Goal: Task Accomplishment & Management: Manage account settings

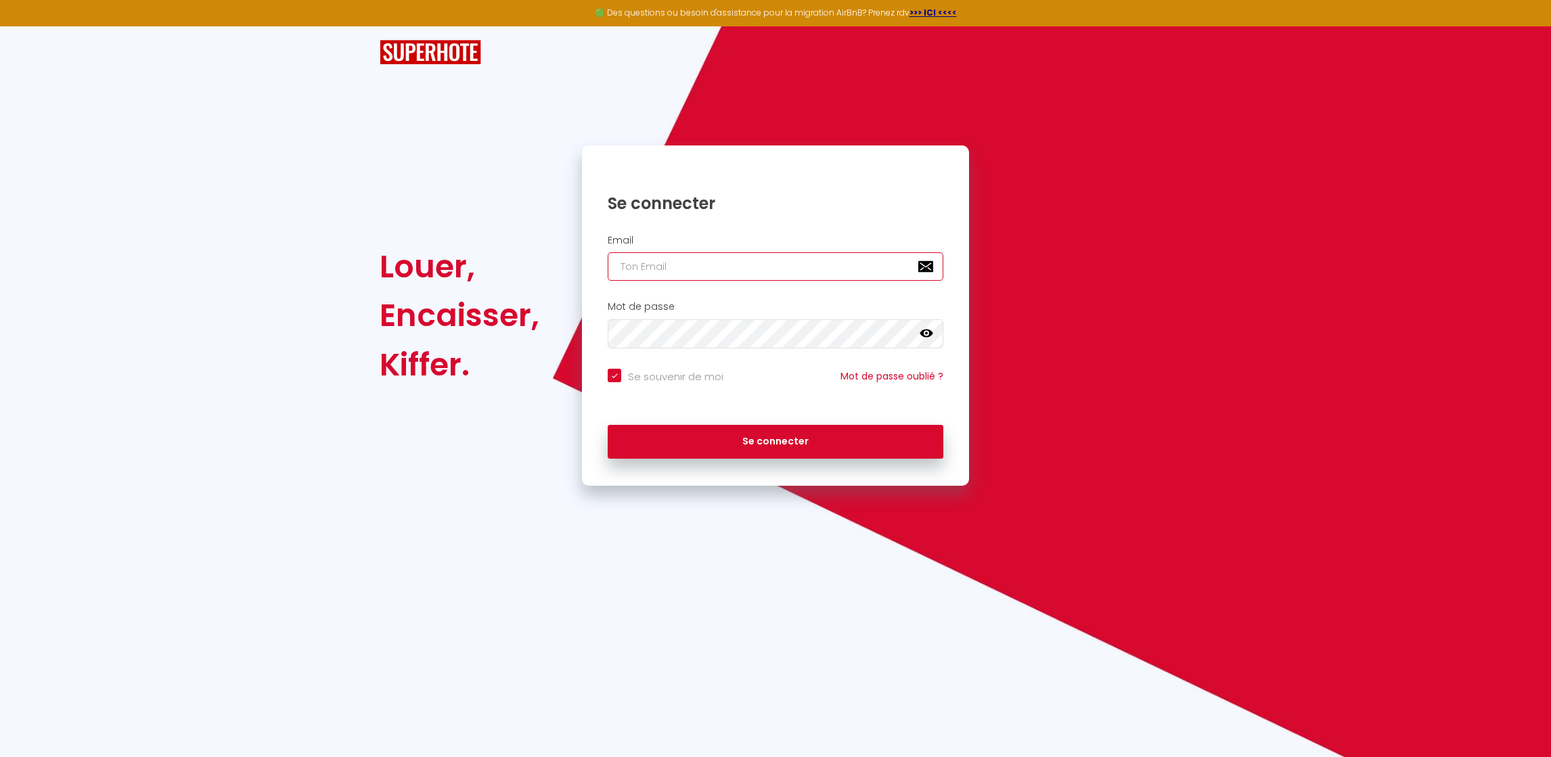
type input "[EMAIL_ADDRESS][DOMAIN_NAME]"
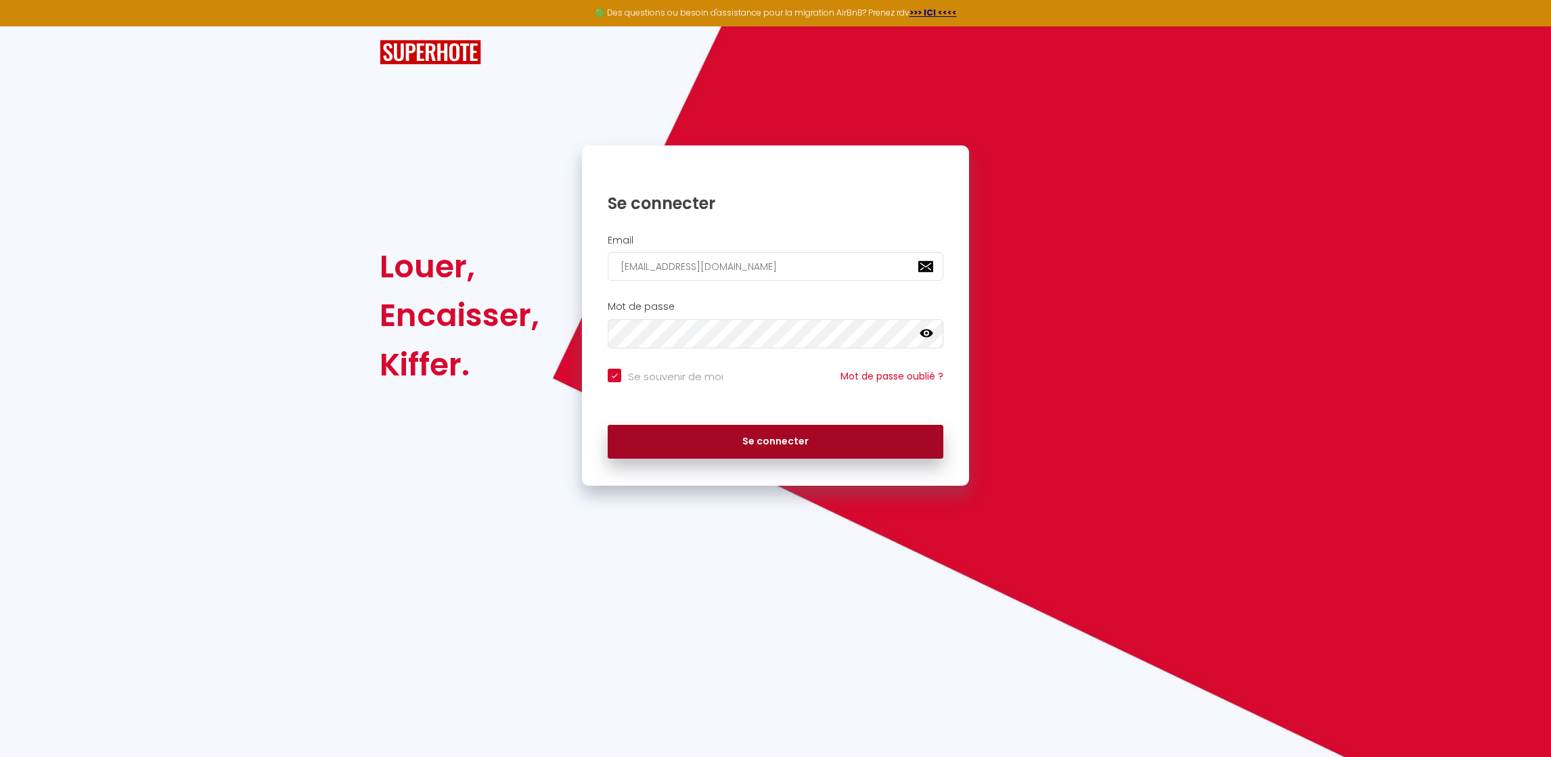
click at [799, 445] on button "Se connecter" at bounding box center [776, 442] width 336 height 34
checkbox input "true"
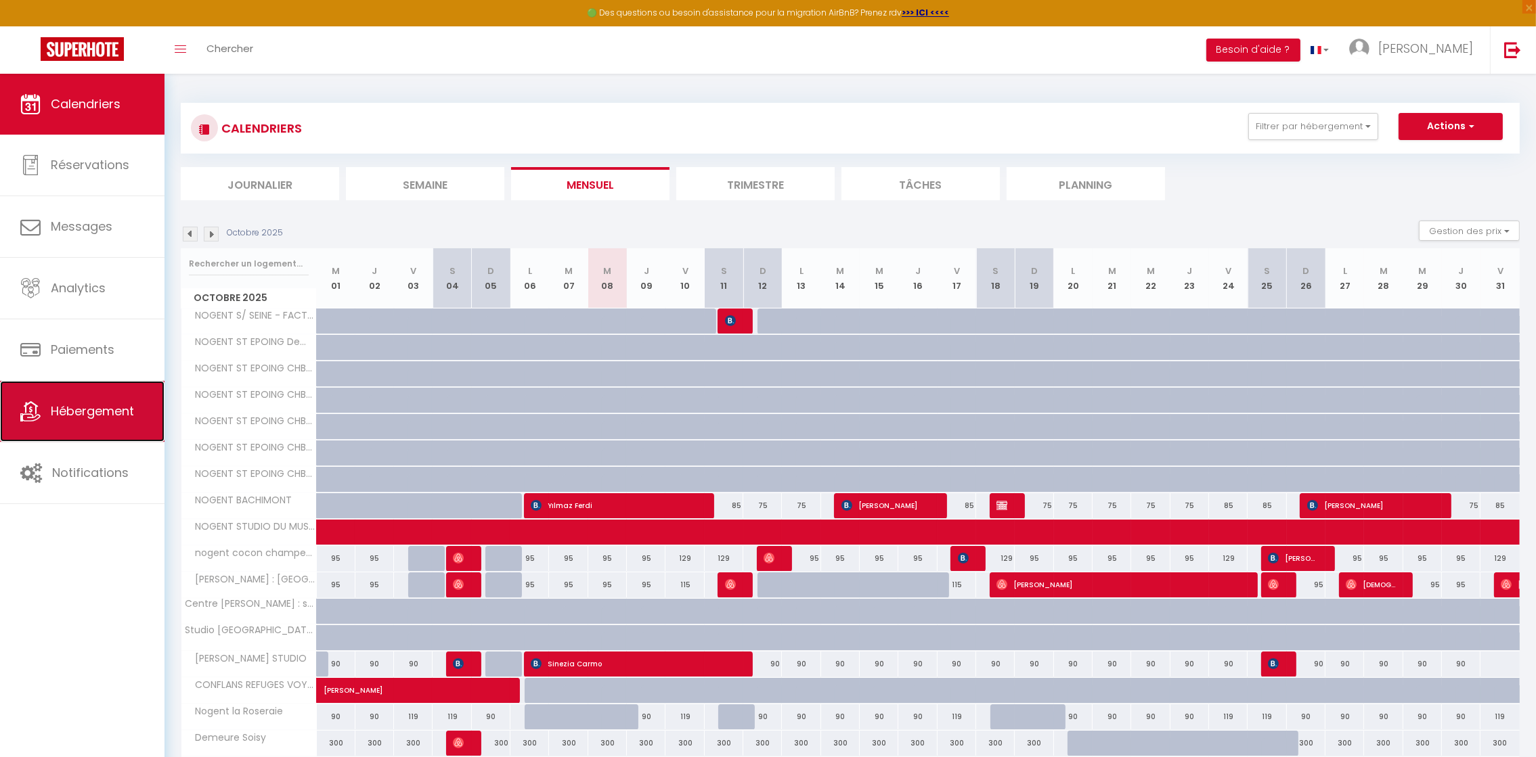
click at [108, 417] on span "Hébergement" at bounding box center [92, 411] width 83 height 17
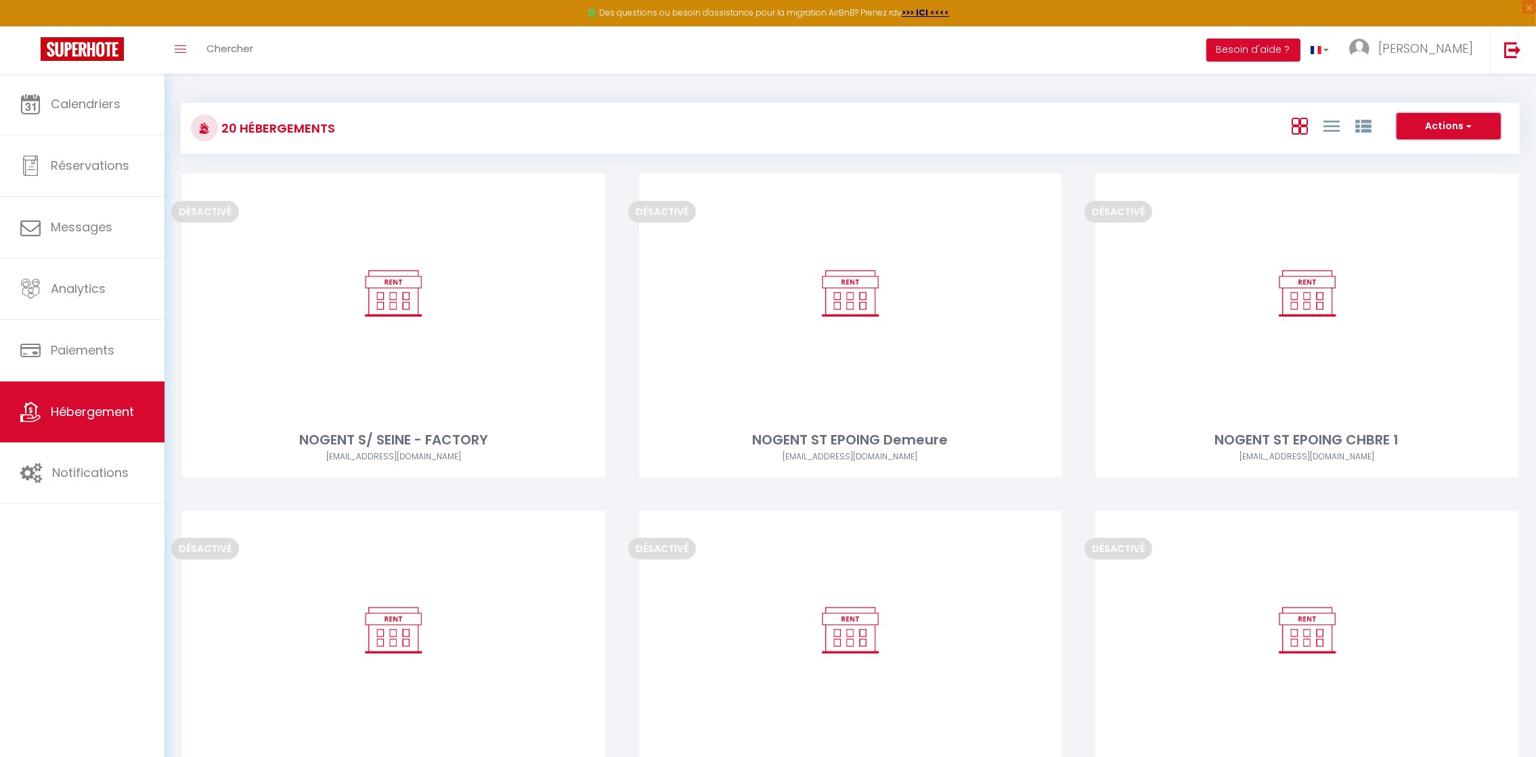
click at [1483, 118] on button "Actions" at bounding box center [1448, 126] width 104 height 27
click at [1410, 158] on li "Créer un Hébergement" at bounding box center [1438, 154] width 124 height 15
select select "3"
select select "2"
select select "1"
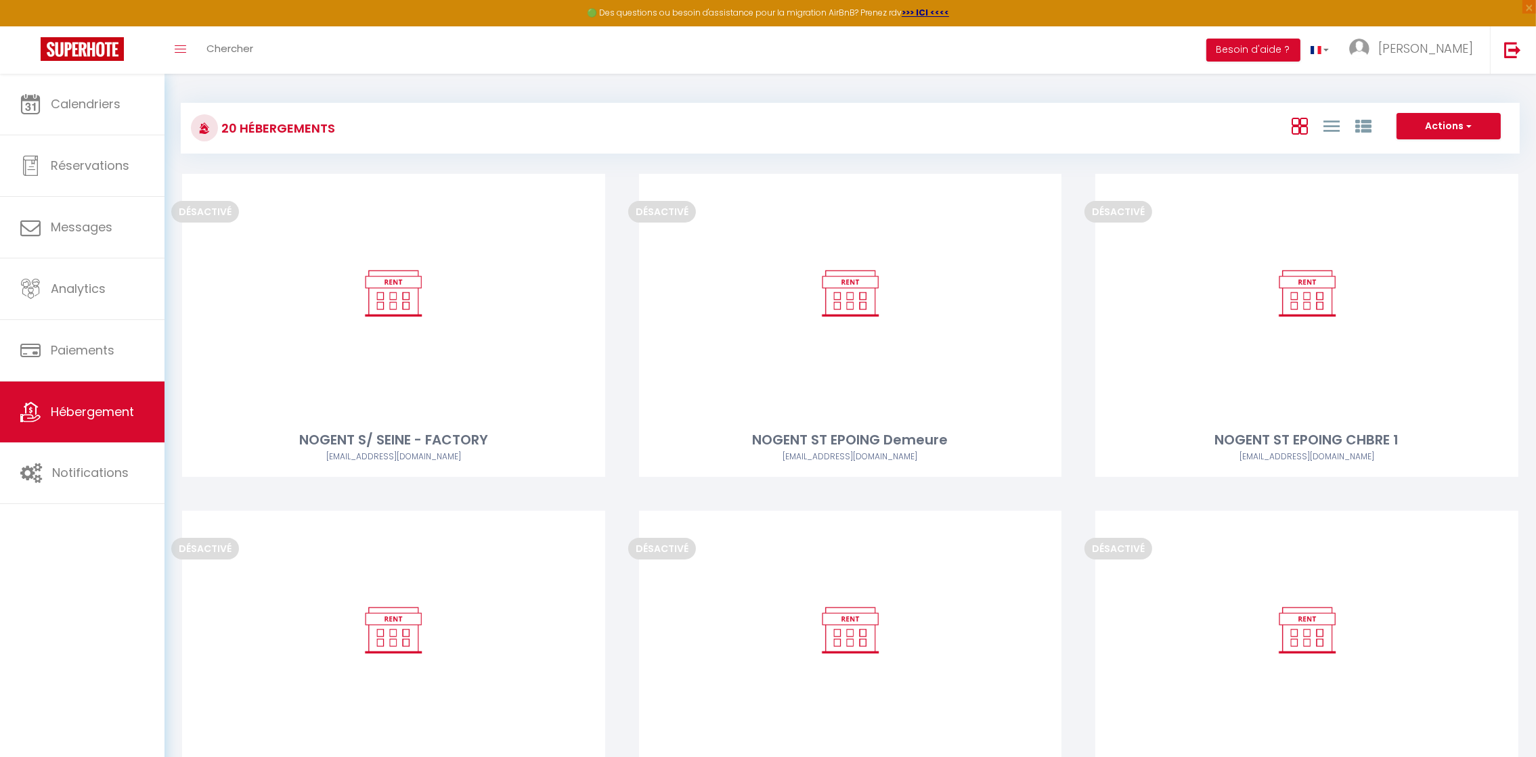
select select "1"
select select
select select "28"
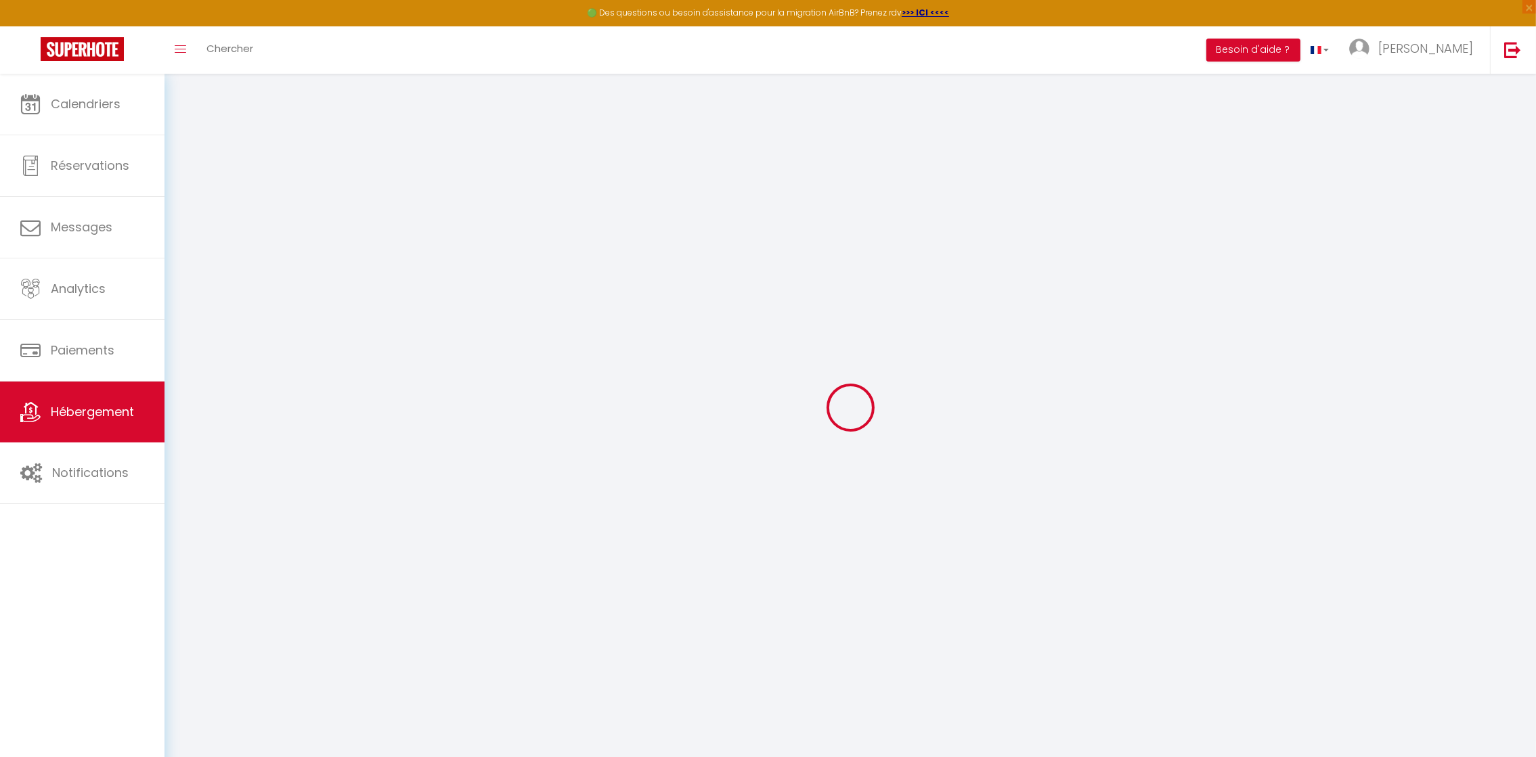
select select
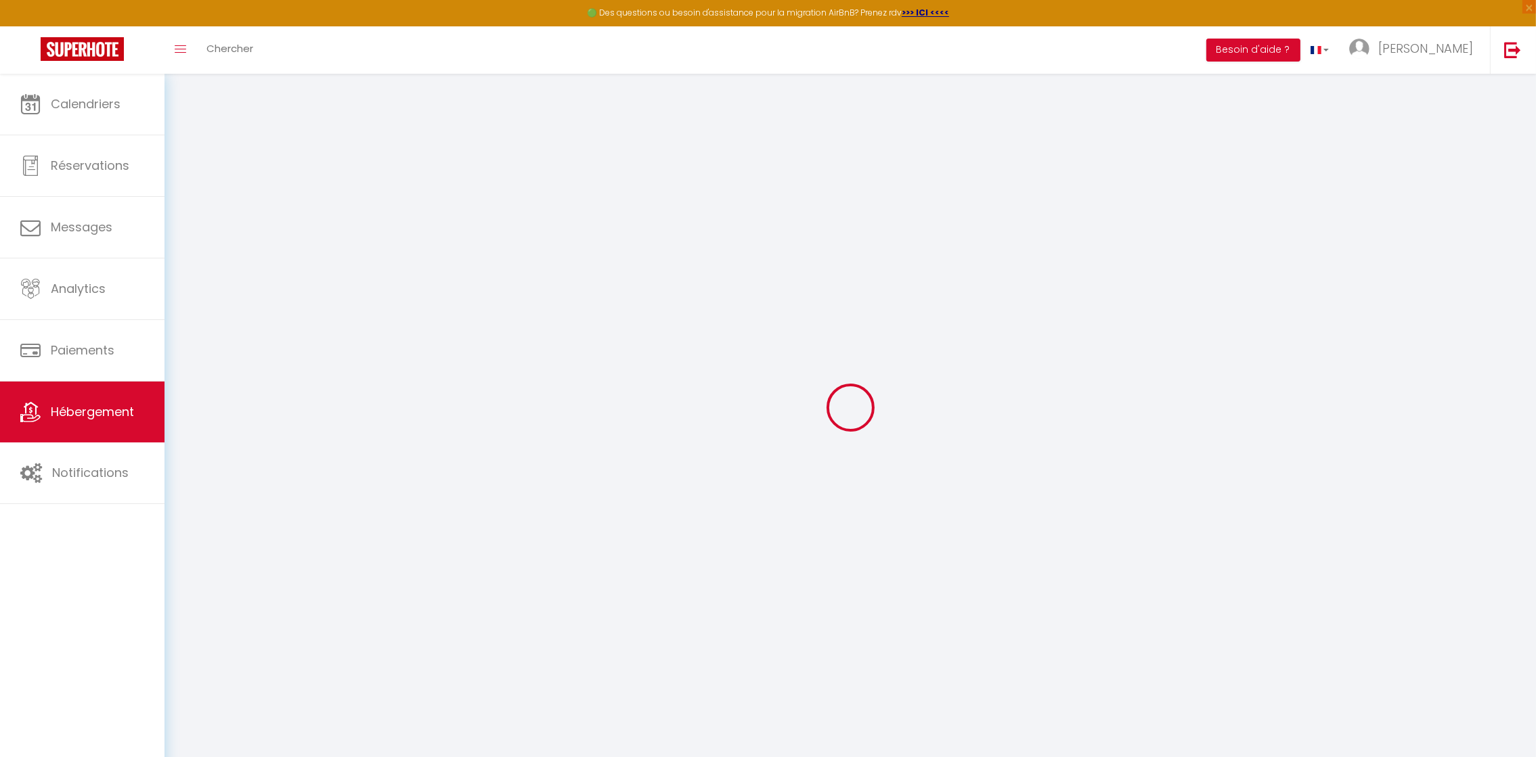
select select
checkbox input "false"
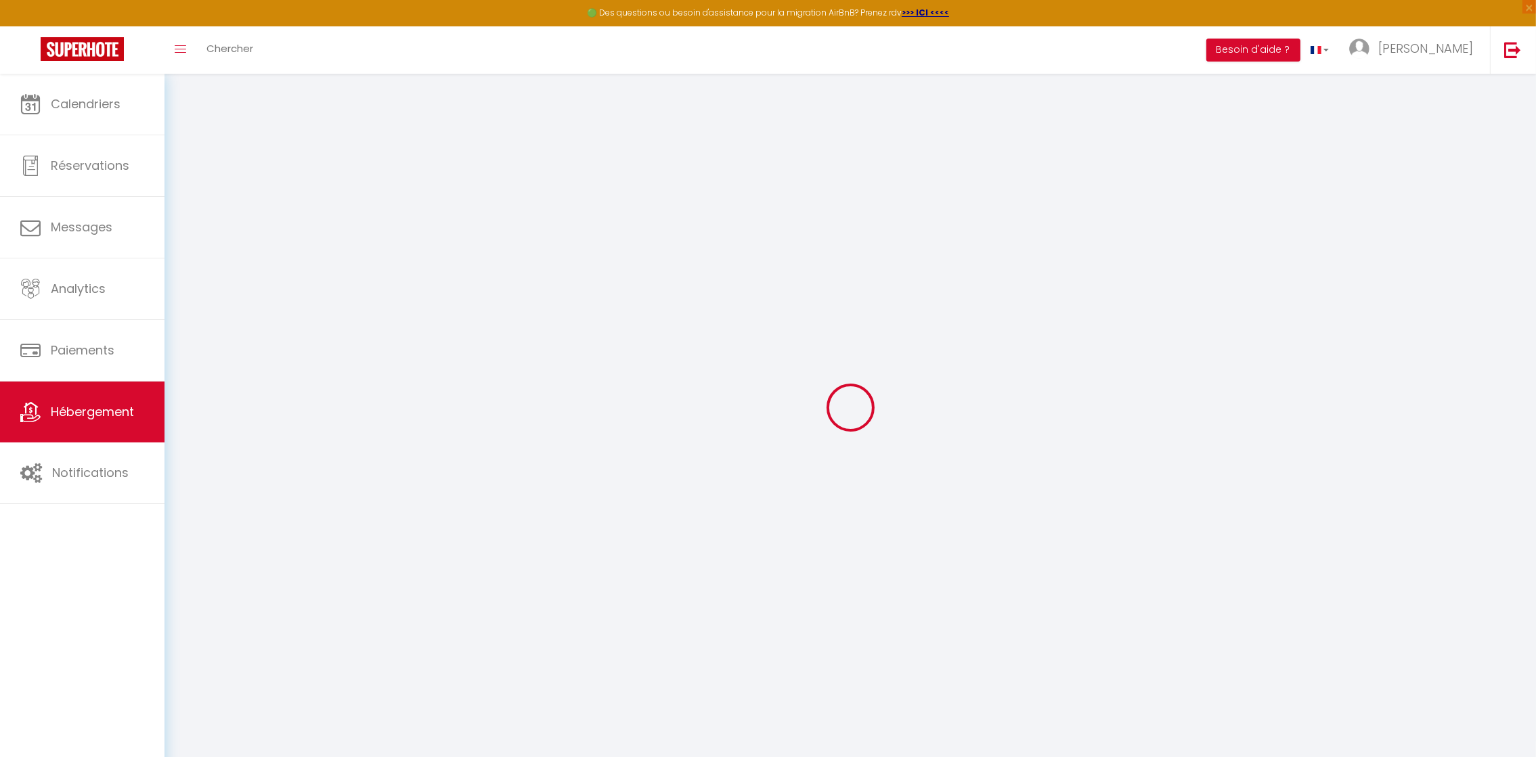
select select
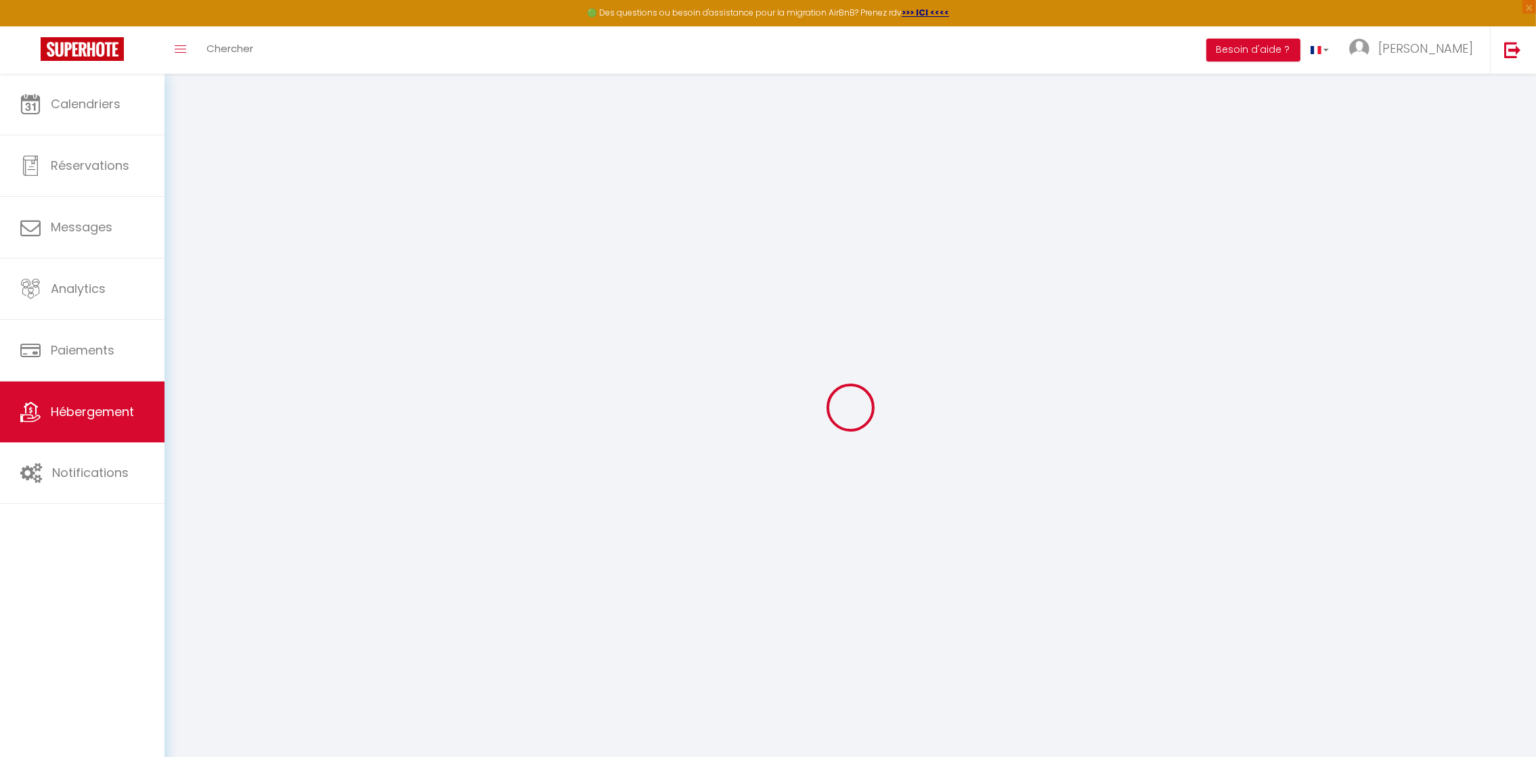
select select
checkbox input "false"
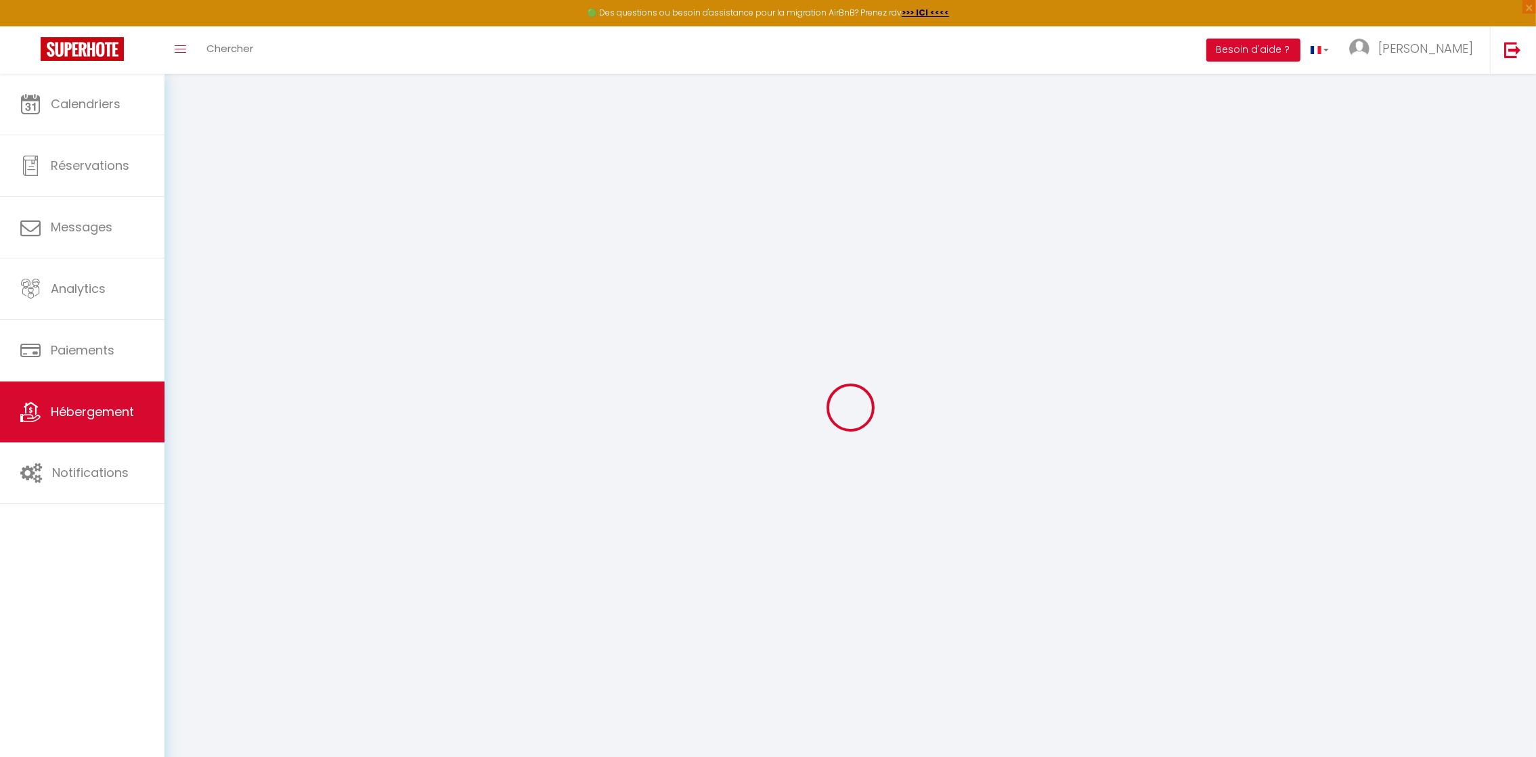
checkbox input "false"
select select
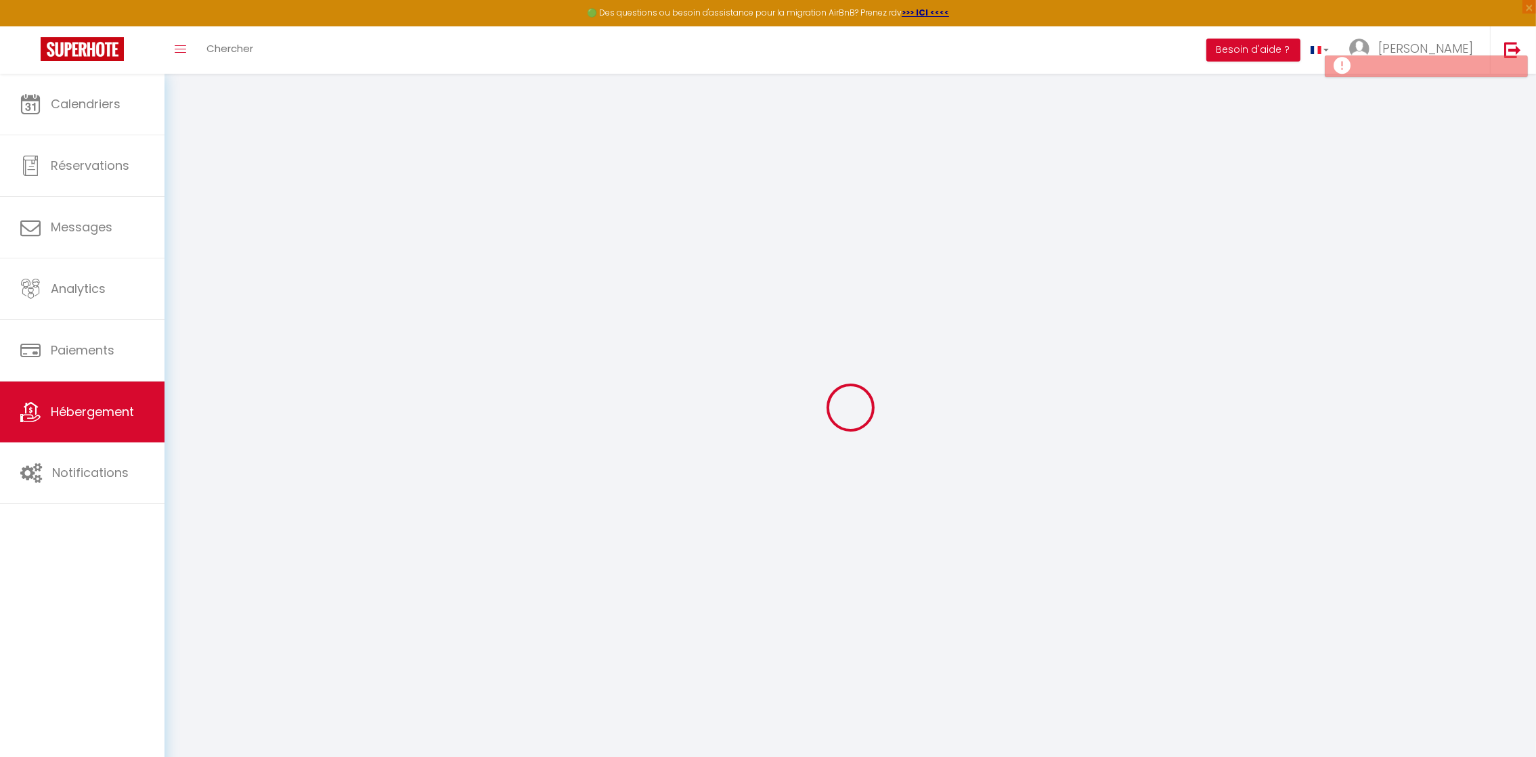
select select
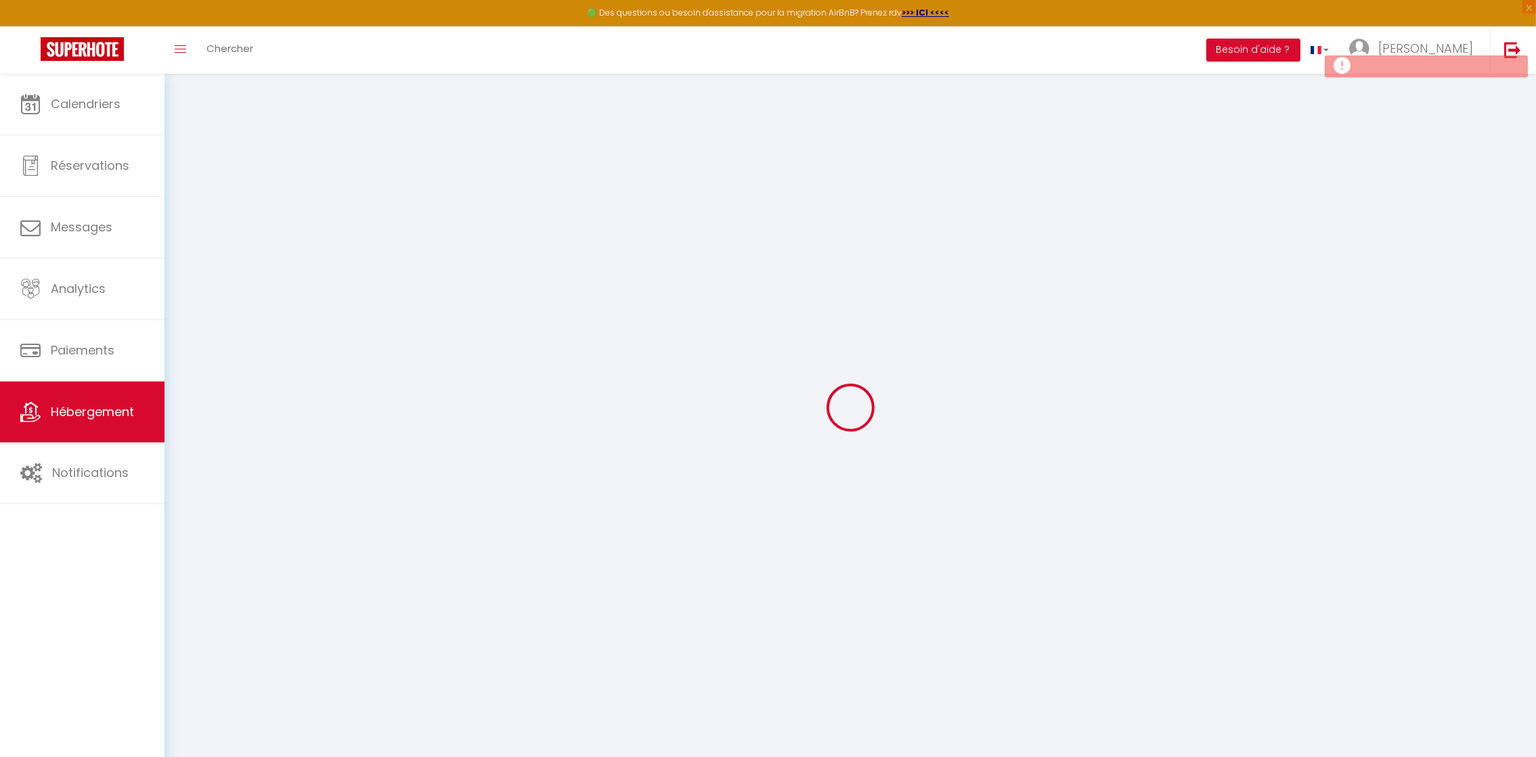
checkbox input "false"
select select
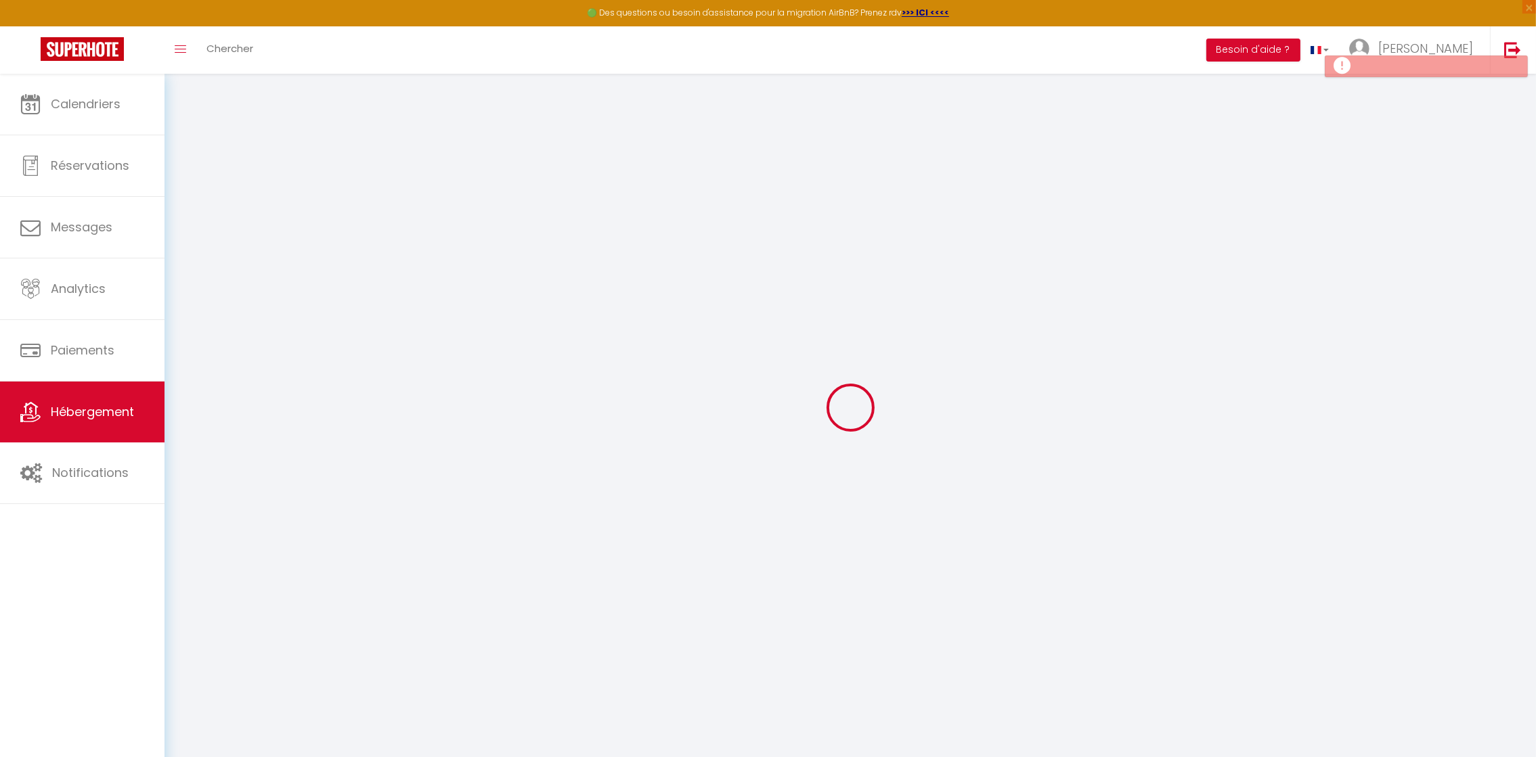
select select
checkbox input "false"
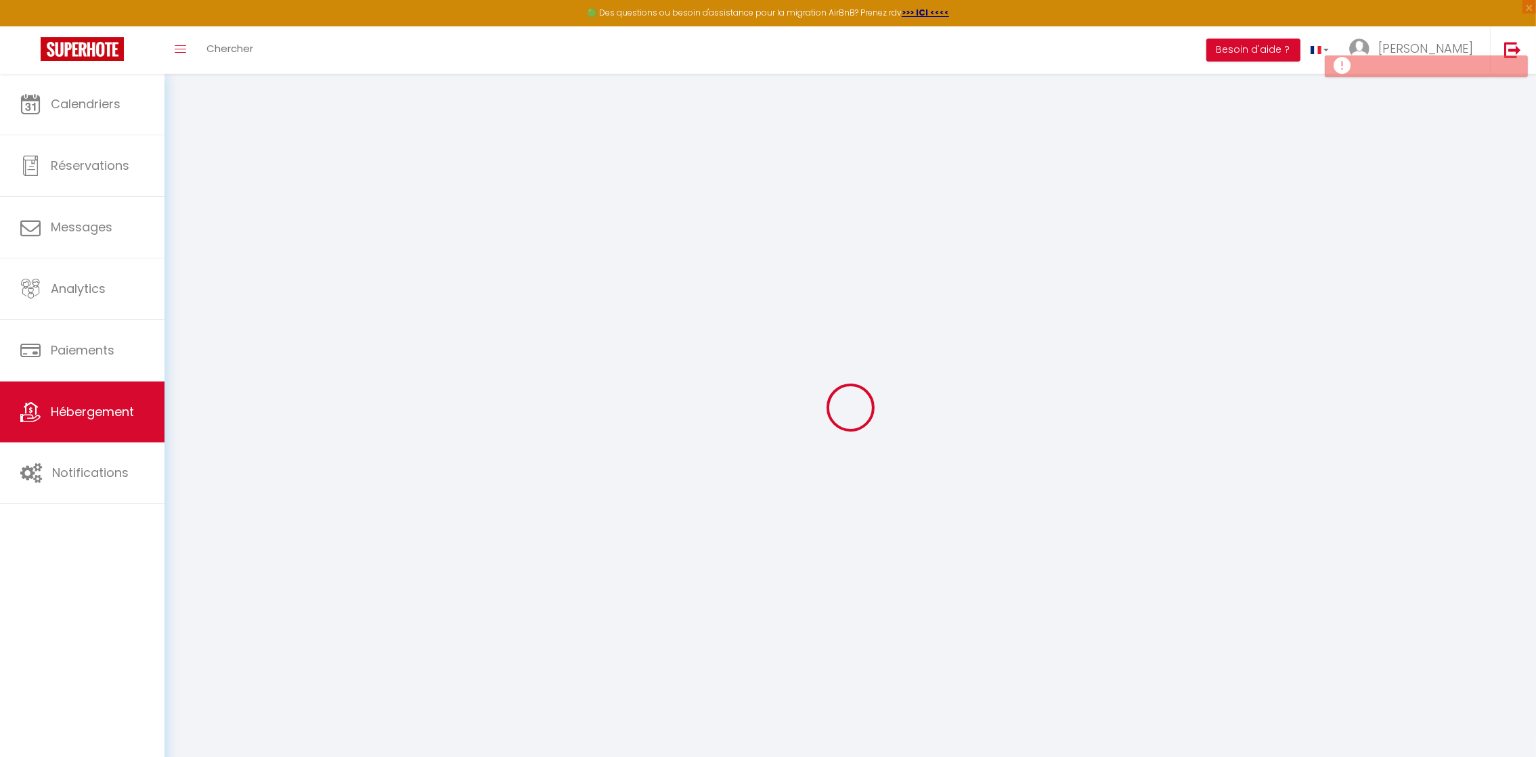
checkbox input "false"
select select
select select "15:00"
select select "23:45"
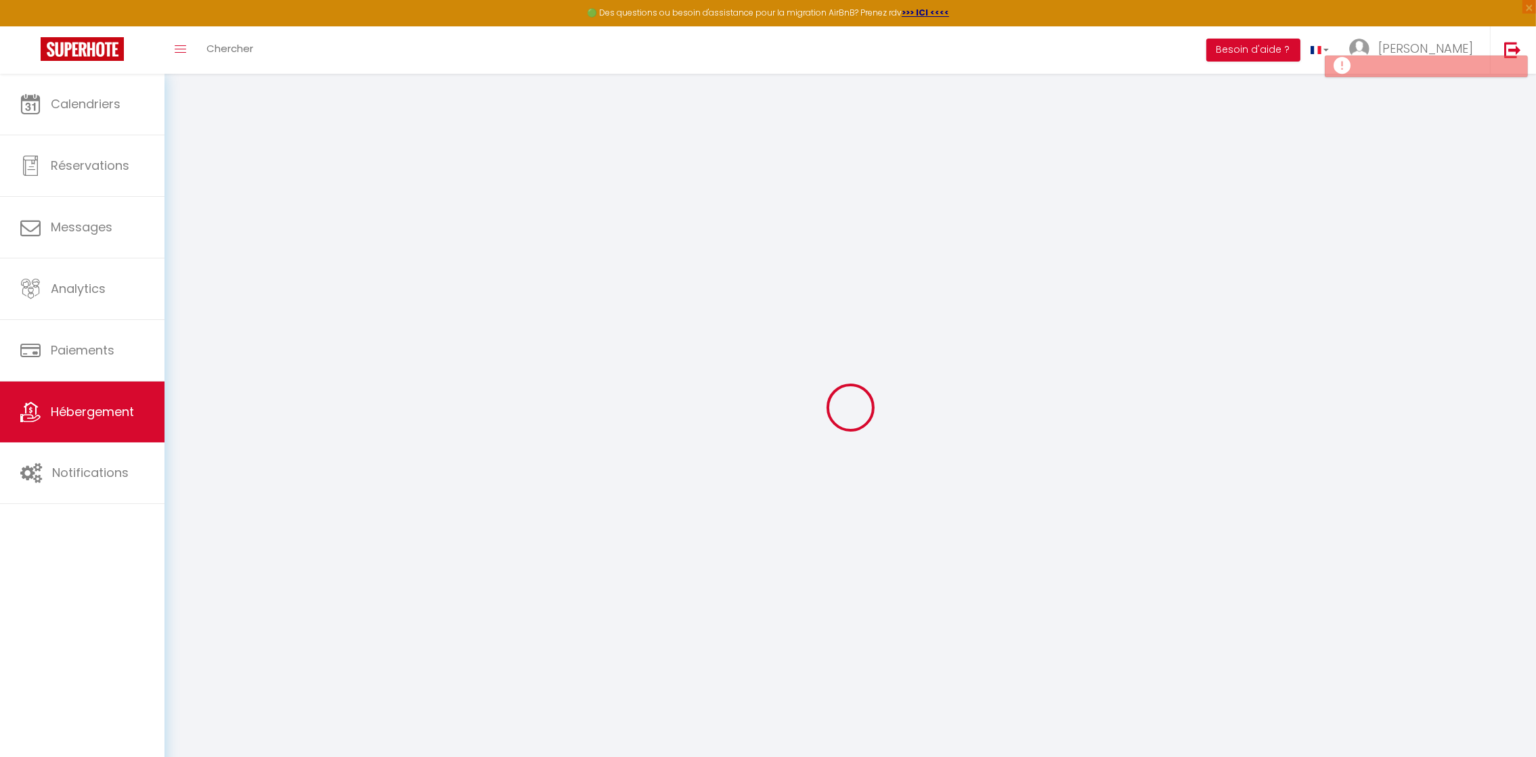
select select "11:00"
select select "30"
select select "120"
select select
checkbox input "false"
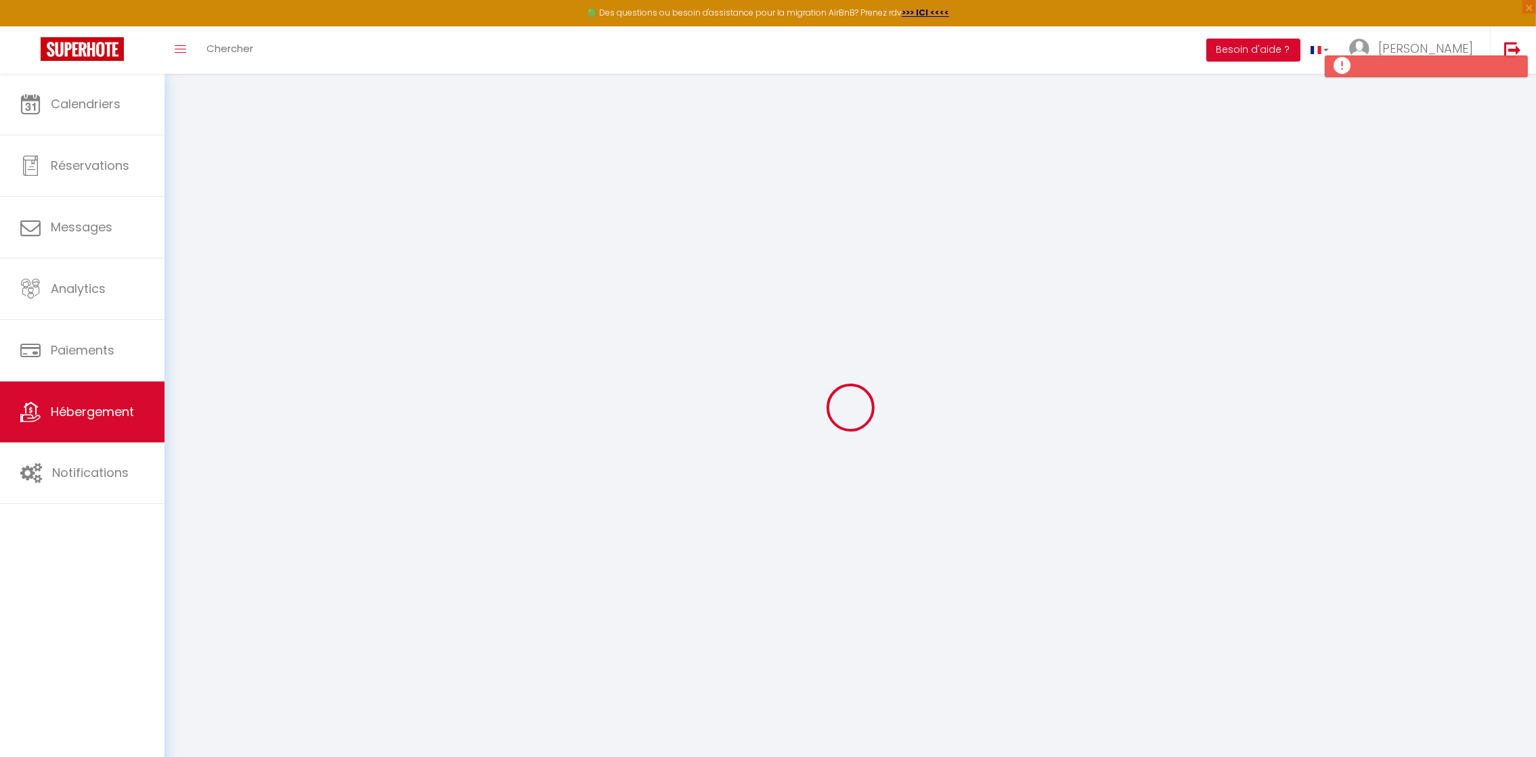
checkbox input "false"
select select
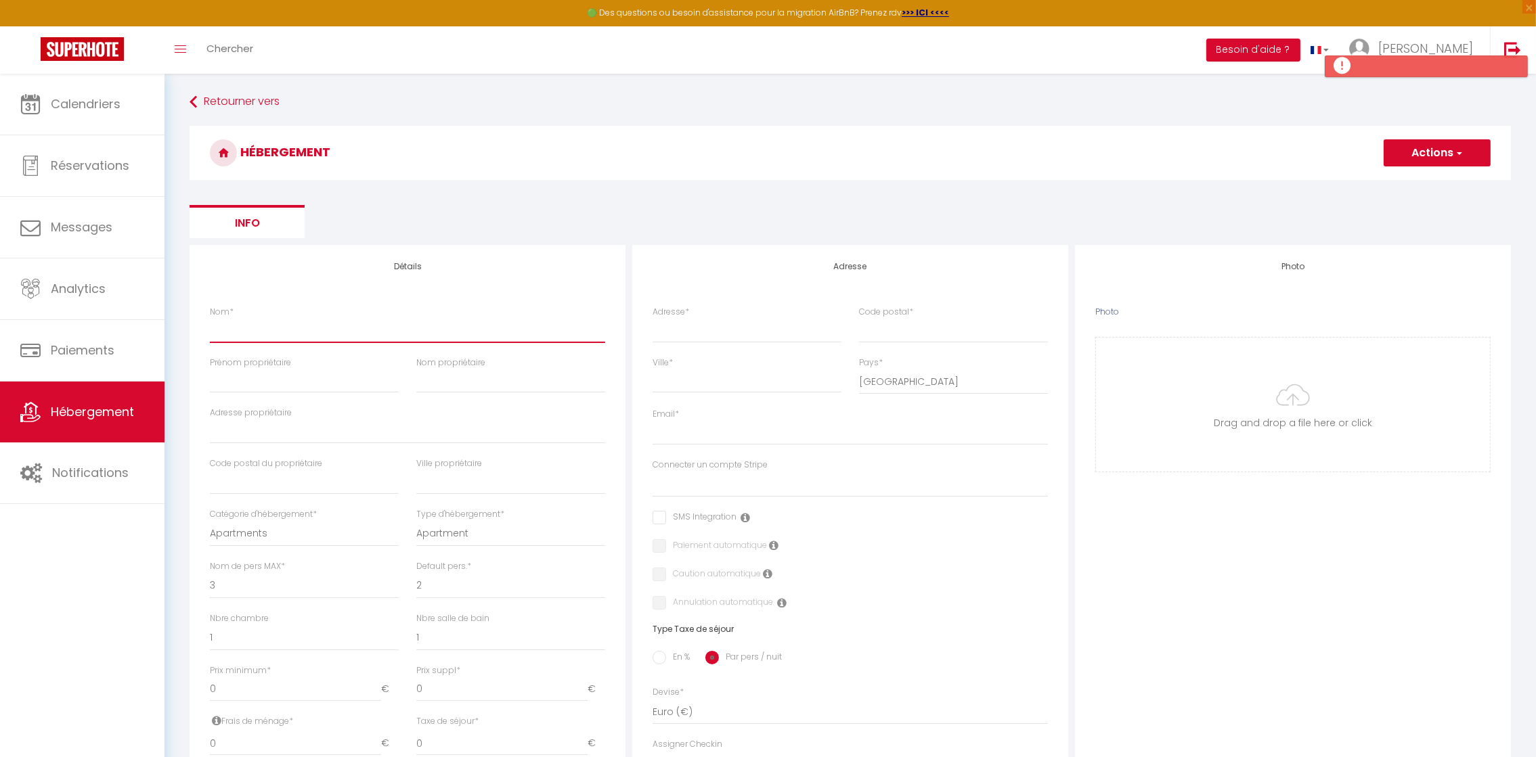
click at [238, 330] on input "Nom *" at bounding box center [407, 330] width 395 height 24
type input "P"
select select
checkbox input "false"
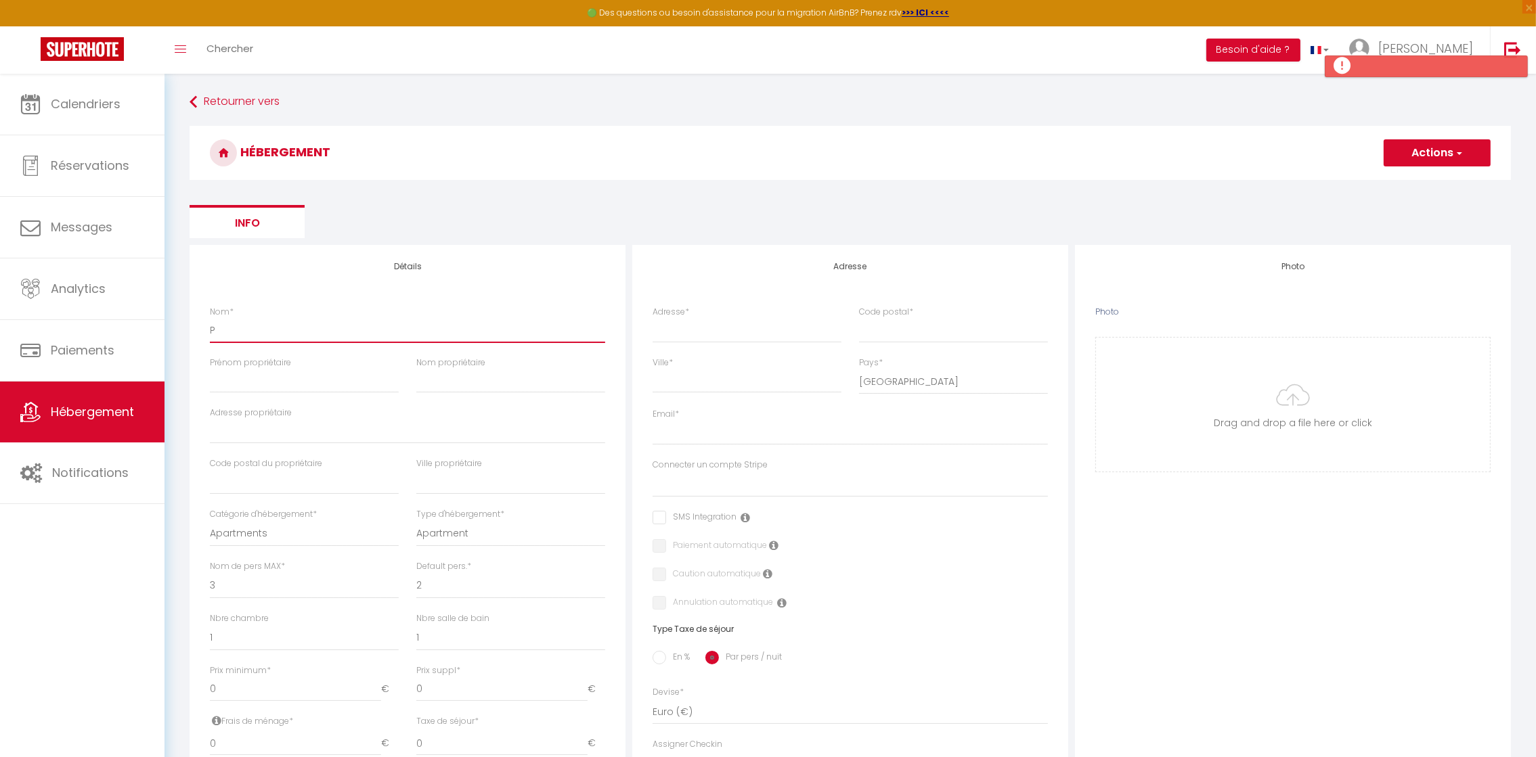
checkbox input "false"
select select
type input "PE"
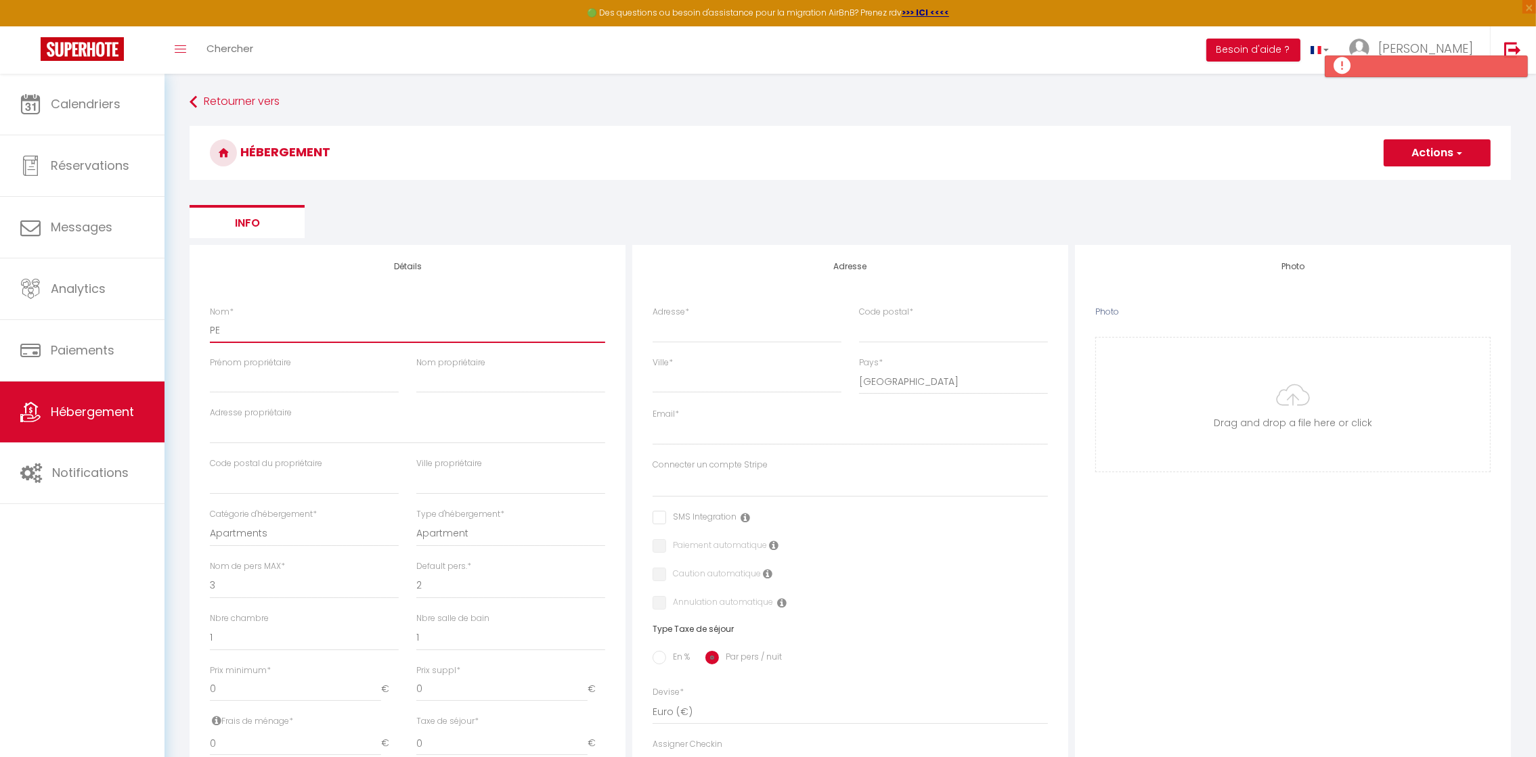
select select
checkbox input "false"
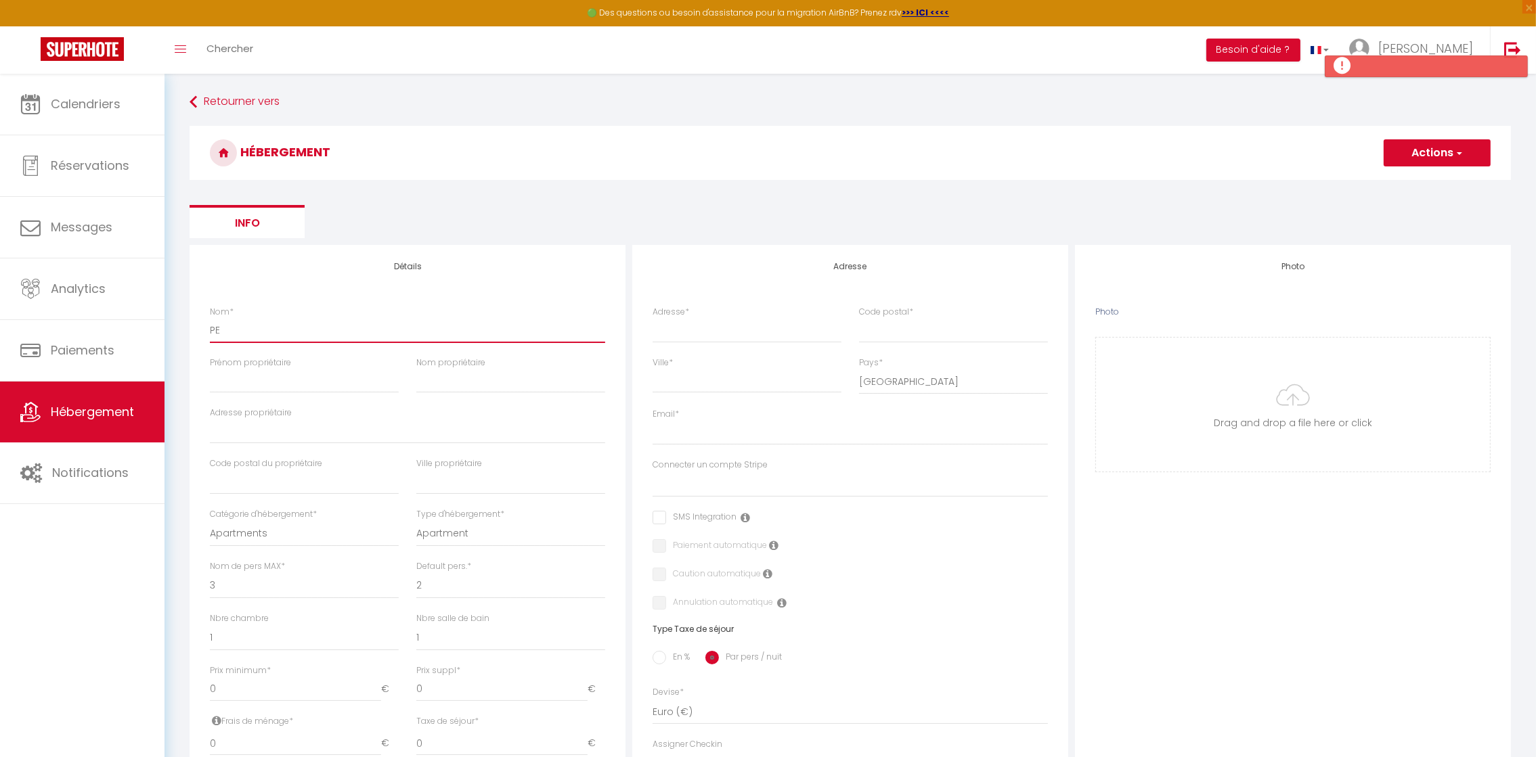
select select
type input "PEP"
select select
checkbox input "false"
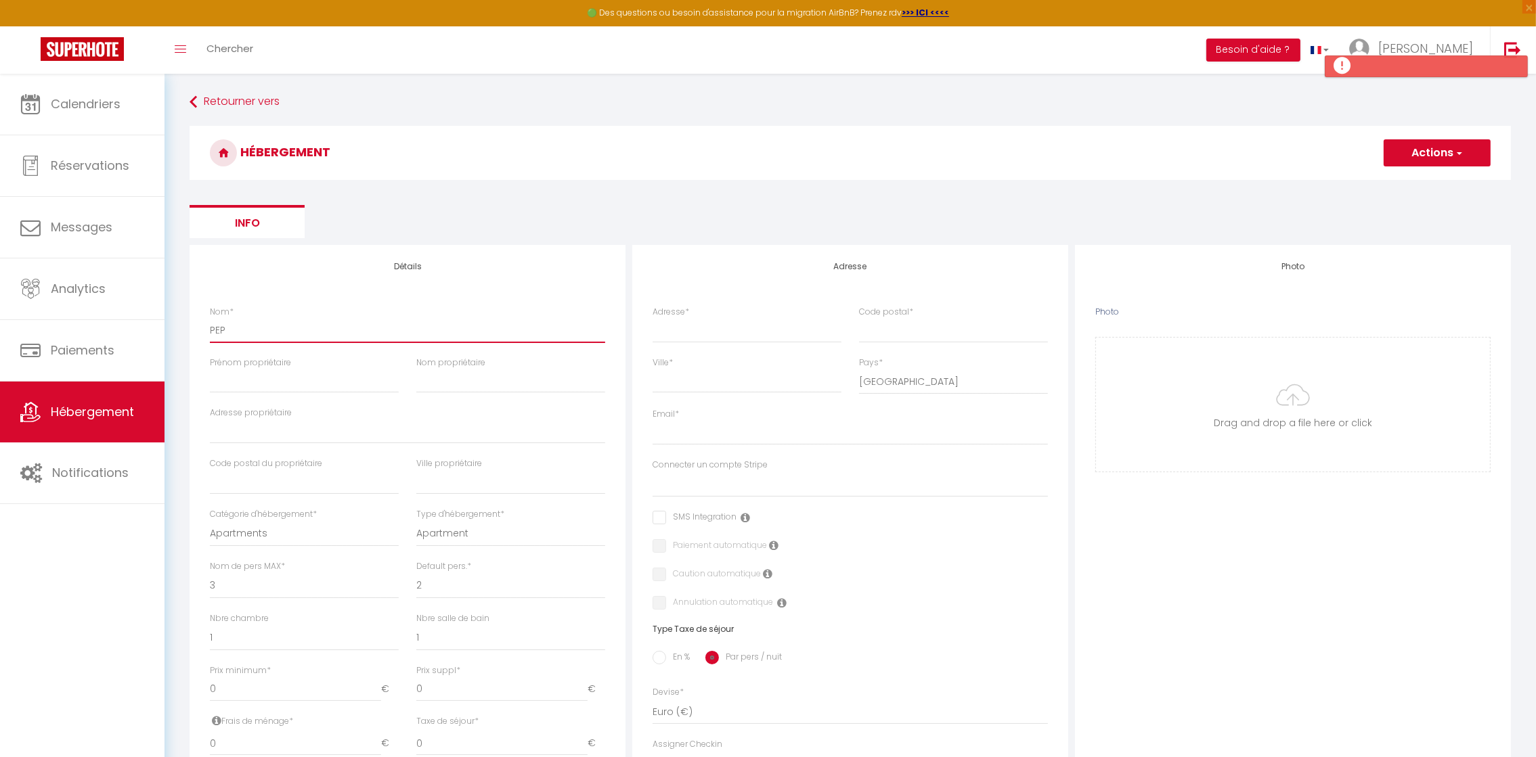
checkbox input "false"
select select
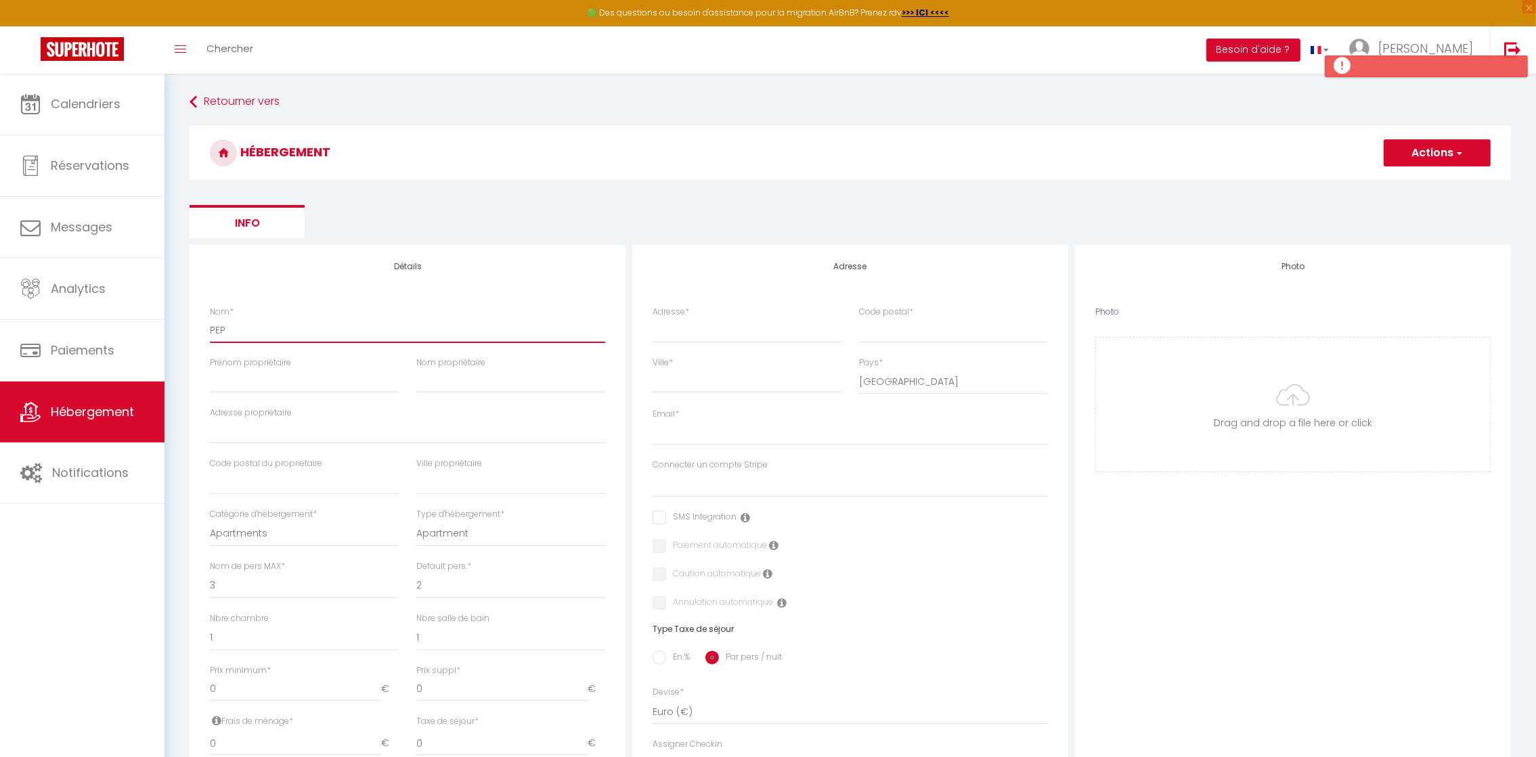
type input "PEPI"
select select
checkbox input "false"
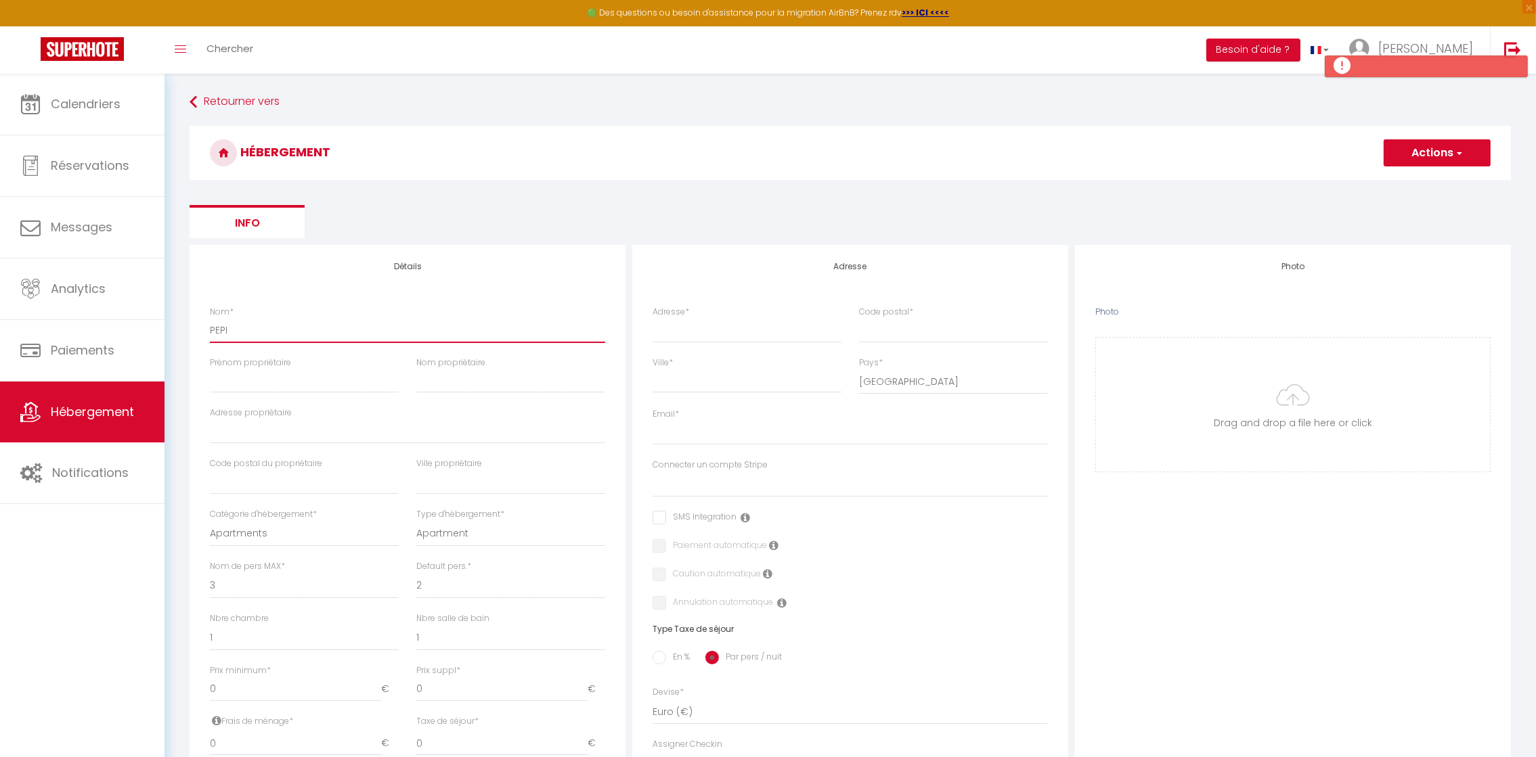
checkbox input "false"
select select
type input "[PERSON_NAME]"
select select
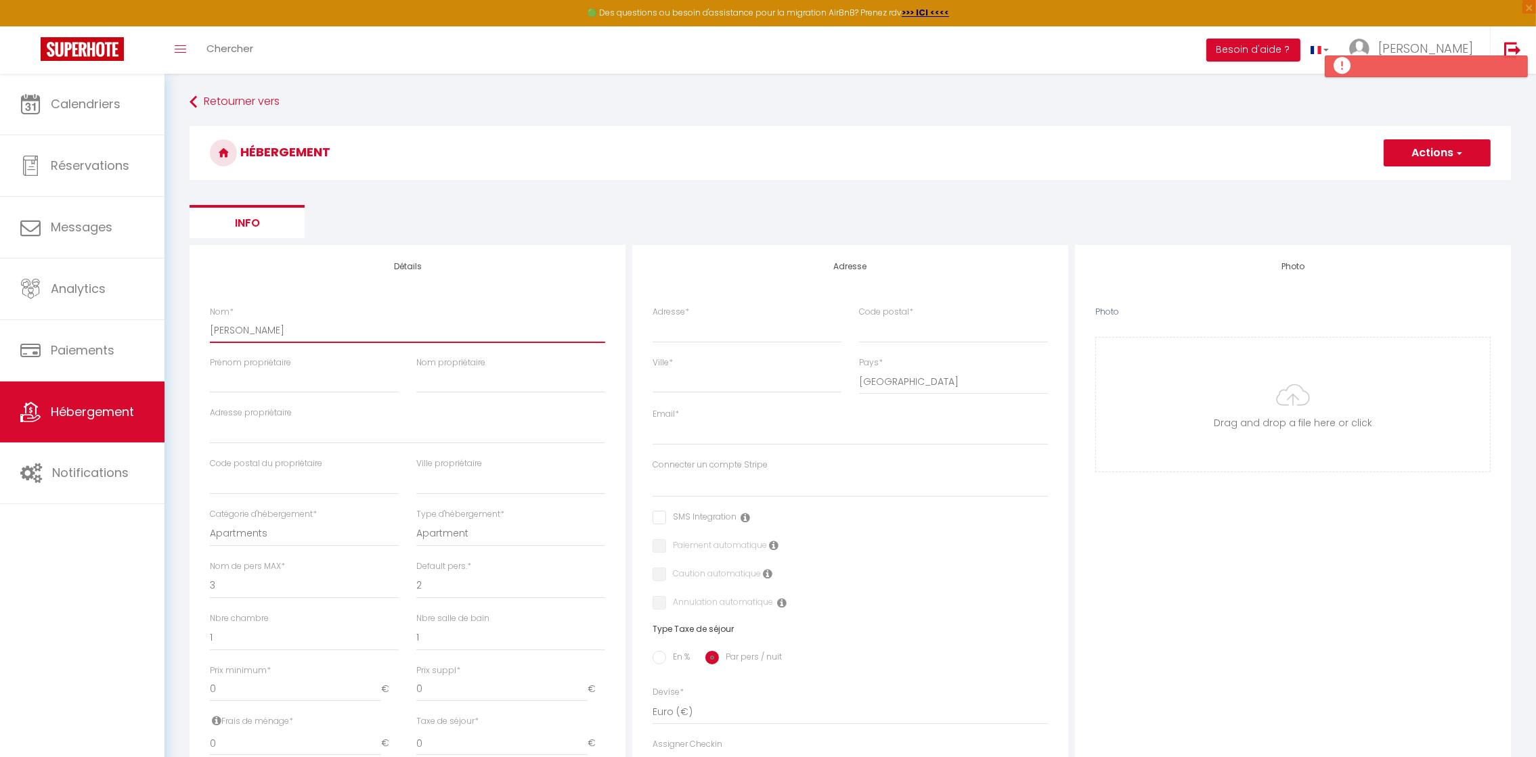
checkbox input "false"
select select
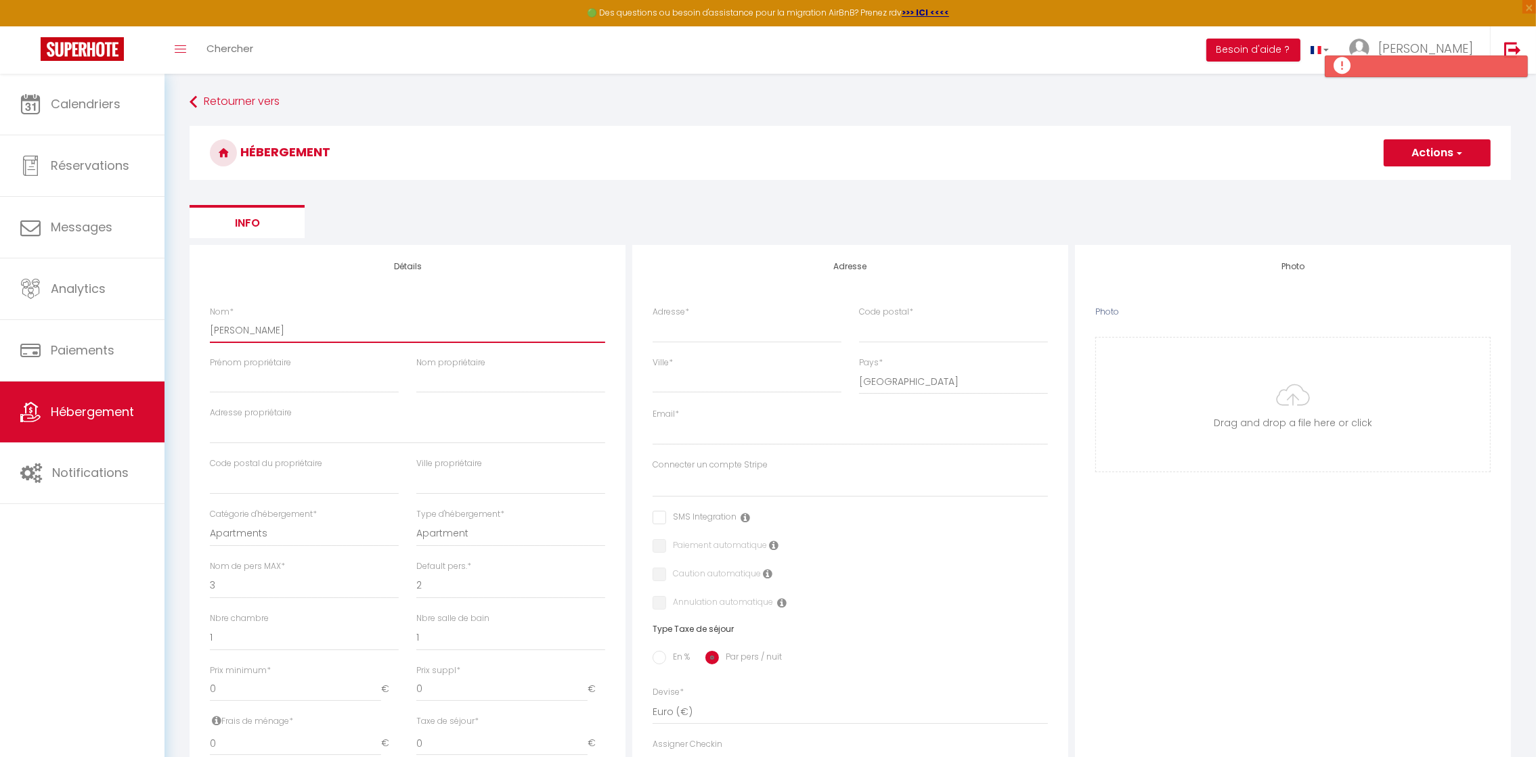
select select
type input "PEPINI"
select select
checkbox input "false"
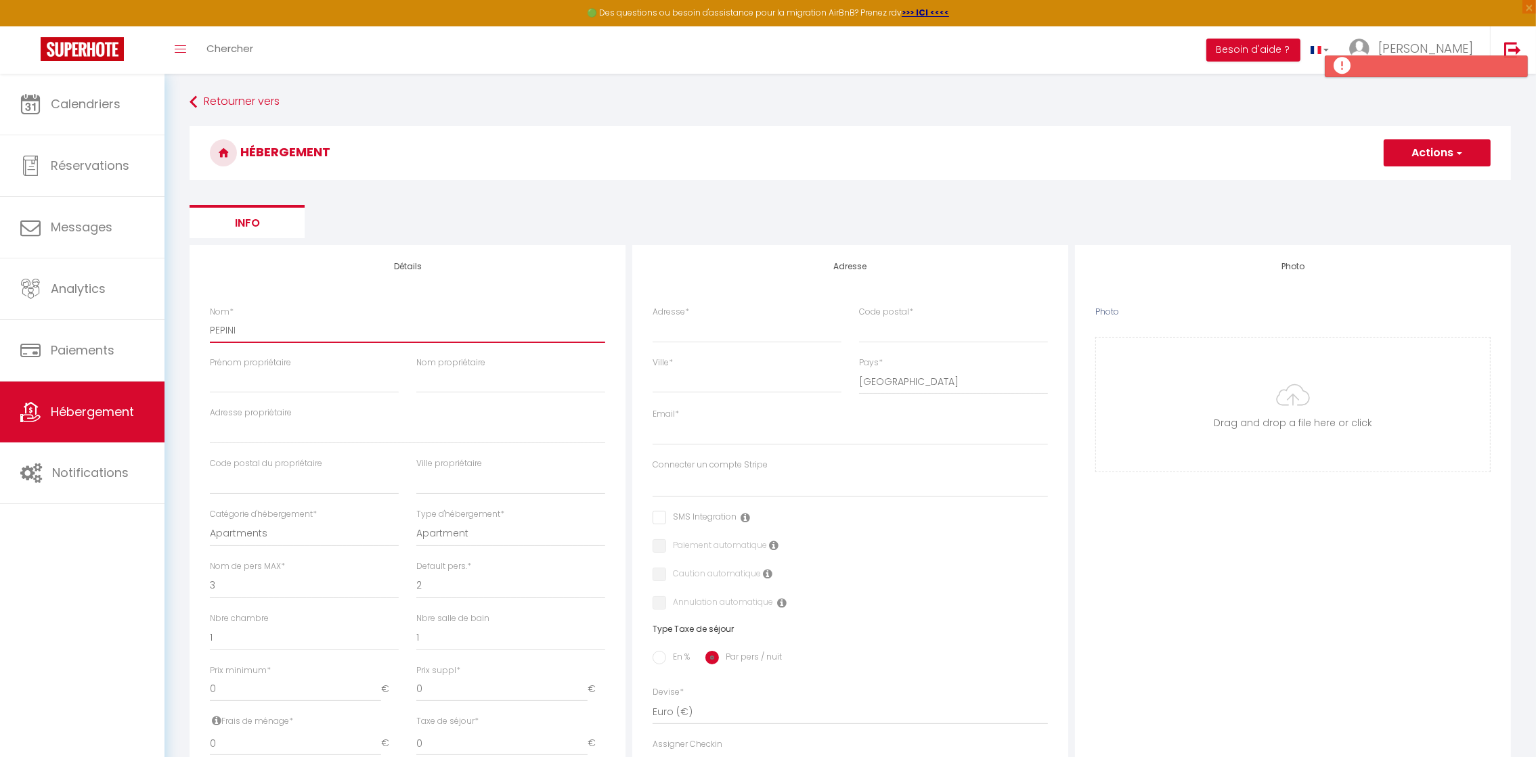
checkbox input "false"
select select
type input "PEPINIE"
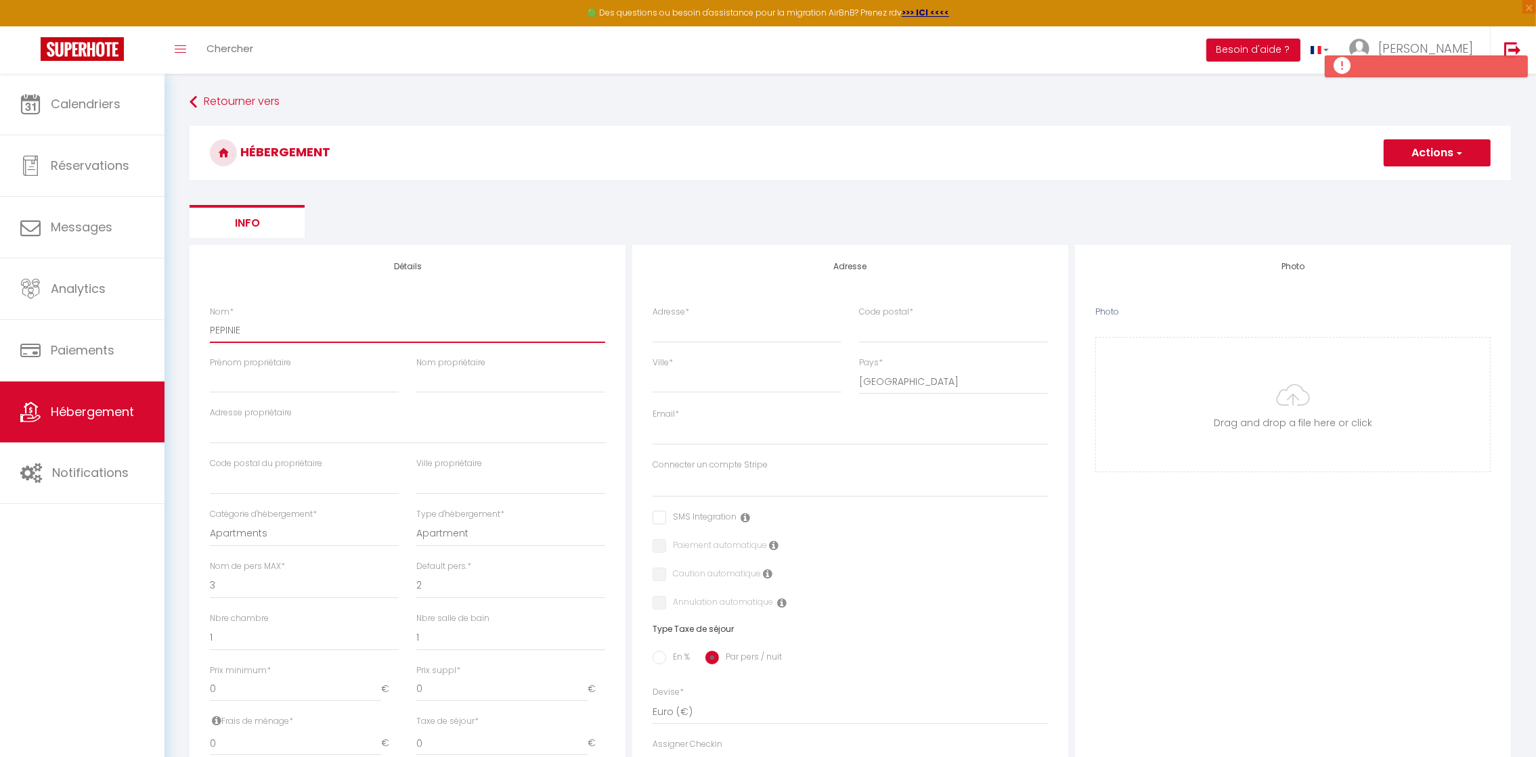
select select
checkbox input "false"
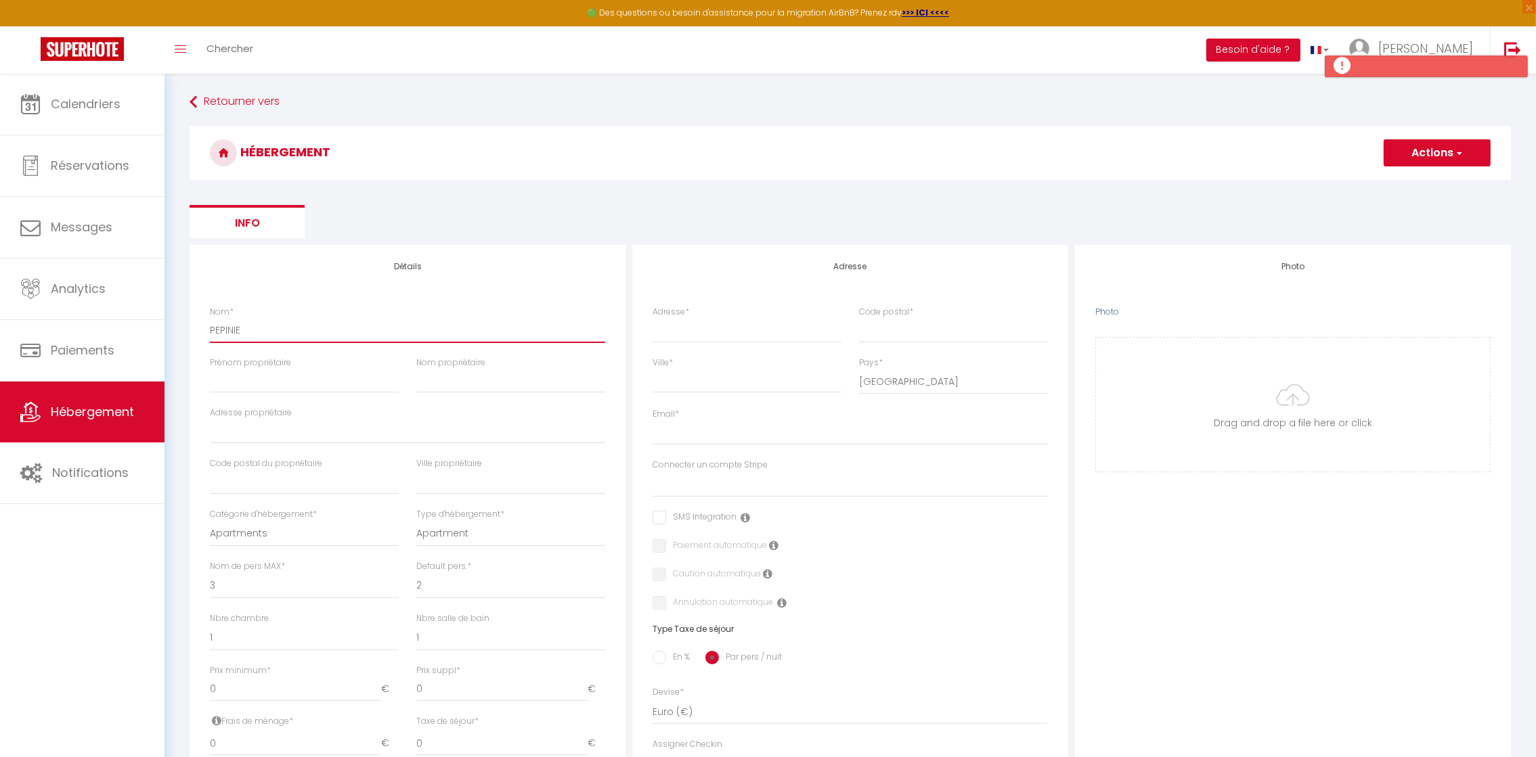
select select
type input "PEPINIER"
select select
checkbox input "false"
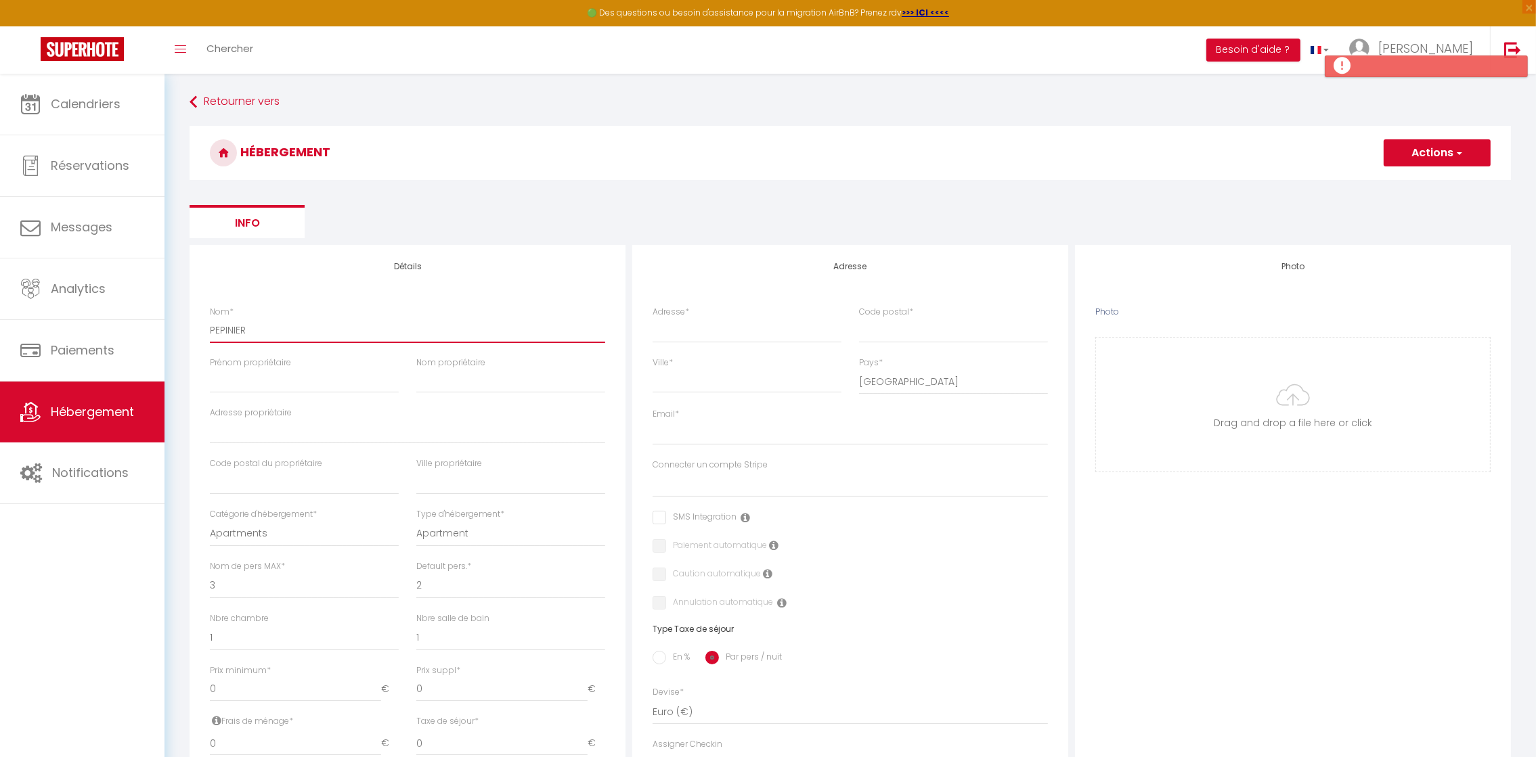
checkbox input "false"
select select
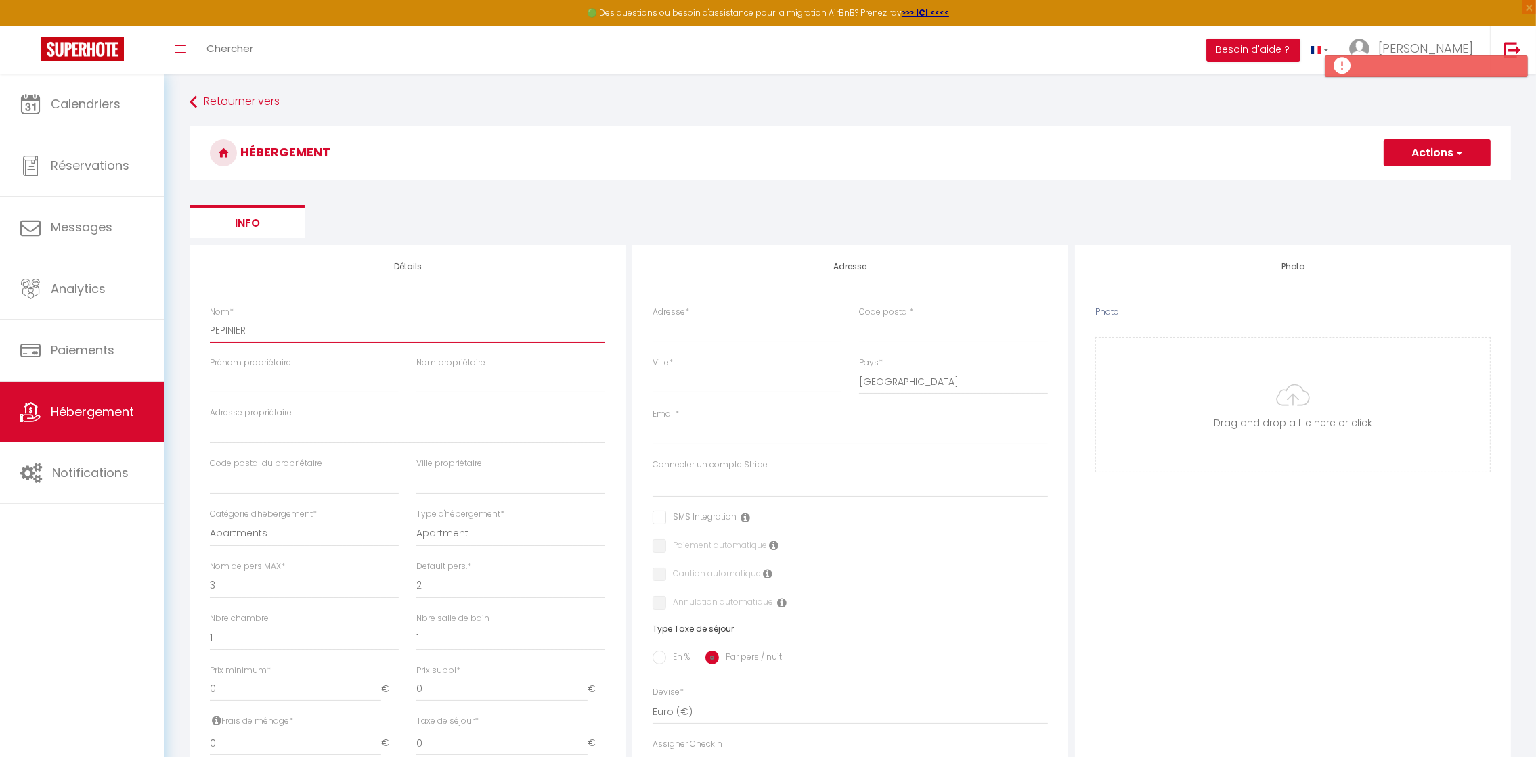
type input "PEPINIERE"
select select
checkbox input "false"
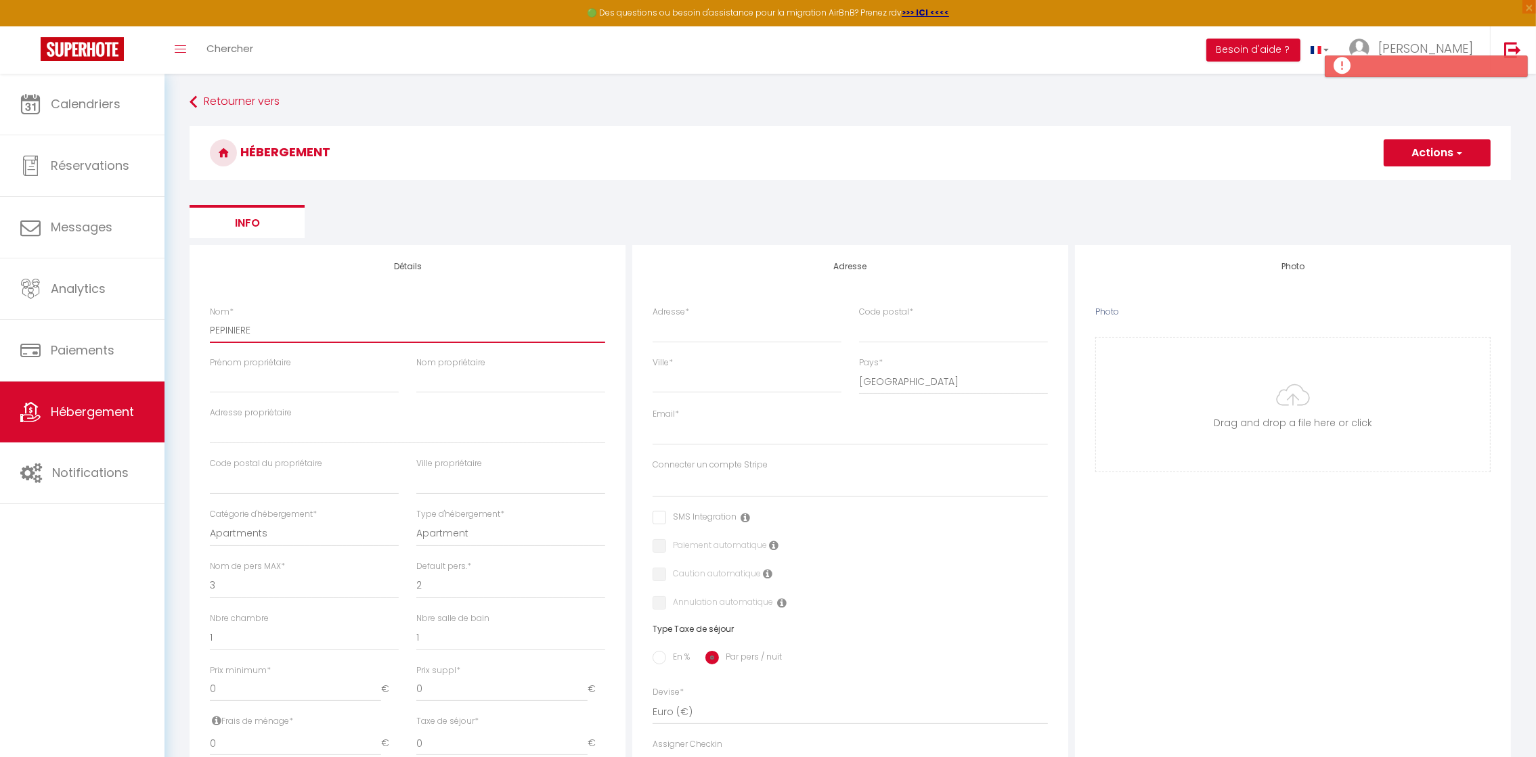
checkbox input "false"
select select
type input "PEPINIERE"
select select
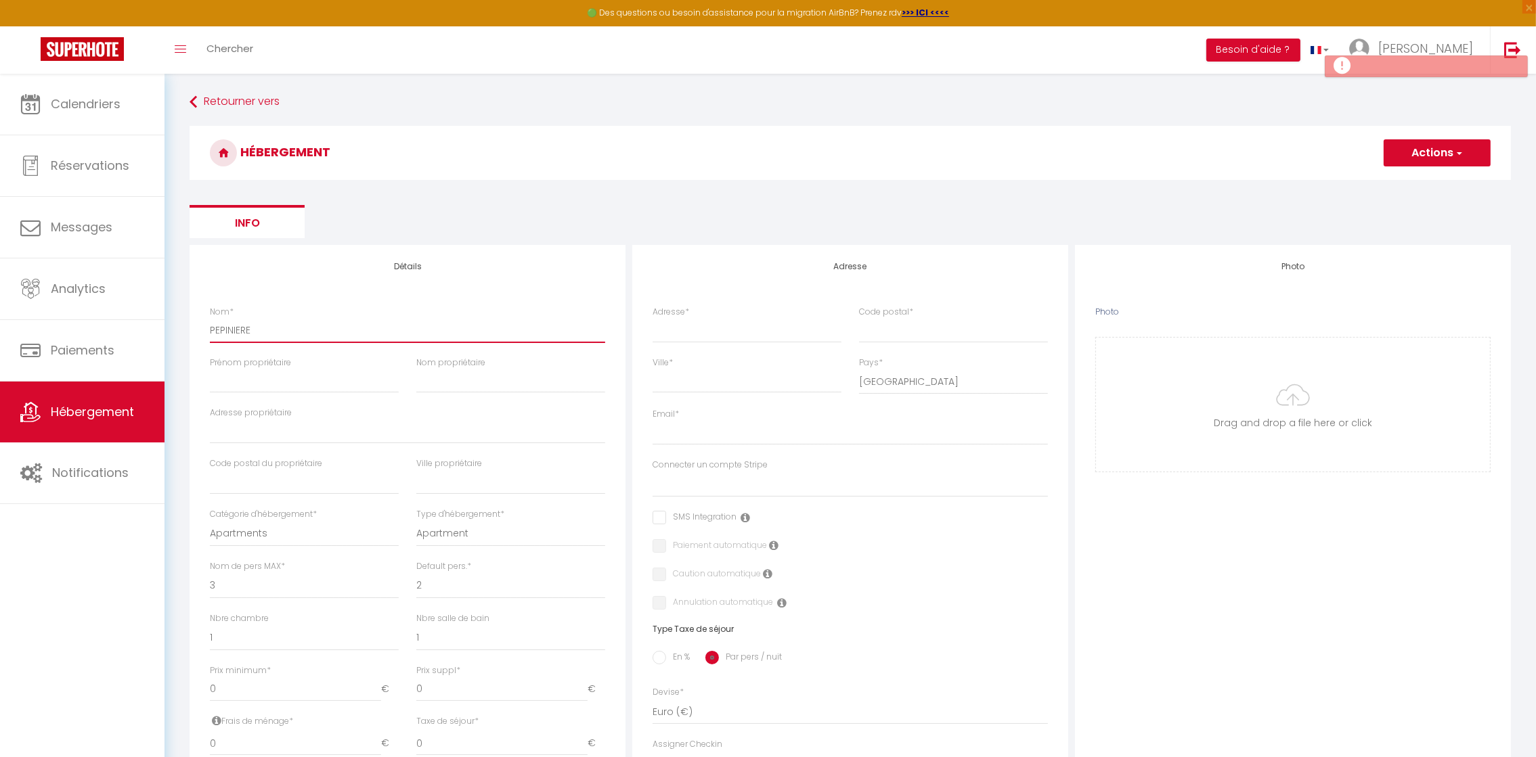
checkbox input "false"
select select
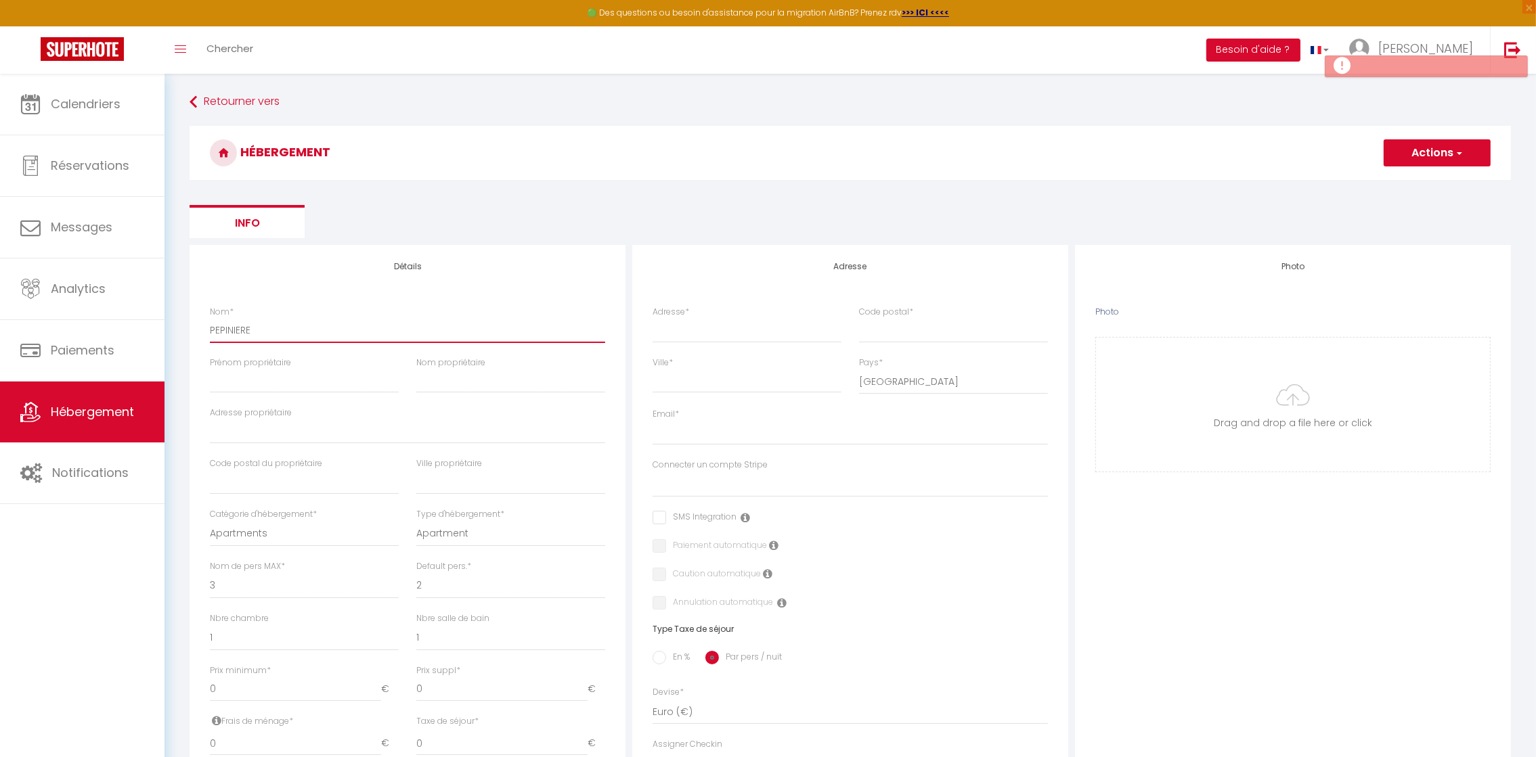
select select
type input "PEPINIERE N"
select select
checkbox input "false"
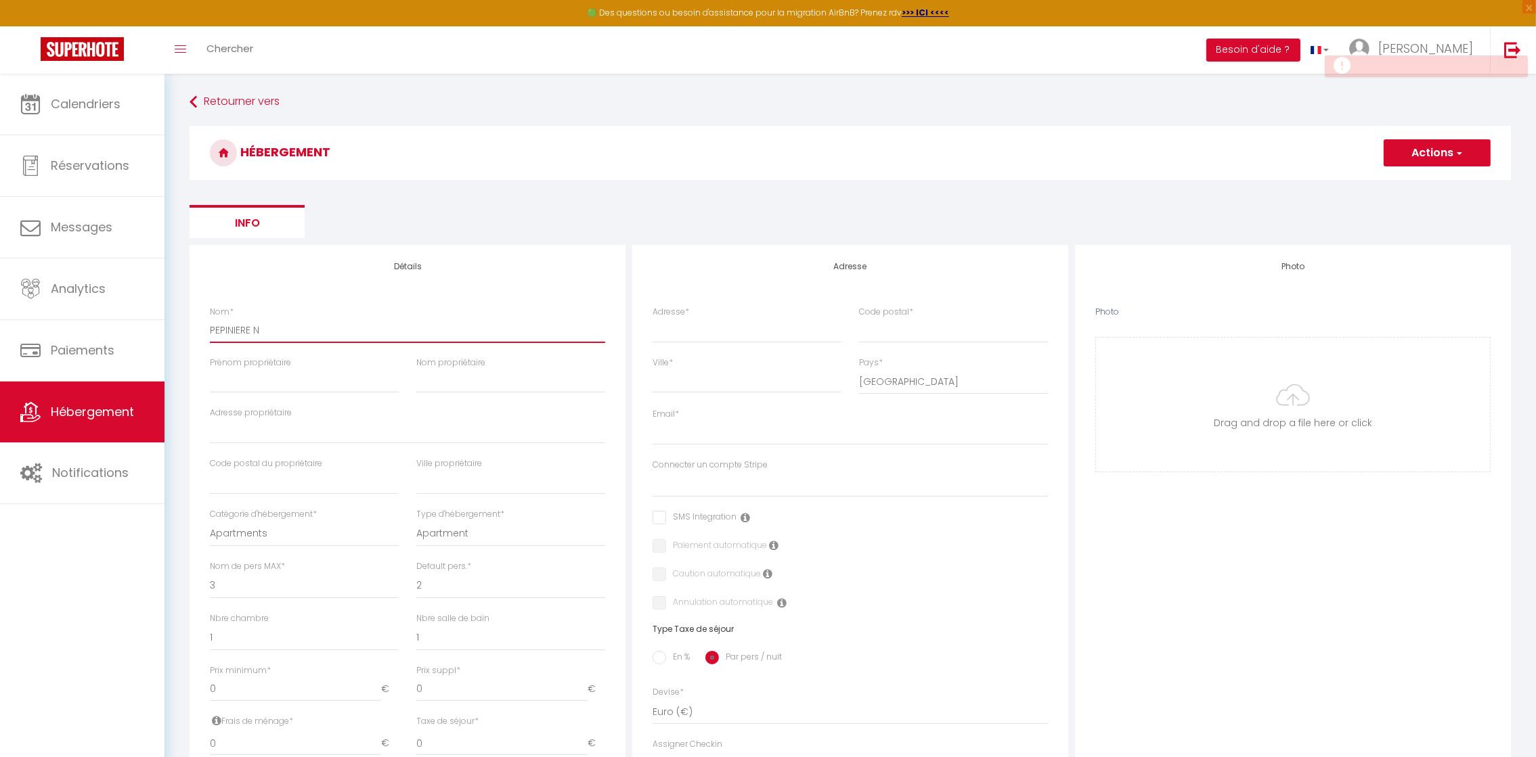
checkbox input "false"
select select
type input "PEPINIERE NO"
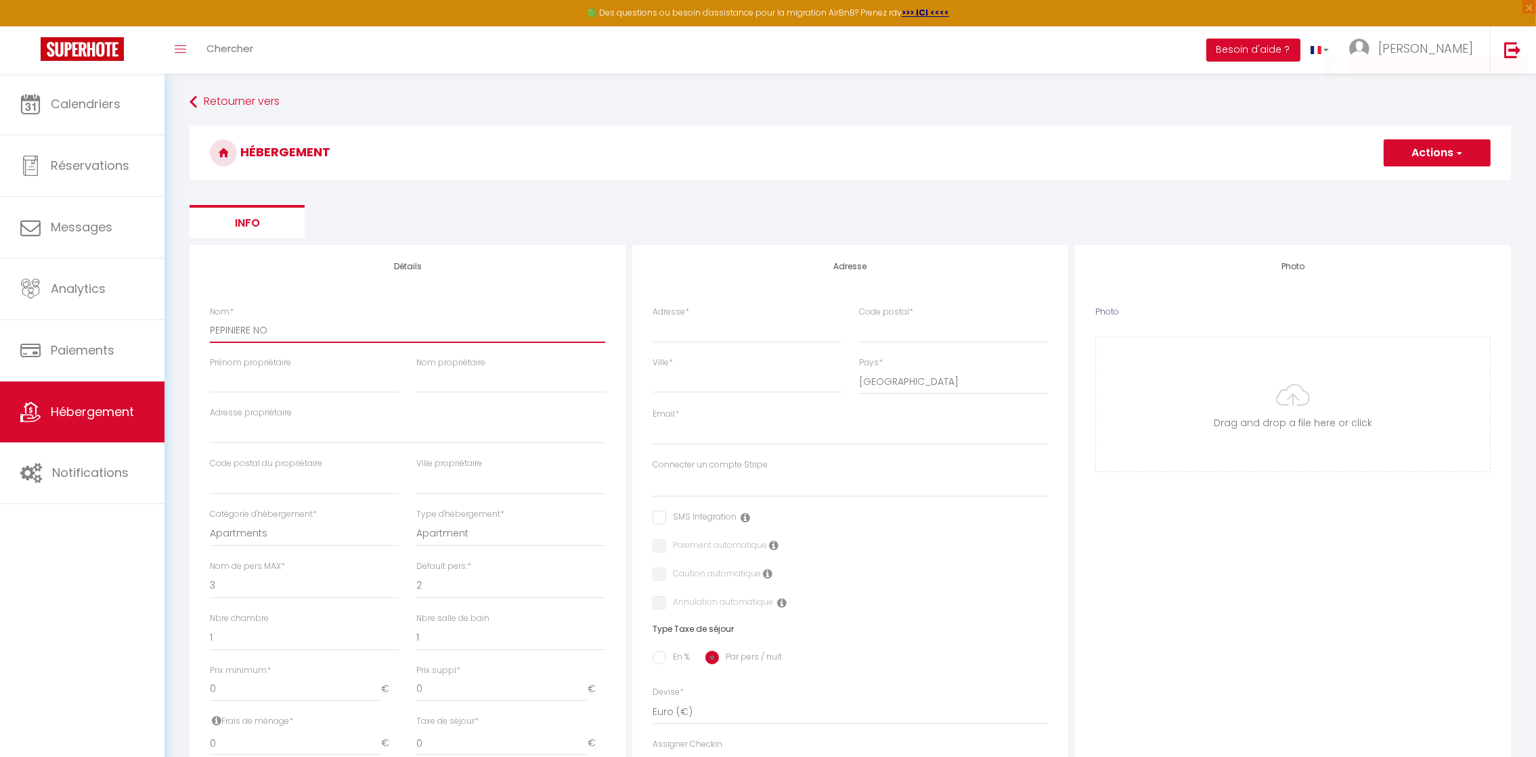
select select
checkbox input "false"
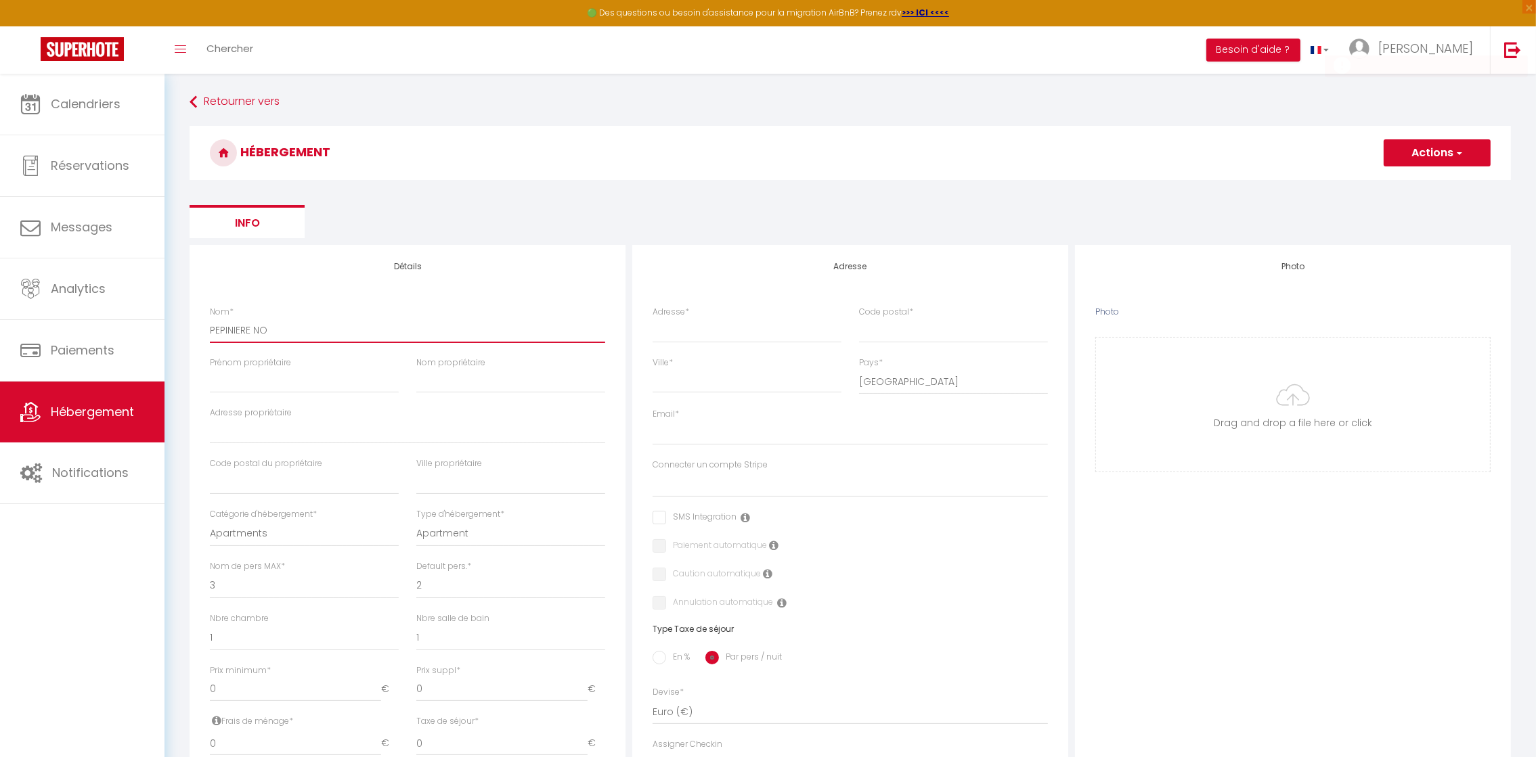
select select
type input "PEPINIERE NOG"
select select
checkbox input "false"
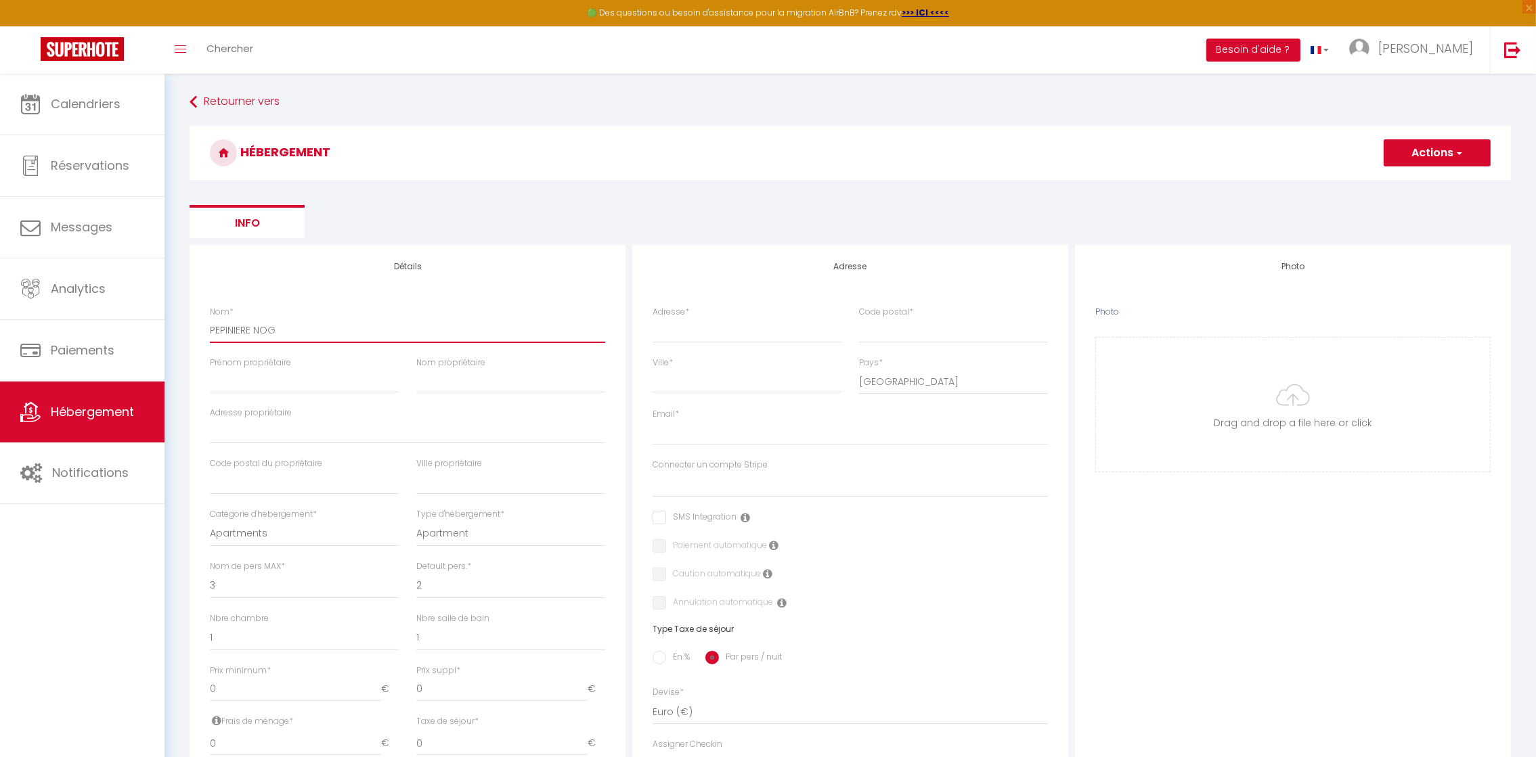
checkbox input "false"
select select
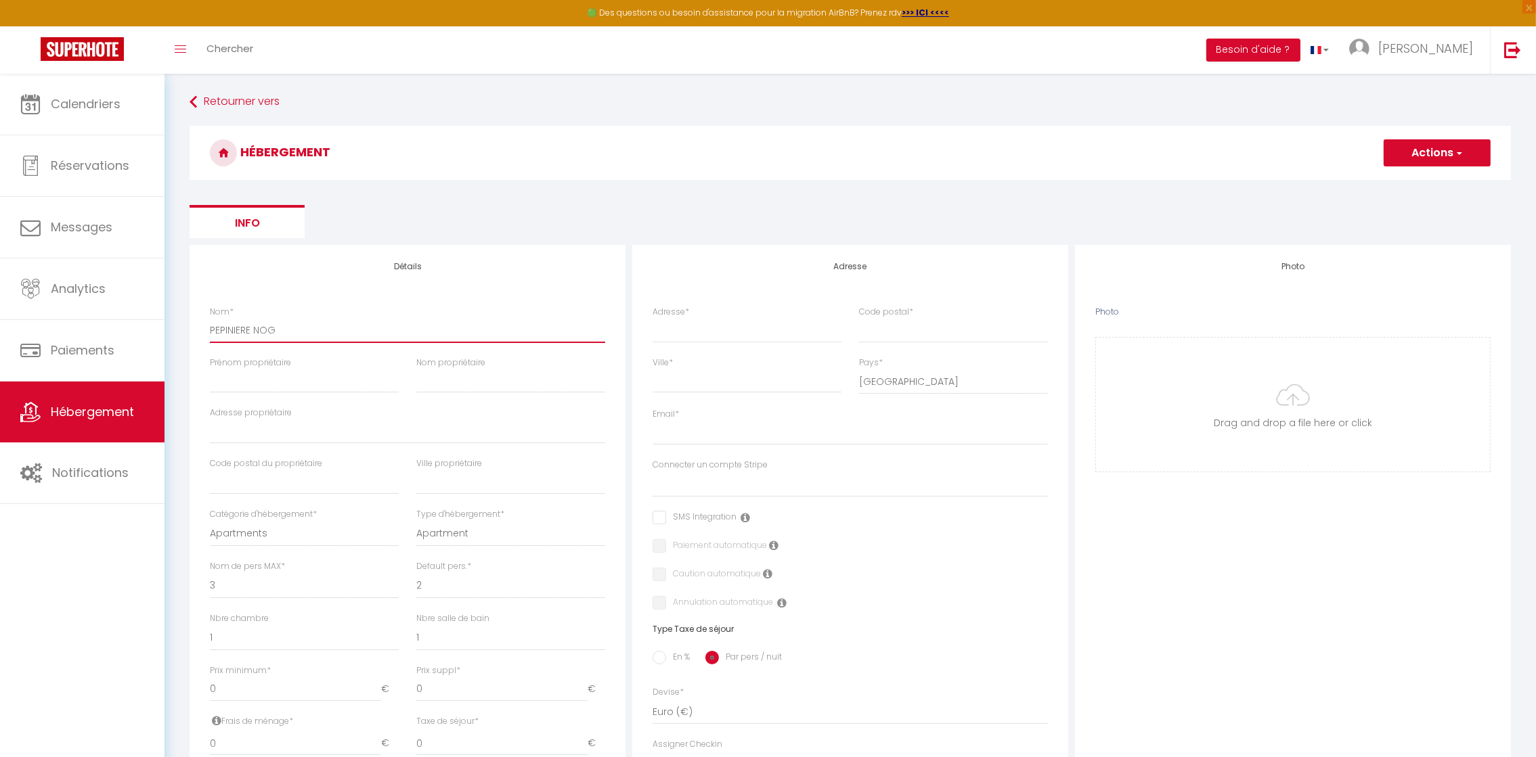
type input "PEPINIERE NOGE"
select select
checkbox input "false"
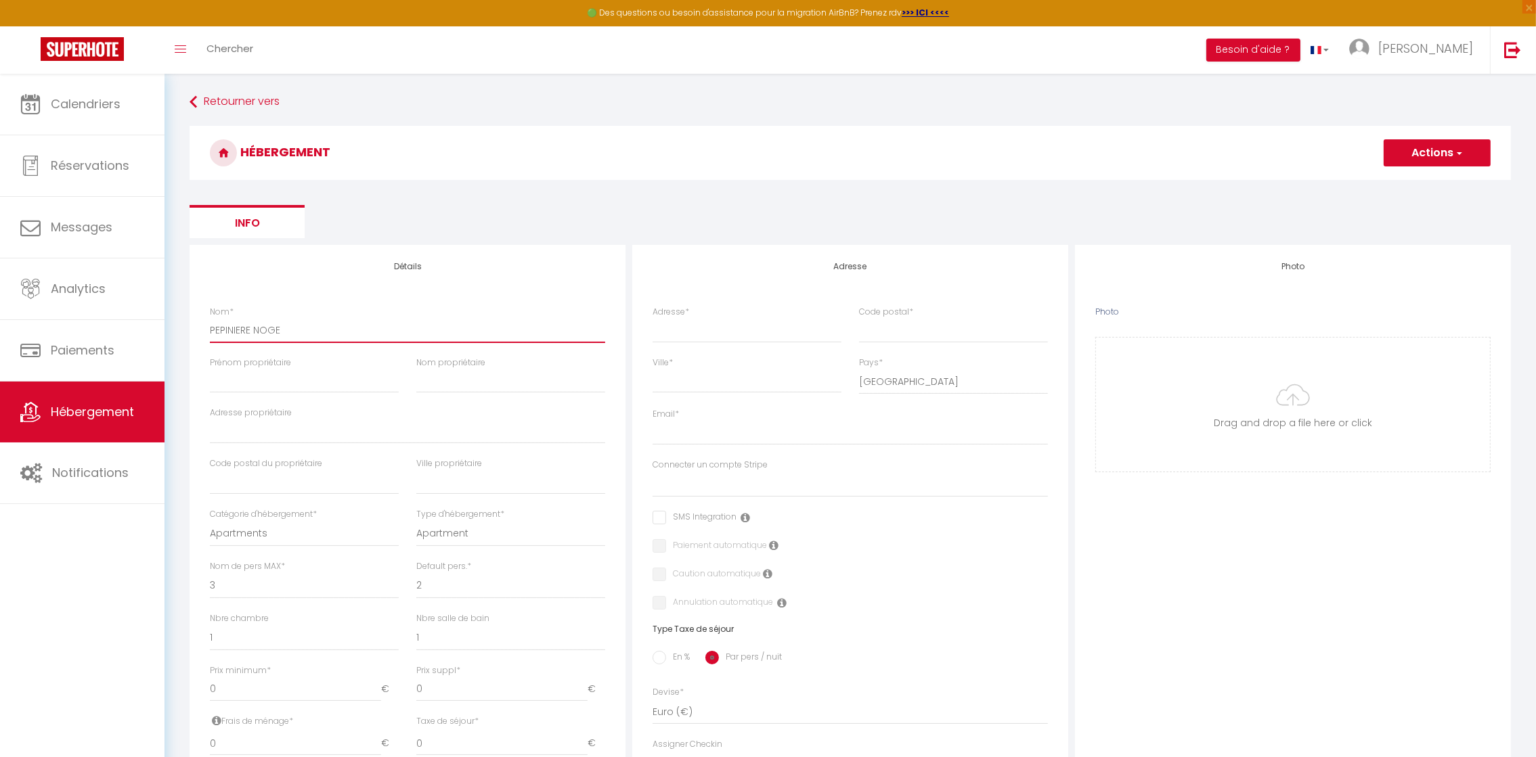
checkbox input "false"
select select
type input "PEPINIERE NOGEN"
select select
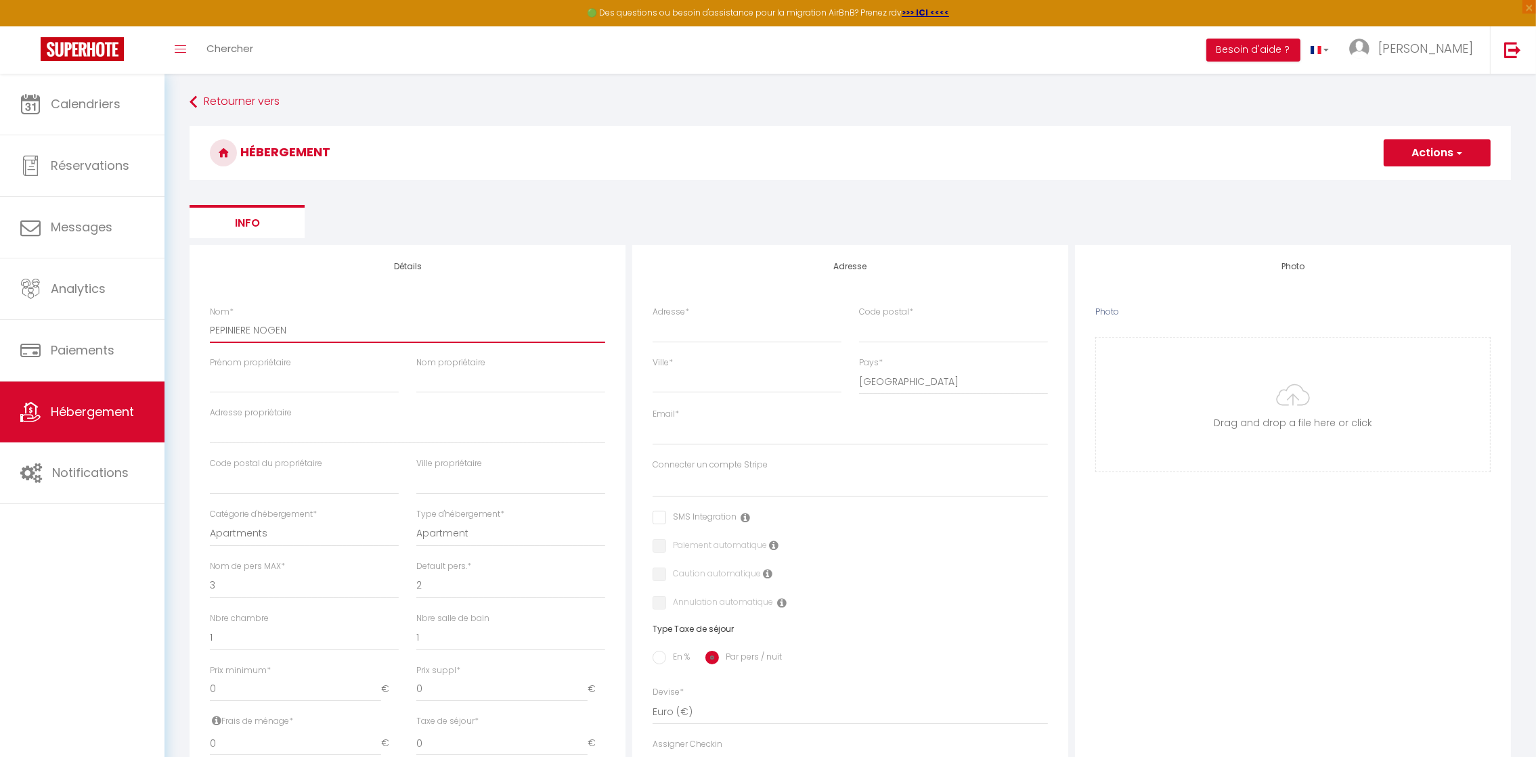
checkbox input "false"
select select
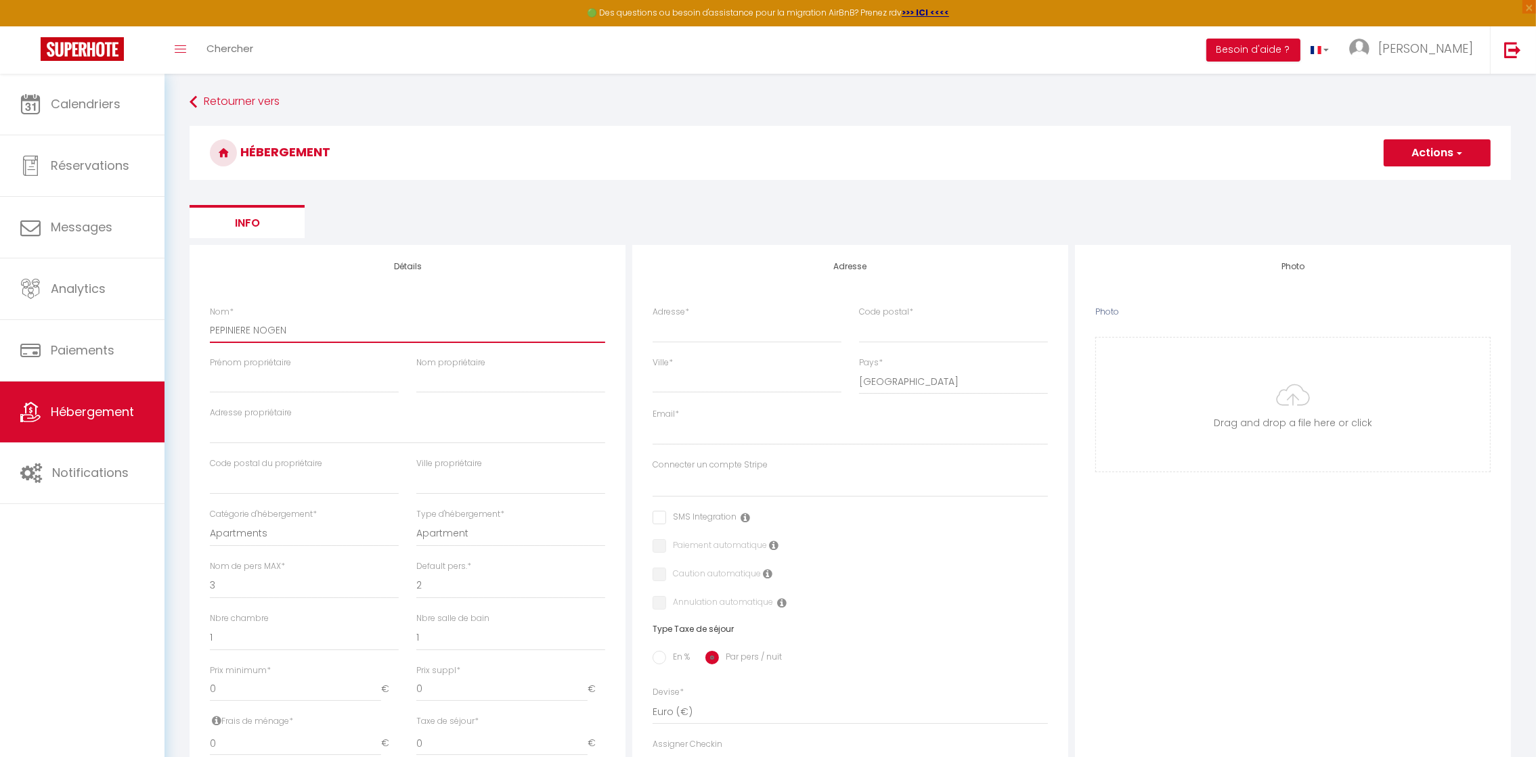
select select
type input "PEPINIERE NOGENT"
select select
checkbox input "false"
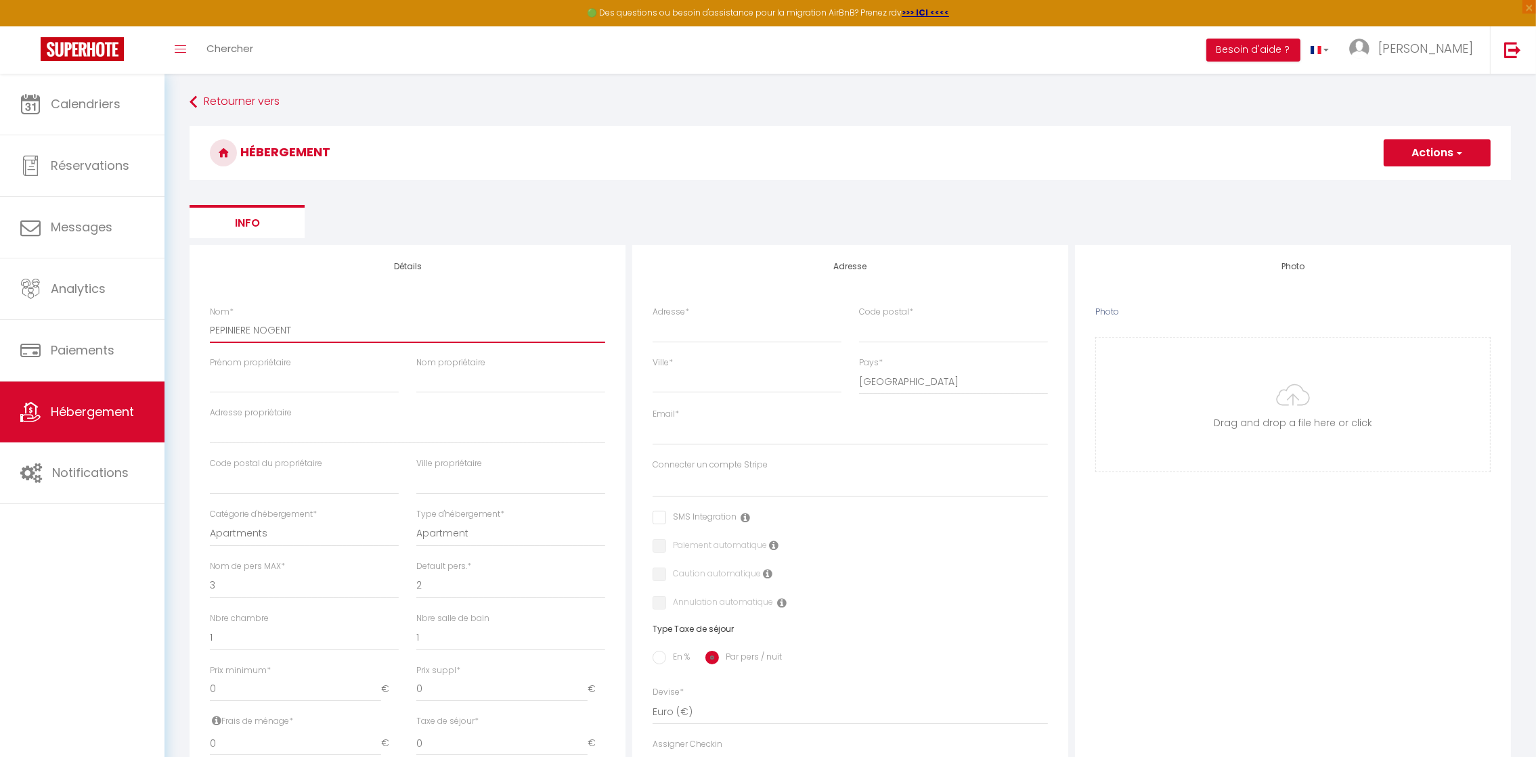
checkbox input "false"
select select
type input "PEPINIERE NOGENT"
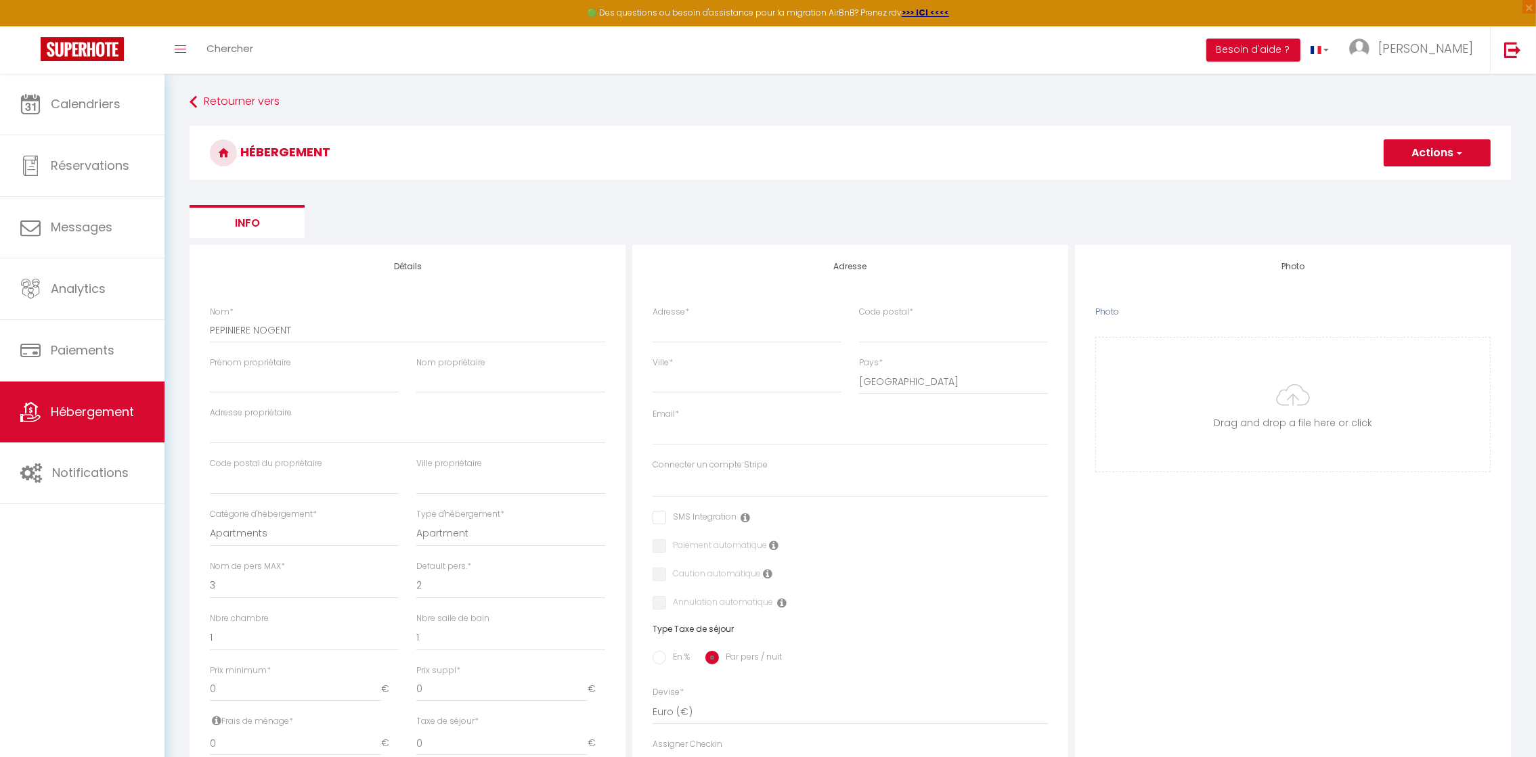
click at [226, 366] on label "Prénom propriétaire" at bounding box center [250, 363] width 81 height 13
click at [226, 369] on input "Prénom propriétaire" at bounding box center [304, 381] width 189 height 24
type input "H"
select select
checkbox input "false"
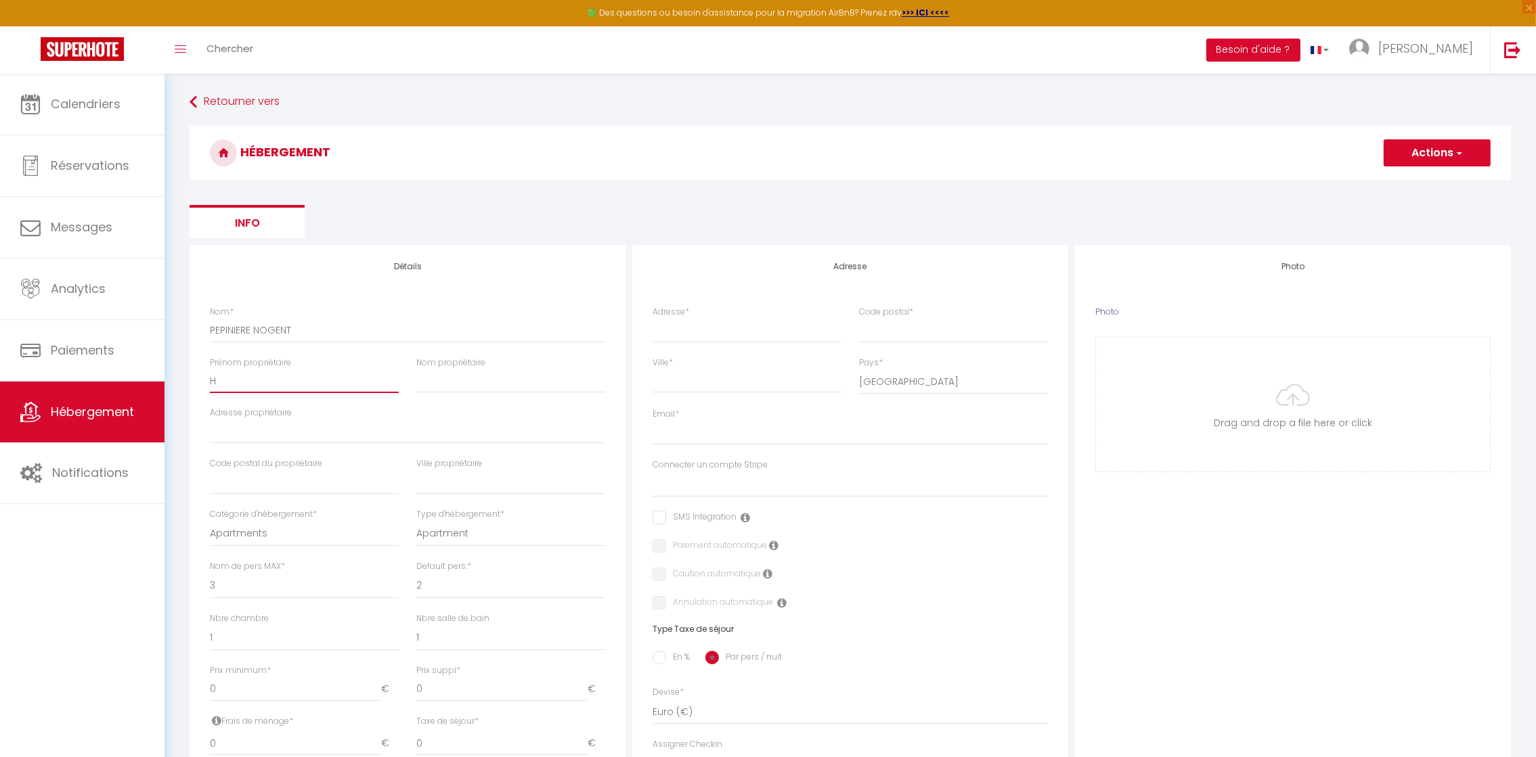
checkbox input "false"
select select
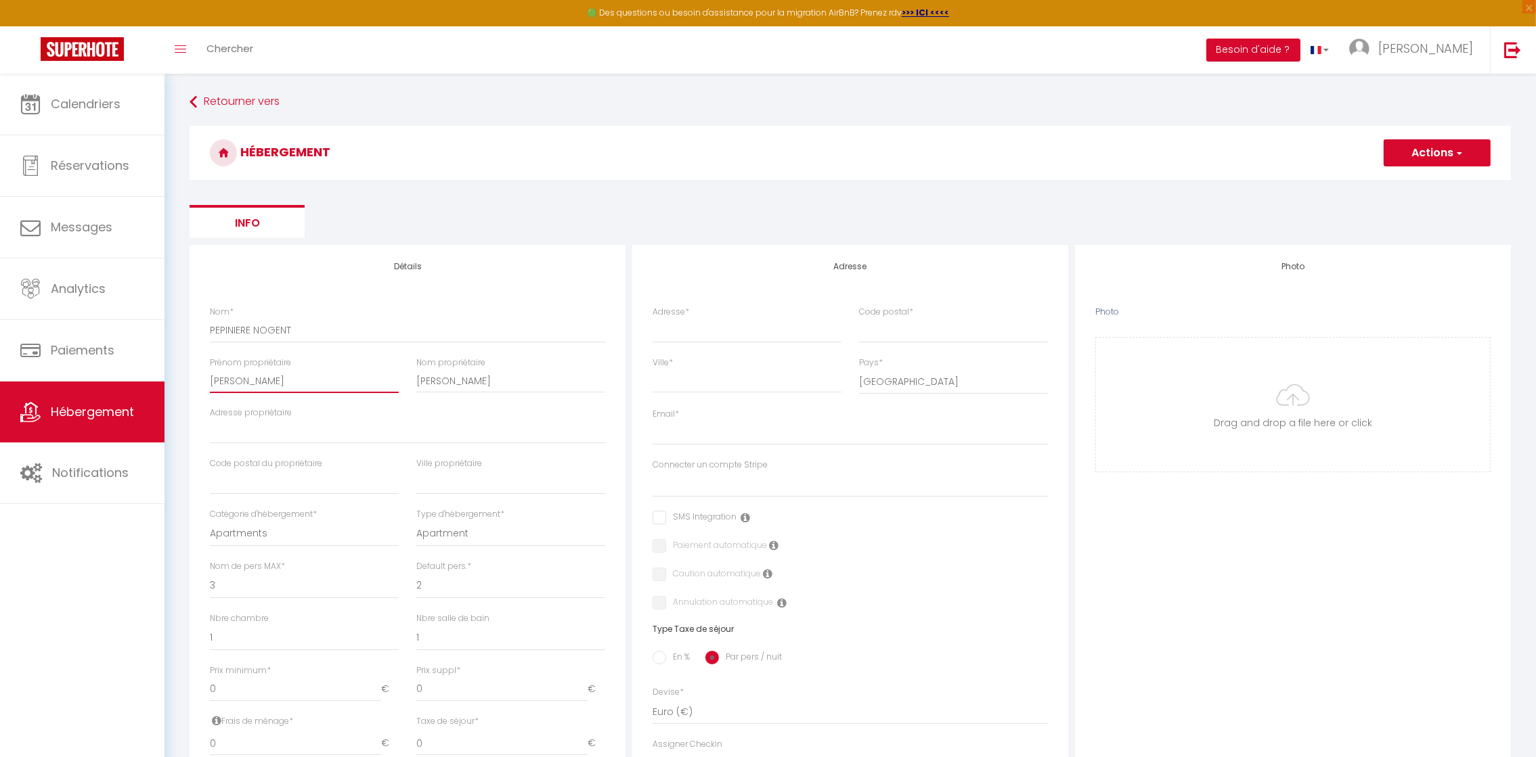
click at [275, 386] on input "[PERSON_NAME]" at bounding box center [304, 381] width 189 height 24
drag, startPoint x: 266, startPoint y: 382, endPoint x: 186, endPoint y: 386, distance: 79.9
click at [186, 386] on div "Détails Nom * PEPINIERE NOGENT Prénom propriétaire [PERSON_NAME] Nom propriétai…" at bounding box center [407, 676] width 443 height 862
click at [217, 431] on input "Adresse propriétaire" at bounding box center [407, 432] width 395 height 24
click at [221, 476] on input "text" at bounding box center [304, 482] width 189 height 24
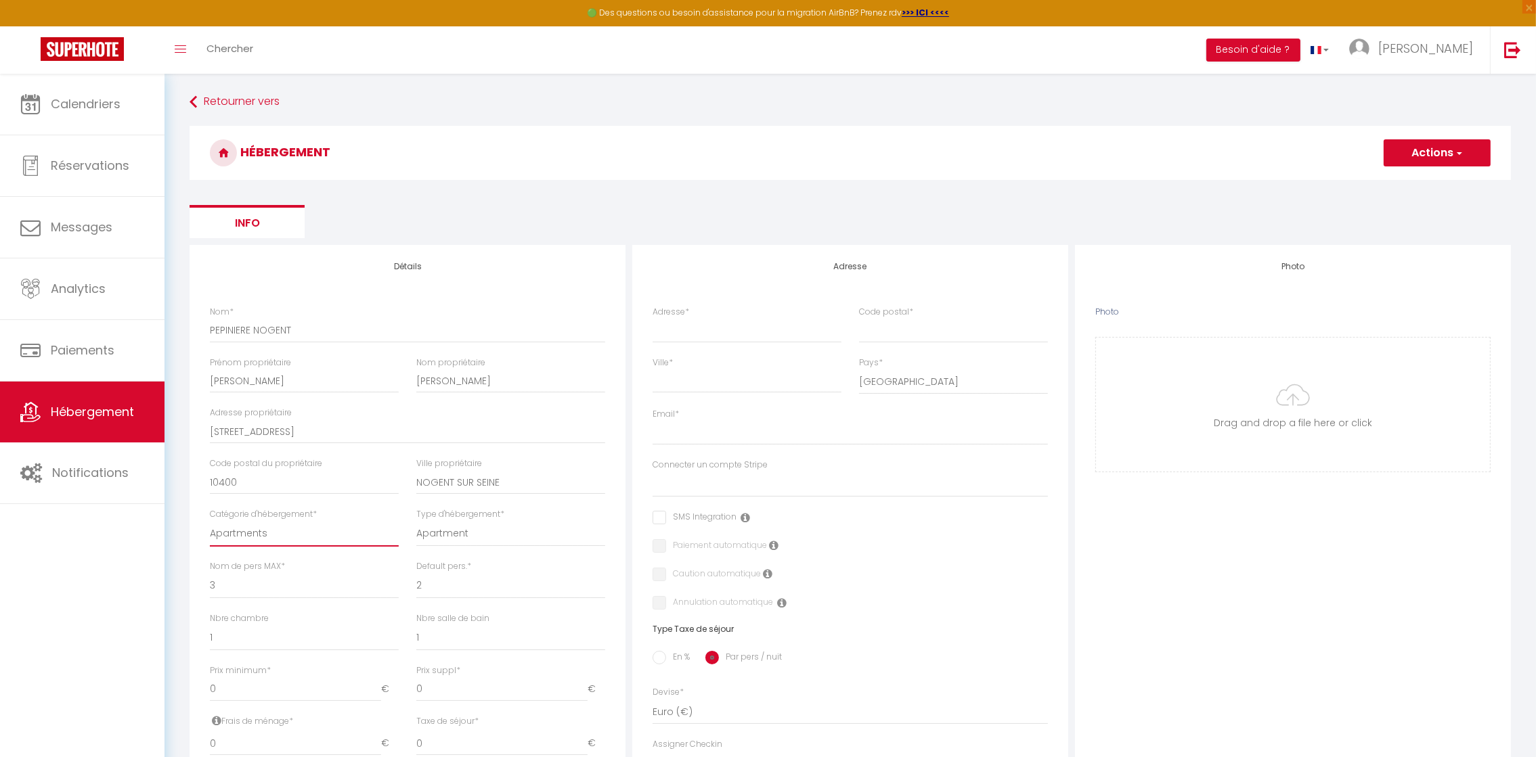
click at [303, 537] on select "Apartments Houses Secondary units Unique Homes BNB Others" at bounding box center [304, 534] width 189 height 26
click at [210, 521] on select "Apartments Houses Secondary units Unique Homes BNB Others" at bounding box center [304, 534] width 189 height 26
click at [492, 533] on select "House [GEOGRAPHIC_DATA] Villa [GEOGRAPHIC_DATA] Cottage [GEOGRAPHIC_DATA] Earth…" at bounding box center [510, 534] width 189 height 26
click at [416, 521] on select "House [GEOGRAPHIC_DATA] Villa [GEOGRAPHIC_DATA] Cottage [GEOGRAPHIC_DATA] Earth…" at bounding box center [510, 534] width 189 height 26
click at [261, 578] on select "1 2 3 4 5 6 7 8 9 10 11 12 13 14" at bounding box center [304, 586] width 189 height 26
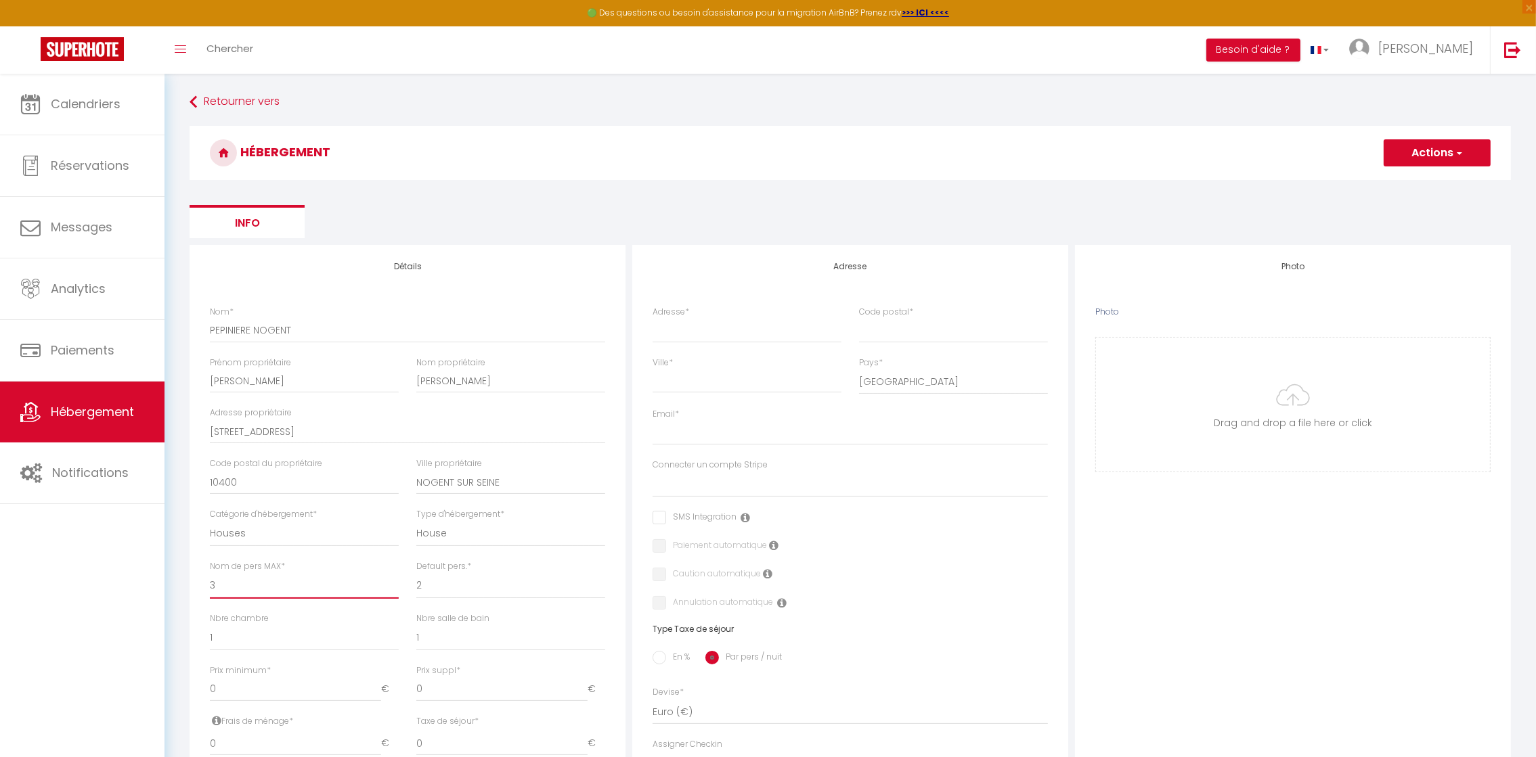
click at [261, 578] on select "1 2 3 4 5 6 7 8 9 10 11 12 13 14" at bounding box center [304, 586] width 189 height 26
click at [210, 573] on select "1 2 3 4 5 6 7 8 9 10 11 12 13 14" at bounding box center [304, 586] width 189 height 26
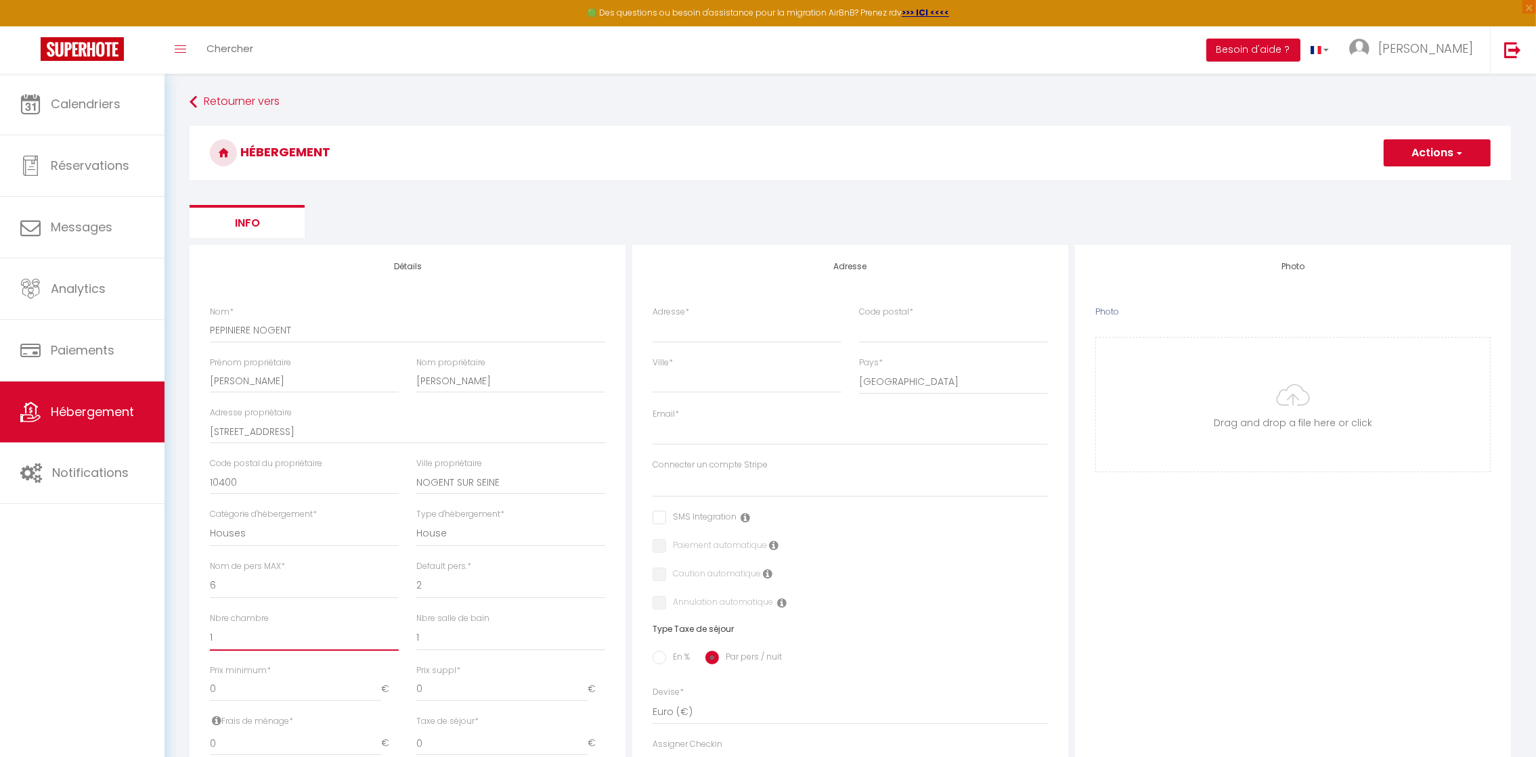
click at [261, 638] on select "0 1 2 3 4 5 6 7 8 9 10 11 12 13" at bounding box center [304, 638] width 189 height 26
click at [210, 625] on select "0 1 2 3 4 5 6 7 8 9 10 11 12 13" at bounding box center [304, 638] width 189 height 26
click at [480, 633] on select "0 1 2 3 4 5 6 7 8 9 10 11 12 13" at bounding box center [510, 638] width 189 height 26
click at [261, 686] on input "0" at bounding box center [295, 690] width 171 height 24
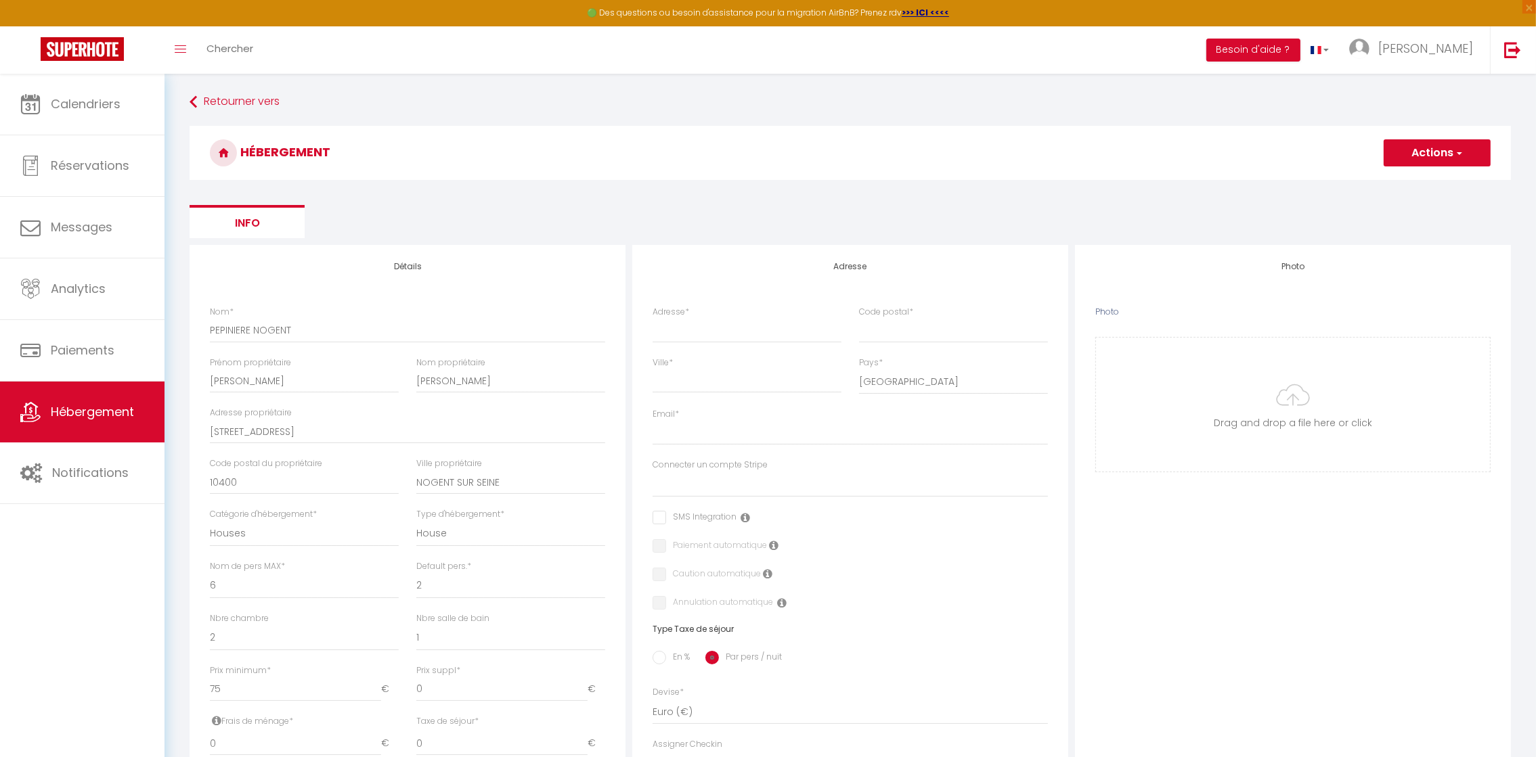
click at [474, 665] on div "Prix suppl * 0 €" at bounding box center [510, 683] width 189 height 37
click at [477, 696] on input "0" at bounding box center [501, 690] width 171 height 24
click at [586, 616] on div "Nbre salle [PERSON_NAME] 0 1 2 3 4 5 6 7 8 9 10 11 12" at bounding box center [510, 632] width 189 height 39
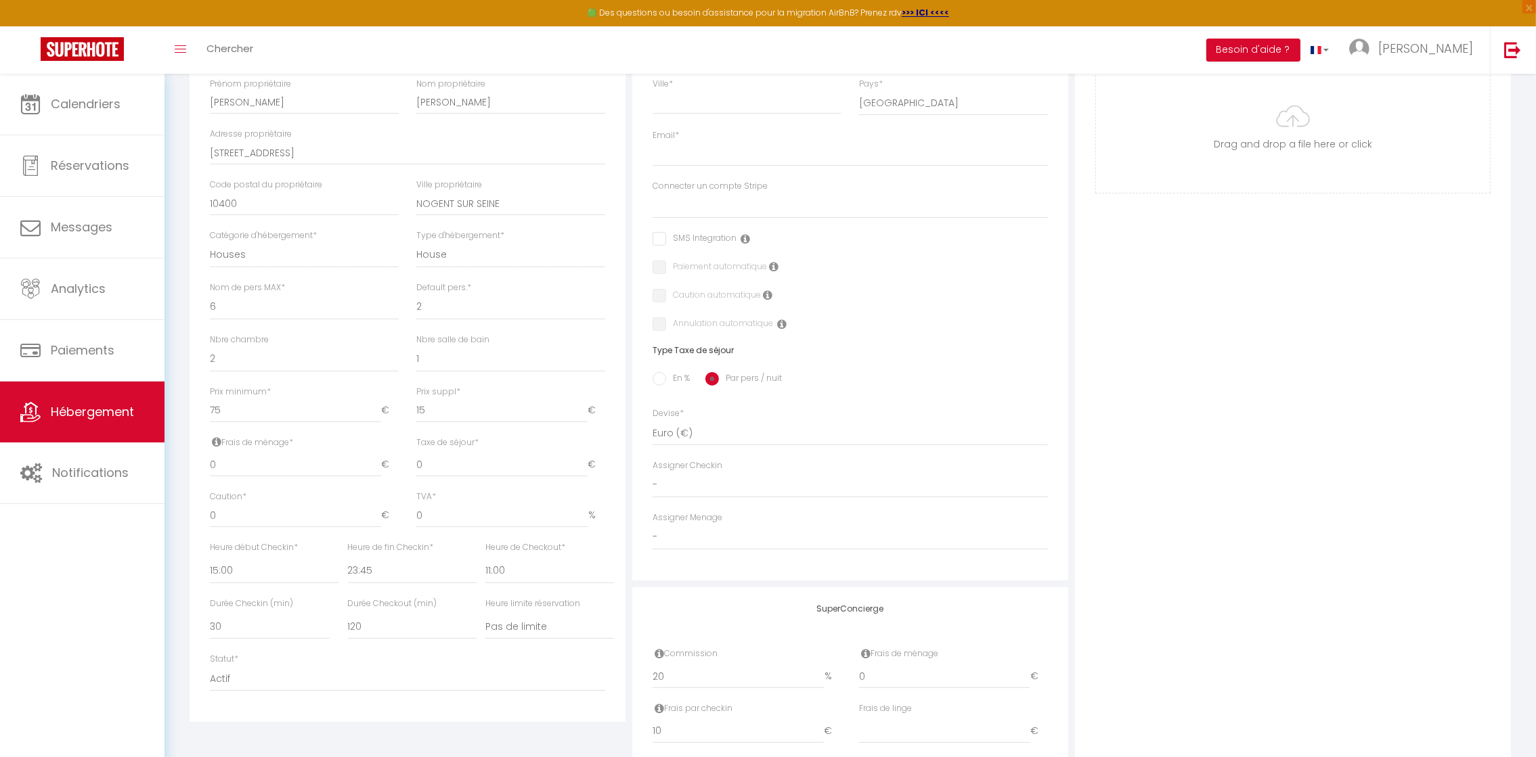
scroll to position [284, 0]
click at [657, 377] on input "En %" at bounding box center [659, 375] width 14 height 14
click at [358, 462] on input "Taxe en % *" at bounding box center [408, 460] width 120 height 24
click at [497, 458] on input "Montant max taxe séjour *" at bounding box center [536, 460] width 102 height 24
click at [519, 523] on div "TVA * 0 %" at bounding box center [510, 511] width 206 height 51
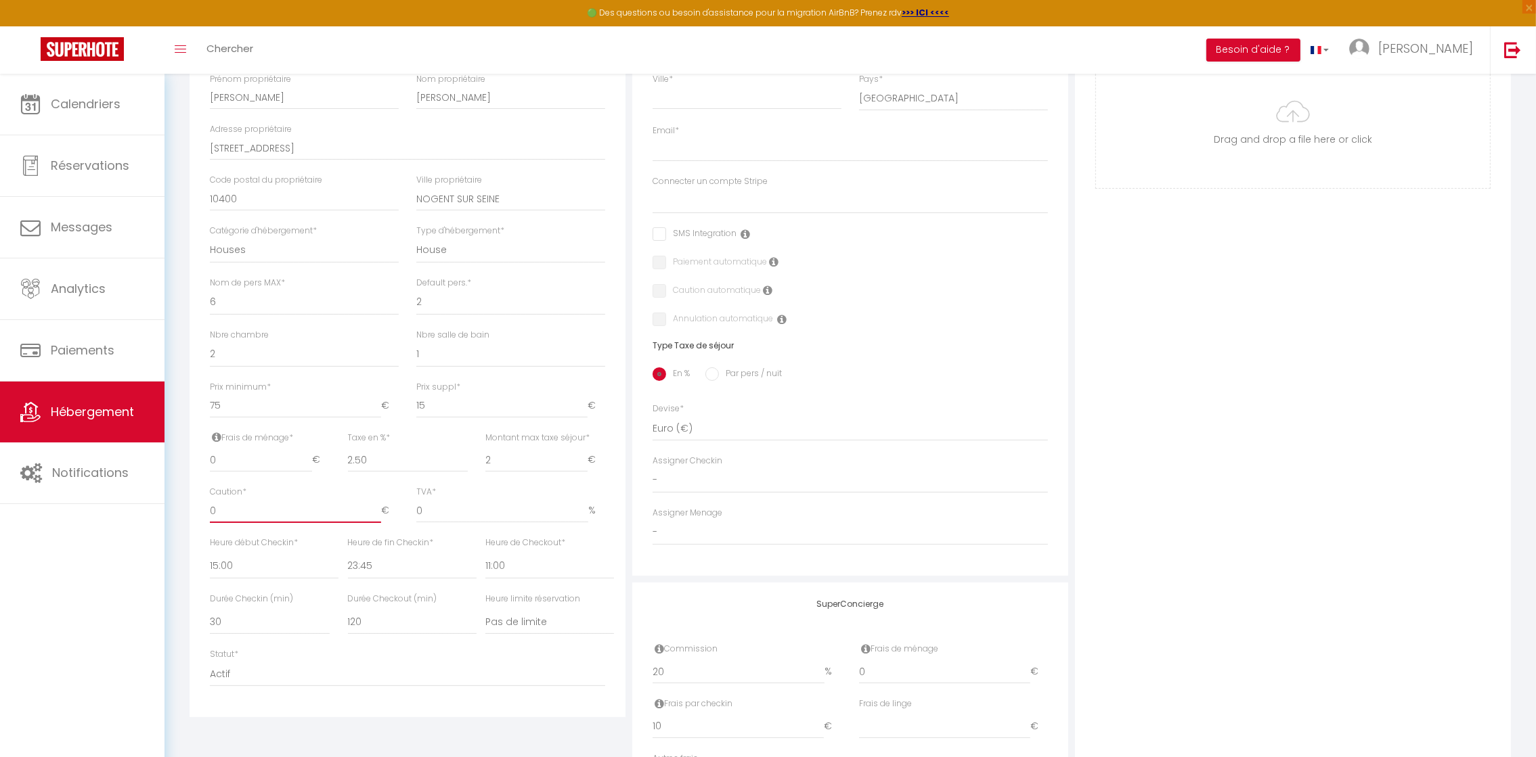
click at [302, 512] on input "0" at bounding box center [295, 511] width 171 height 24
click at [432, 508] on input "0" at bounding box center [502, 511] width 172 height 24
drag, startPoint x: 397, startPoint y: 569, endPoint x: 349, endPoint y: 570, distance: 48.1
click at [349, 570] on select "00:00 00:15 00:30 00:45 01:00 01:15 01:30 01:45 02:00 02:15 02:30 02:45 03:00" at bounding box center [412, 567] width 129 height 26
click at [348, 554] on select "00:00 00:15 00:30 00:45 01:00 01:15 01:30 01:45 02:00 02:15 02:30 02:45 03:00" at bounding box center [412, 567] width 129 height 26
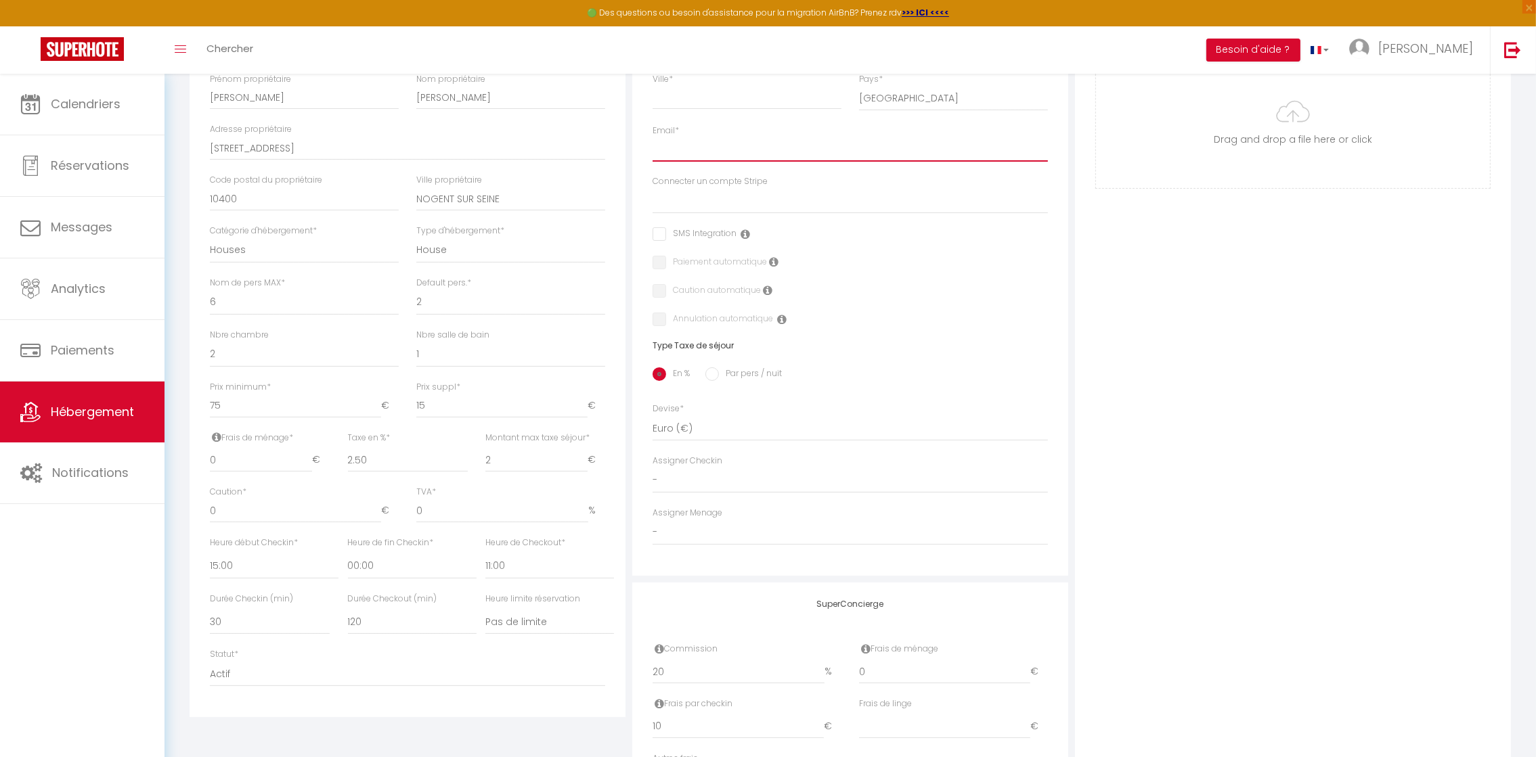
click at [829, 158] on input "Email *" at bounding box center [849, 149] width 395 height 24
click at [1062, 113] on div "Adresse Adresse * Code postal * Ville * Pays * [GEOGRAPHIC_DATA] [GEOGRAPHIC_DA…" at bounding box center [850, 268] width 436 height 615
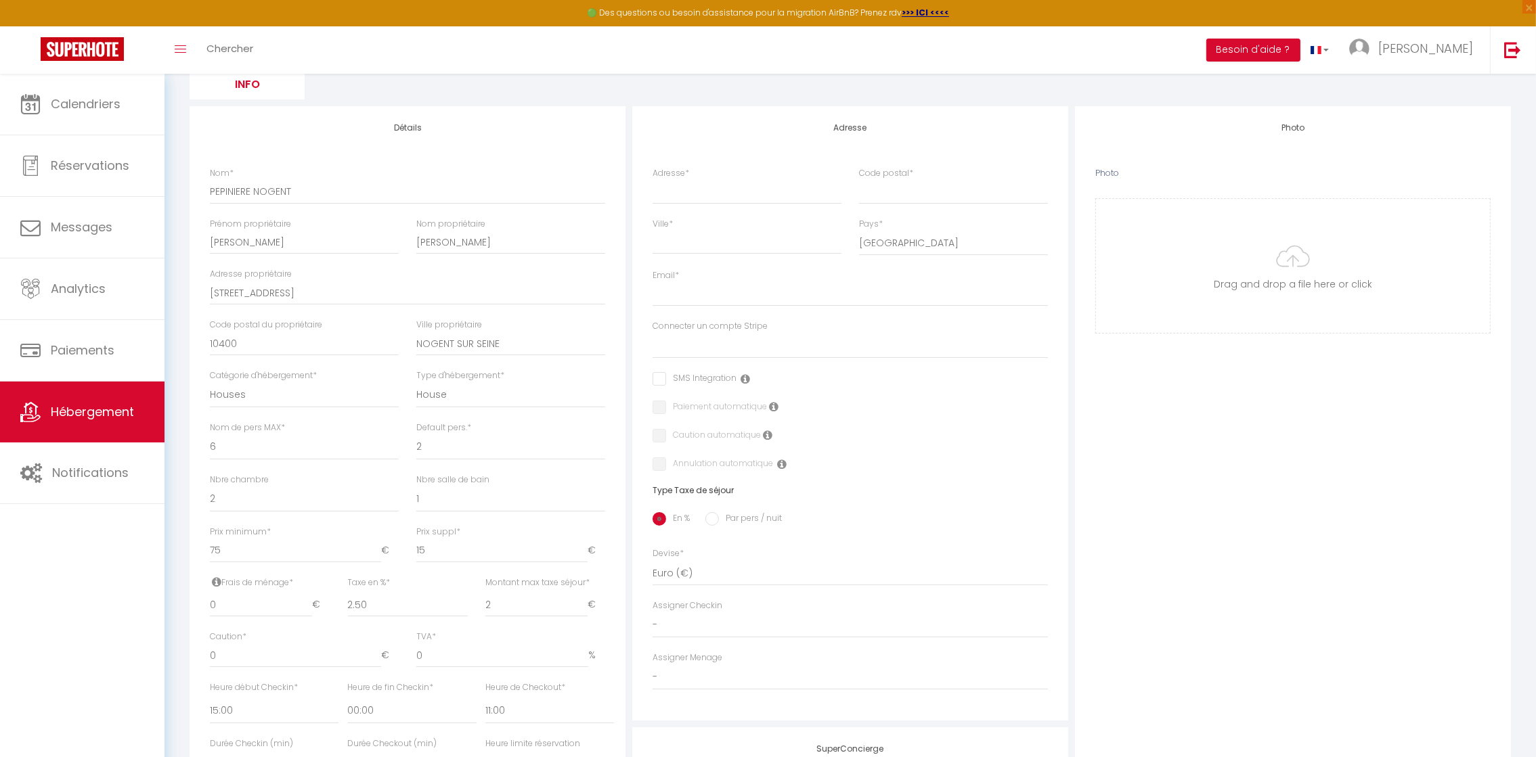
scroll to position [121, 0]
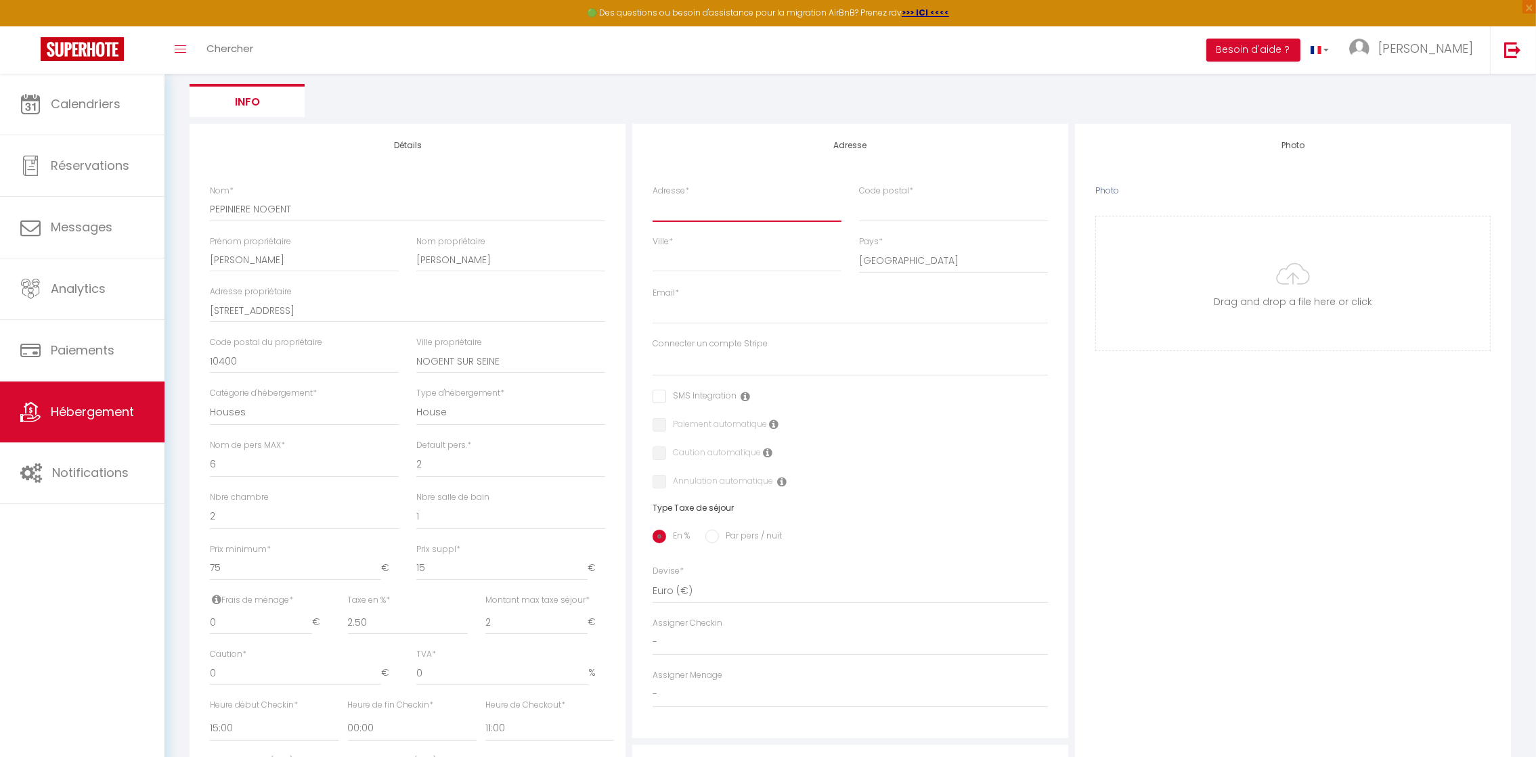
click at [673, 212] on input "Adresse *" at bounding box center [746, 209] width 189 height 24
click at [770, 319] on input "[PERSON_NAME][EMAIL_ADDRESS][DOMAIN_NAME]" at bounding box center [849, 312] width 395 height 24
drag, startPoint x: 823, startPoint y: 302, endPoint x: 578, endPoint y: 314, distance: 245.3
click at [578, 314] on div "Détails Nom * [PERSON_NAME] Prénom propriétaire [PERSON_NAME] propriétaire [PER…" at bounding box center [850, 555] width 1328 height 862
click at [828, 428] on div "Paiement automatique" at bounding box center [849, 425] width 395 height 15
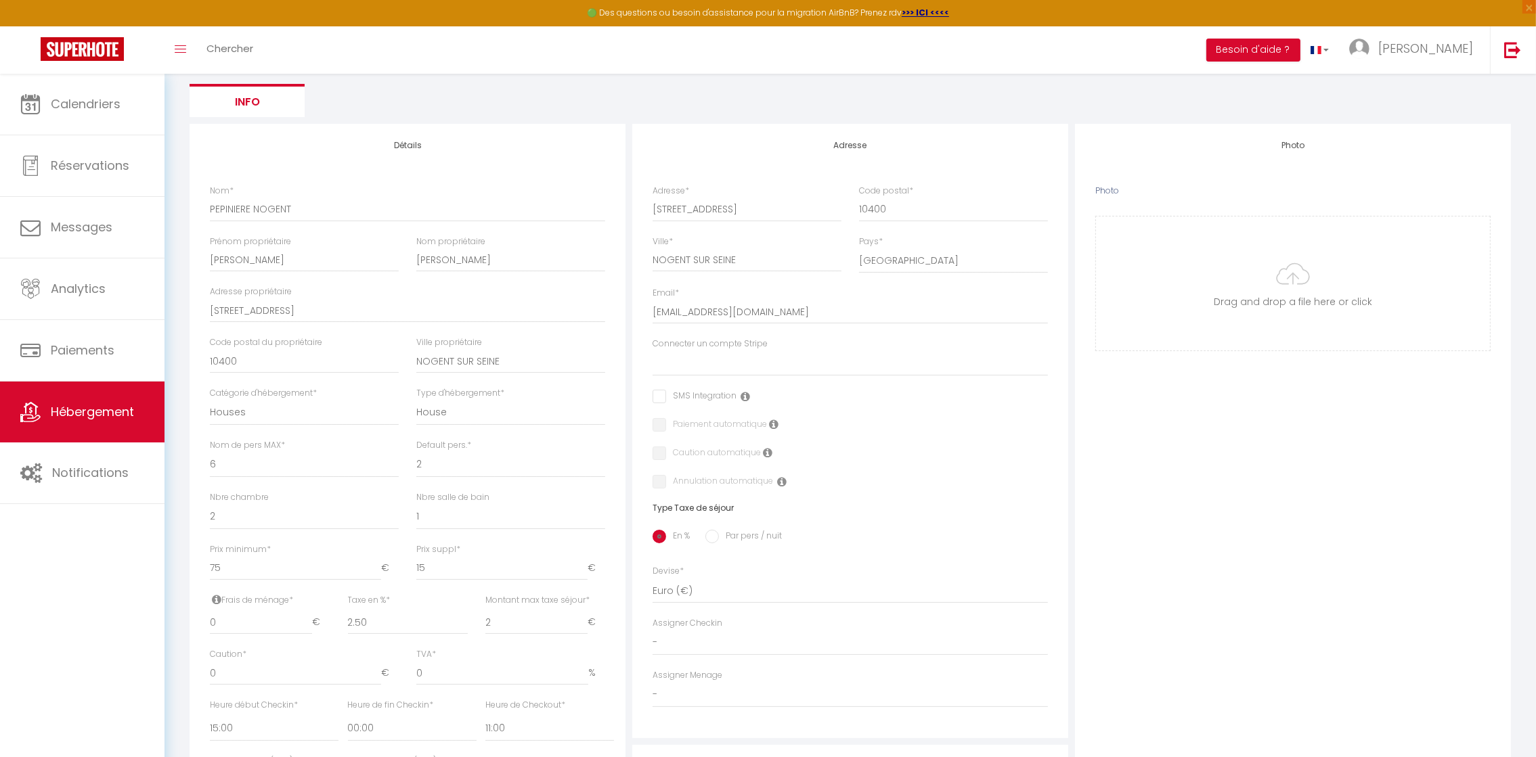
click at [941, 483] on div "Annulation automatique" at bounding box center [849, 482] width 395 height 15
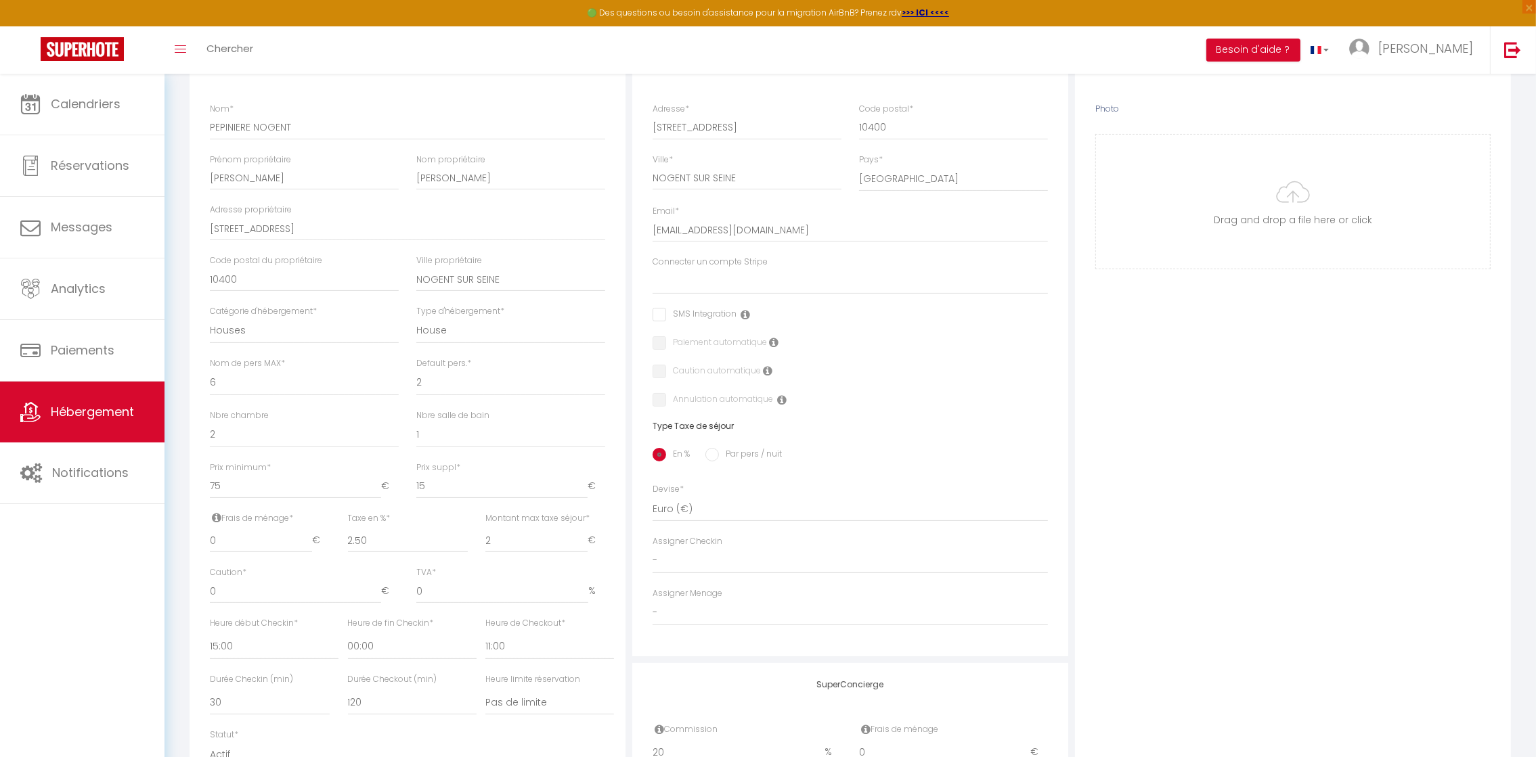
scroll to position [243, 0]
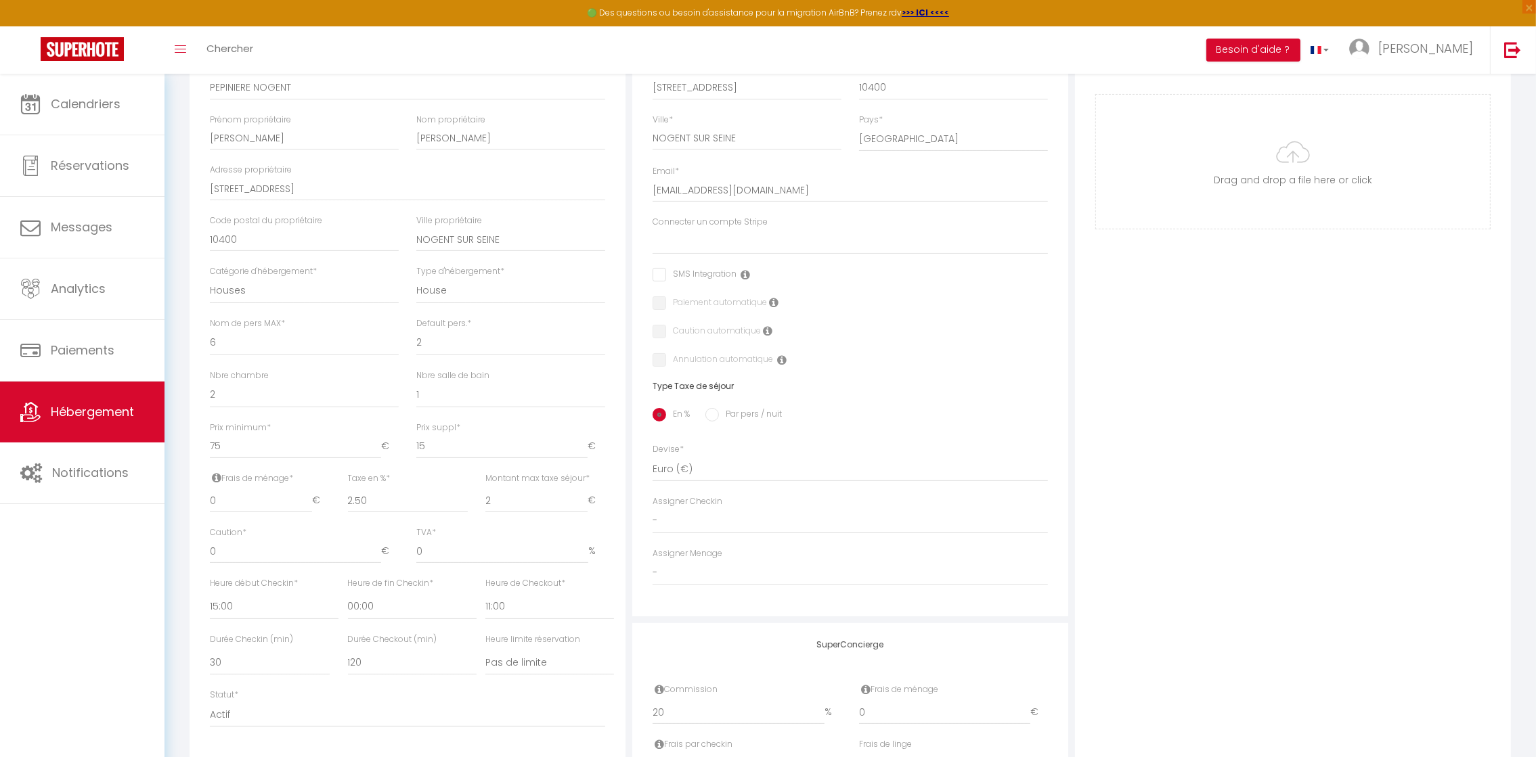
click at [956, 418] on div "En % Par pers / nuit" at bounding box center [849, 415] width 395 height 28
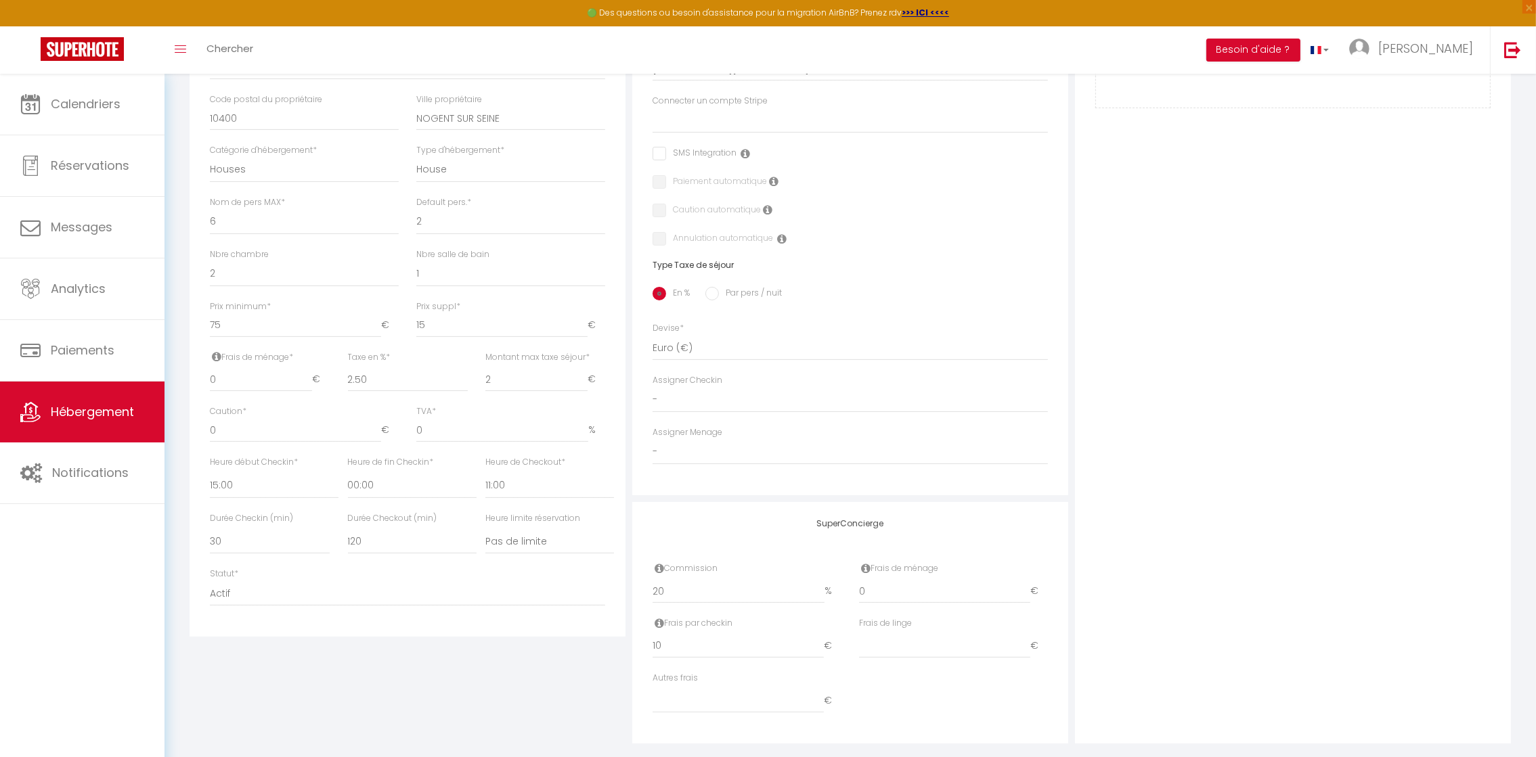
scroll to position [365, 0]
drag, startPoint x: 693, startPoint y: 586, endPoint x: 620, endPoint y: 581, distance: 73.3
click at [620, 581] on div "Détails Nom * [PERSON_NAME] Prénom propriétaire [PERSON_NAME] propriétaire [PER…" at bounding box center [850, 311] width 1328 height 862
drag, startPoint x: 696, startPoint y: 645, endPoint x: 613, endPoint y: 646, distance: 83.9
click at [613, 646] on div "Détails Nom * [PERSON_NAME] Prénom propriétaire [PERSON_NAME] propriétaire [PER…" at bounding box center [850, 311] width 1328 height 862
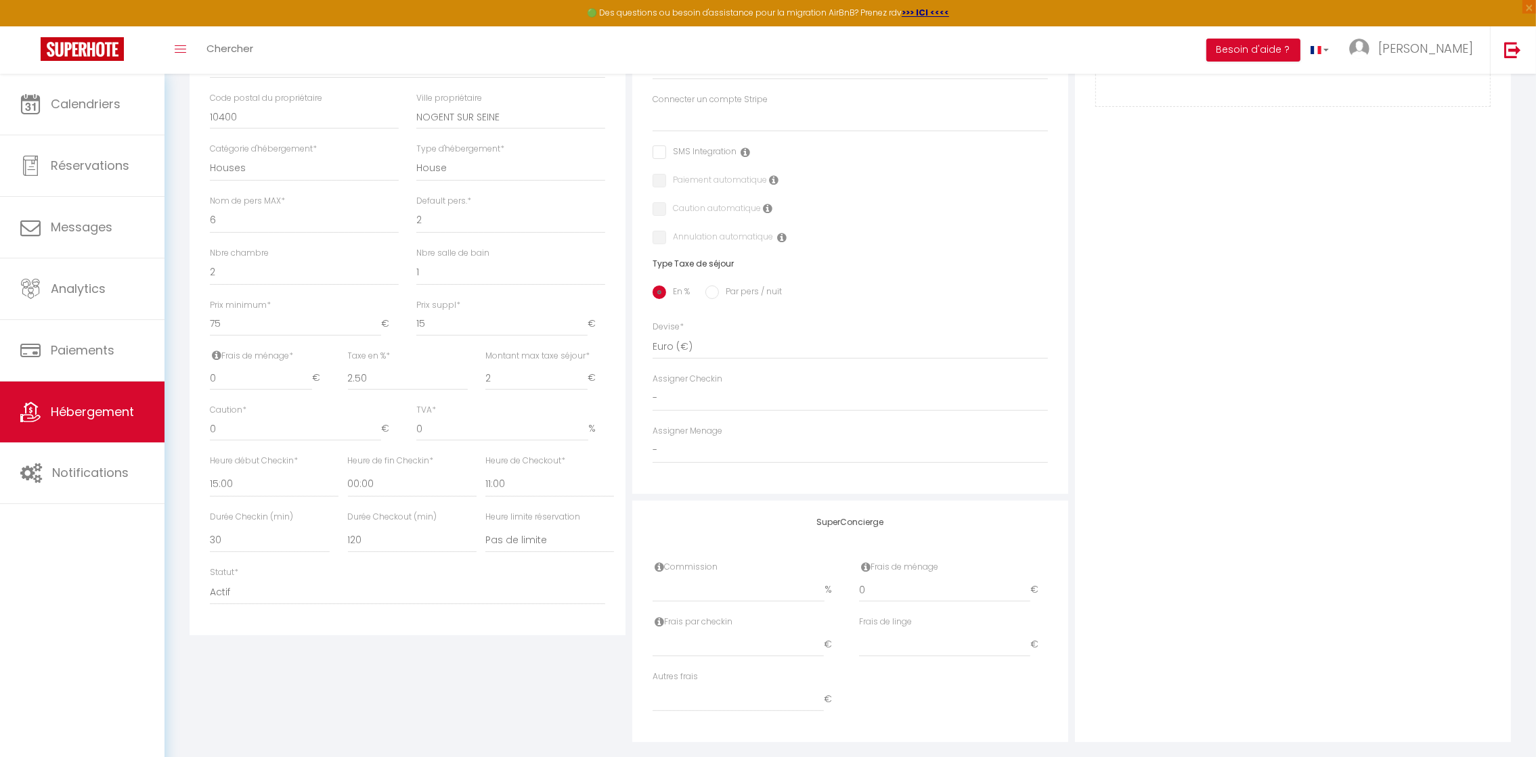
click at [576, 699] on div "Détails Nom * [PERSON_NAME] Prénom propriétaire [PERSON_NAME] propriétaire [PER…" at bounding box center [407, 311] width 443 height 862
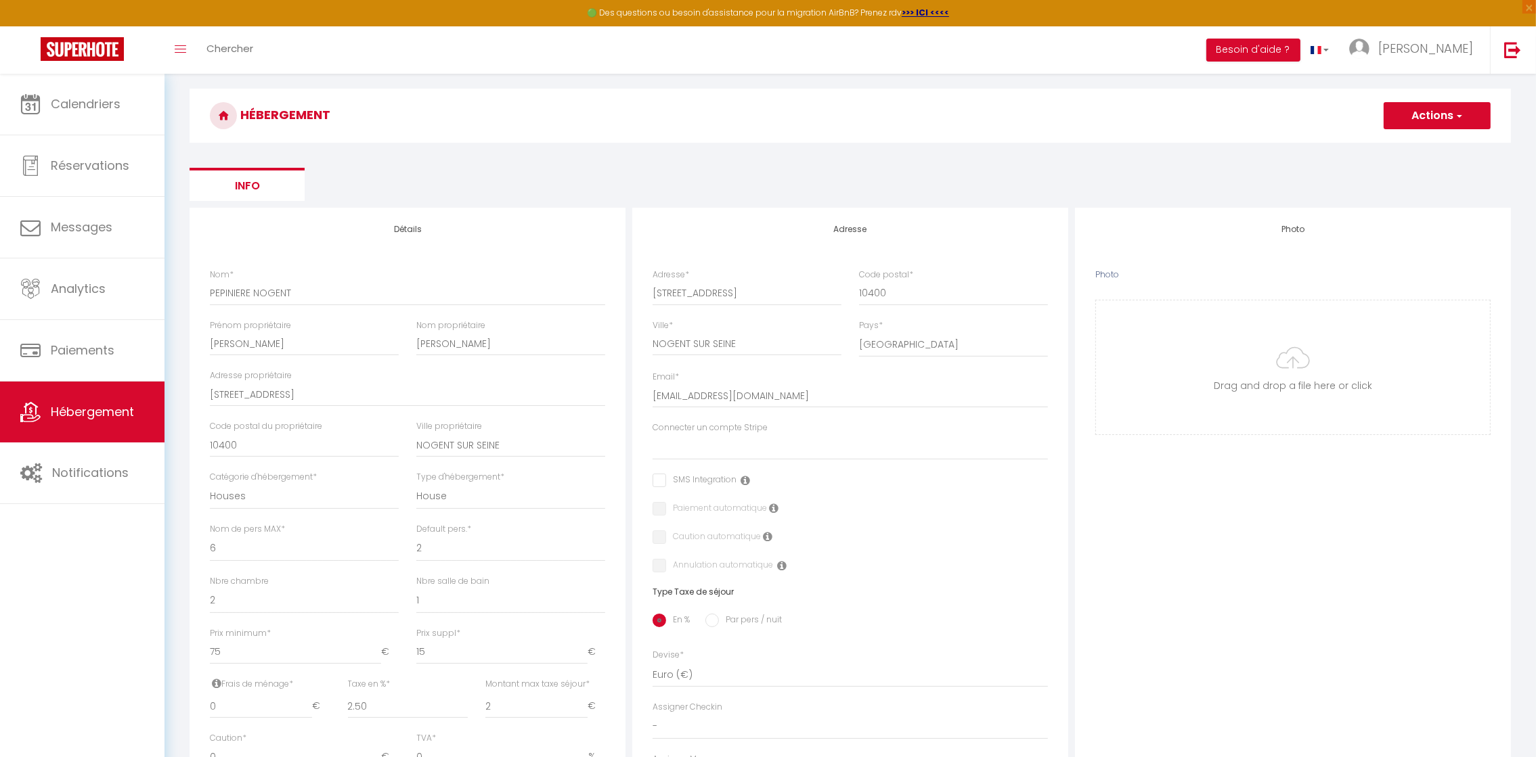
scroll to position [0, 0]
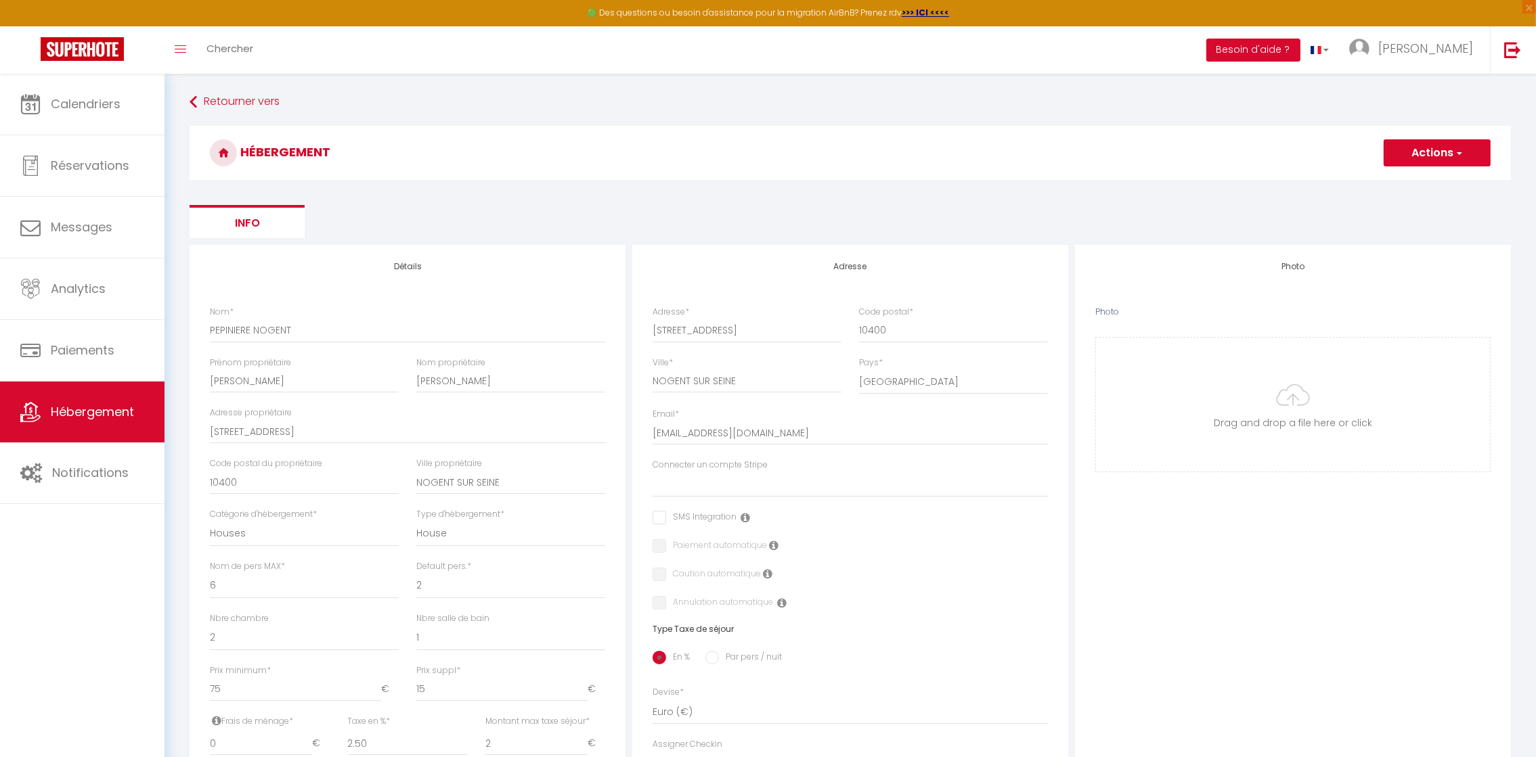
click at [1431, 156] on button "Actions" at bounding box center [1436, 152] width 107 height 27
click at [1424, 179] on input "Enregistrer" at bounding box center [1421, 183] width 50 height 14
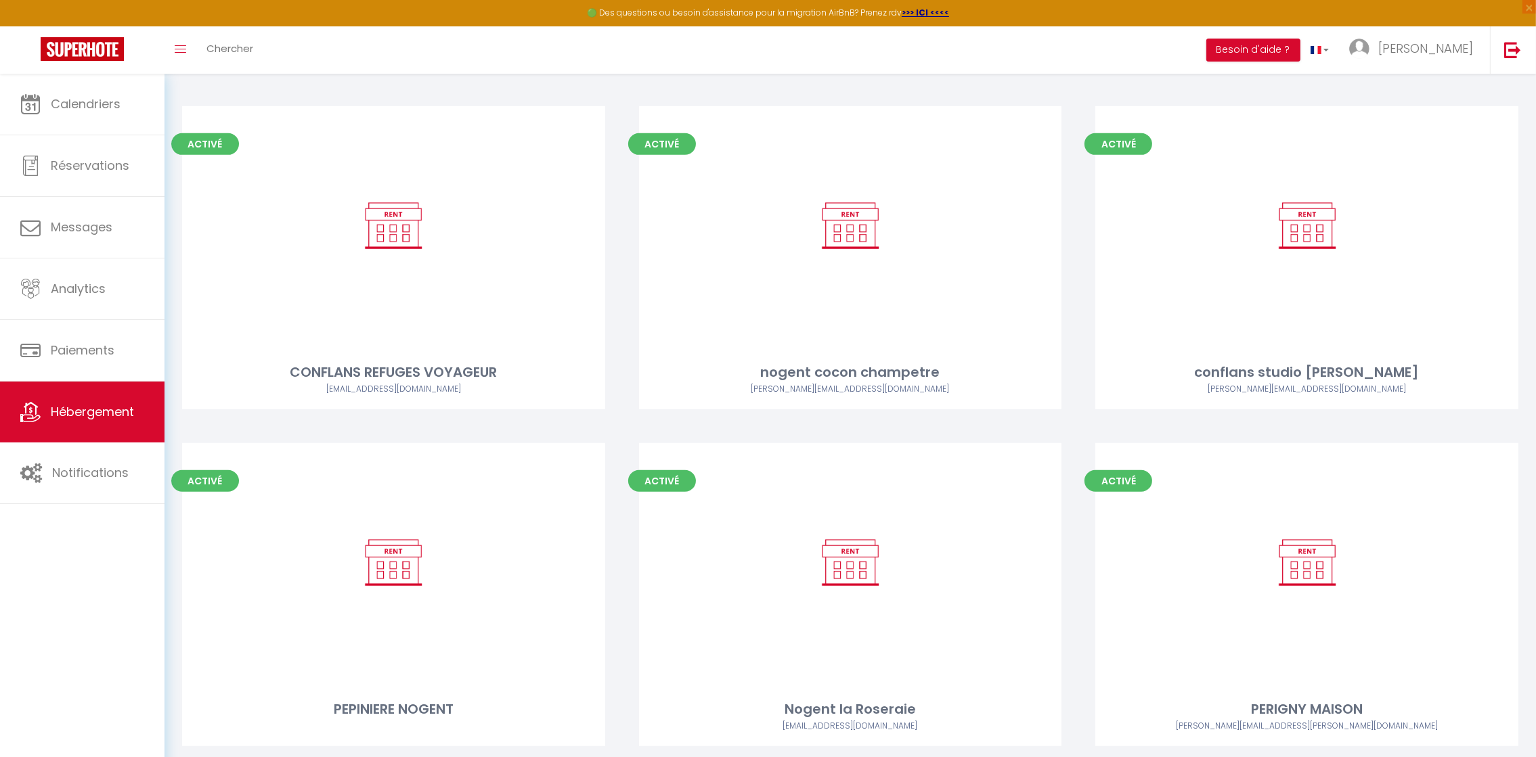
scroll to position [1077, 0]
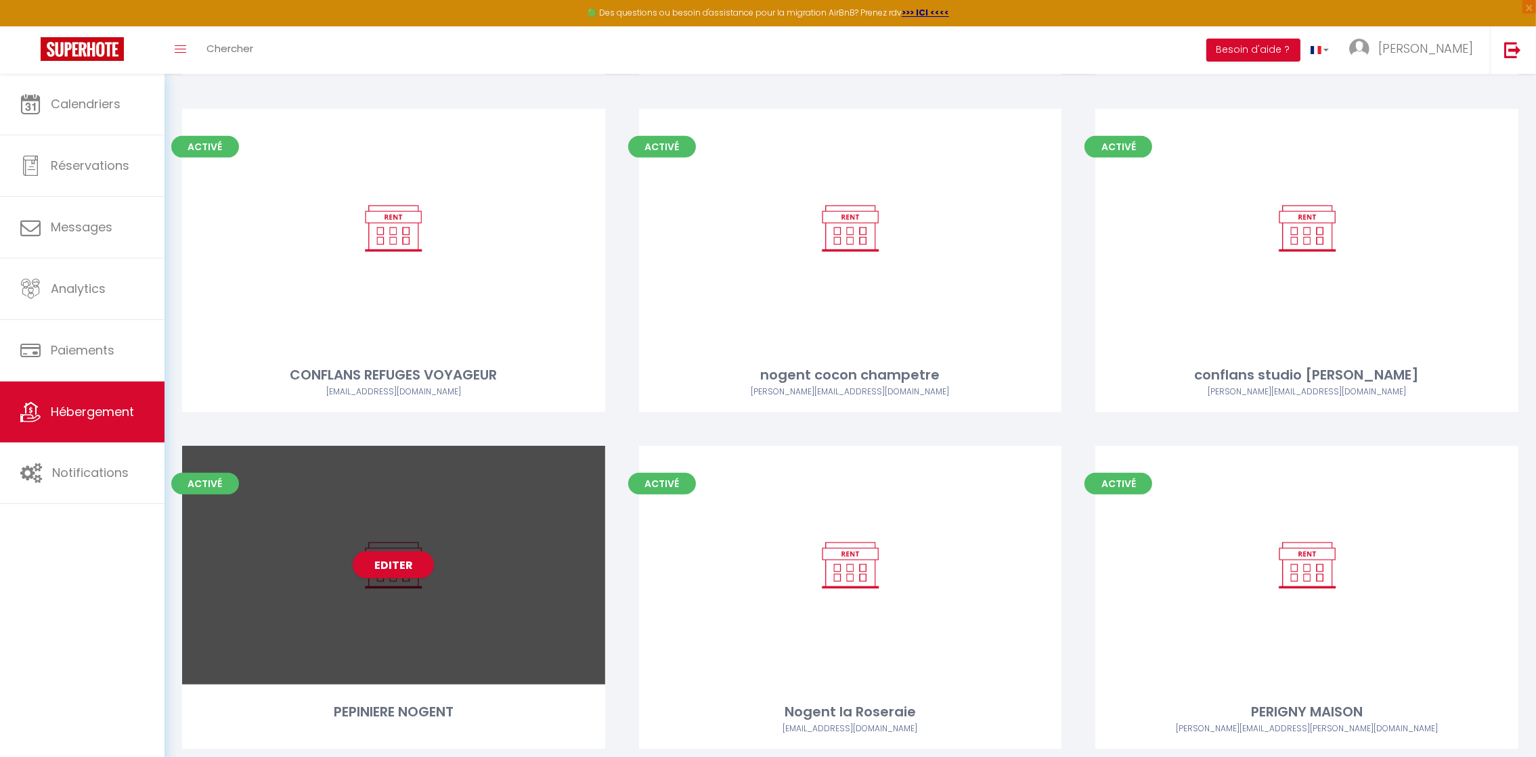
click at [371, 639] on div "Editer" at bounding box center [393, 565] width 423 height 239
click at [400, 598] on div "Editer" at bounding box center [393, 565] width 423 height 239
click at [401, 559] on link "Editer" at bounding box center [393, 565] width 81 height 27
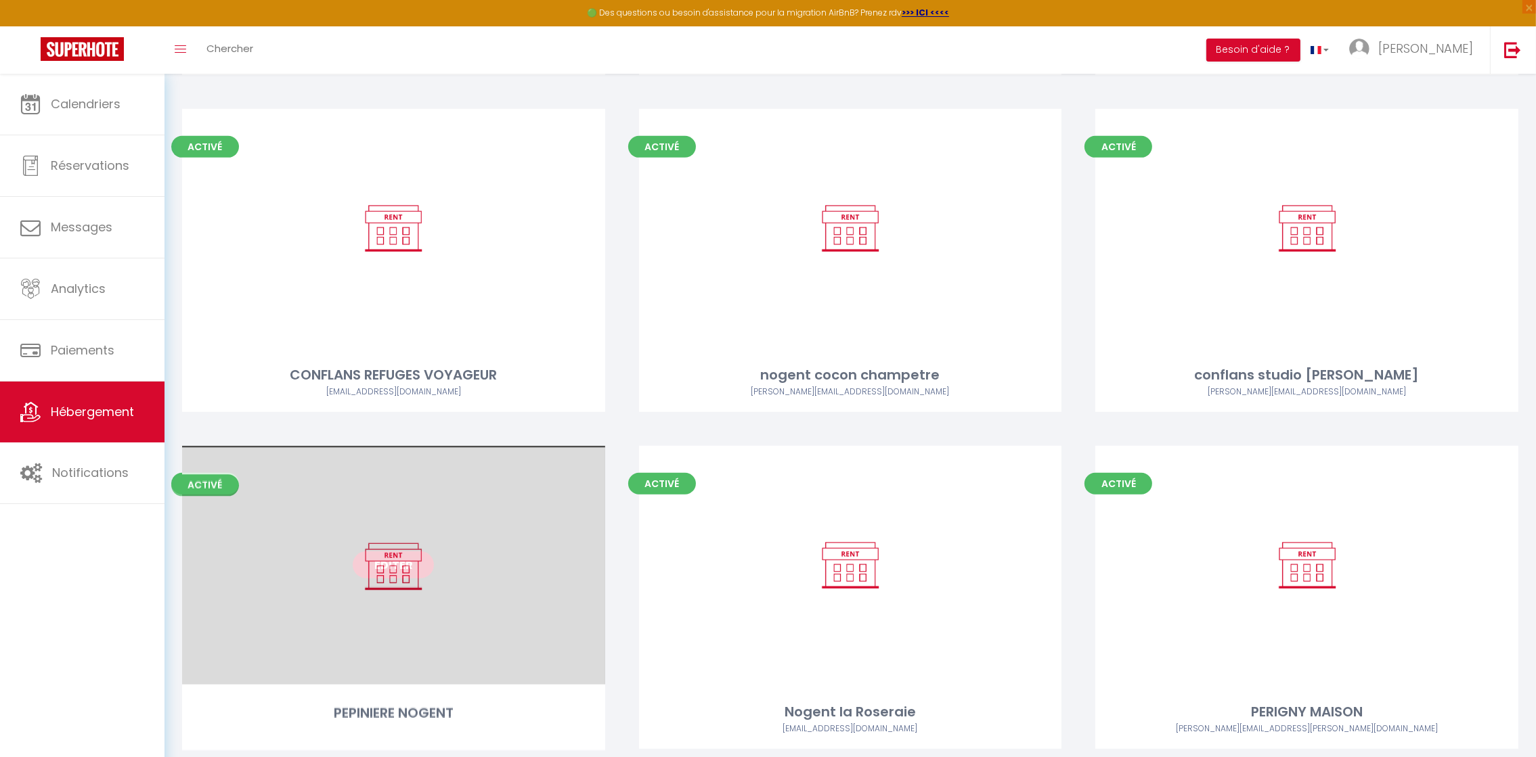
click at [396, 569] on link "Editer" at bounding box center [393, 565] width 81 height 27
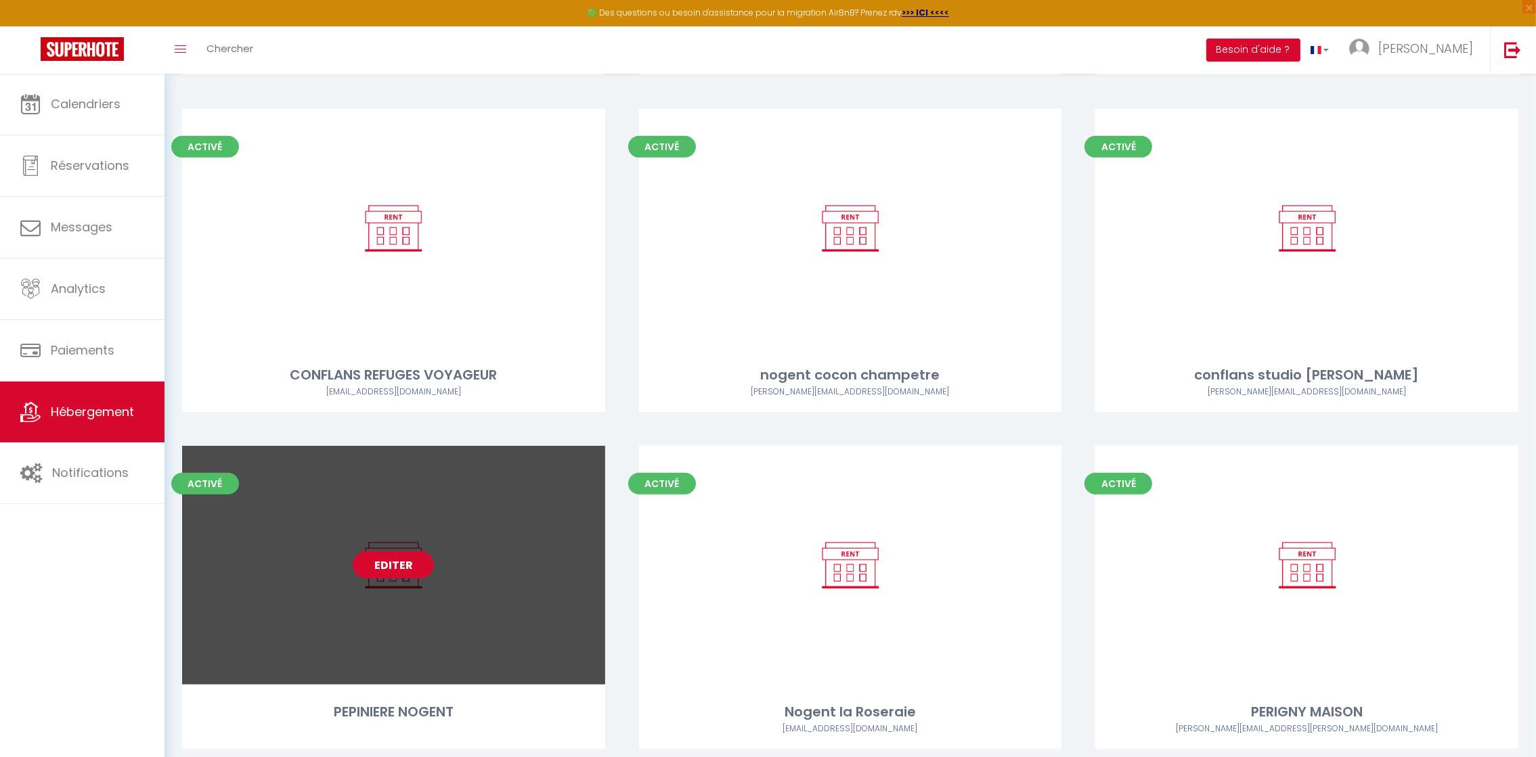
click at [393, 567] on link "Editer" at bounding box center [393, 565] width 81 height 27
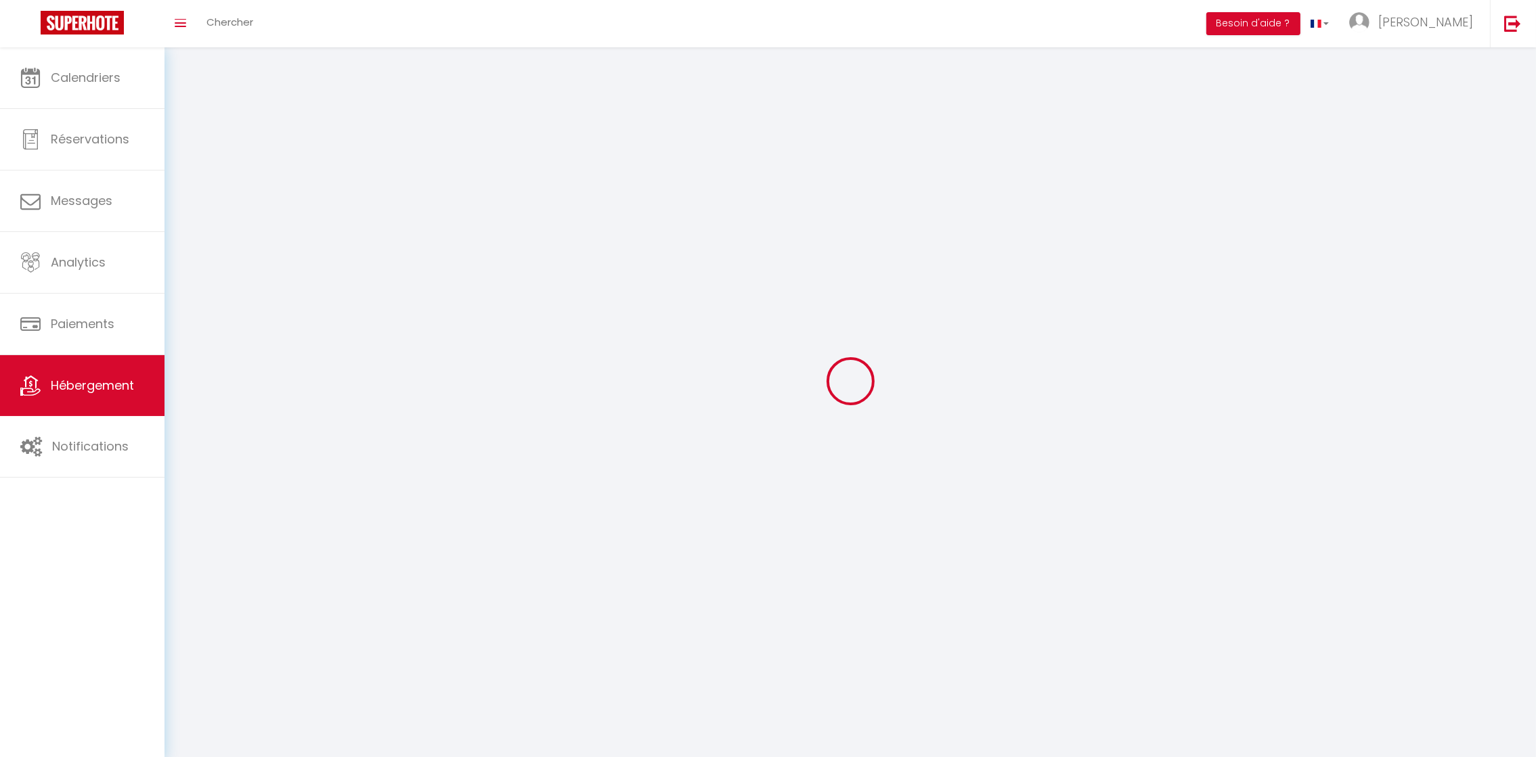
click at [393, 567] on div at bounding box center [850, 382] width 1339 height 636
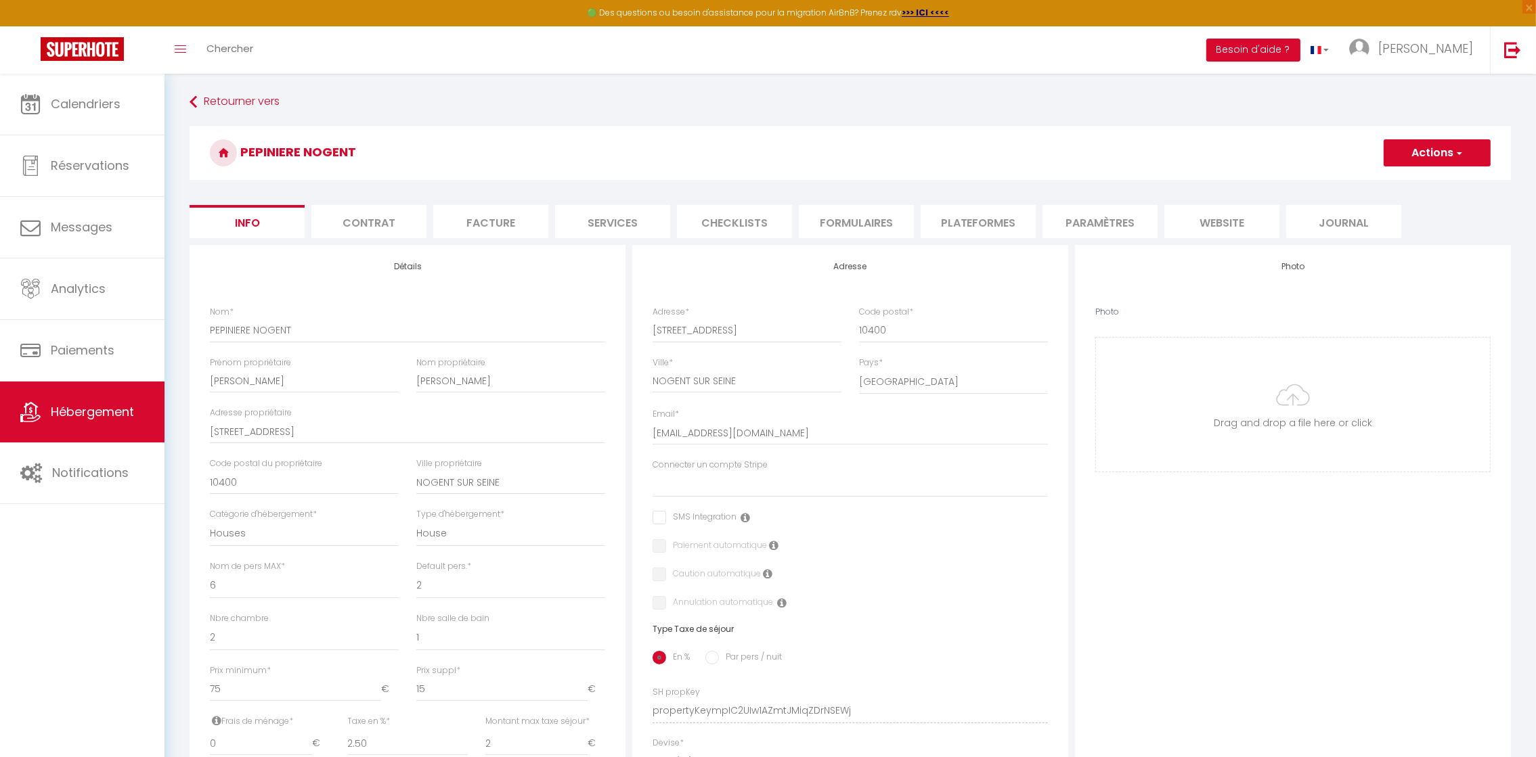
click at [960, 217] on li "Plateformes" at bounding box center [977, 221] width 115 height 33
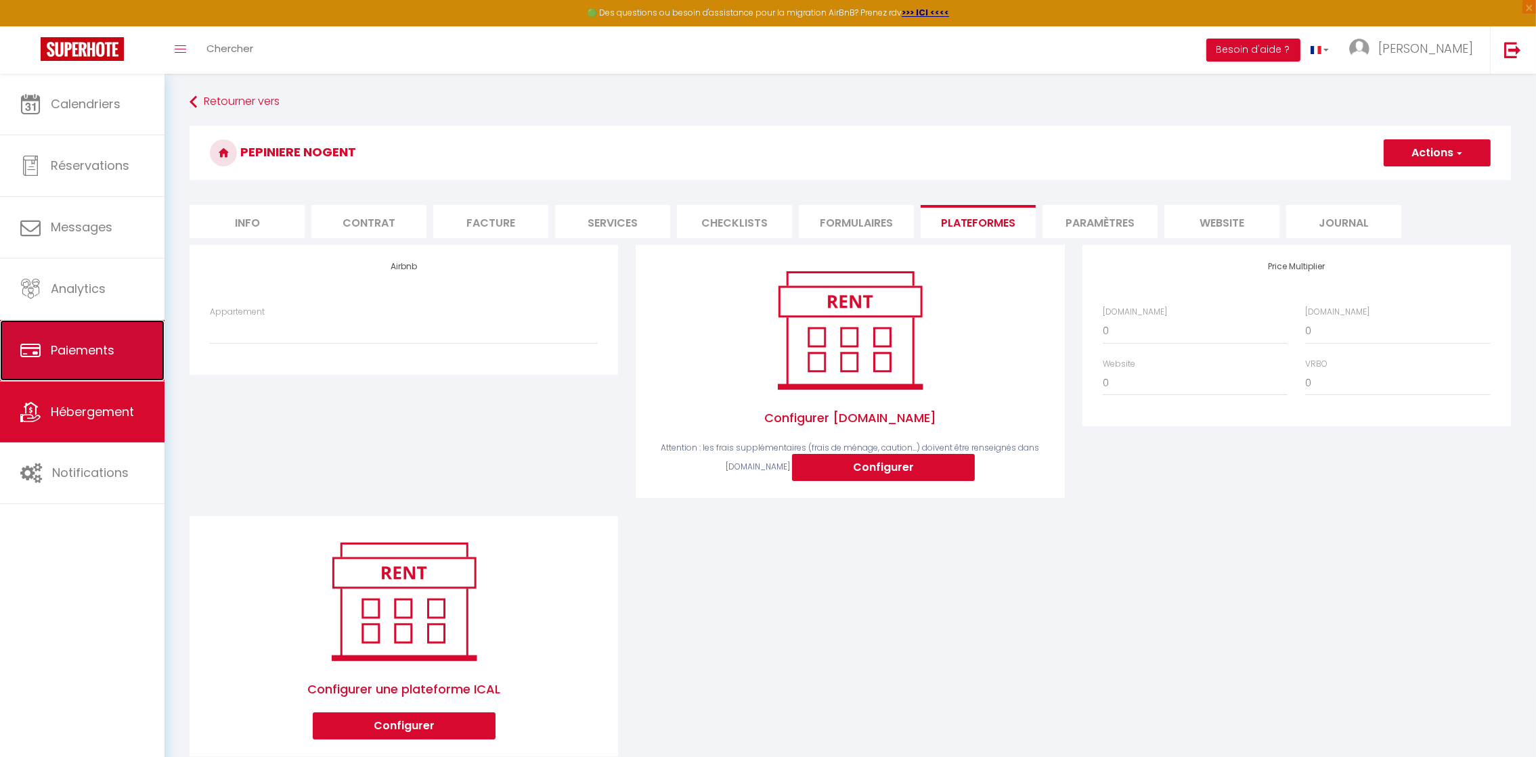
click at [74, 378] on link "Paiements" at bounding box center [82, 350] width 164 height 61
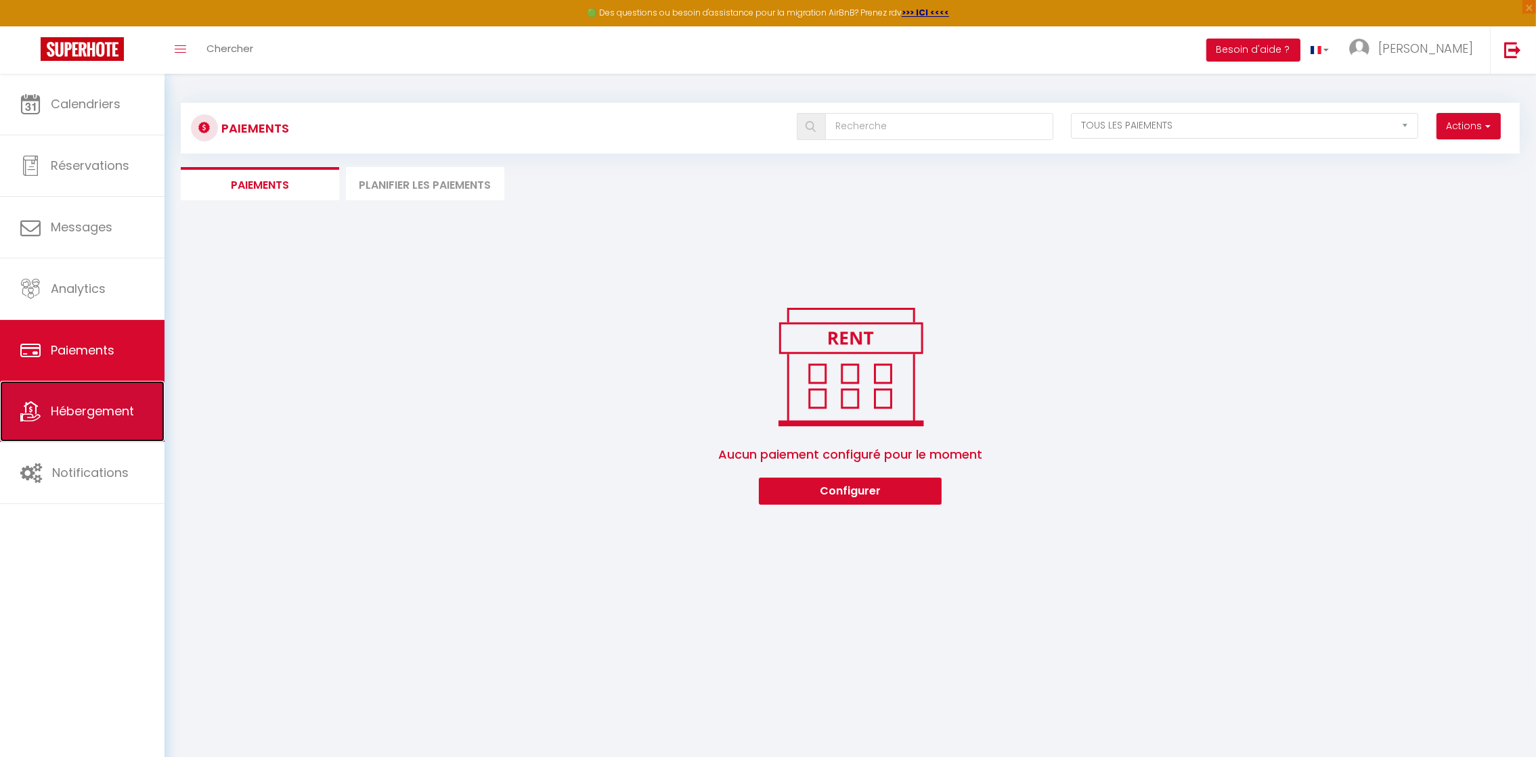
click at [104, 420] on span "Hébergement" at bounding box center [92, 411] width 83 height 17
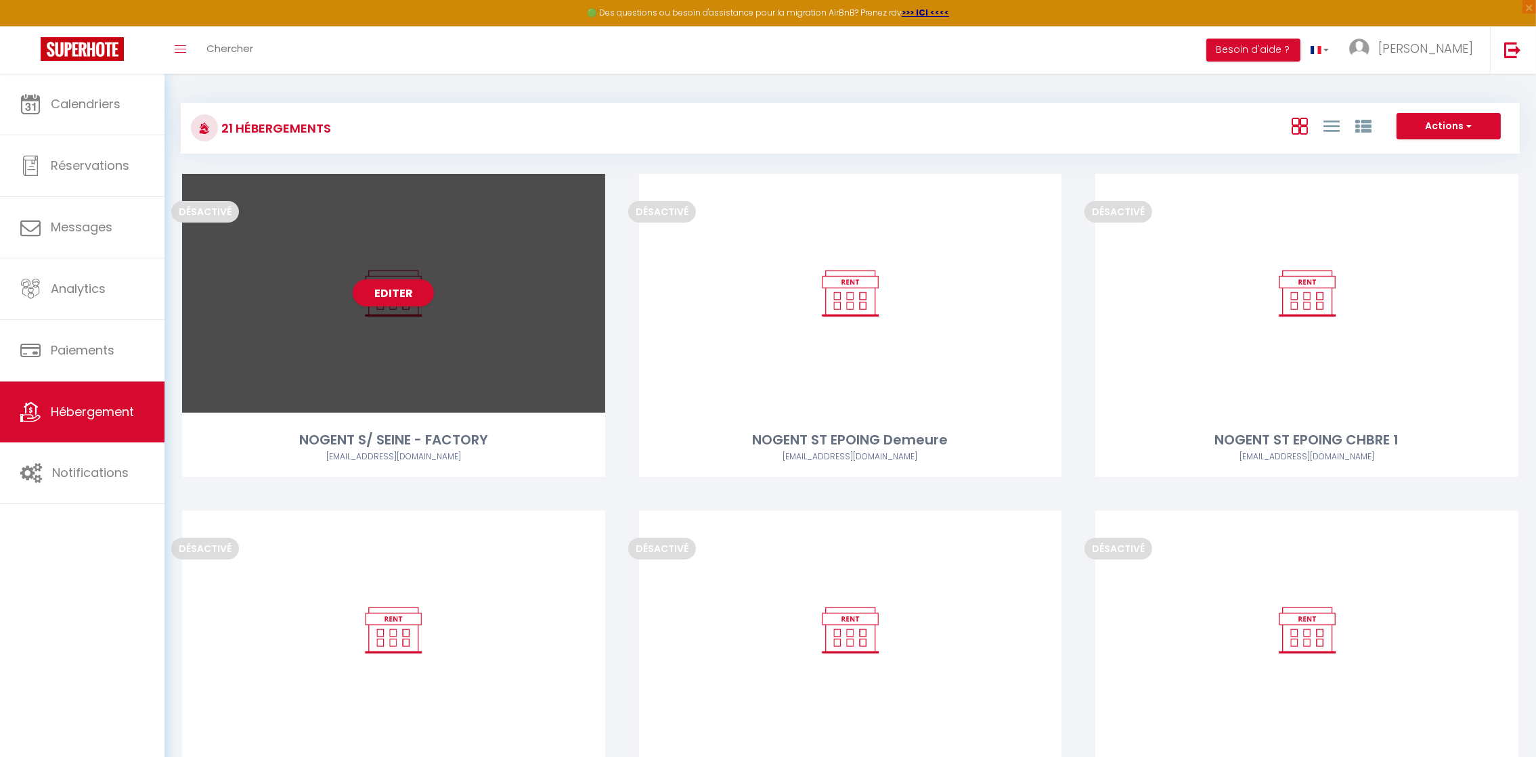
click at [486, 380] on div "Editer" at bounding box center [393, 293] width 423 height 239
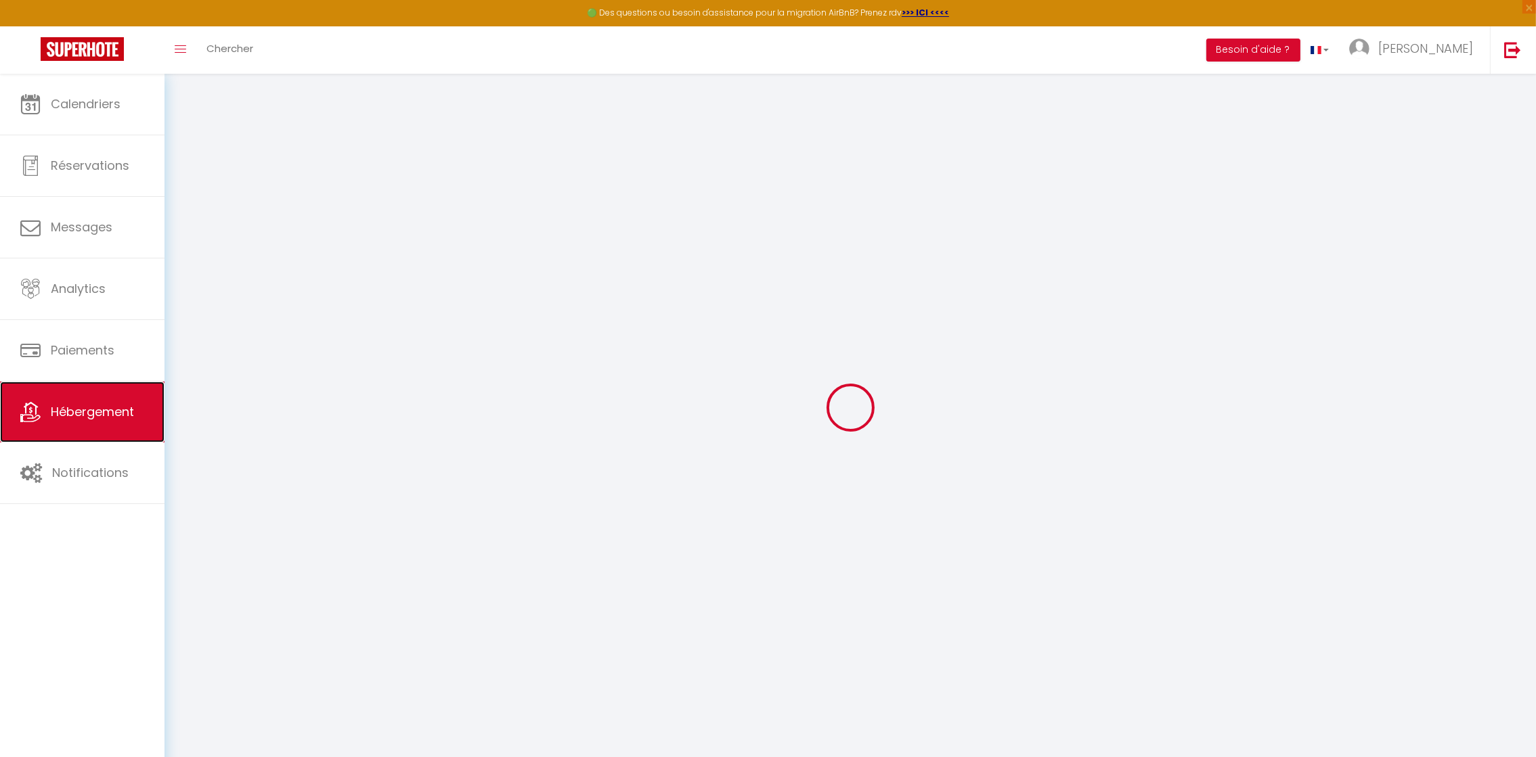
click at [123, 409] on span "Hébergement" at bounding box center [92, 411] width 83 height 17
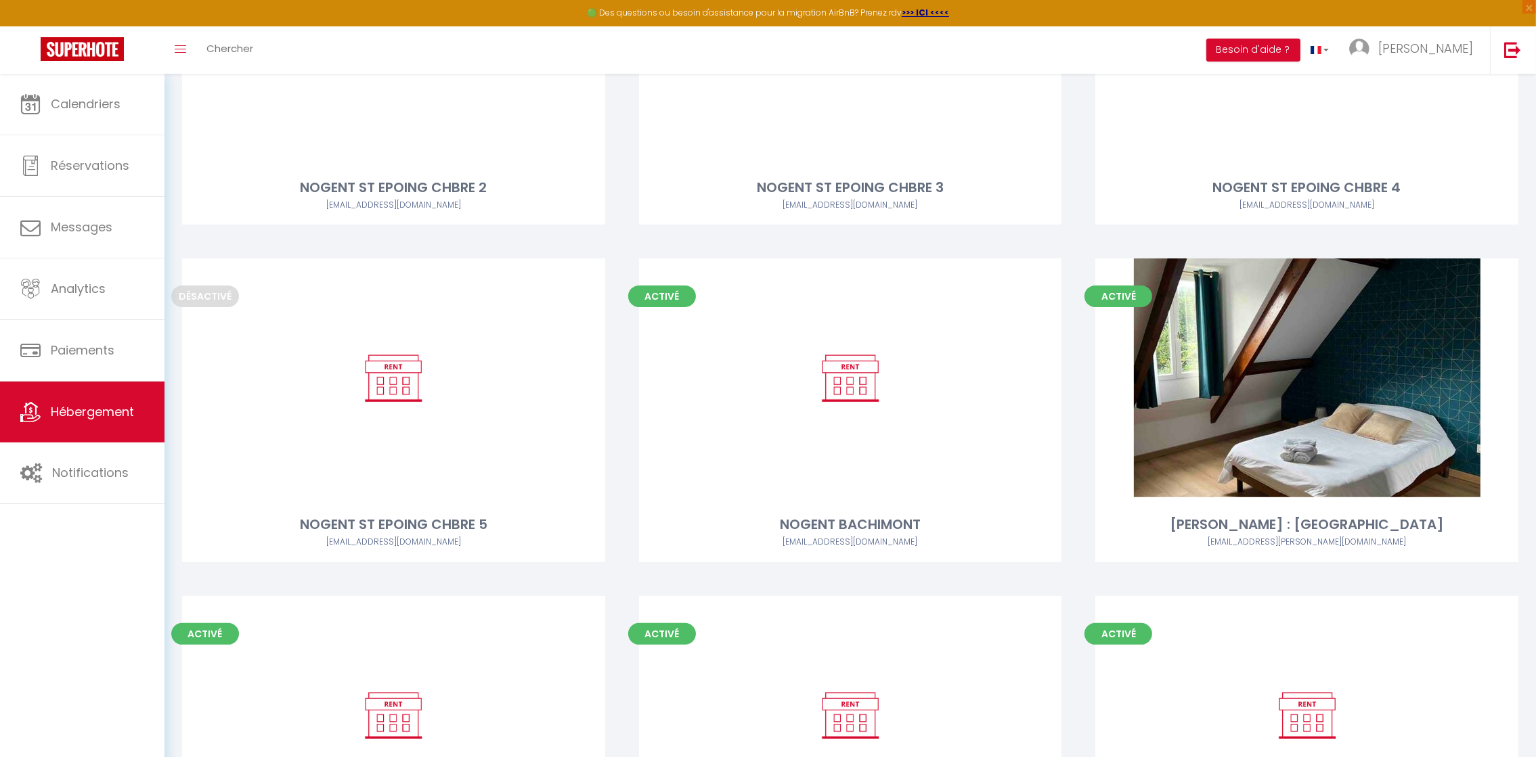
scroll to position [649, 0]
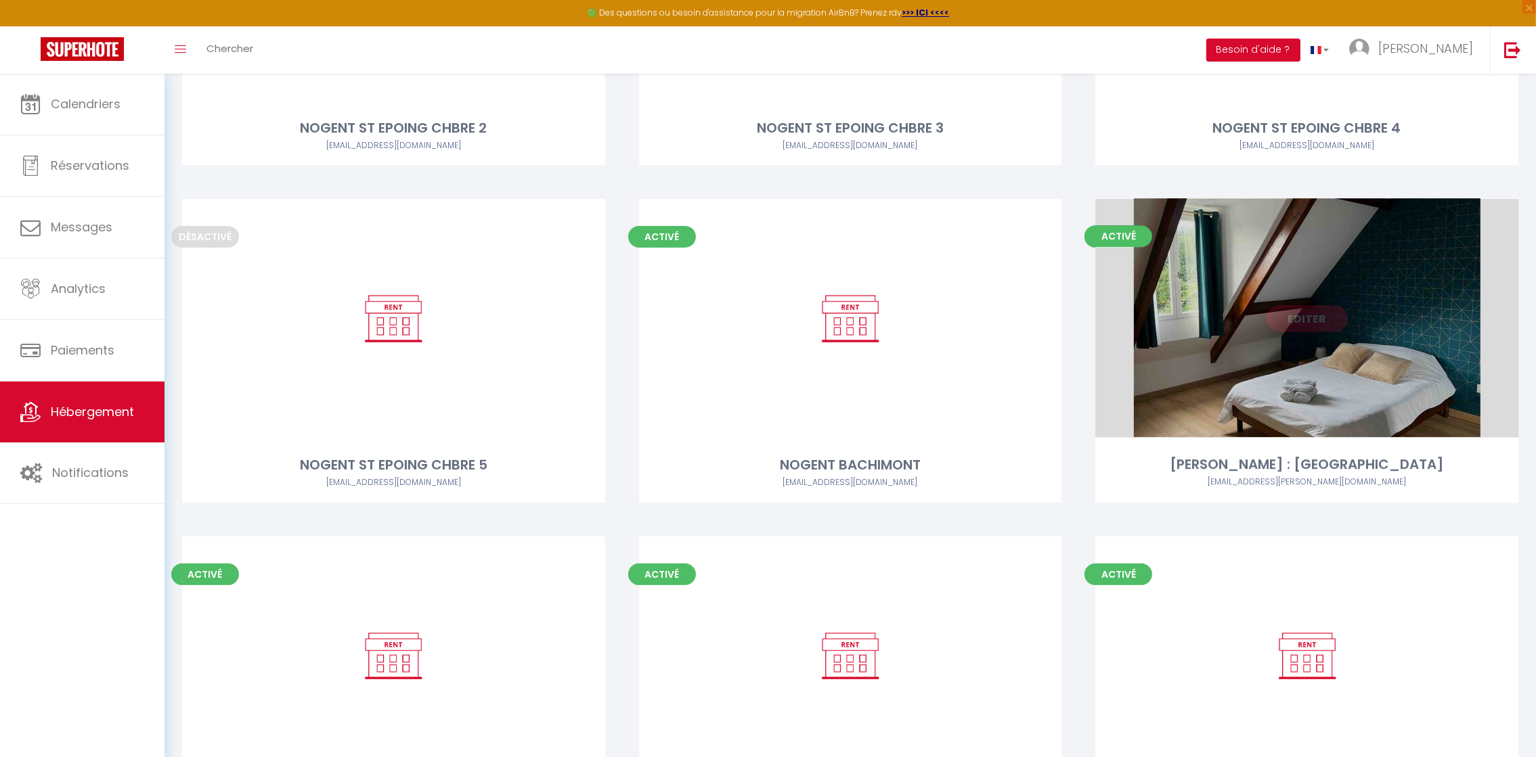
click at [1337, 349] on div "Editer" at bounding box center [1306, 318] width 423 height 239
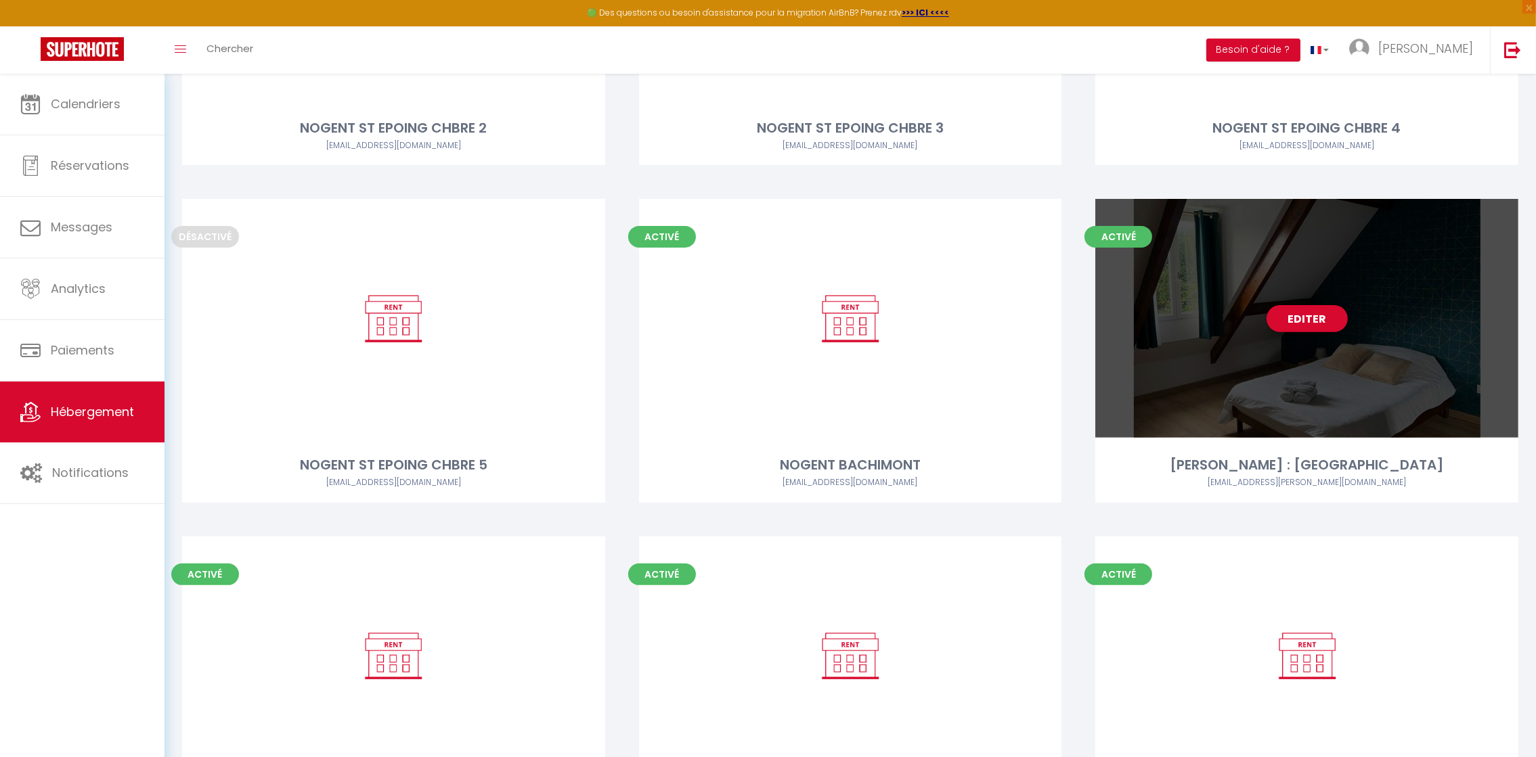
click at [1278, 351] on div "Editer" at bounding box center [1306, 318] width 423 height 239
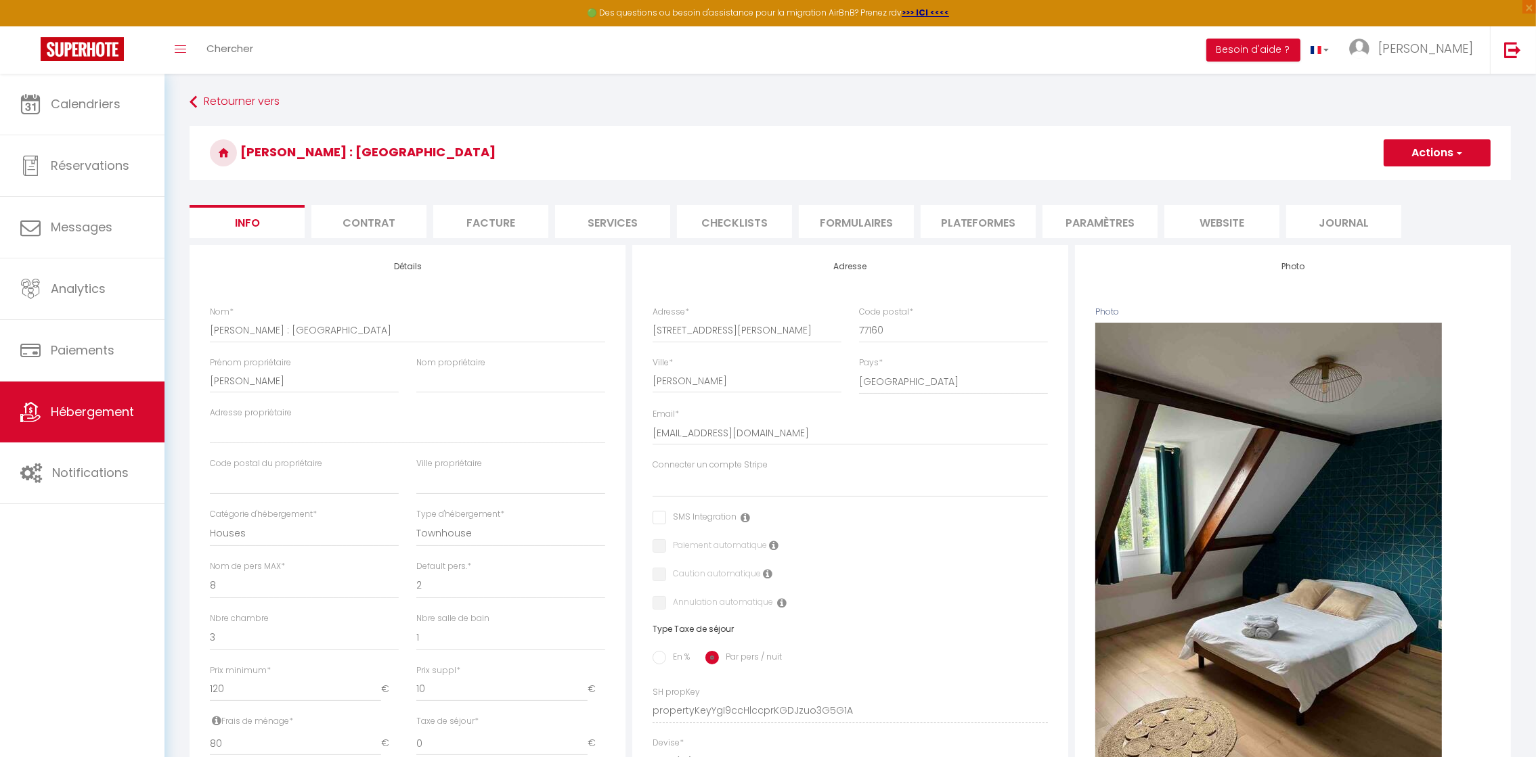
click at [983, 225] on li "Plateformes" at bounding box center [977, 221] width 115 height 33
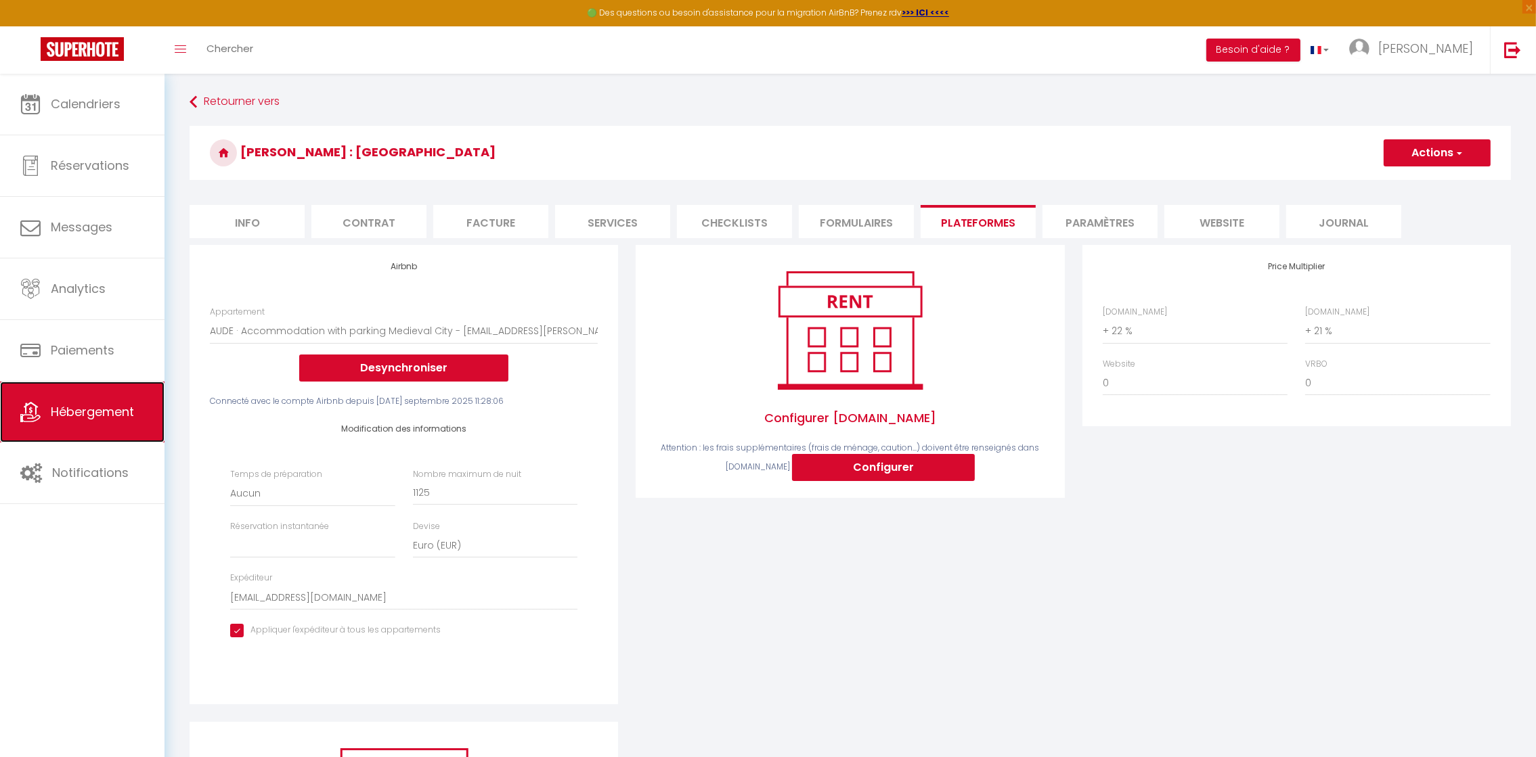
click at [110, 419] on span "Hébergement" at bounding box center [92, 411] width 83 height 17
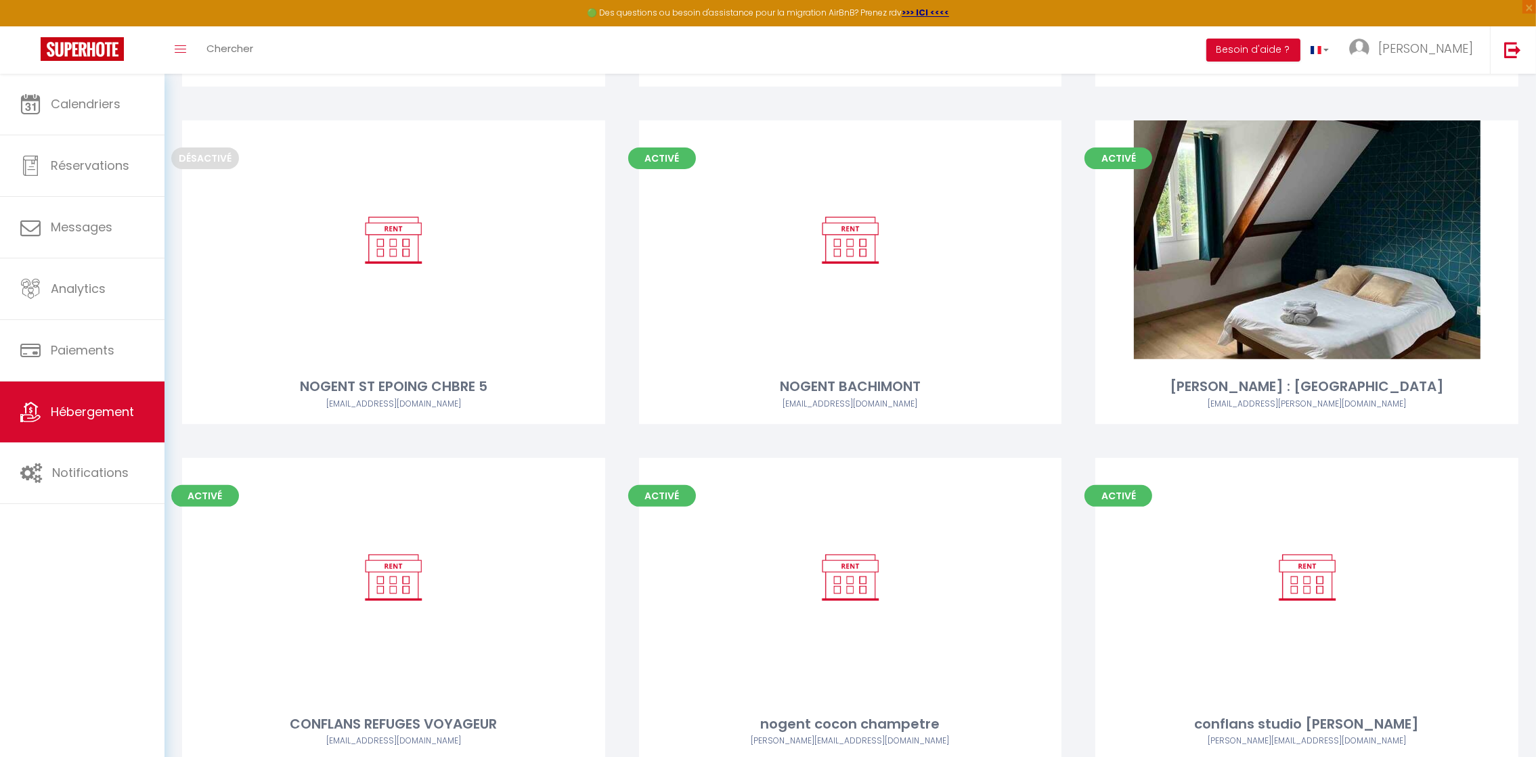
scroll to position [690, 0]
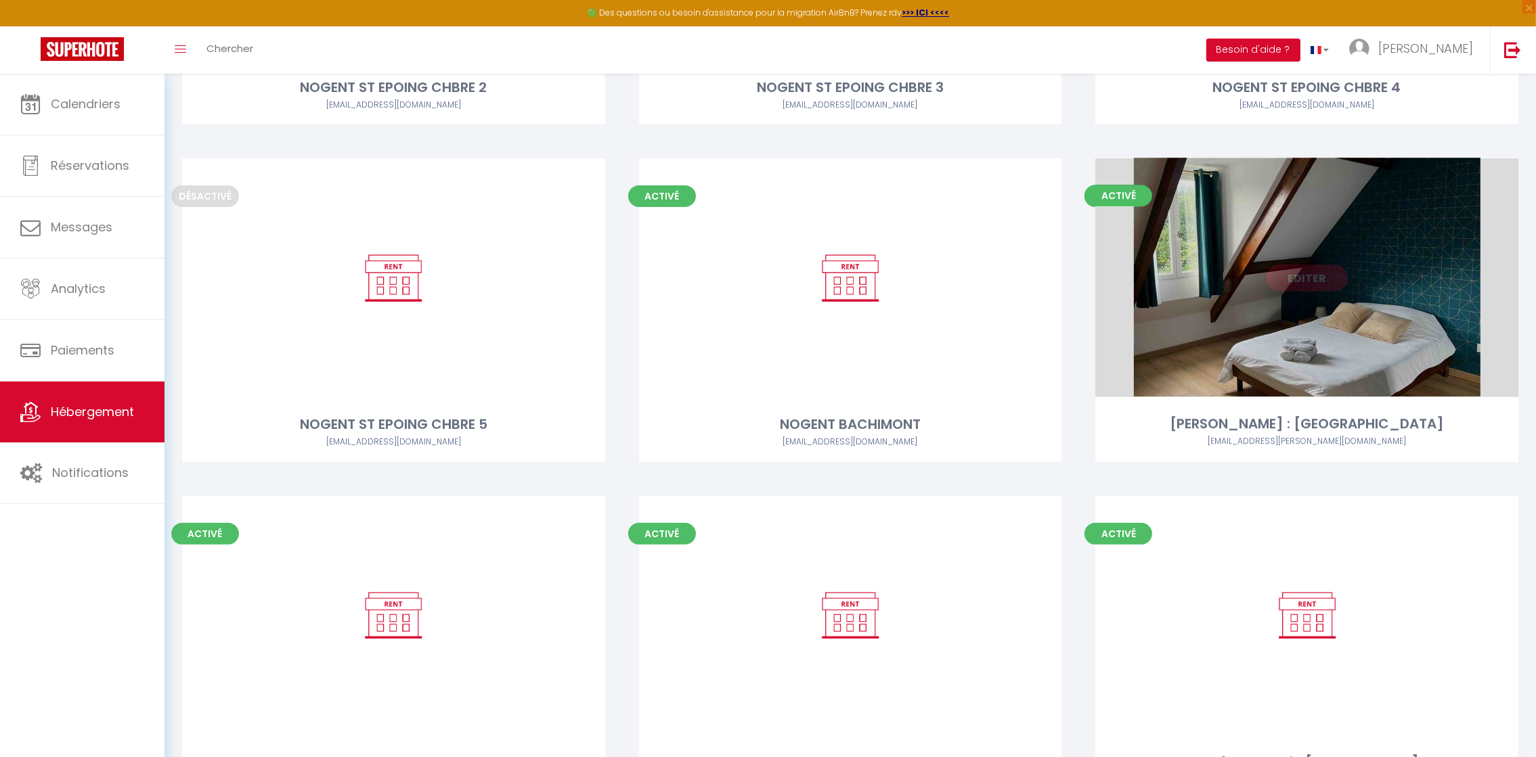
click at [1220, 328] on div "Editer" at bounding box center [1306, 277] width 423 height 239
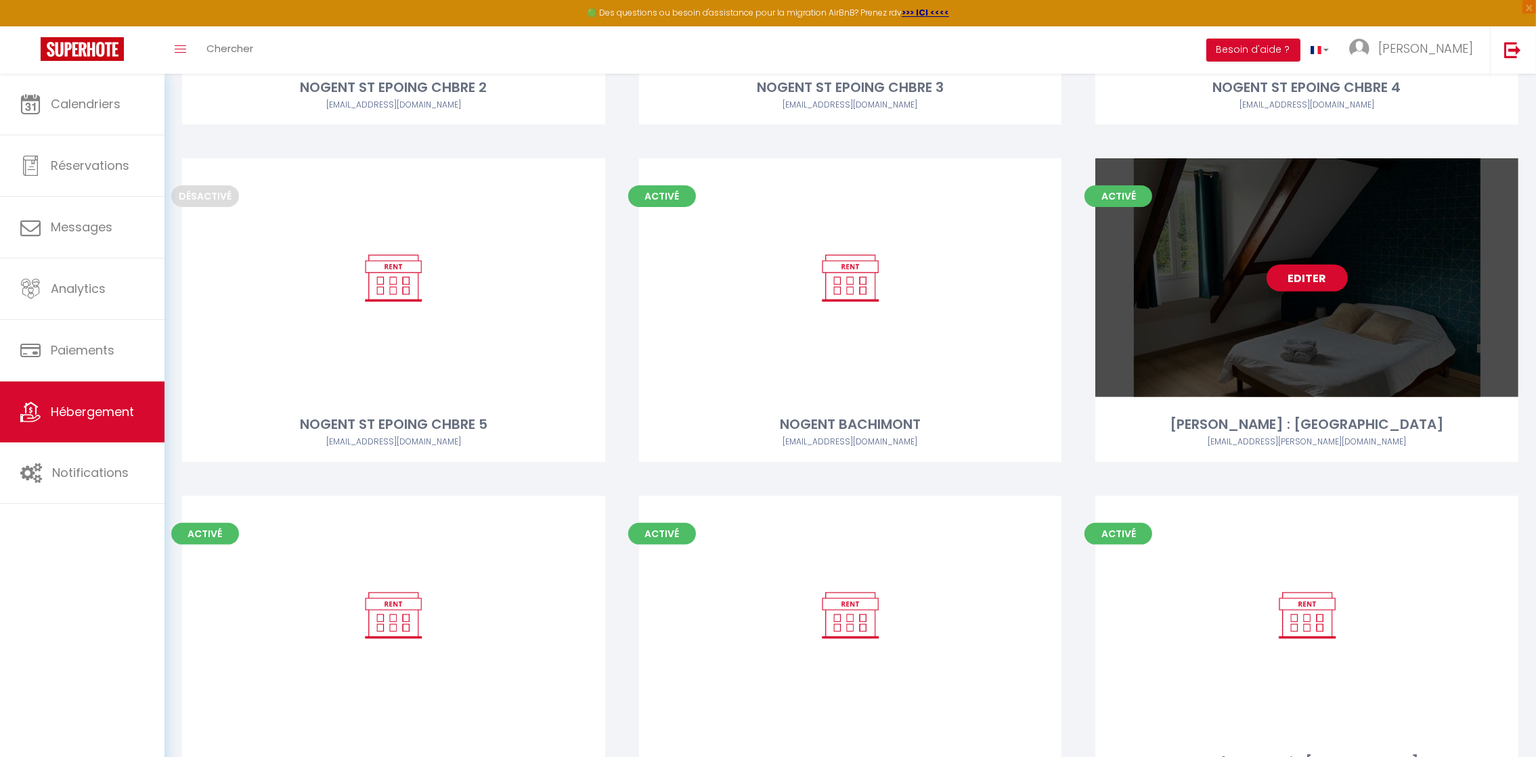
click at [1327, 288] on link "Editer" at bounding box center [1306, 278] width 81 height 27
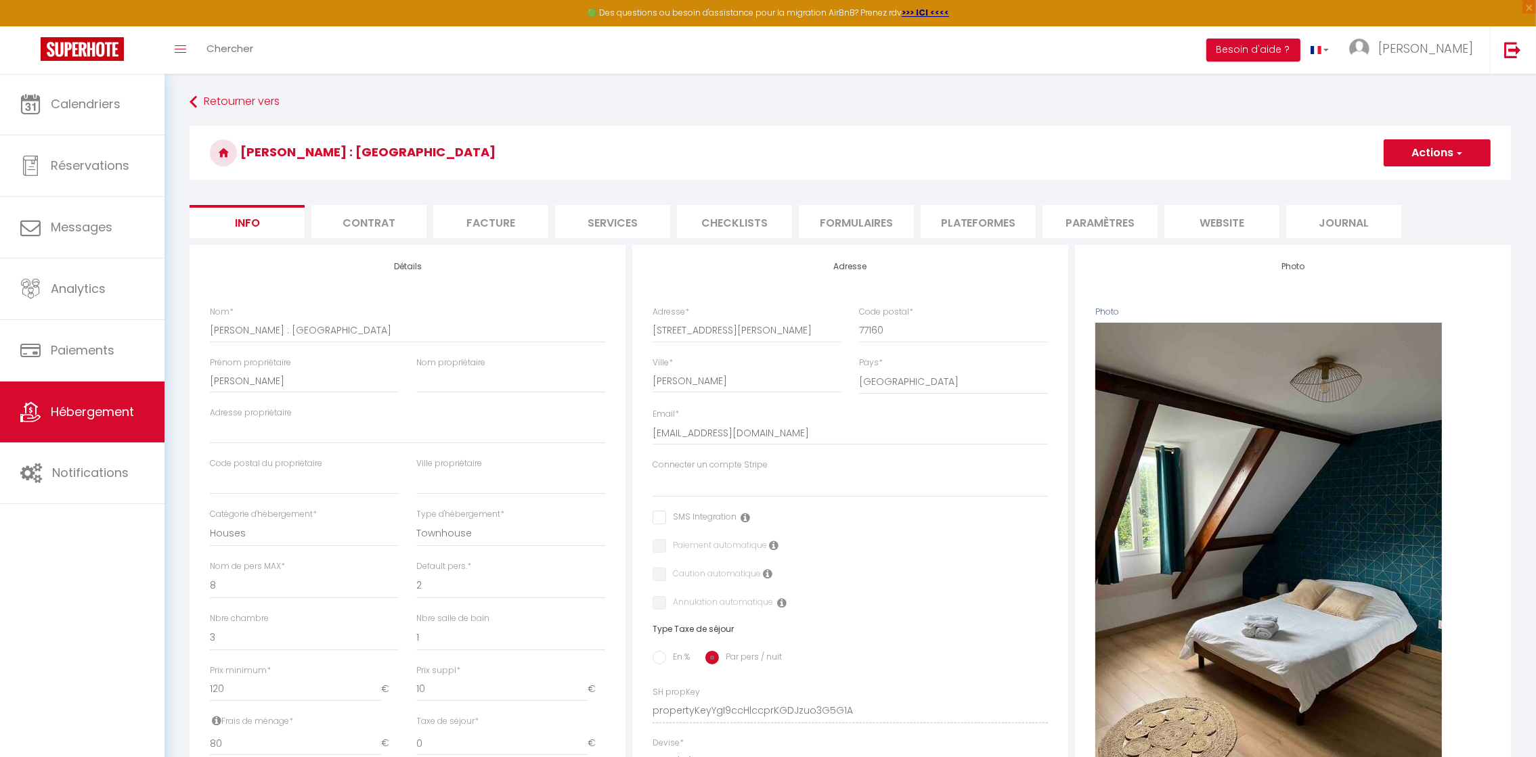
click at [972, 222] on li "Plateformes" at bounding box center [977, 221] width 115 height 33
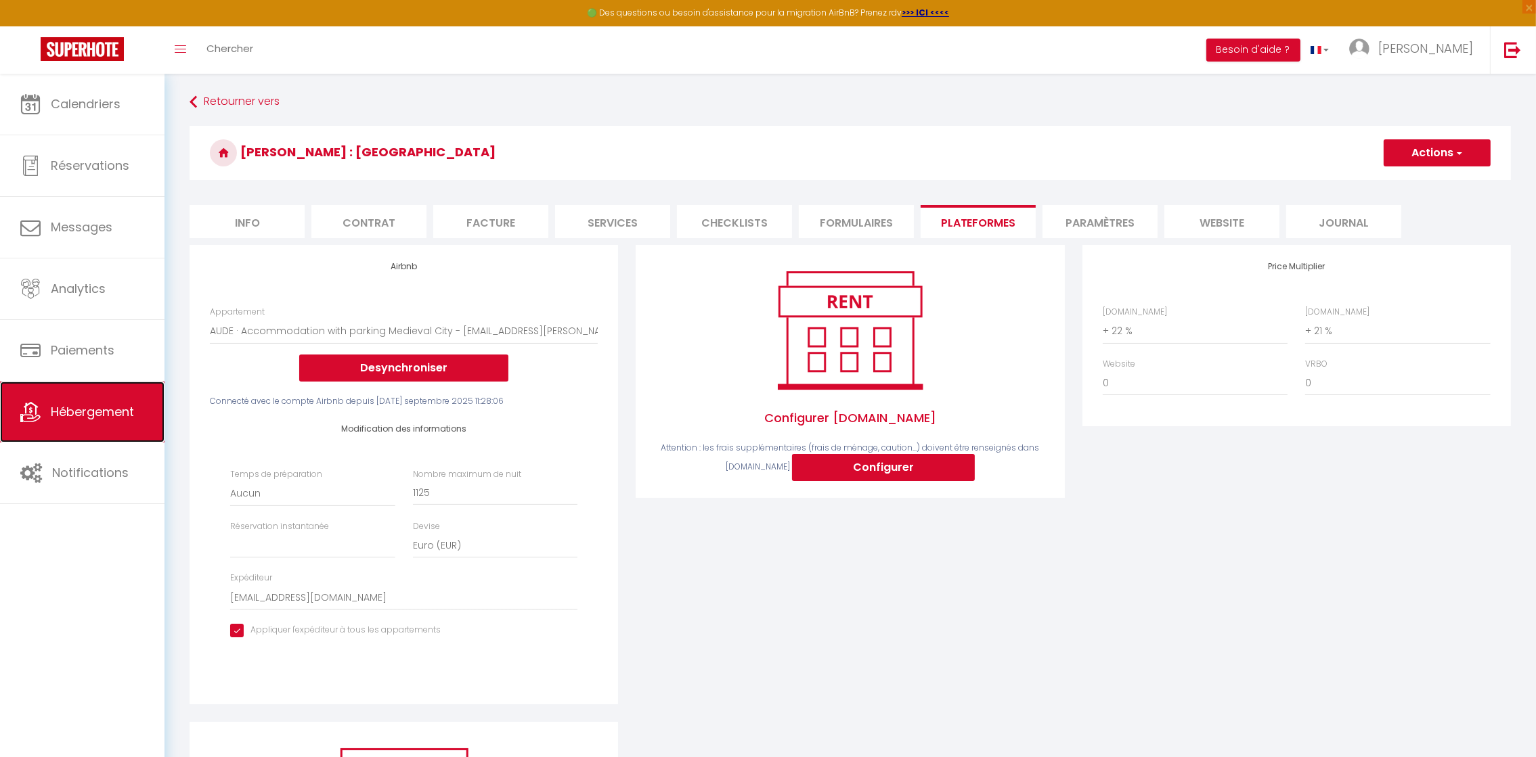
click at [137, 401] on link "Hébergement" at bounding box center [82, 412] width 164 height 61
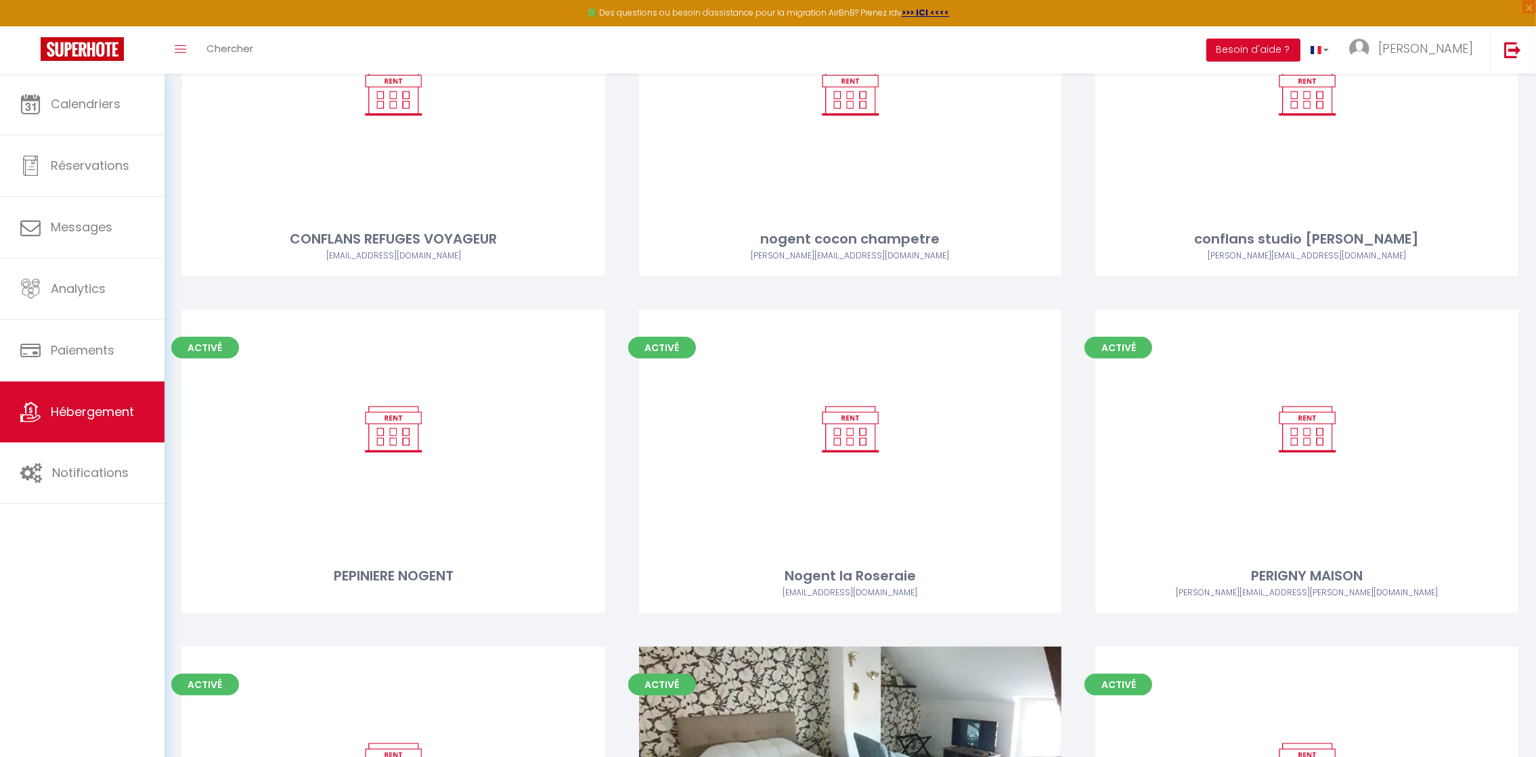
scroll to position [1218, 0]
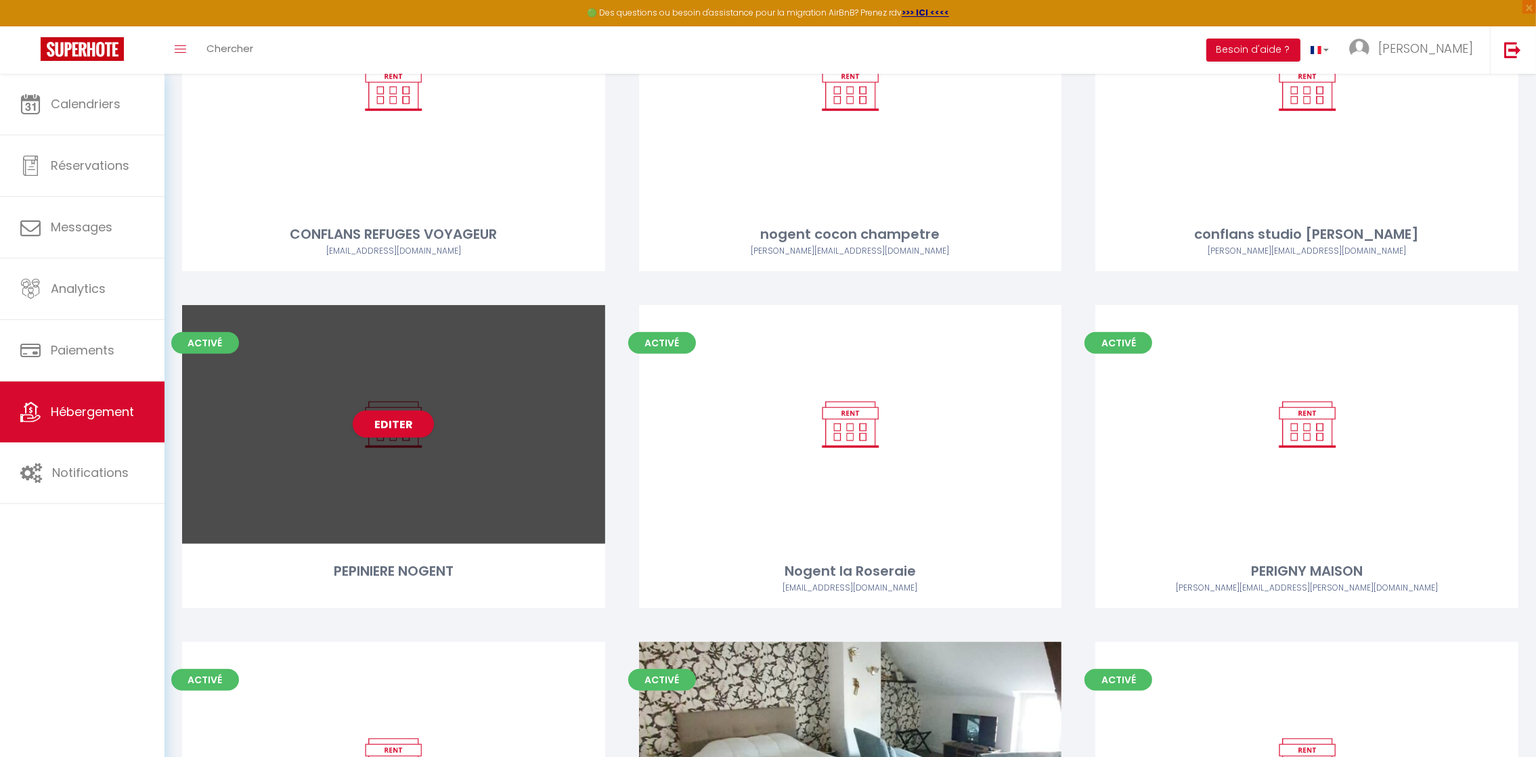
click at [432, 490] on div "Editer" at bounding box center [393, 424] width 423 height 239
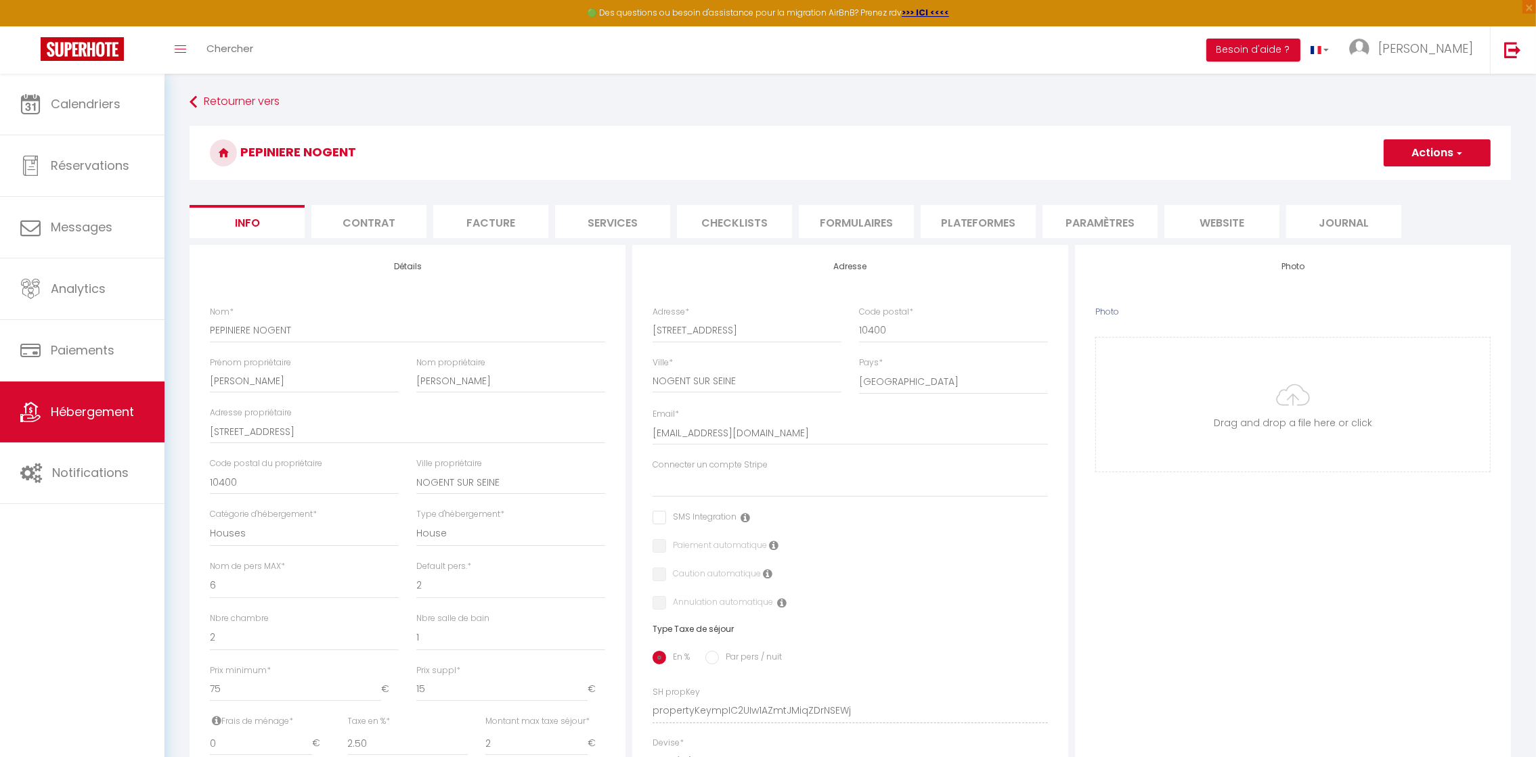
click at [958, 227] on li "Plateformes" at bounding box center [977, 221] width 115 height 33
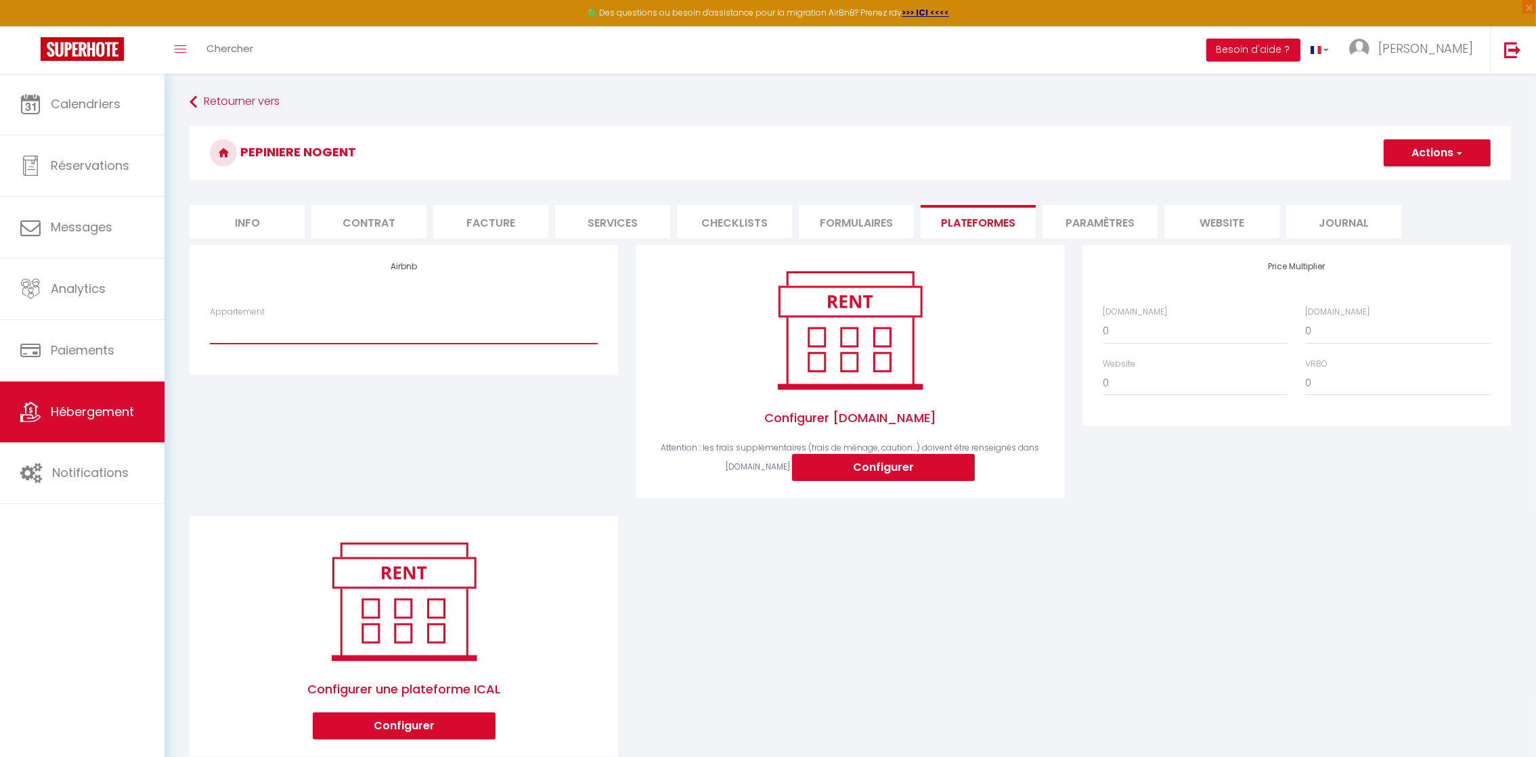
click at [303, 332] on select "La Pépinière - [EMAIL_ADDRESS][DOMAIN_NAME] [GEOGRAPHIC_DATA] - [EMAIL_ADDRESS]…" at bounding box center [404, 331] width 388 height 26
click at [210, 318] on select "La Pépinière - [EMAIL_ADDRESS][DOMAIN_NAME] [GEOGRAPHIC_DATA] - [EMAIL_ADDRESS]…" at bounding box center [404, 331] width 388 height 26
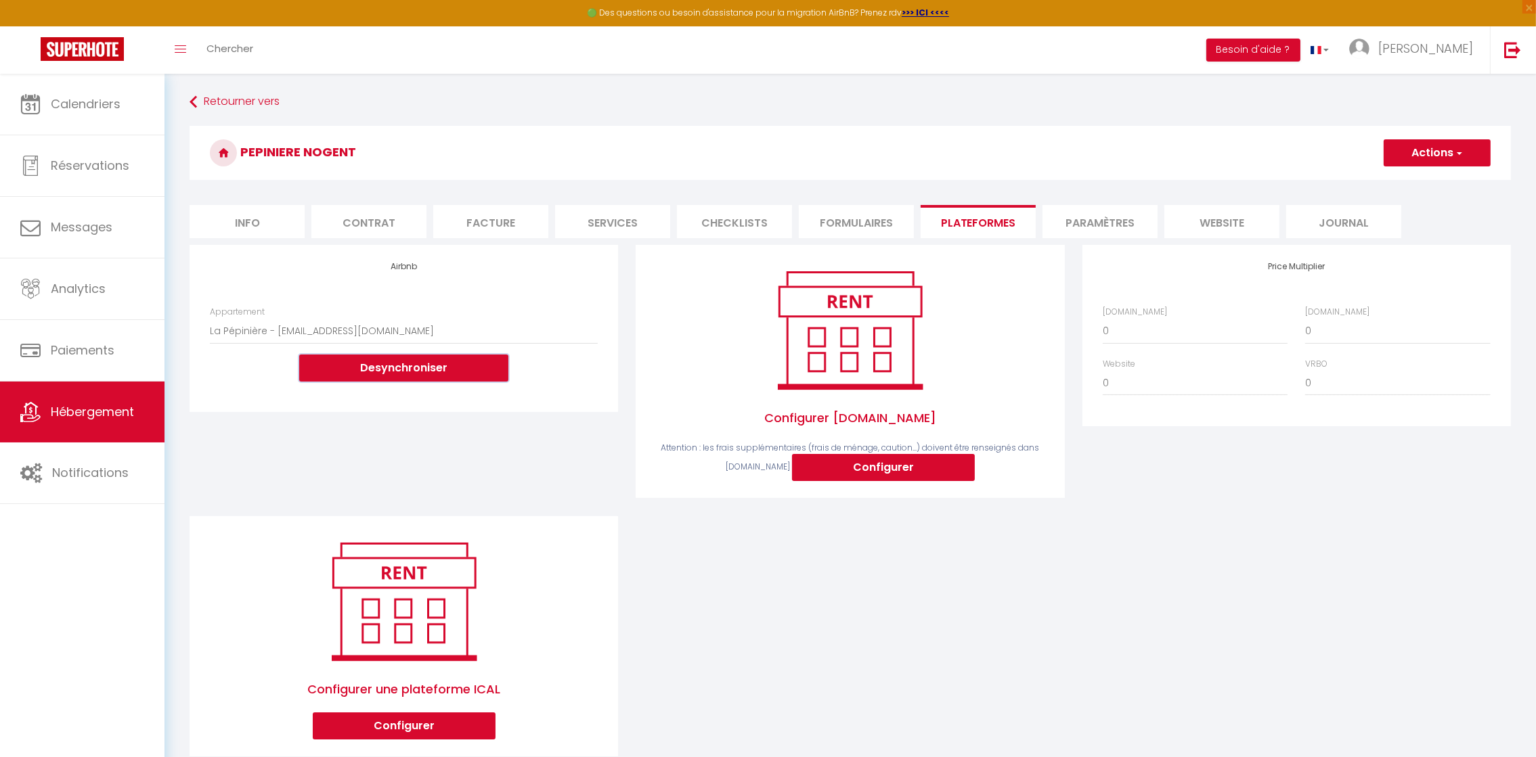
click at [407, 360] on button "Desynchroniser" at bounding box center [403, 368] width 209 height 27
click at [408, 328] on select "La Pépinière - [EMAIL_ADDRESS][DOMAIN_NAME] [GEOGRAPHIC_DATA] - [EMAIL_ADDRESS]…" at bounding box center [404, 331] width 388 height 26
click at [441, 489] on div "Airbnb Appartement La Pépinière - [EMAIL_ADDRESS][DOMAIN_NAME] [GEOGRAPHIC_DATA…" at bounding box center [404, 380] width 446 height 271
click at [868, 468] on button "Configurer" at bounding box center [883, 467] width 183 height 27
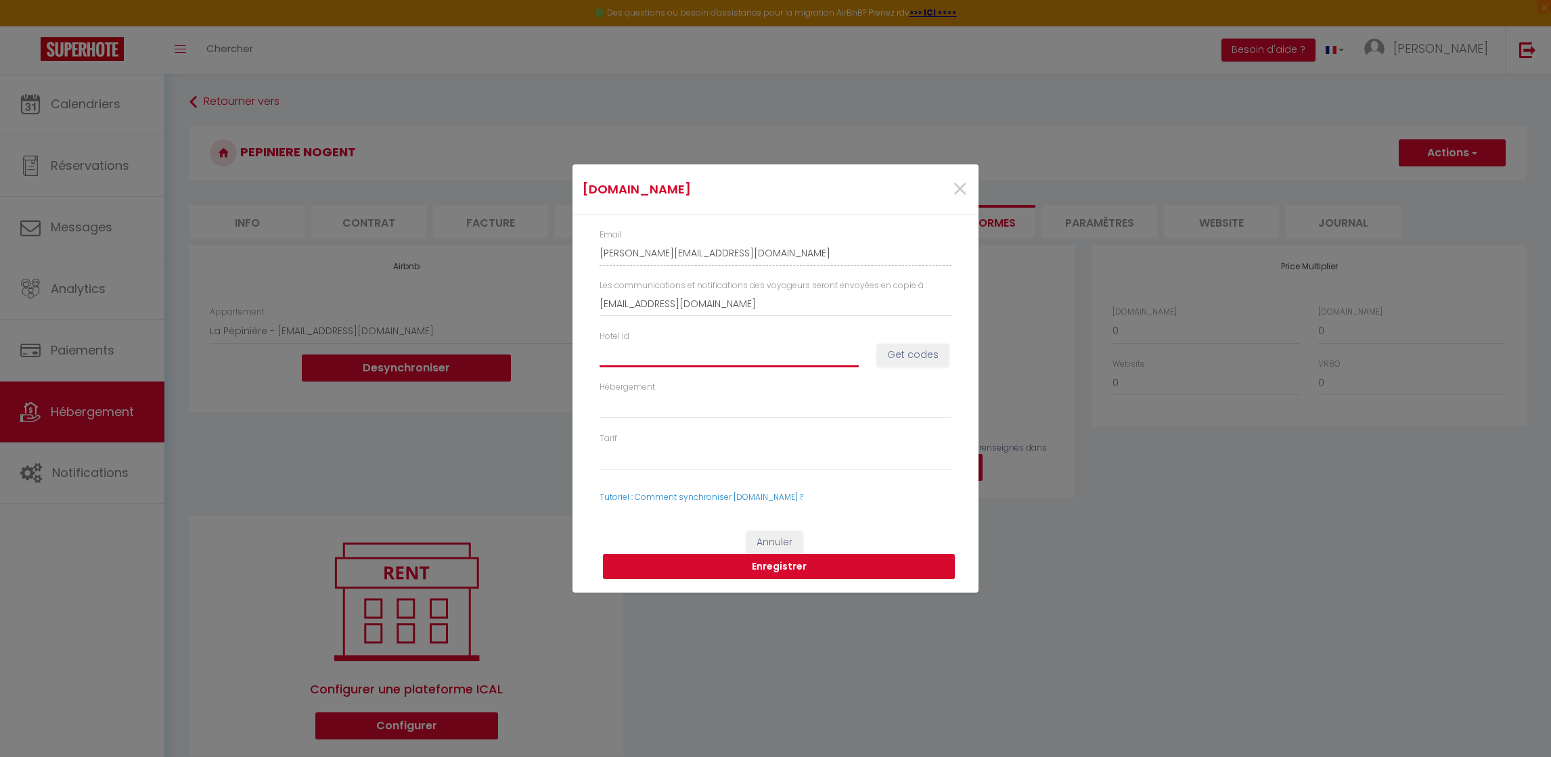
click at [736, 358] on input "Hotel id" at bounding box center [729, 354] width 259 height 24
click at [912, 361] on button "Get codes" at bounding box center [913, 355] width 72 height 23
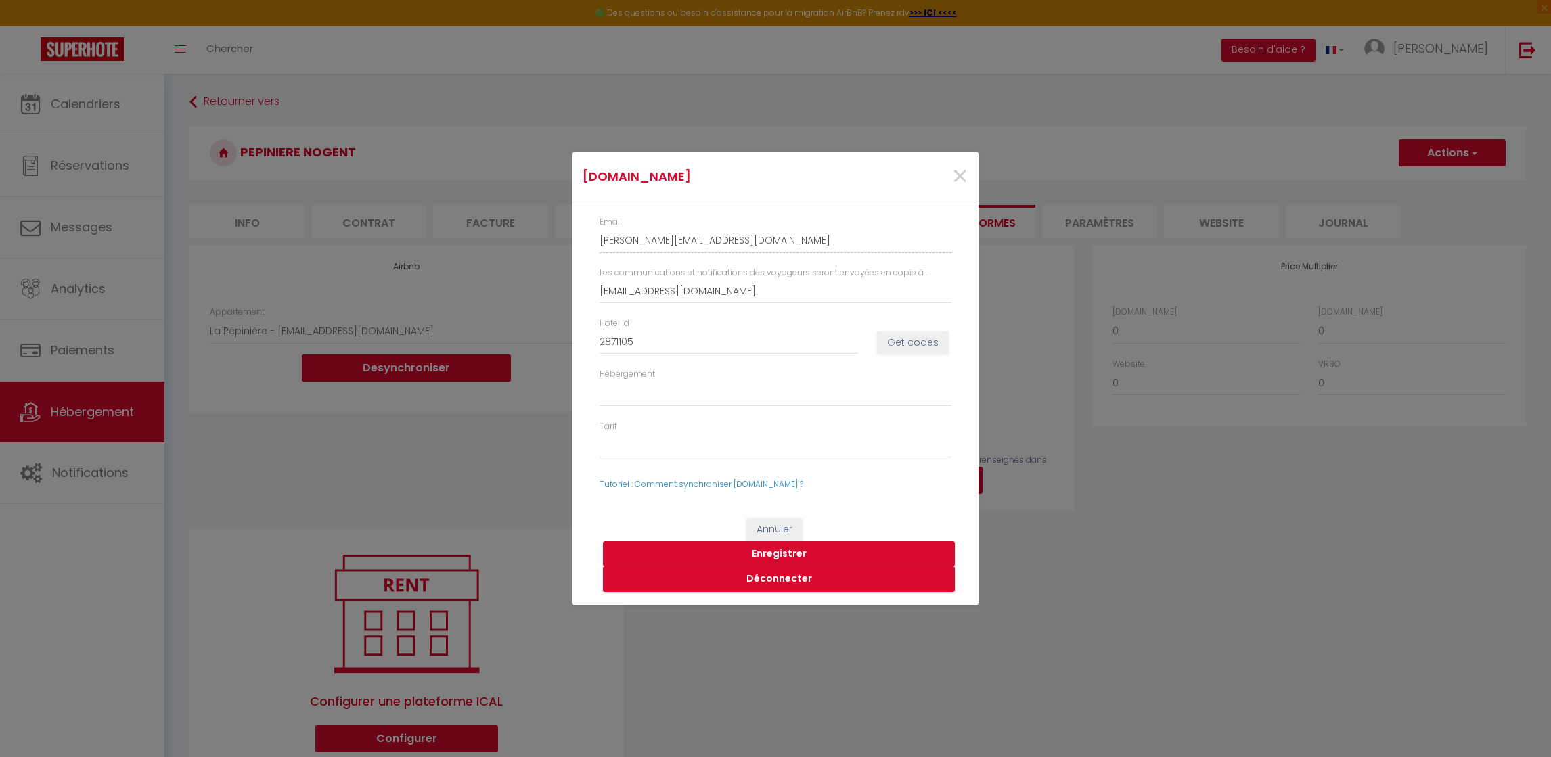
click at [778, 552] on button "Enregistrer" at bounding box center [779, 554] width 352 height 26
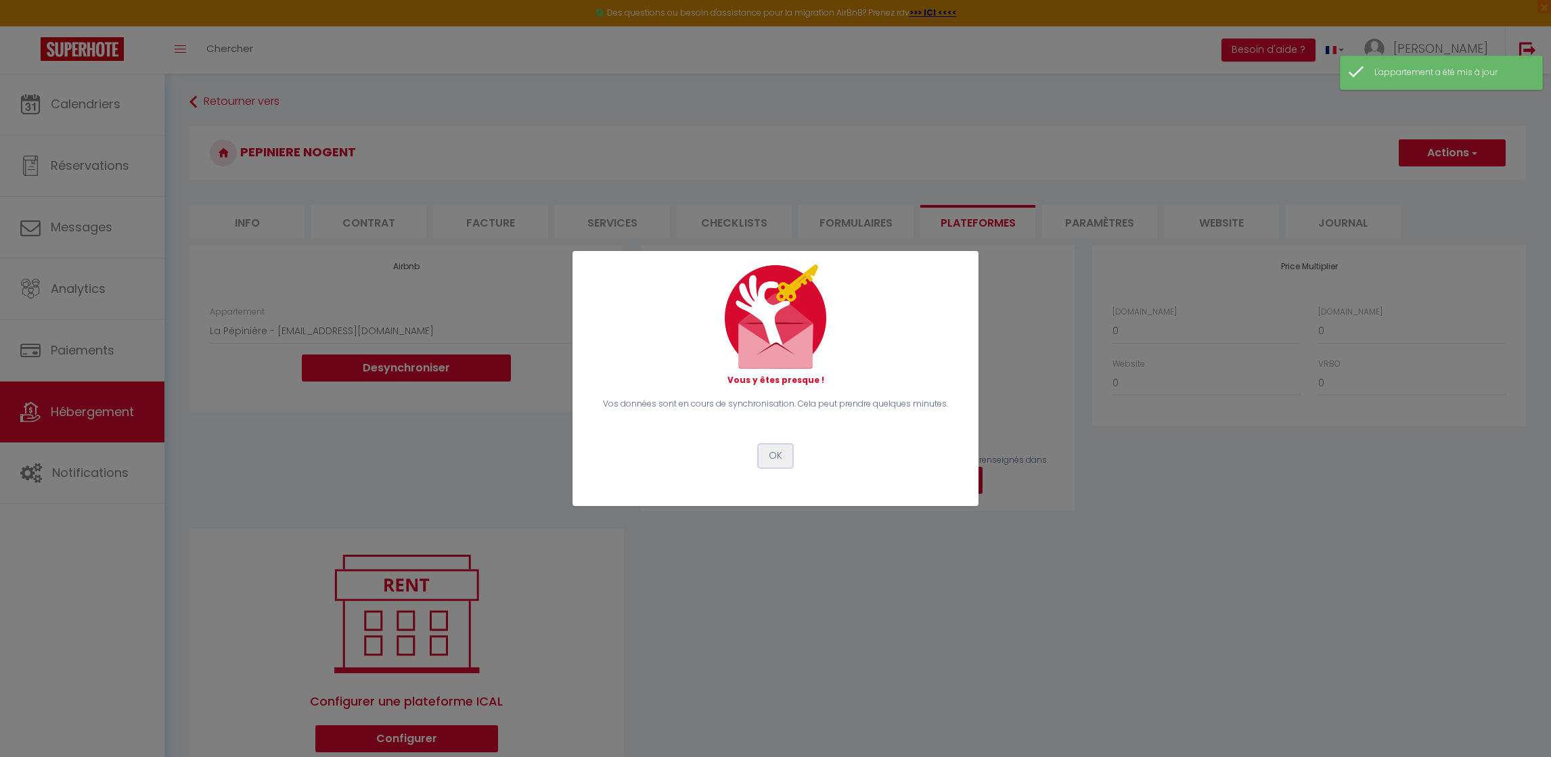
click at [770, 452] on button "OK" at bounding box center [776, 456] width 34 height 23
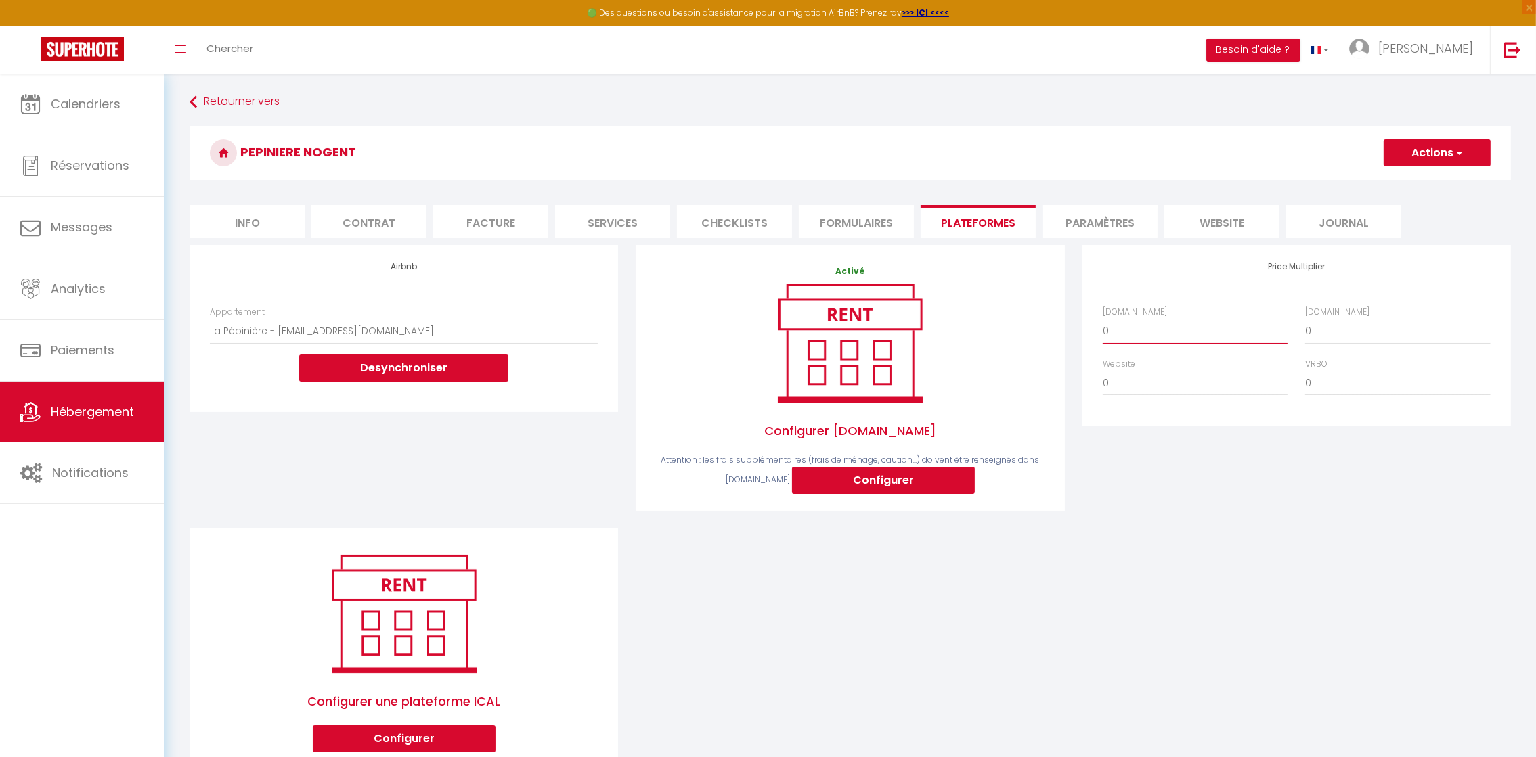
click at [1140, 330] on select "0 + 1 % + 2 % + 3 % + 4 % + 5 % + 6 % + 7 % + 8 % + 9 %" at bounding box center [1195, 331] width 185 height 26
click at [1103, 318] on select "0 + 1 % + 2 % + 3 % + 4 % + 5 % + 6 % + 7 % + 8 % + 9 %" at bounding box center [1195, 331] width 185 height 26
click at [1330, 338] on select "0 + 1 % + 2 % + 3 % + 4 % + 5 % + 6 % + 7 % + 8 % + 9 %" at bounding box center [1397, 331] width 185 height 26
click at [1305, 318] on select "0 + 1 % + 2 % + 3 % + 4 % + 5 % + 6 % + 7 % + 8 % + 9 %" at bounding box center [1397, 331] width 185 height 26
click at [1184, 551] on div "Airbnb Appartement La Pépinière - [EMAIL_ADDRESS][DOMAIN_NAME] [GEOGRAPHIC_DATA…" at bounding box center [850, 516] width 1339 height 542
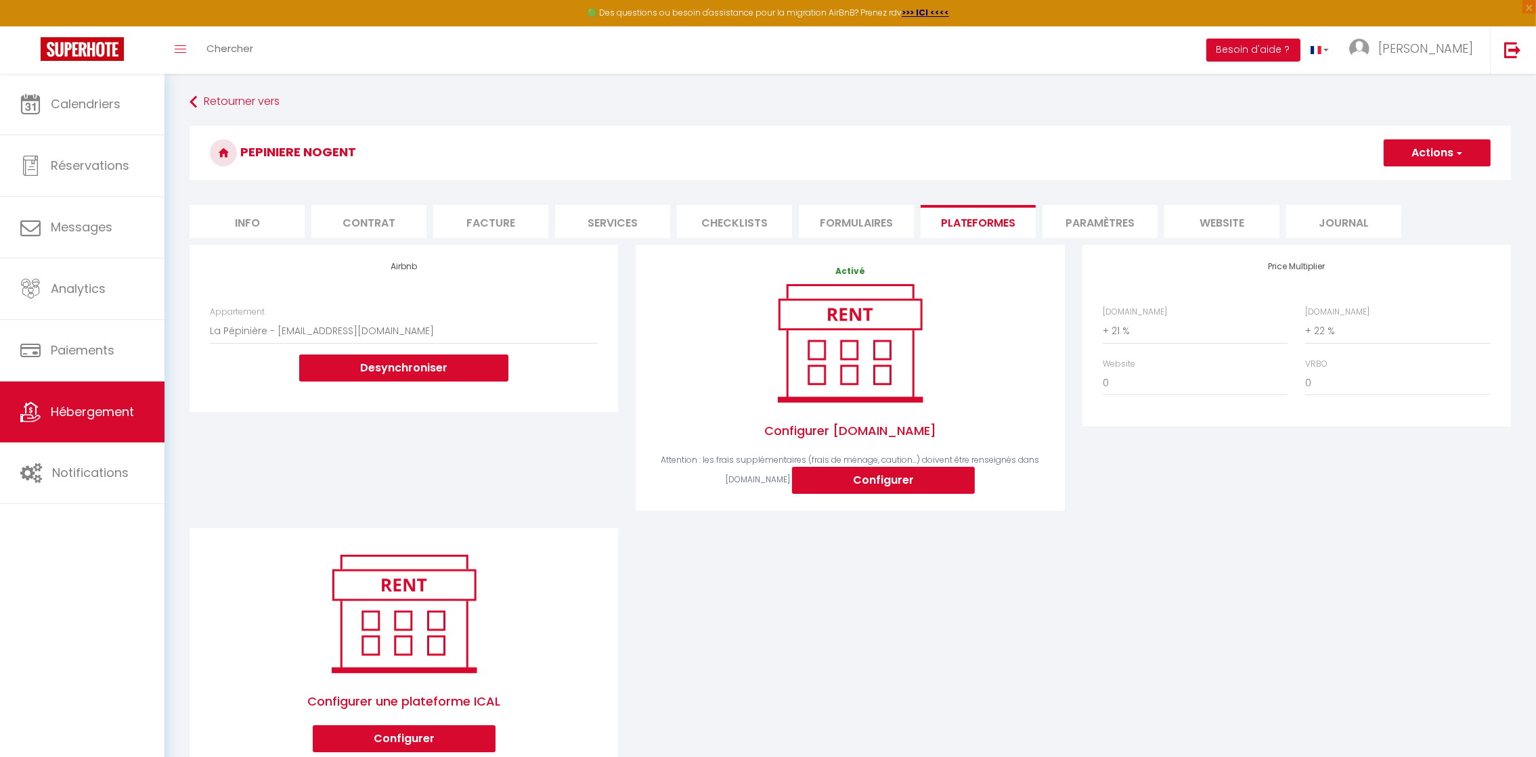
click at [464, 439] on div "Airbnb Appartement La Pépinière - [EMAIL_ADDRESS][DOMAIN_NAME] [GEOGRAPHIC_DATA…" at bounding box center [404, 387] width 446 height 284
click at [367, 220] on li "Contrat" at bounding box center [368, 221] width 115 height 33
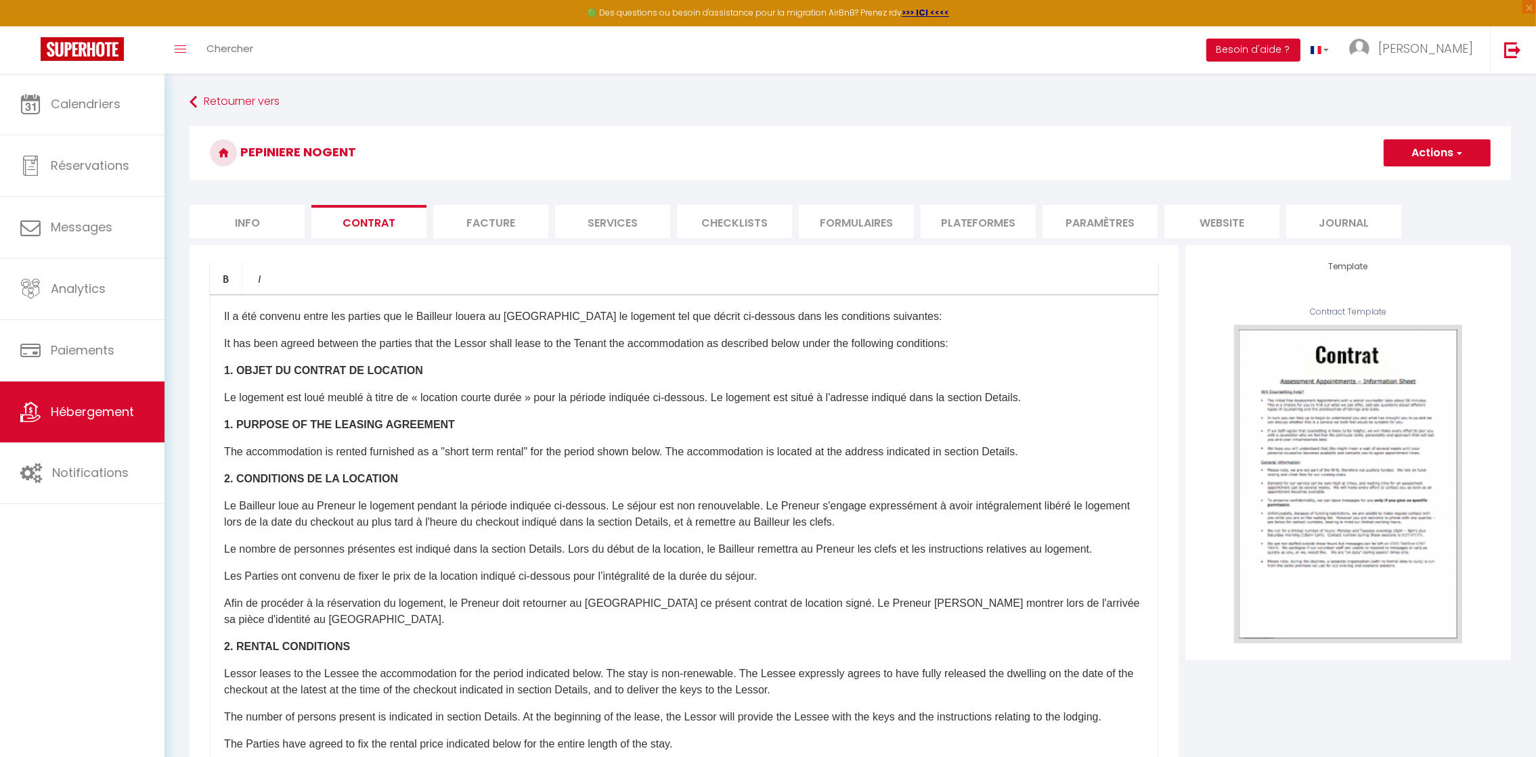
click at [511, 222] on li "Facture" at bounding box center [490, 221] width 115 height 33
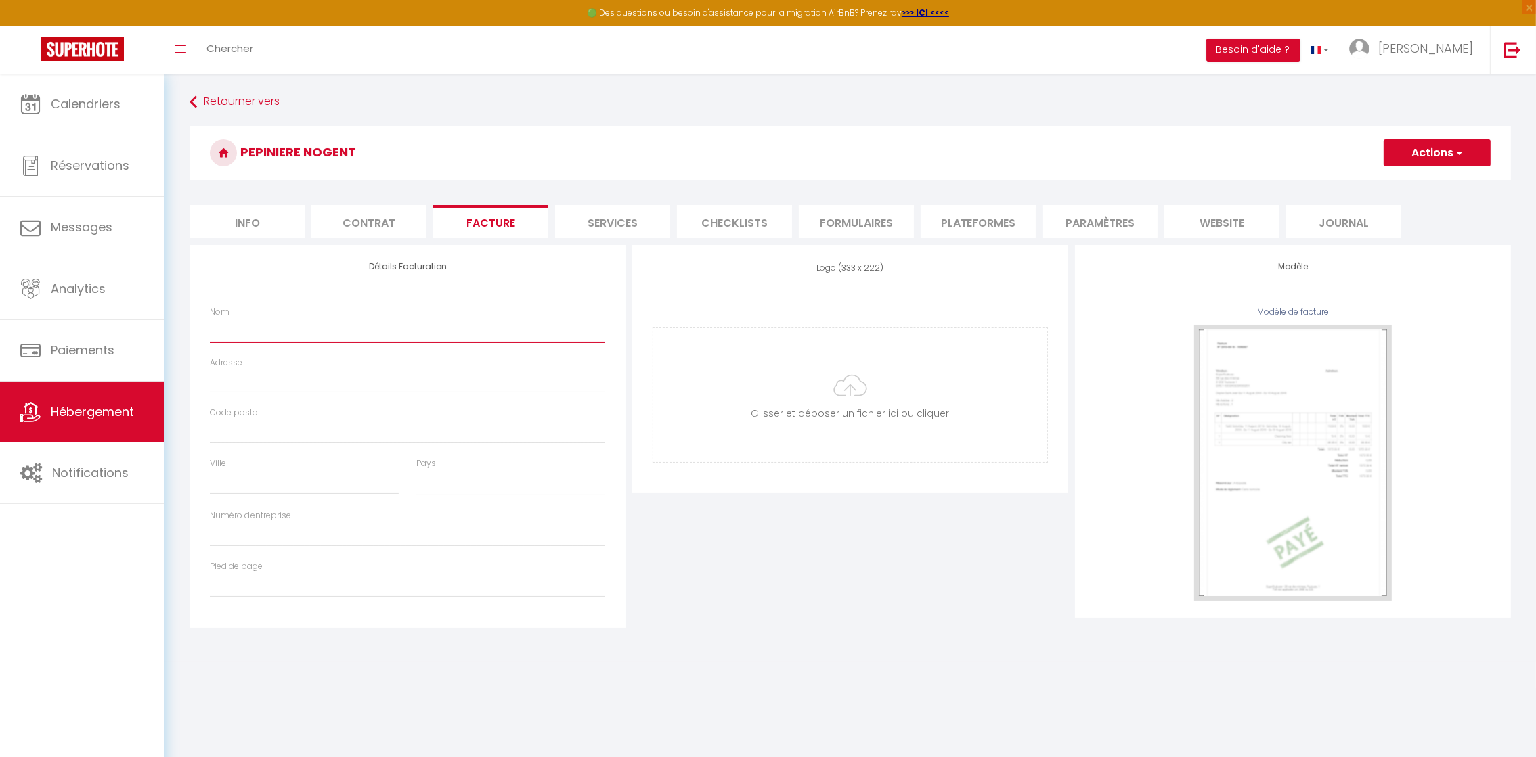
click at [240, 336] on input "Nom" at bounding box center [407, 330] width 395 height 24
click at [275, 378] on input "Adresse" at bounding box center [407, 381] width 395 height 24
click at [255, 424] on input "Code postal" at bounding box center [407, 432] width 395 height 24
click at [243, 472] on input "Ville" at bounding box center [304, 482] width 189 height 24
click at [433, 474] on select "[GEOGRAPHIC_DATA] [GEOGRAPHIC_DATA] [GEOGRAPHIC_DATA] [GEOGRAPHIC_DATA] [GEOGRA…" at bounding box center [510, 483] width 189 height 26
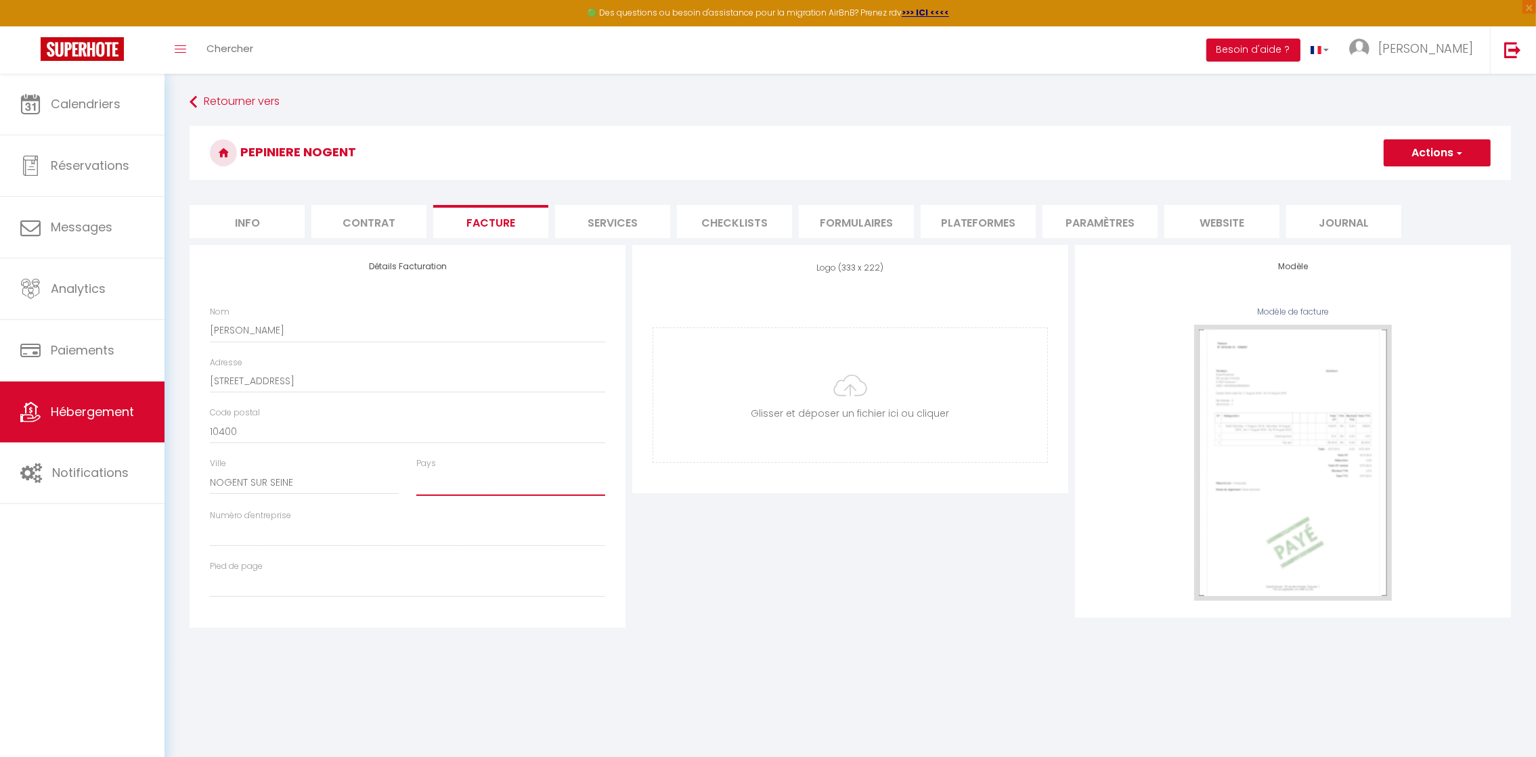
click at [416, 470] on select "[GEOGRAPHIC_DATA] [GEOGRAPHIC_DATA] [GEOGRAPHIC_DATA] [GEOGRAPHIC_DATA] [GEOGRA…" at bounding box center [510, 483] width 189 height 26
click at [265, 533] on input "Numéro d'entreprise" at bounding box center [407, 535] width 395 height 24
click at [1422, 161] on button "Actions" at bounding box center [1436, 152] width 107 height 27
click at [1415, 184] on link "Enregistrer" at bounding box center [1436, 183] width 107 height 18
click at [993, 223] on li "Plateformes" at bounding box center [977, 221] width 115 height 33
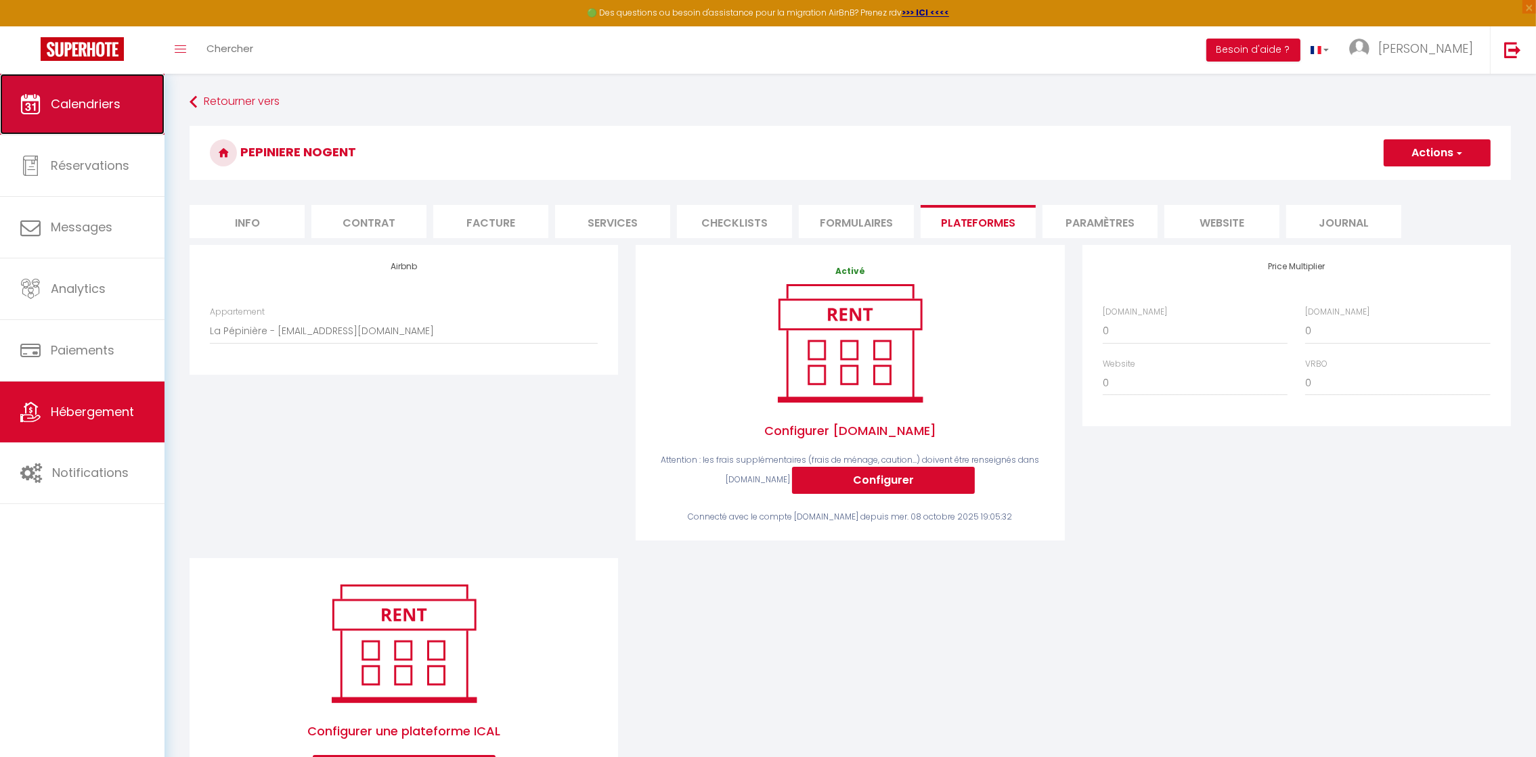
click at [108, 101] on span "Calendriers" at bounding box center [86, 103] width 70 height 17
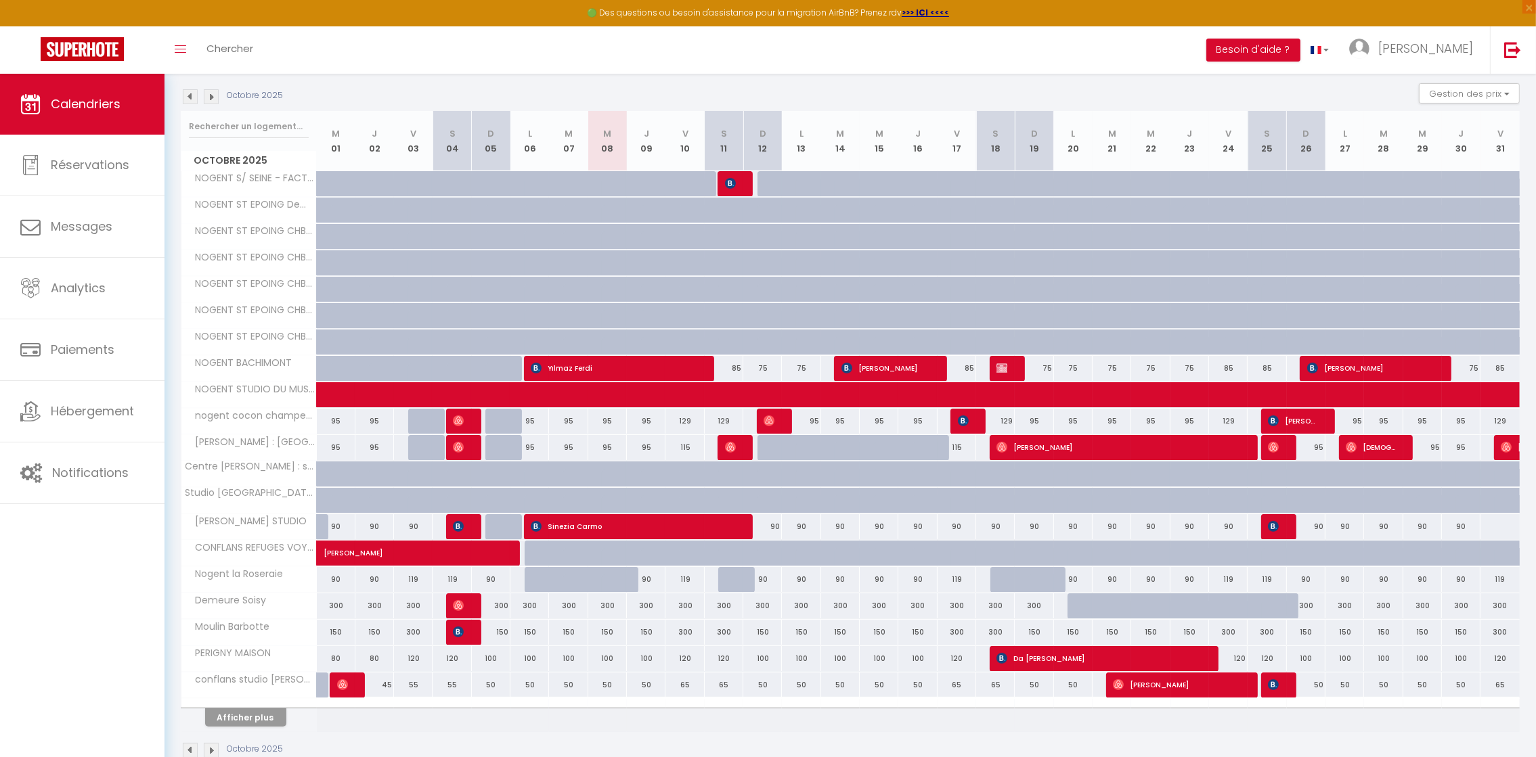
scroll to position [170, 0]
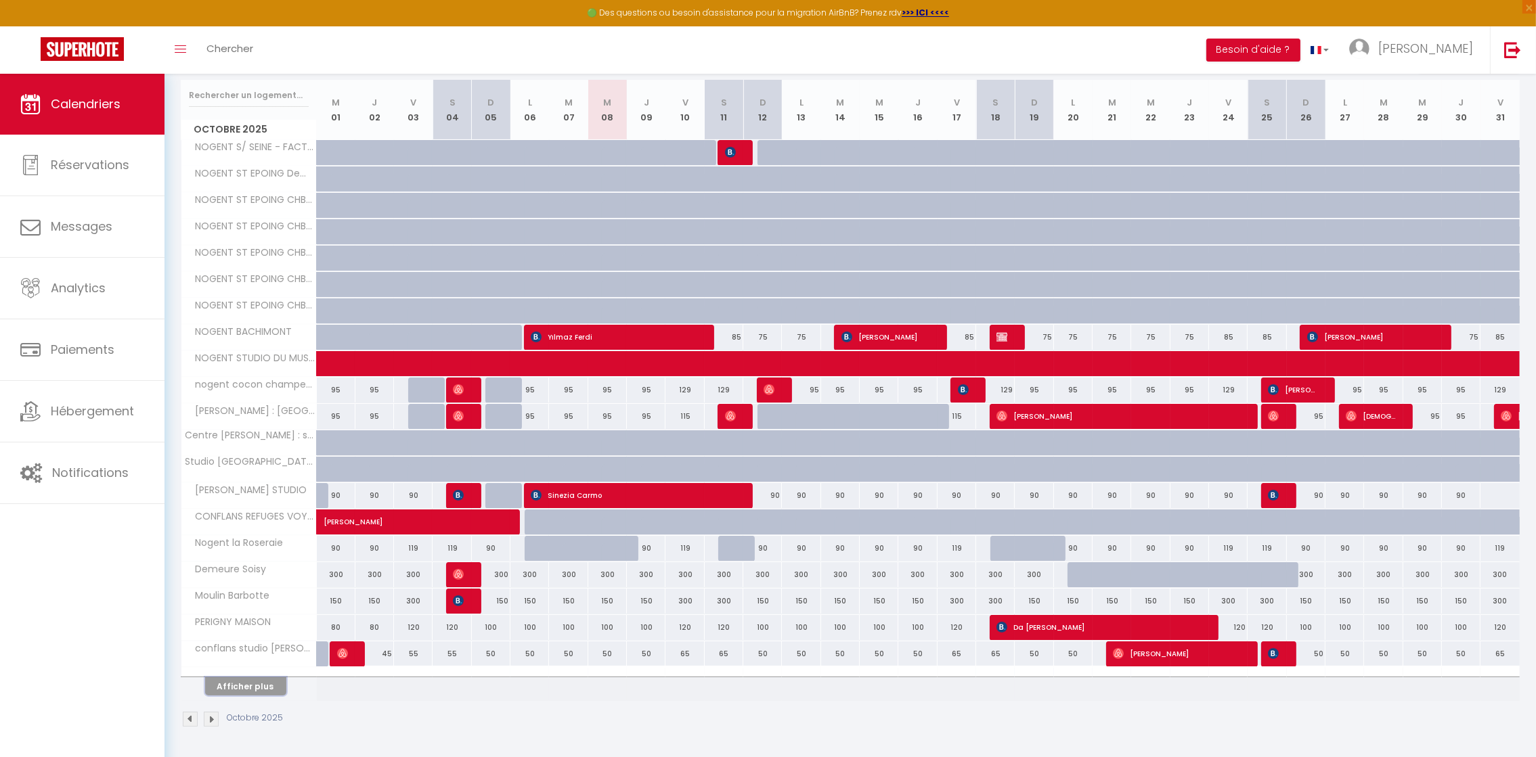
click at [233, 690] on button "Afficher plus" at bounding box center [245, 687] width 81 height 18
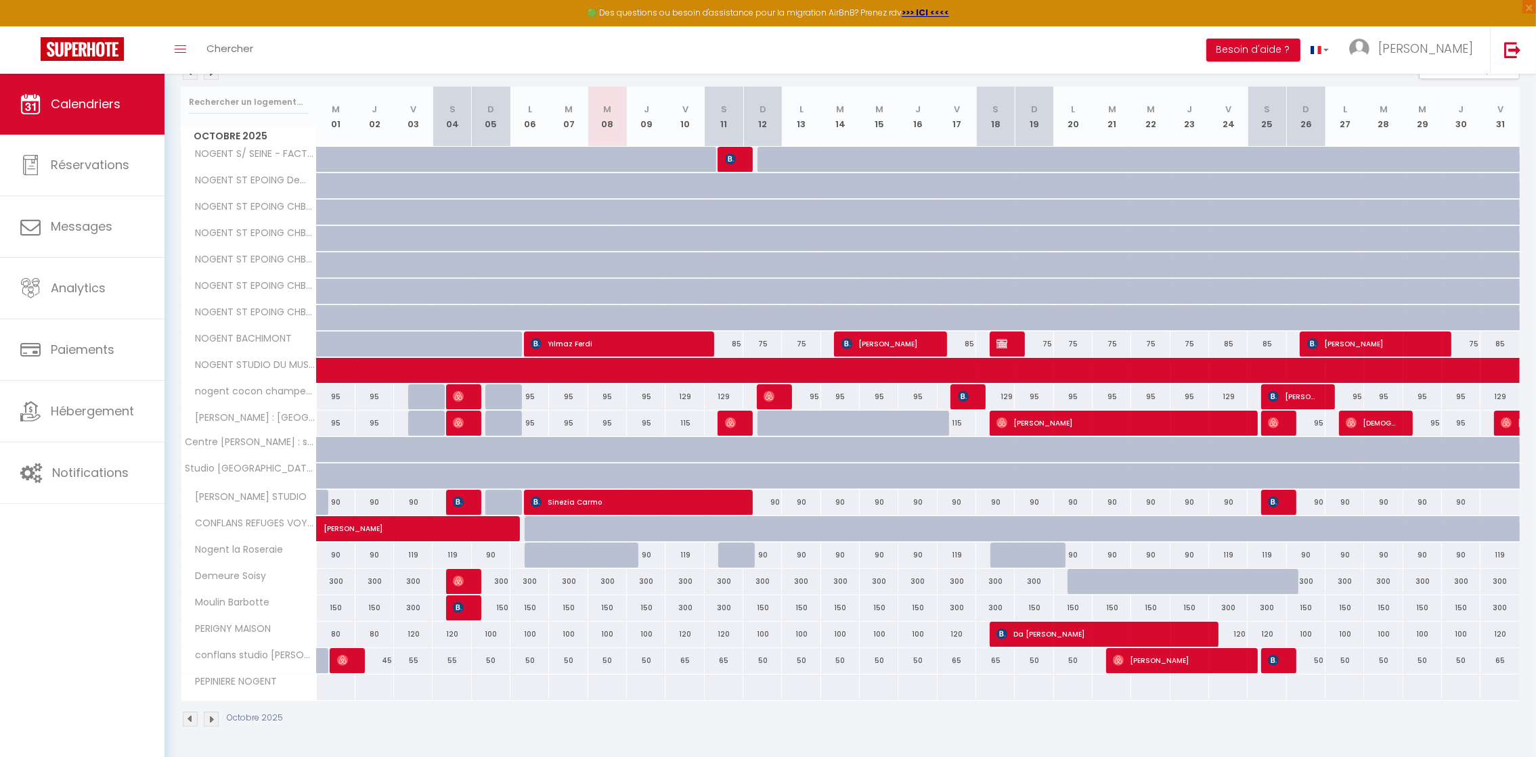
scroll to position [164, 0]
click at [330, 692] on div at bounding box center [335, 687] width 39 height 25
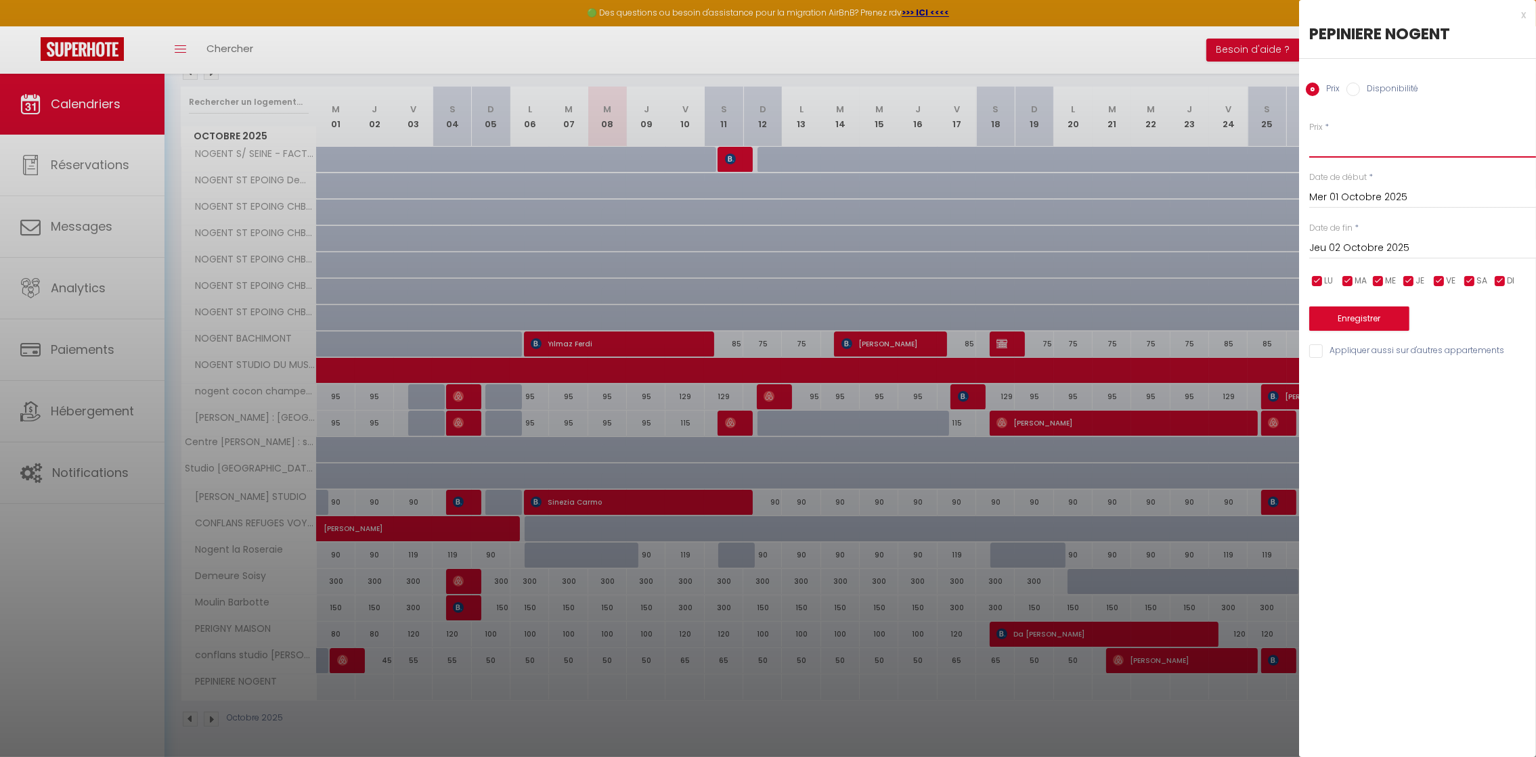
click at [1334, 143] on input "Prix" at bounding box center [1422, 145] width 227 height 24
click at [1438, 284] on input "checkbox" at bounding box center [1439, 282] width 14 height 14
click at [1465, 280] on input "checkbox" at bounding box center [1470, 282] width 14 height 14
click at [1319, 145] on input "65" at bounding box center [1422, 145] width 227 height 24
click at [1390, 252] on input "Jeu 02 Octobre 2025" at bounding box center [1422, 249] width 227 height 18
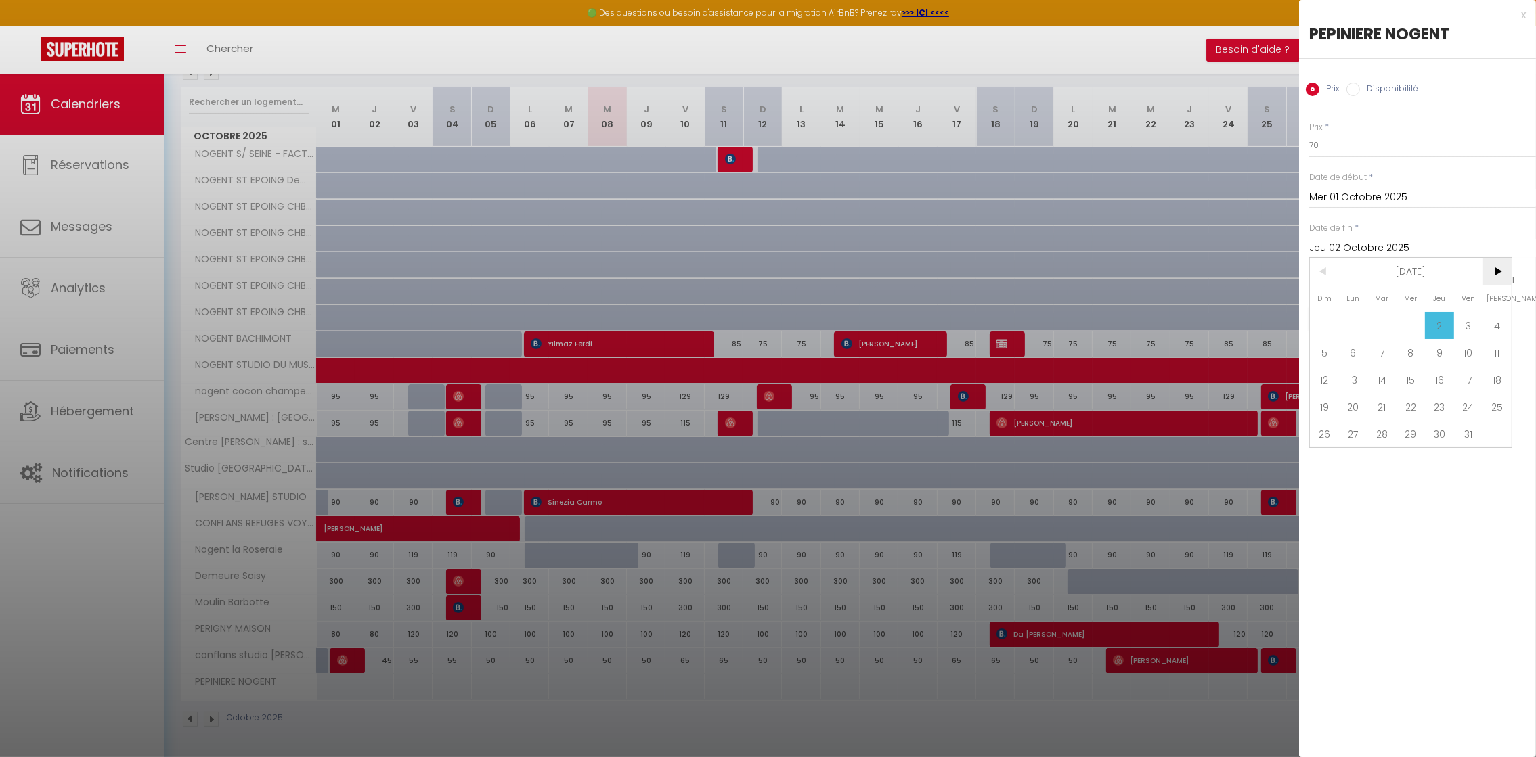
click at [1504, 271] on span ">" at bounding box center [1496, 271] width 29 height 27
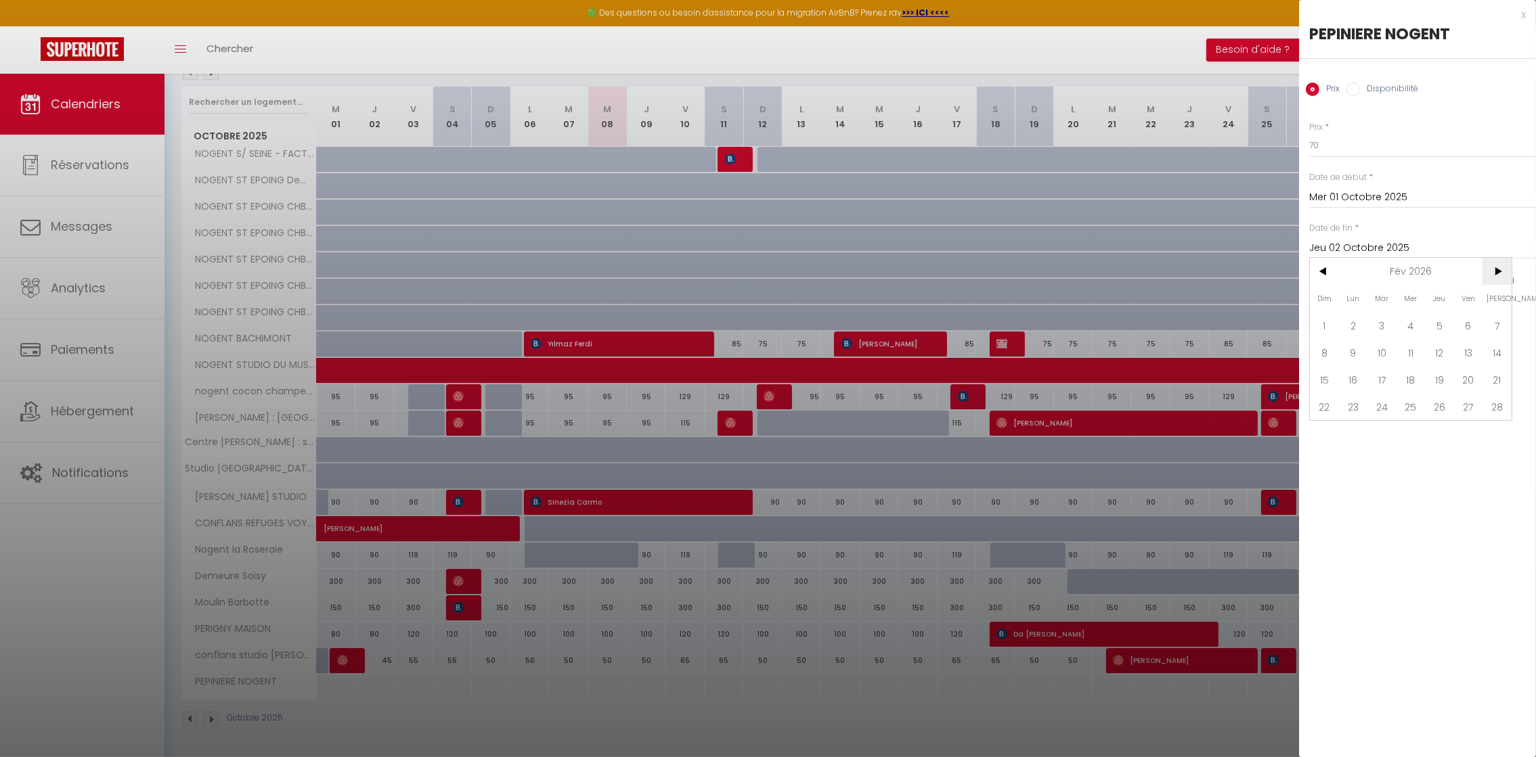
click at [1504, 271] on span ">" at bounding box center [1496, 271] width 29 height 27
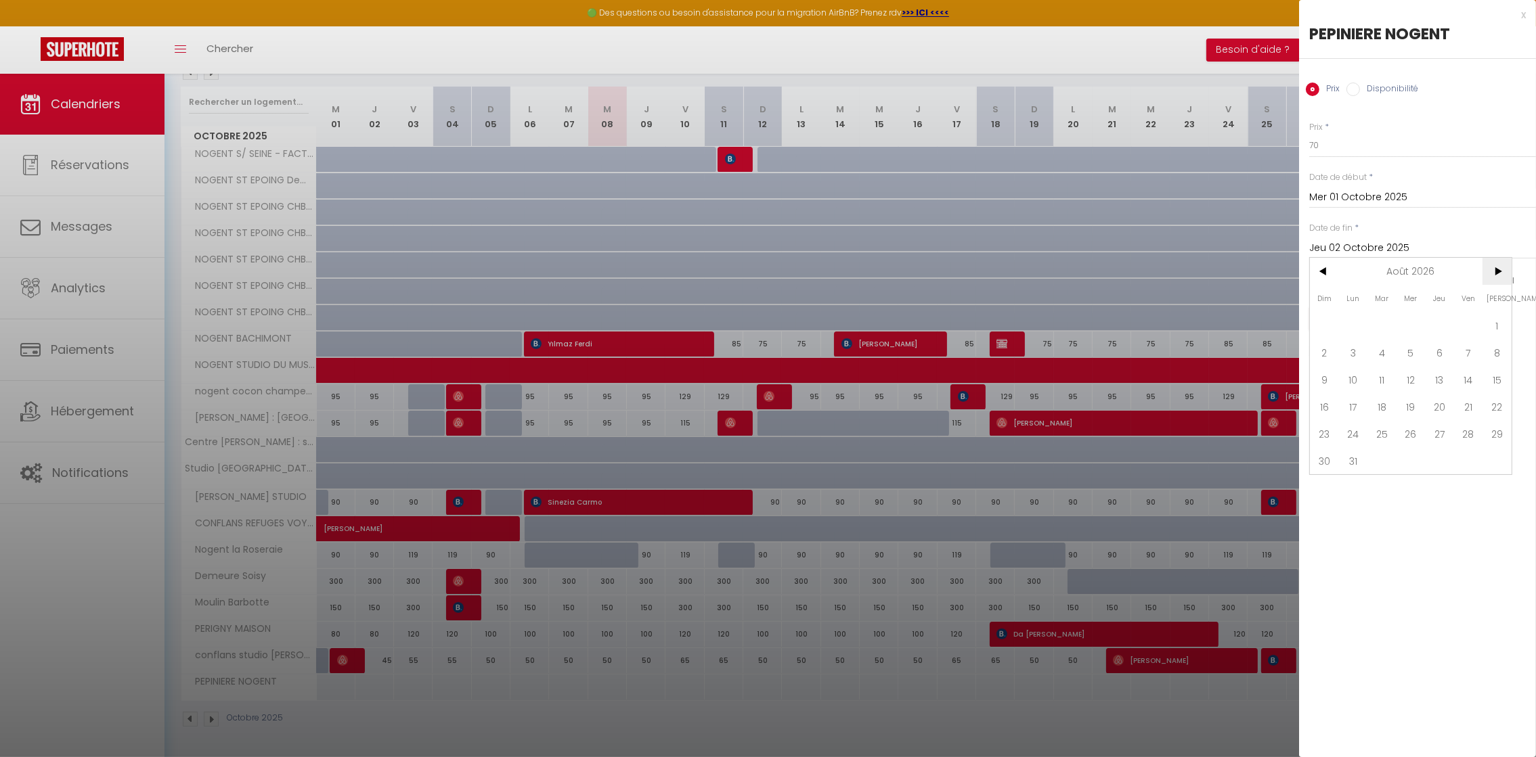
click at [1504, 271] on span ">" at bounding box center [1496, 271] width 29 height 27
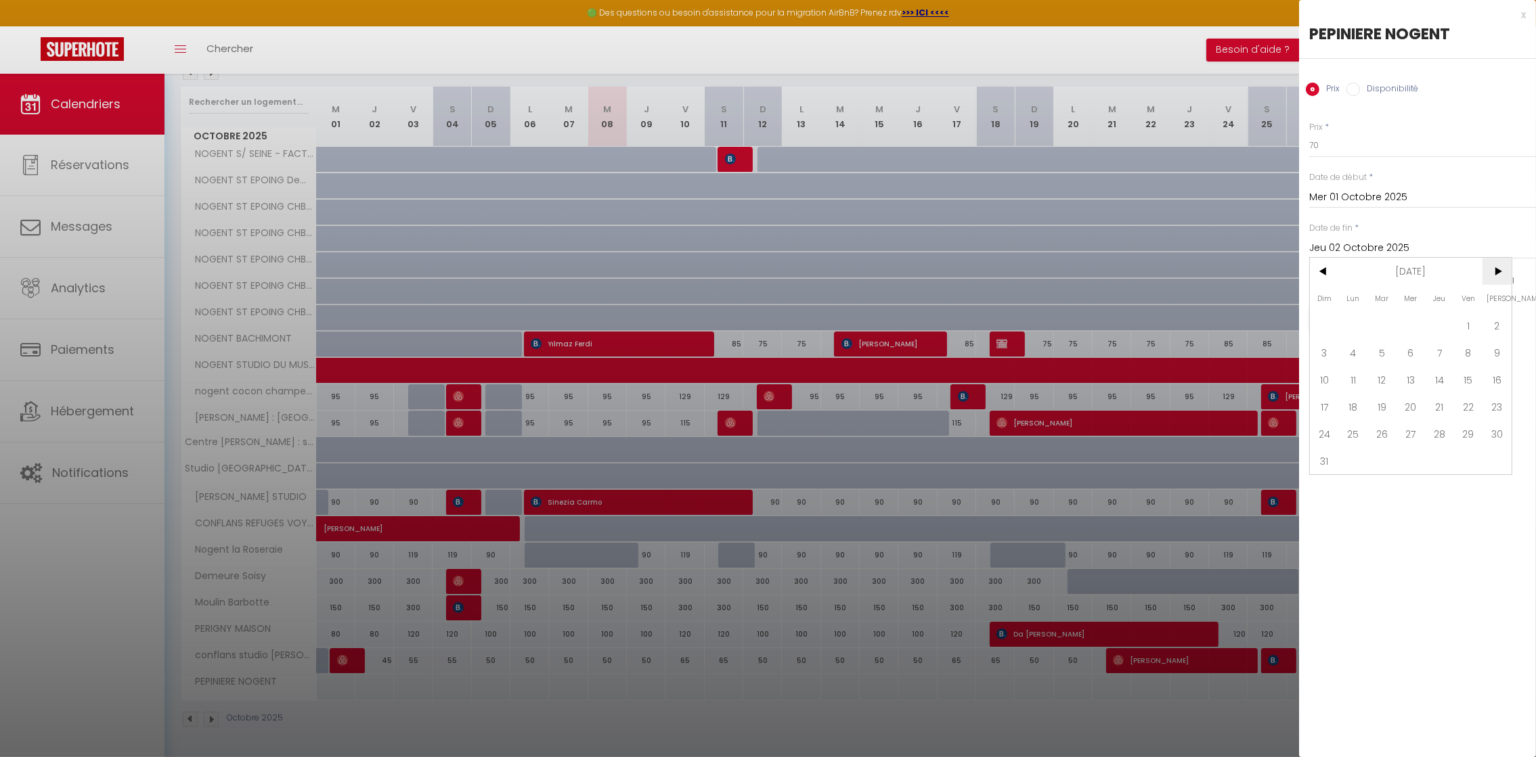
click at [1504, 271] on span ">" at bounding box center [1496, 271] width 29 height 27
click at [1327, 277] on span "<" at bounding box center [1324, 271] width 29 height 27
click at [1327, 279] on span "<" at bounding box center [1324, 271] width 29 height 27
click at [1443, 432] on span "31" at bounding box center [1439, 433] width 29 height 27
click at [1351, 309] on button "Enregistrer" at bounding box center [1359, 319] width 100 height 24
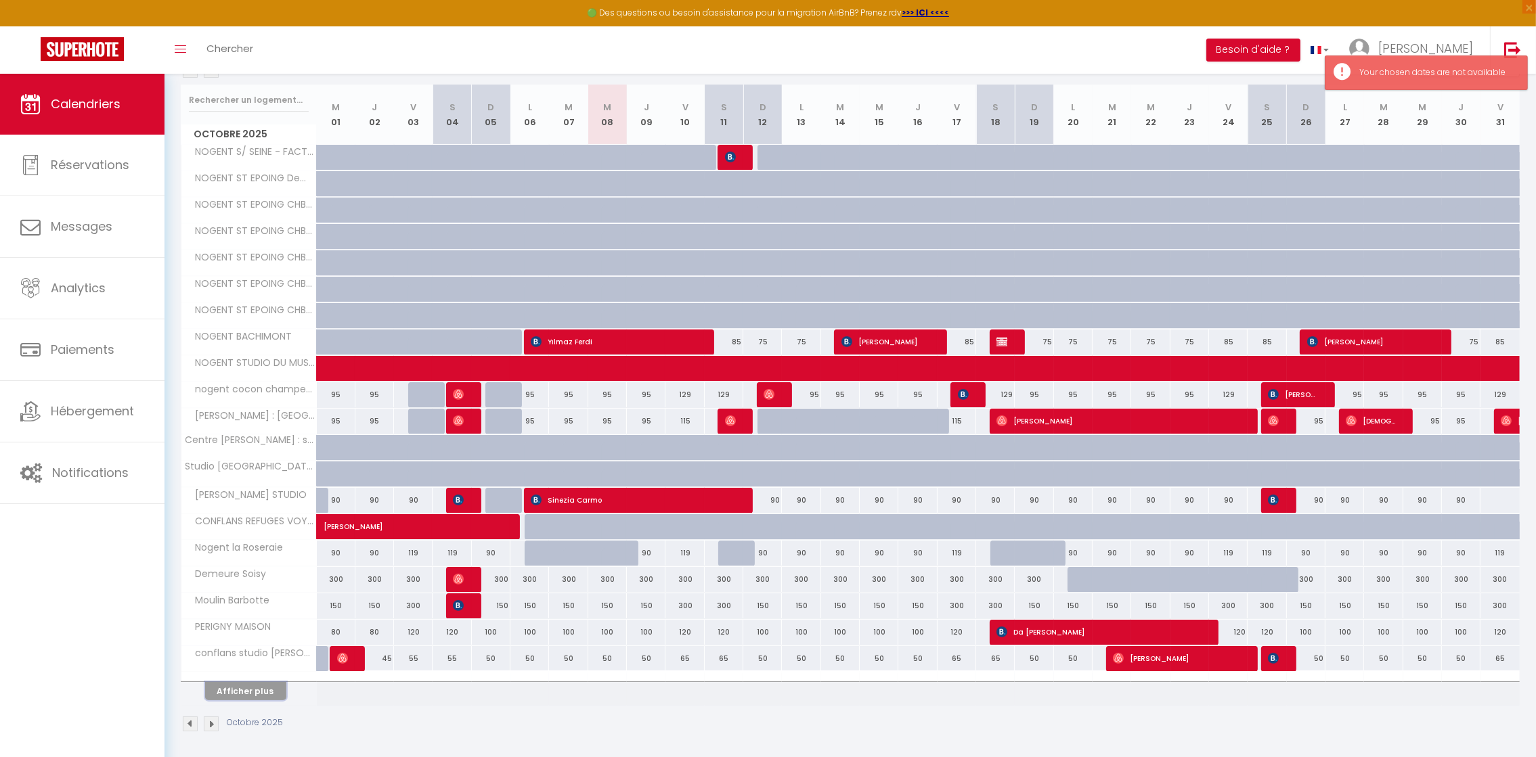
click at [251, 697] on button "Afficher plus" at bounding box center [245, 691] width 81 height 18
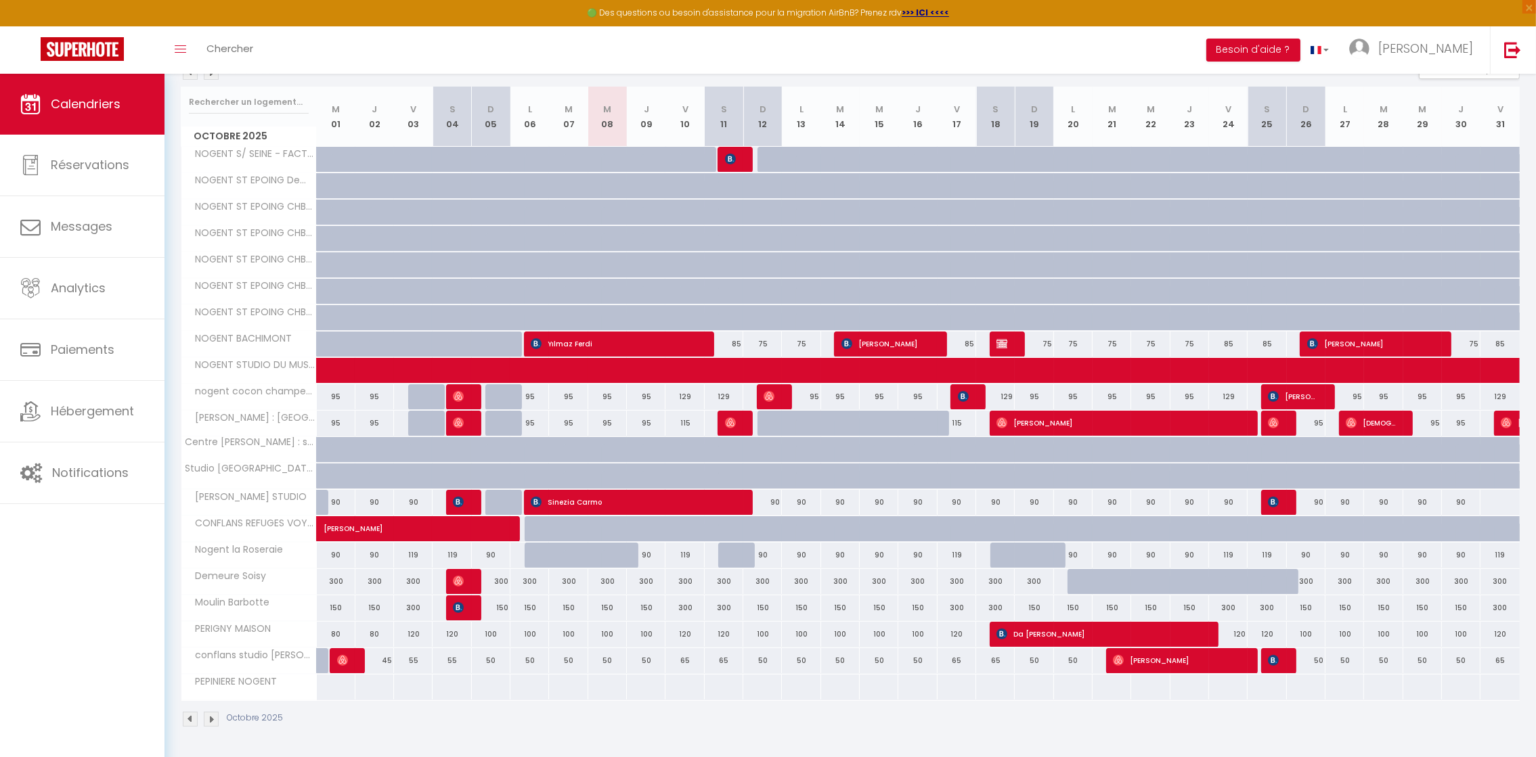
click at [608, 684] on div at bounding box center [606, 687] width 39 height 25
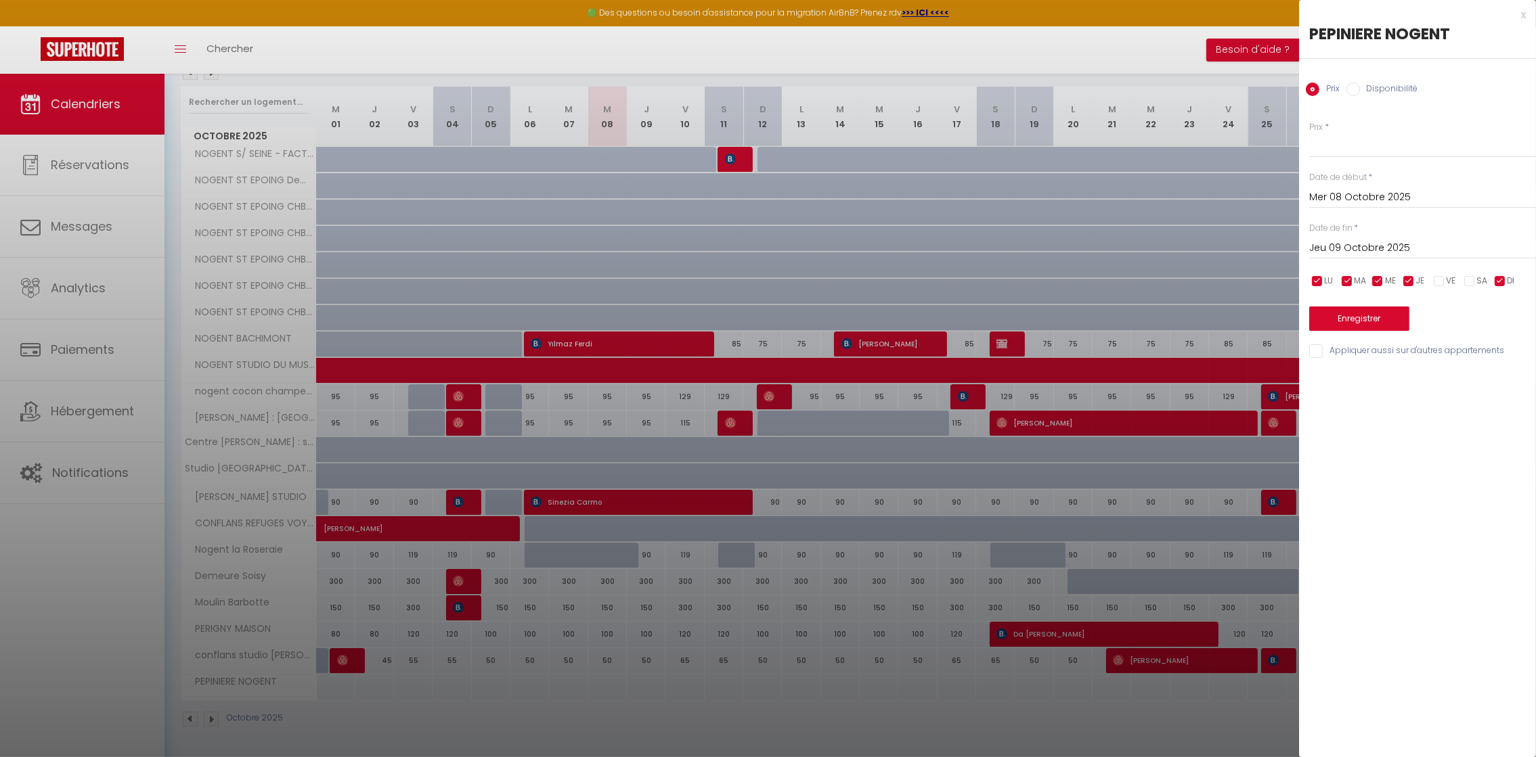
click at [213, 722] on div at bounding box center [768, 378] width 1536 height 757
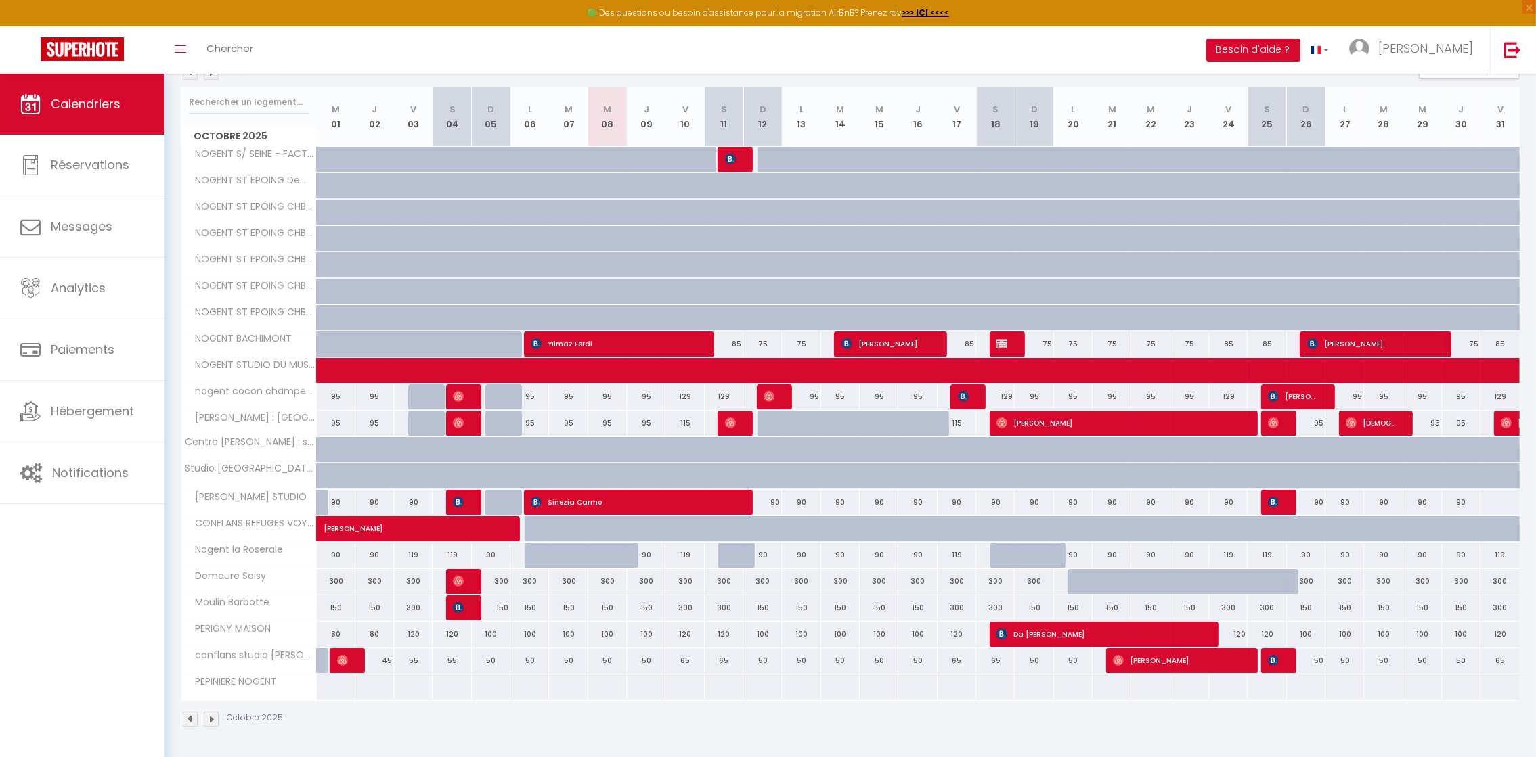
click at [324, 692] on div at bounding box center [335, 687] width 39 height 25
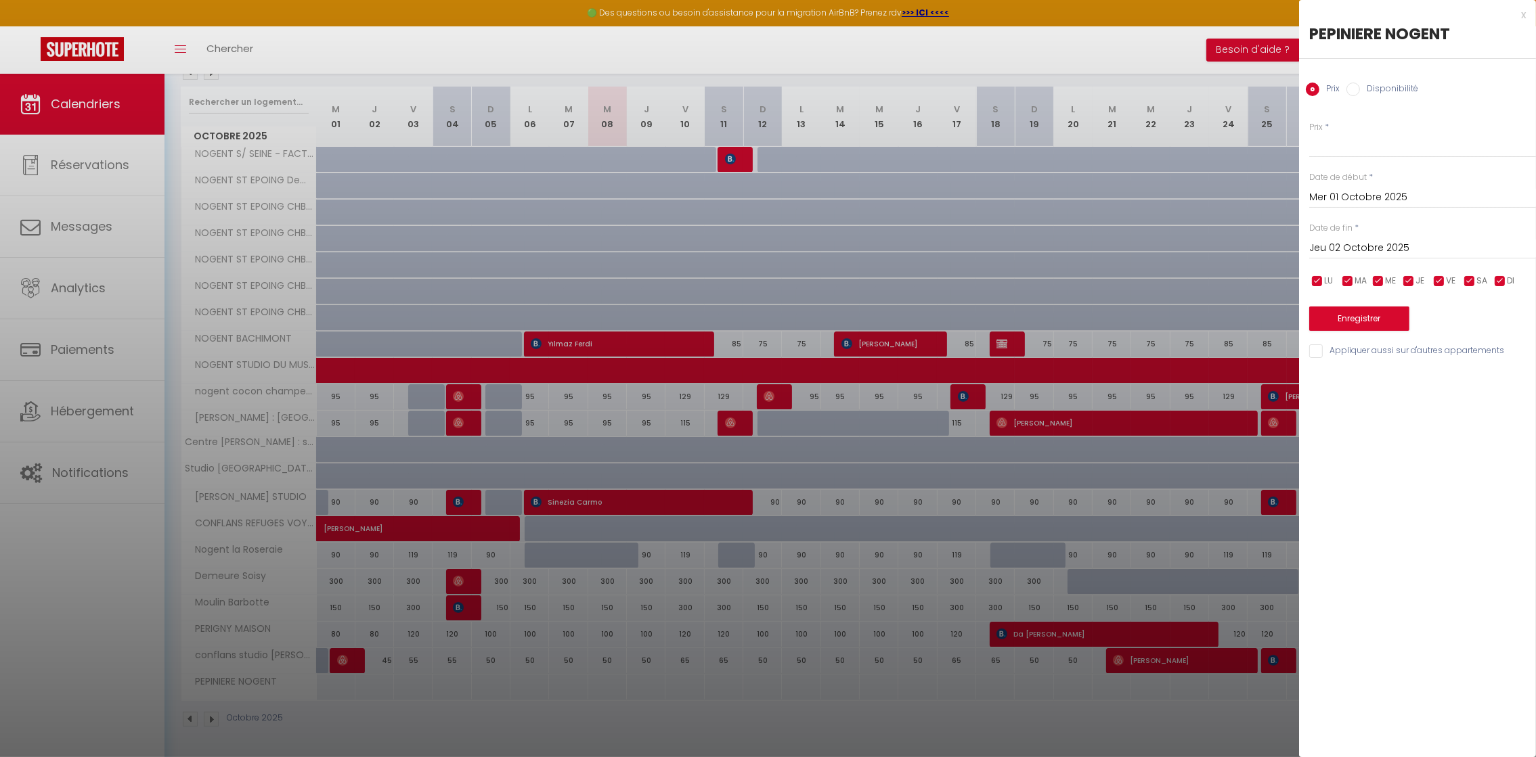
click at [1371, 88] on label "Disponibilité" at bounding box center [1389, 90] width 58 height 15
click at [1360, 88] on input "Disponibilité" at bounding box center [1353, 90] width 14 height 14
click at [1383, 252] on input "Jeu 02 Octobre 2025" at bounding box center [1422, 250] width 227 height 18
click at [1471, 428] on span "31" at bounding box center [1468, 435] width 29 height 27
click at [1341, 142] on select "Disponible Indisponible" at bounding box center [1422, 146] width 227 height 26
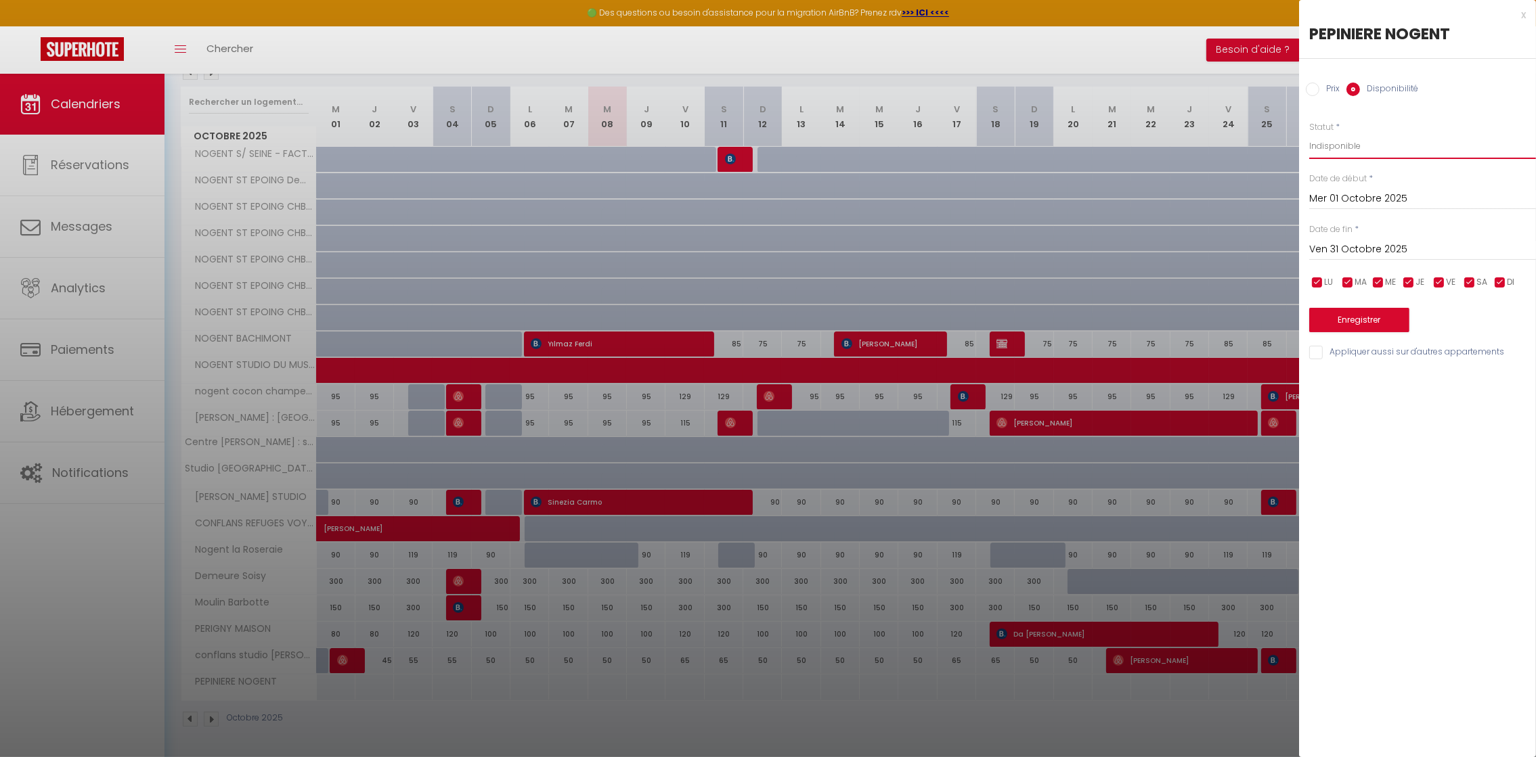
click at [1309, 133] on select "Disponible Indisponible" at bounding box center [1422, 146] width 227 height 26
click at [1345, 317] on button "Enregistrer" at bounding box center [1359, 320] width 100 height 24
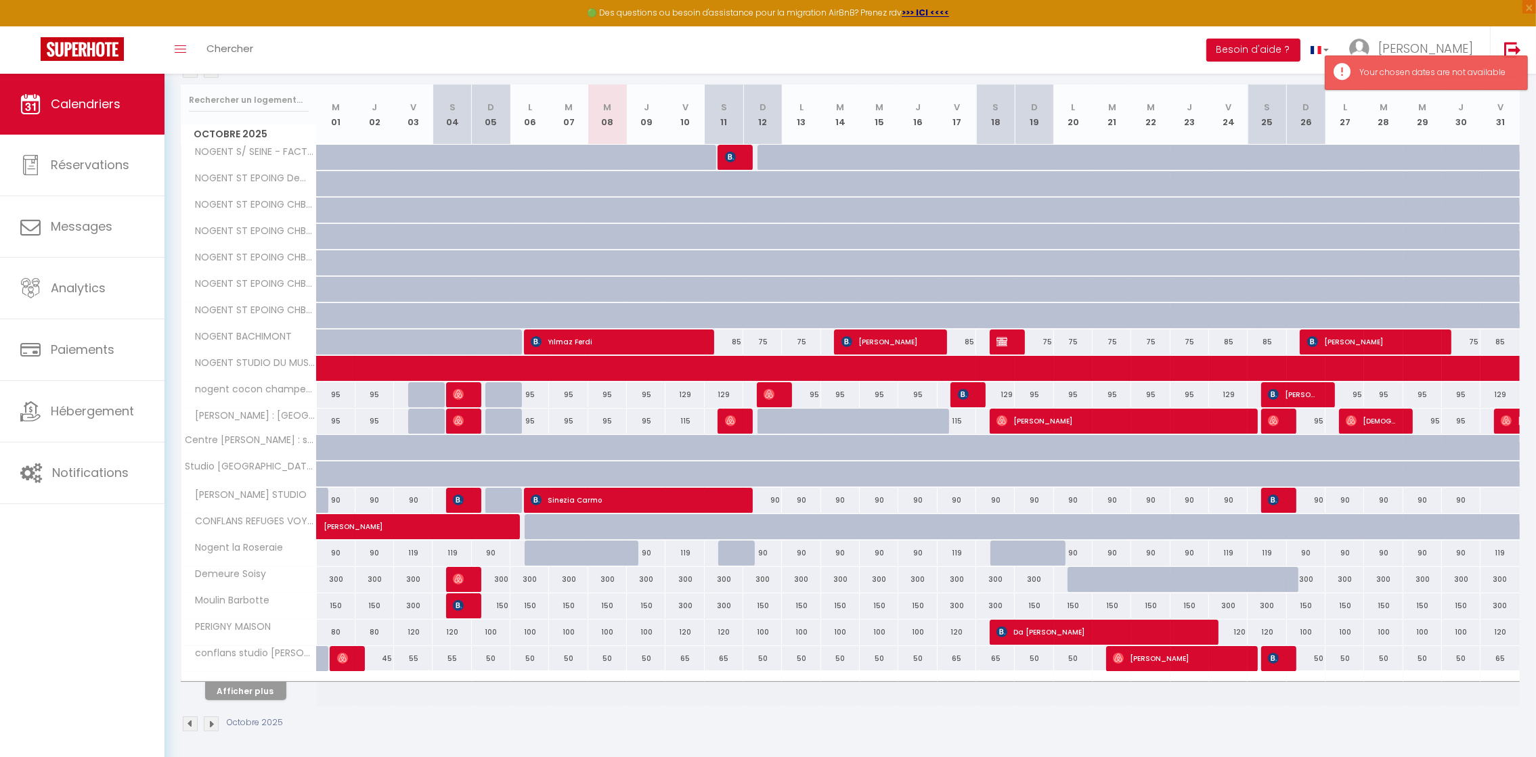
click at [730, 663] on div "65" at bounding box center [724, 658] width 39 height 25
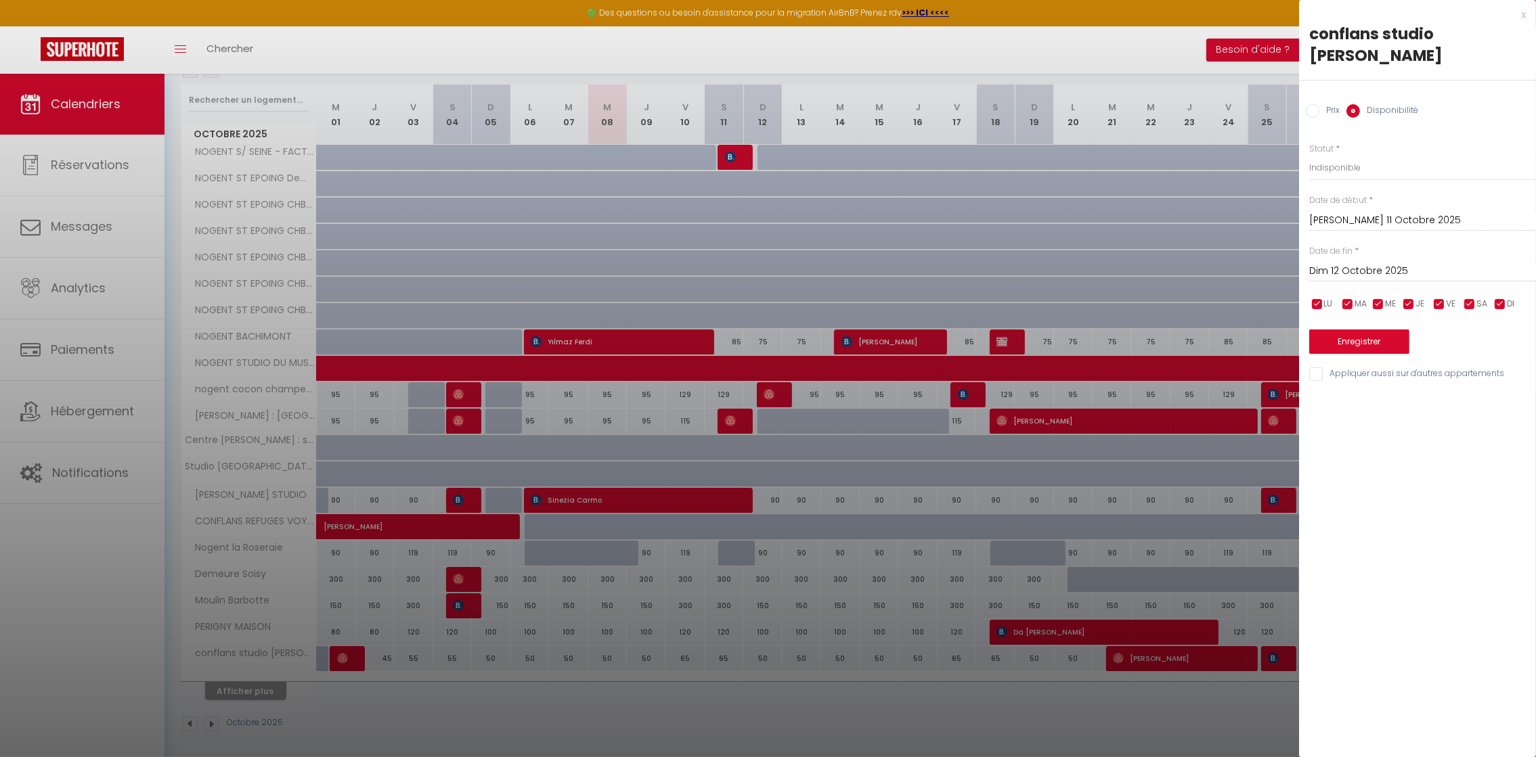
click at [271, 690] on div at bounding box center [768, 378] width 1536 height 757
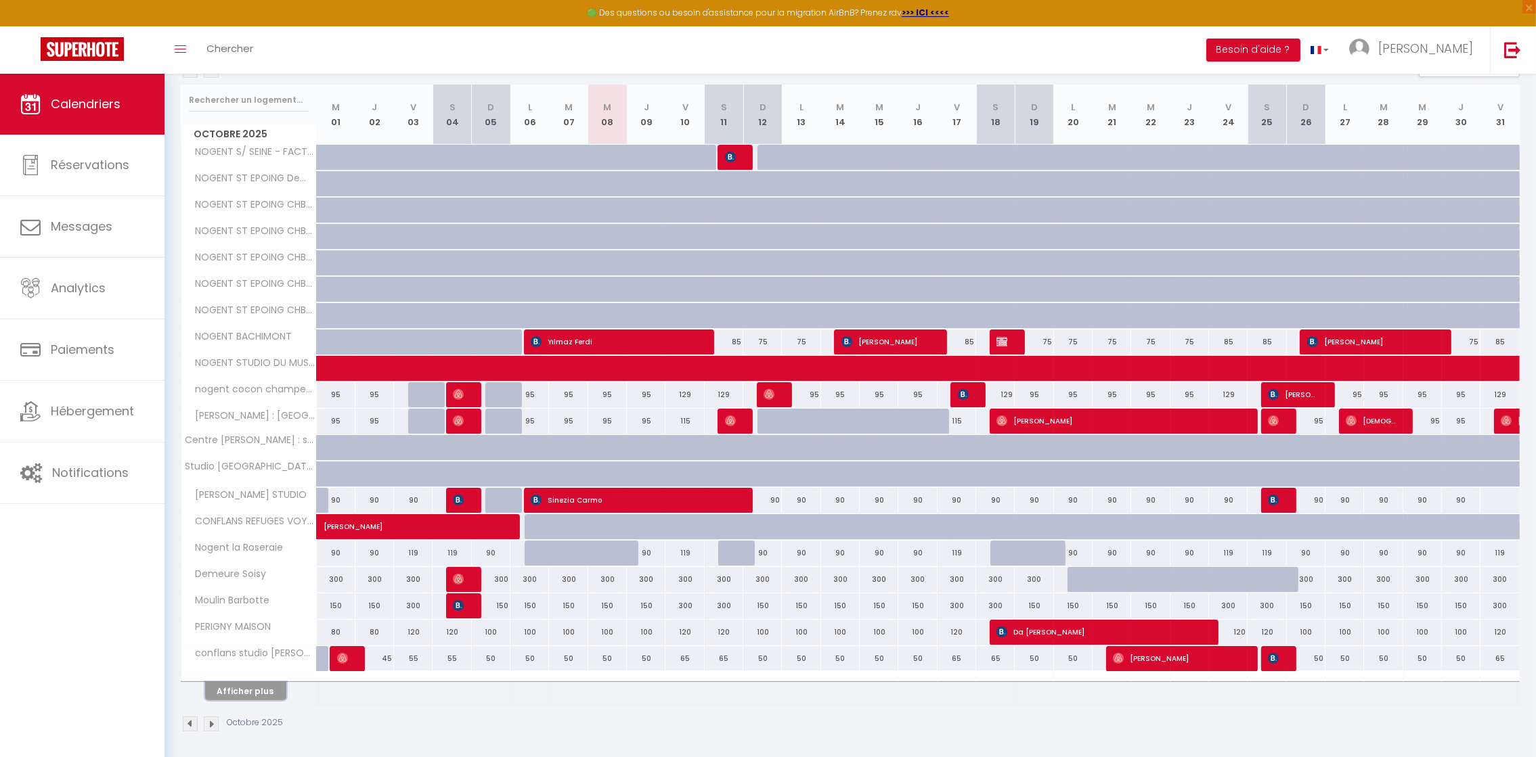
click at [259, 695] on button "Afficher plus" at bounding box center [245, 691] width 81 height 18
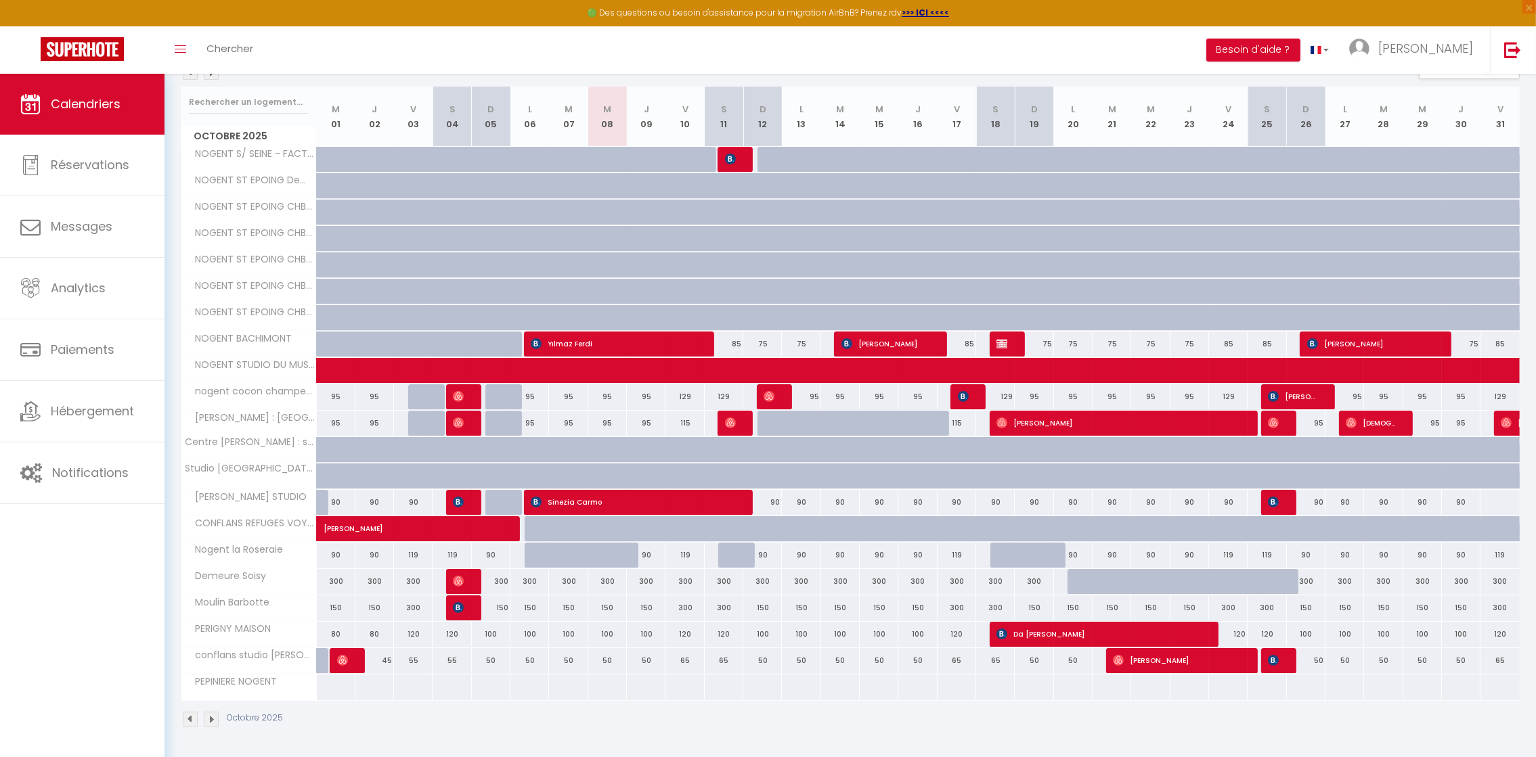
click at [606, 690] on div at bounding box center [606, 687] width 39 height 25
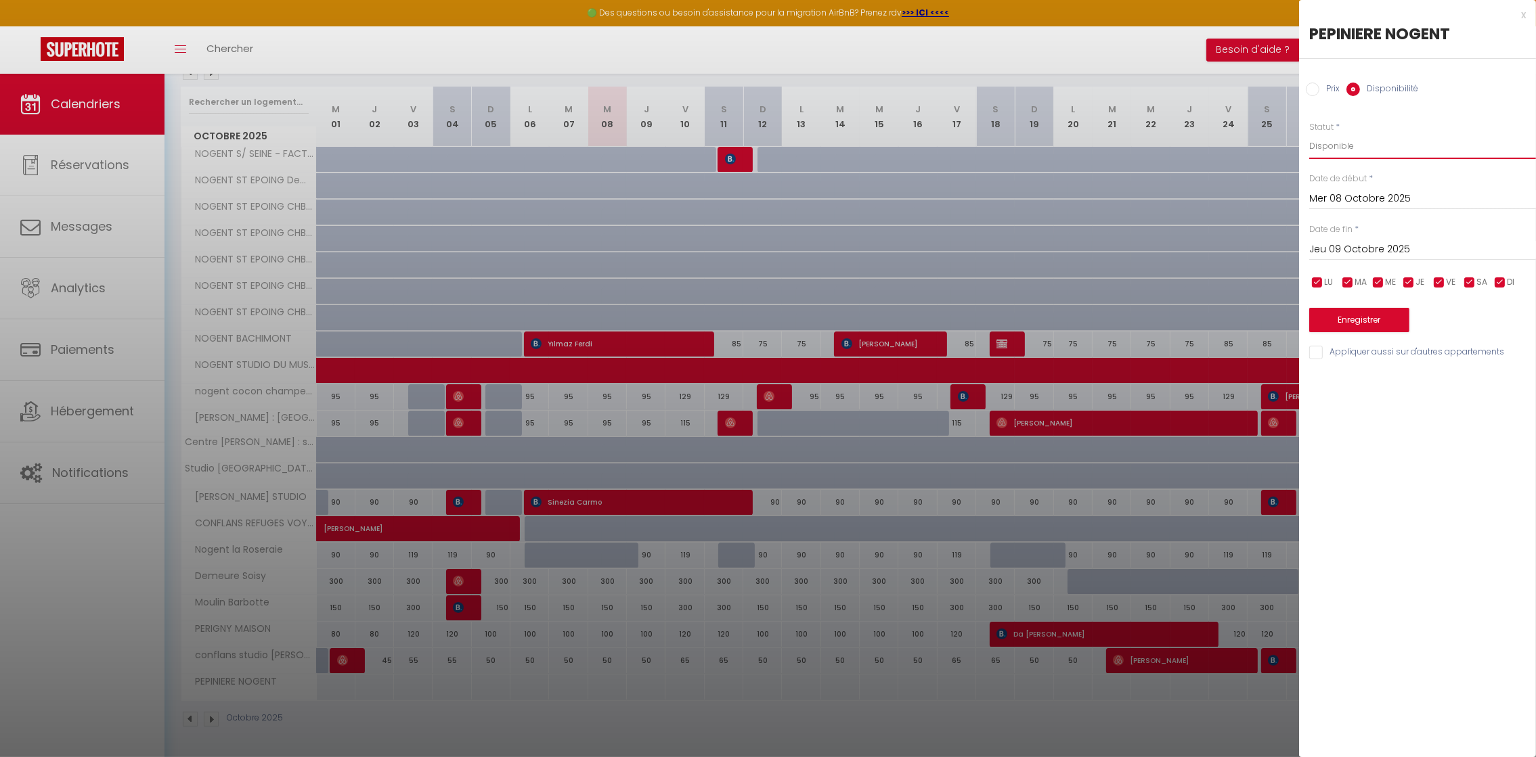
click at [1369, 152] on select "Disponible Indisponible" at bounding box center [1422, 146] width 227 height 26
click at [1309, 133] on select "Disponible Indisponible" at bounding box center [1422, 146] width 227 height 26
click at [1404, 245] on input "Jeu 09 Octobre 2025" at bounding box center [1422, 250] width 227 height 18
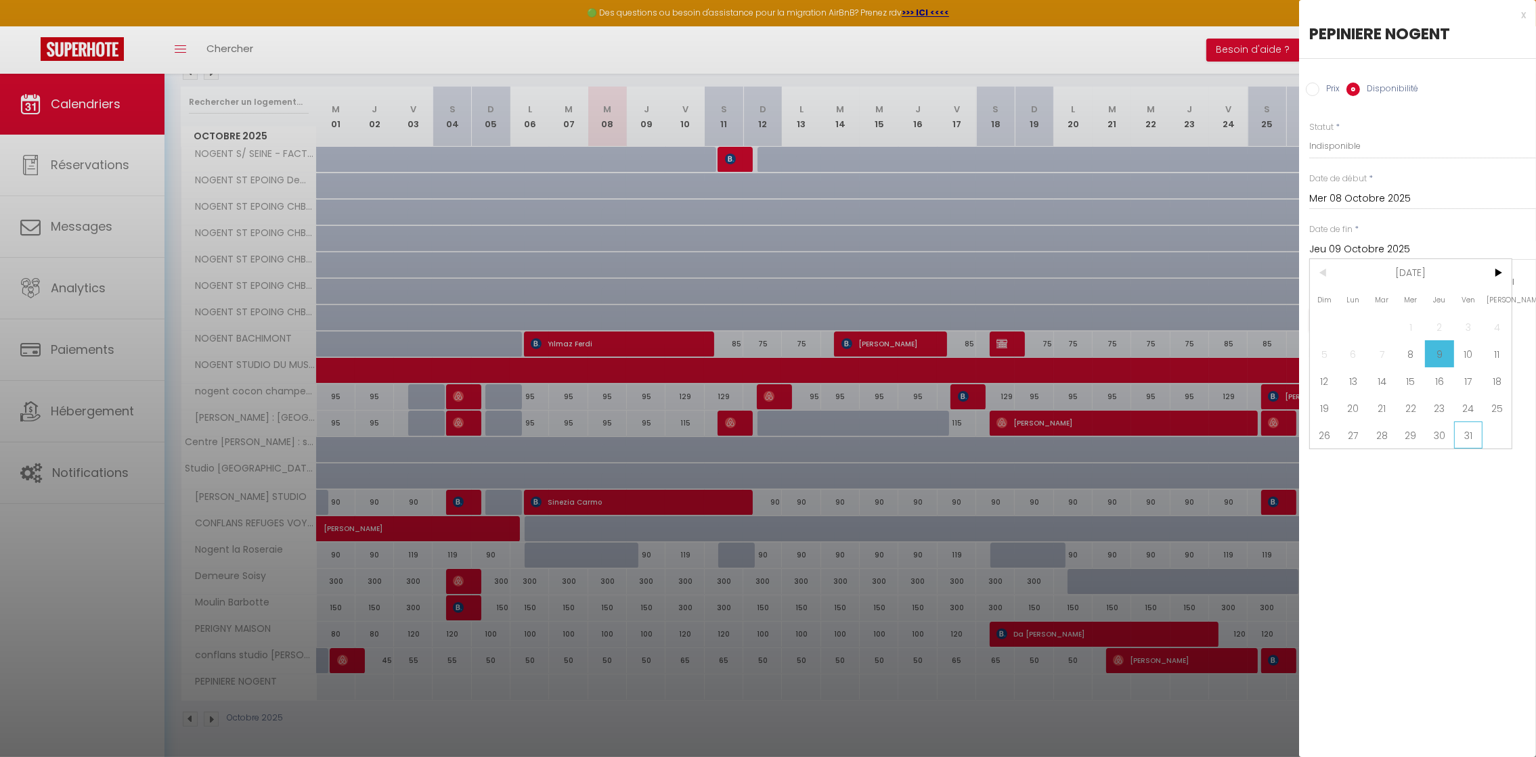
click at [1464, 432] on span "31" at bounding box center [1468, 435] width 29 height 27
click at [1373, 318] on button "Enregistrer" at bounding box center [1359, 320] width 100 height 24
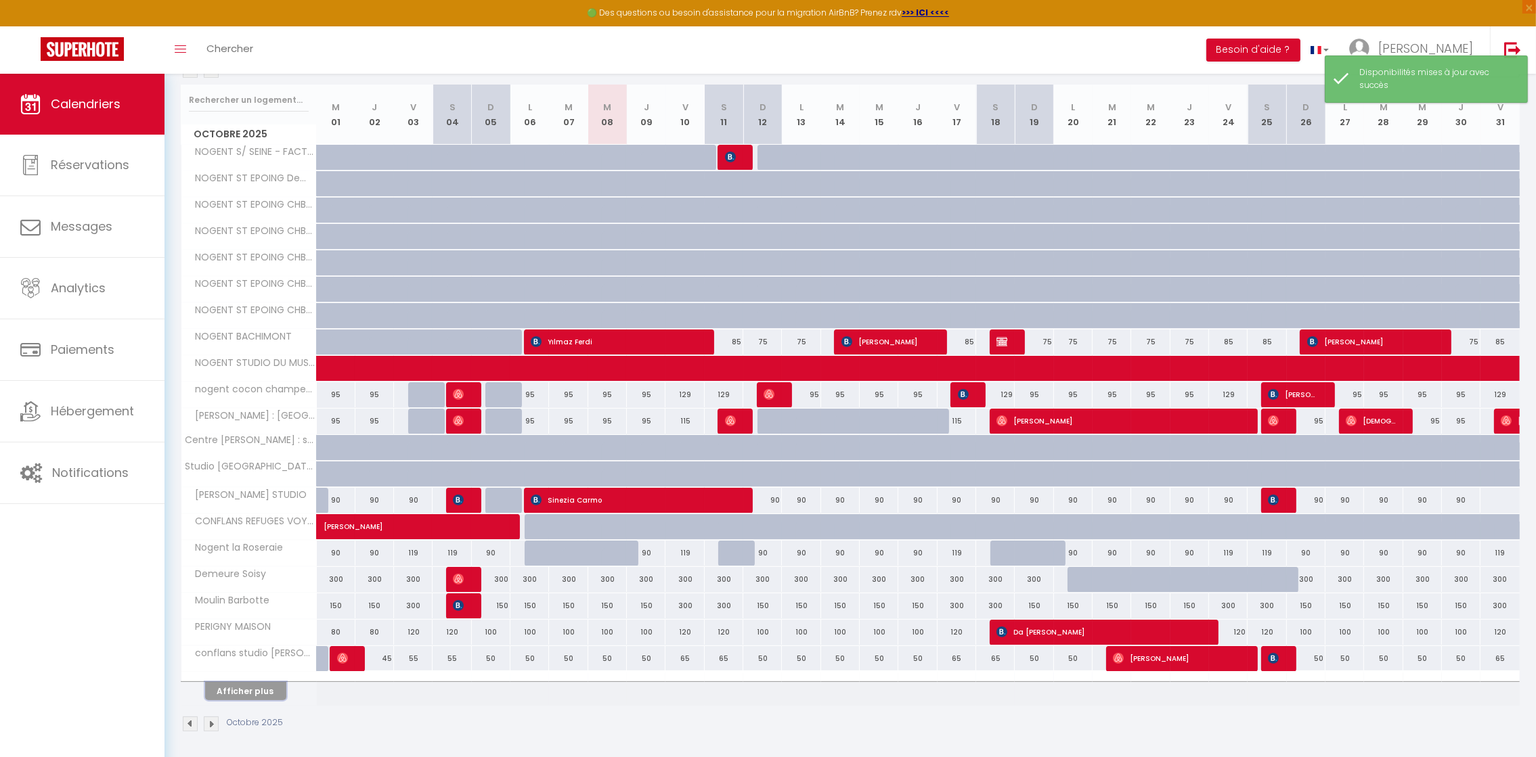
click at [259, 695] on button "Afficher plus" at bounding box center [245, 691] width 81 height 18
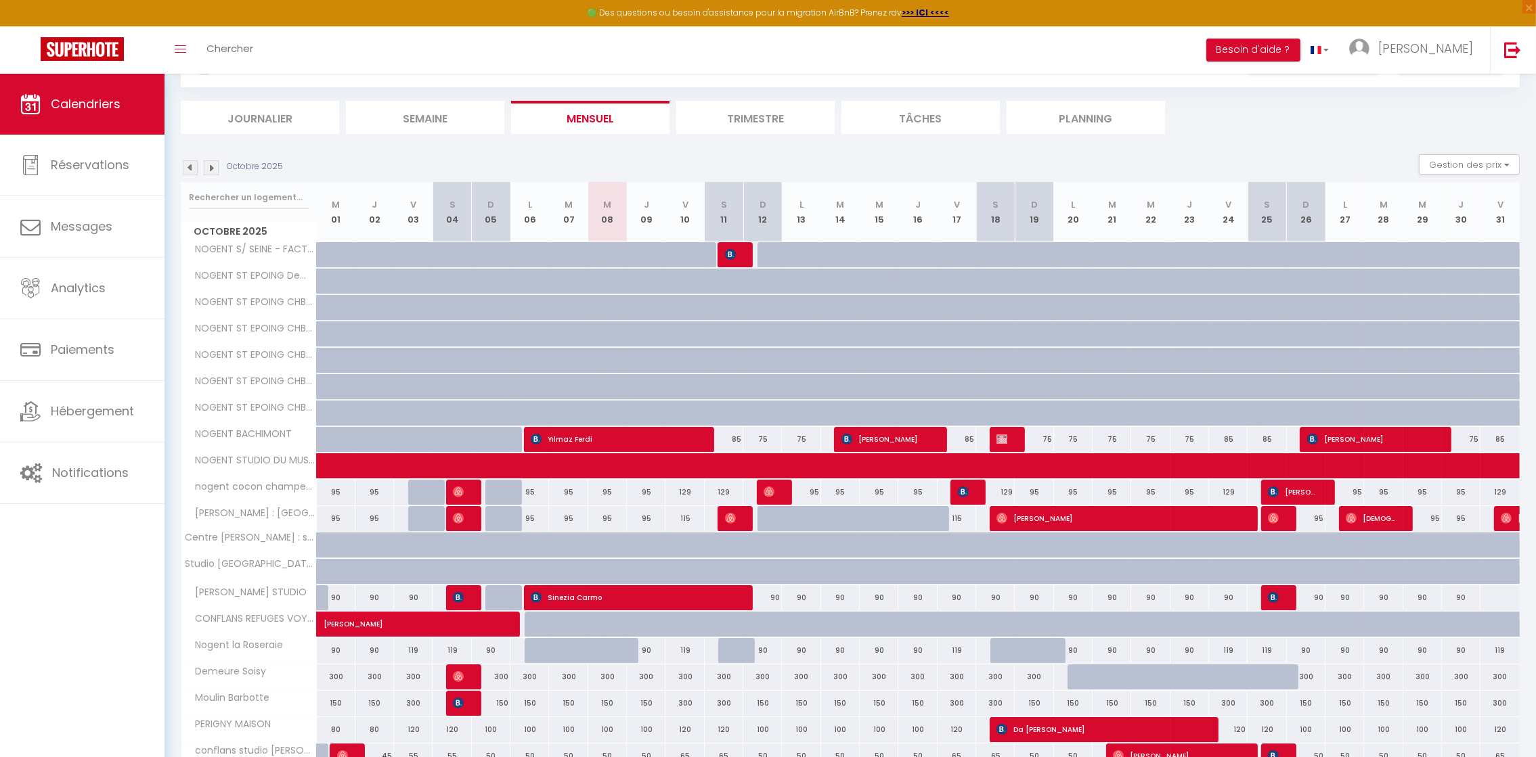
scroll to position [63, 0]
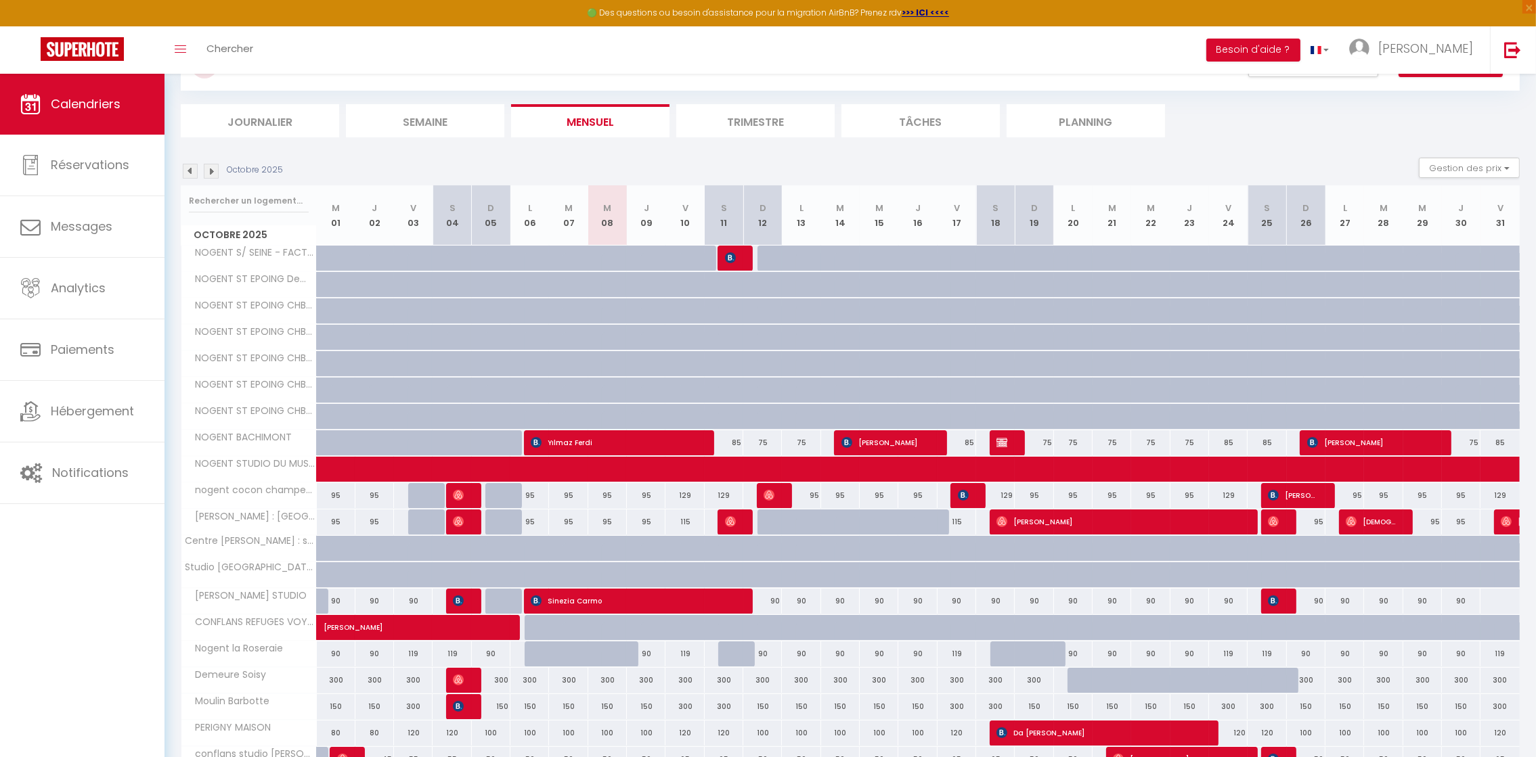
click at [209, 171] on img at bounding box center [211, 171] width 15 height 15
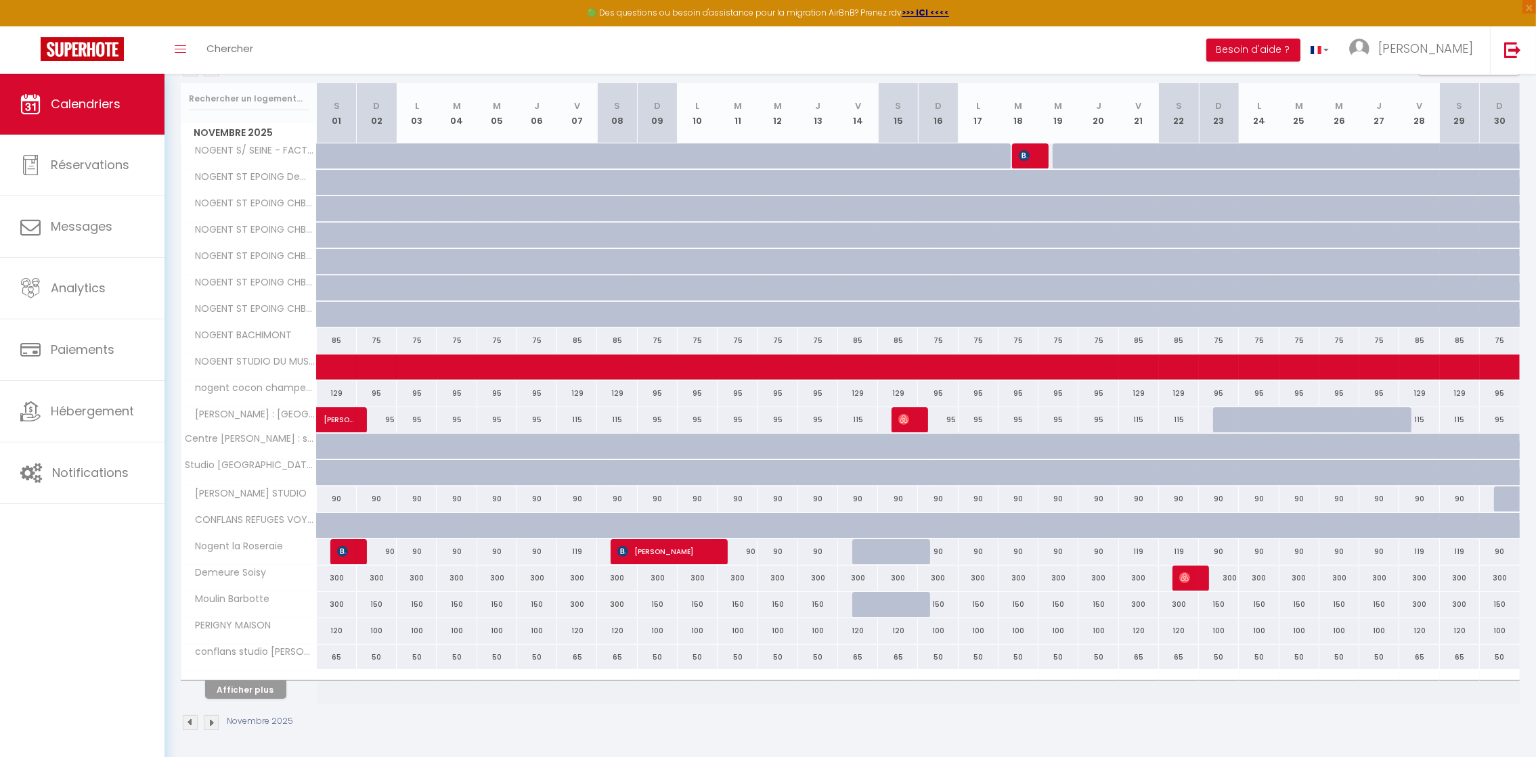
scroll to position [170, 0]
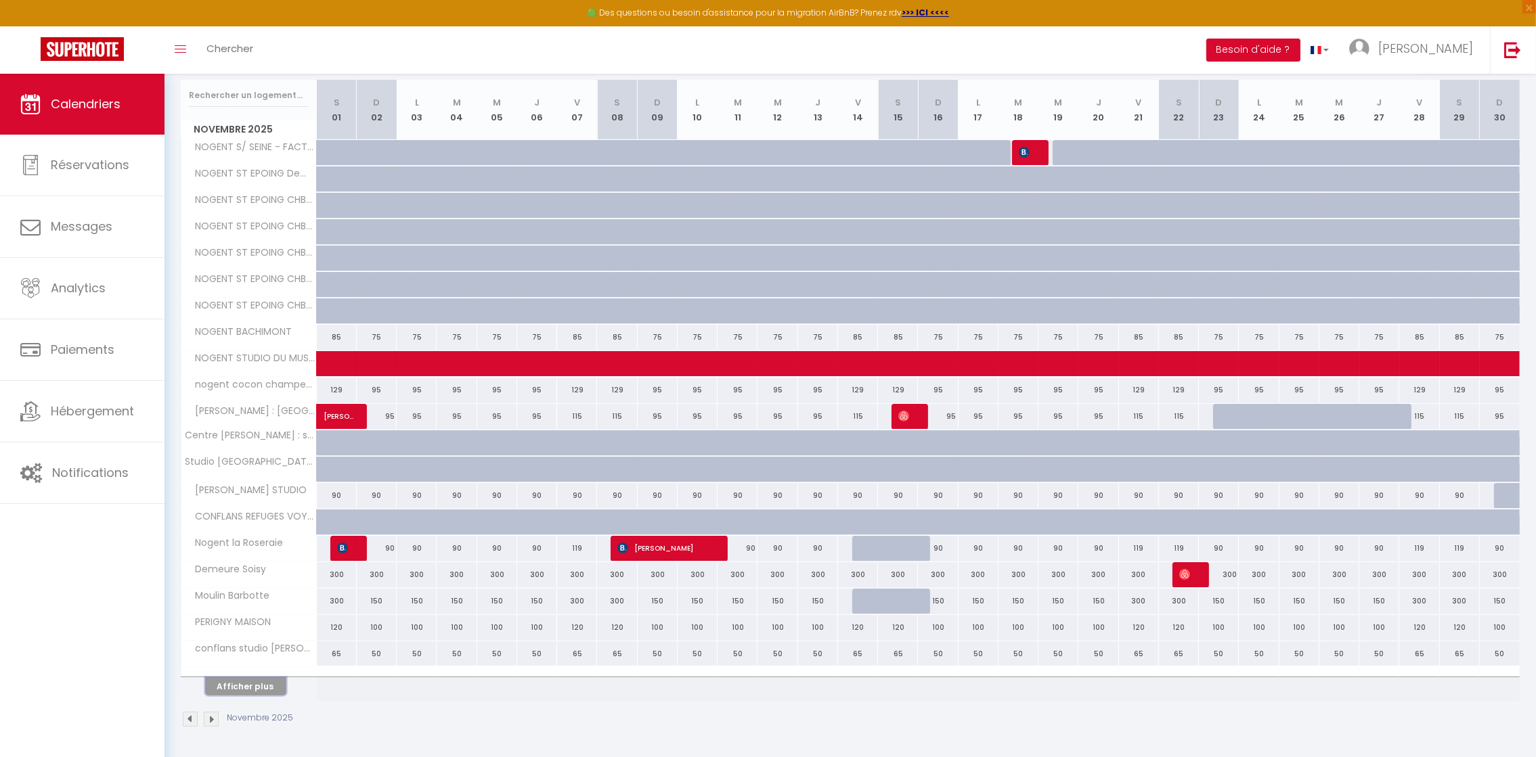
click at [246, 693] on button "Afficher plus" at bounding box center [245, 687] width 81 height 18
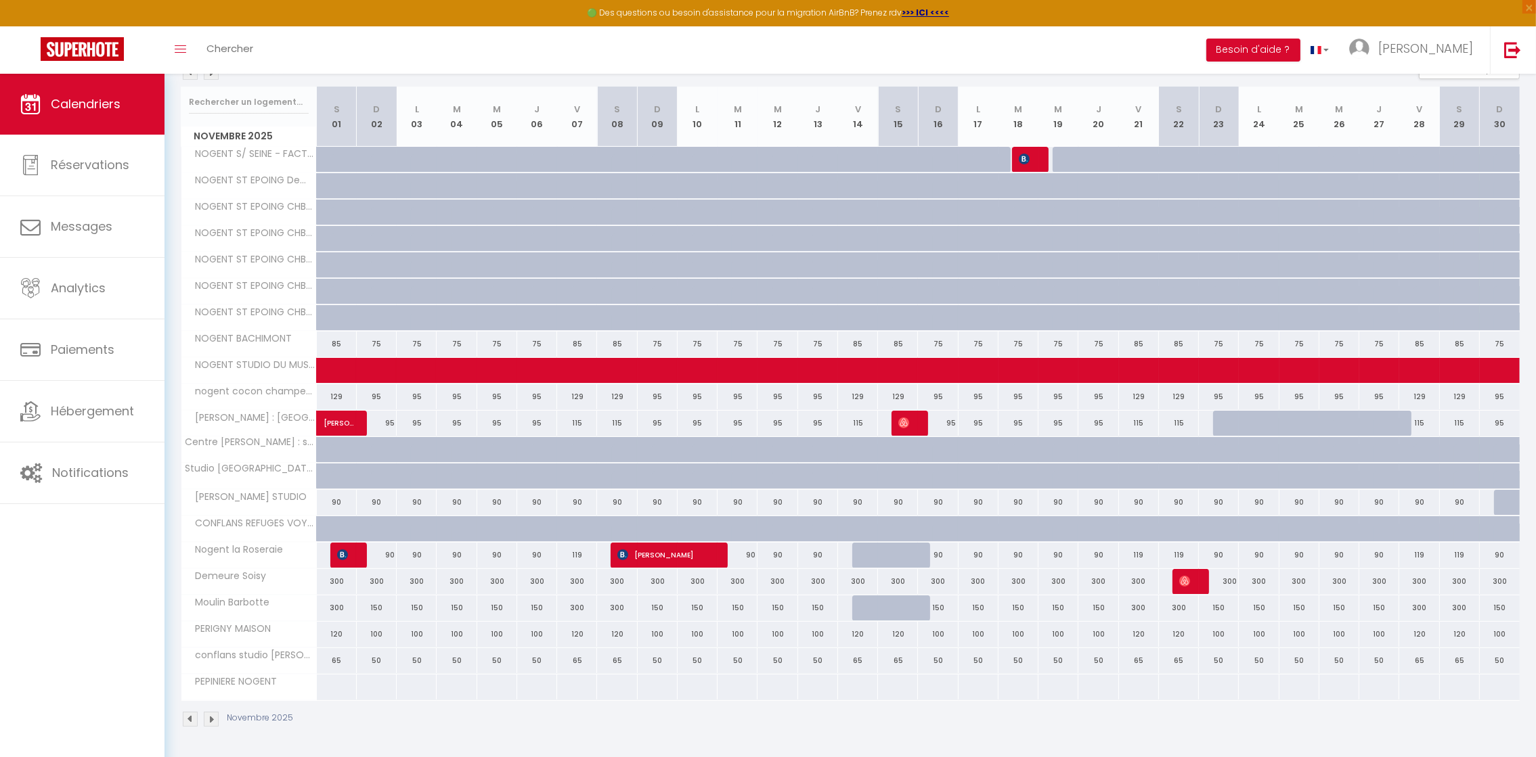
click at [338, 690] on div at bounding box center [336, 687] width 41 height 25
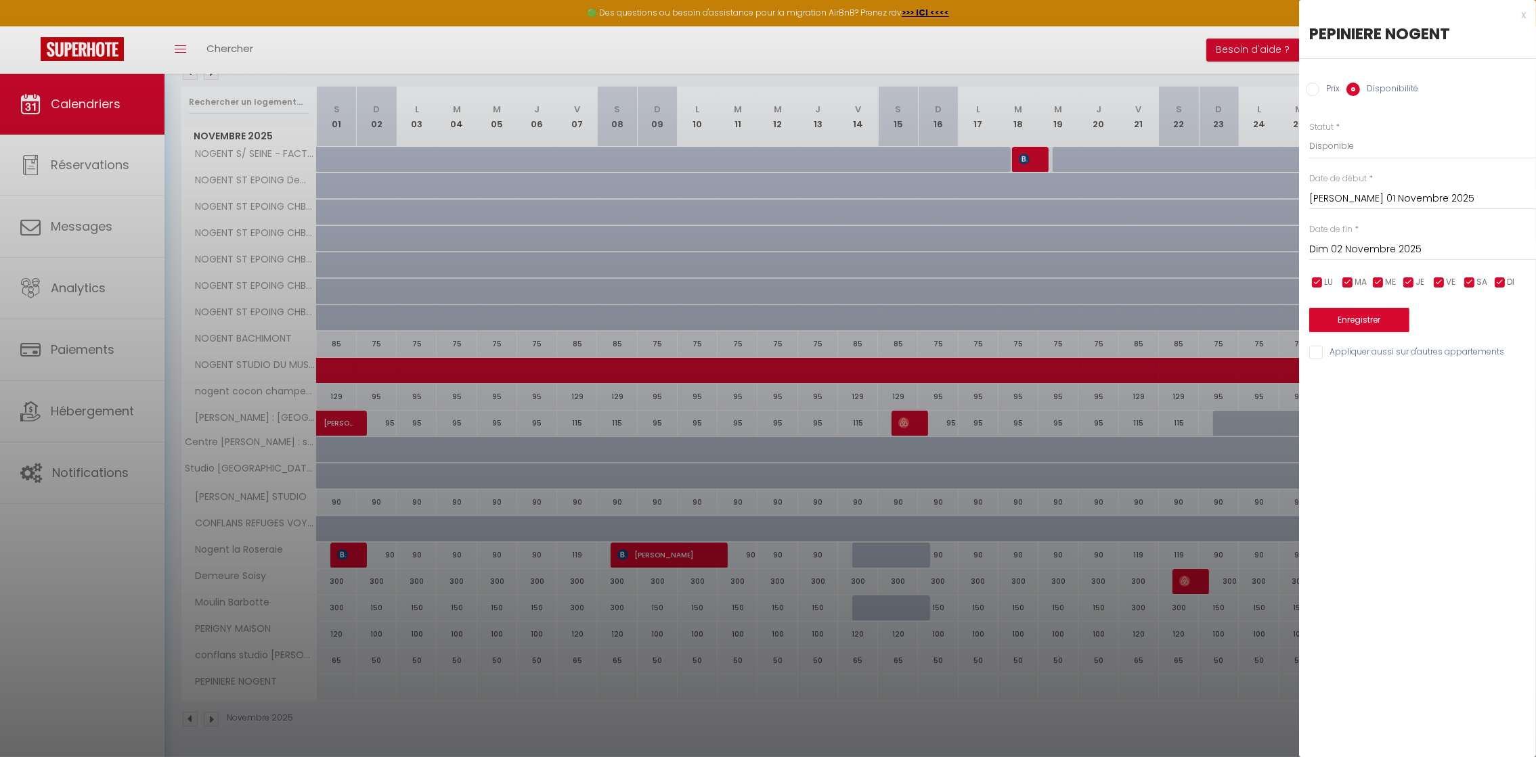
click at [1318, 93] on input "Prix" at bounding box center [1313, 90] width 14 height 14
click at [1341, 143] on input "Prix" at bounding box center [1422, 145] width 227 height 24
click at [1406, 248] on input "Dim 02 Novembre 2025" at bounding box center [1422, 249] width 227 height 18
click at [1501, 273] on span ">" at bounding box center [1496, 271] width 29 height 27
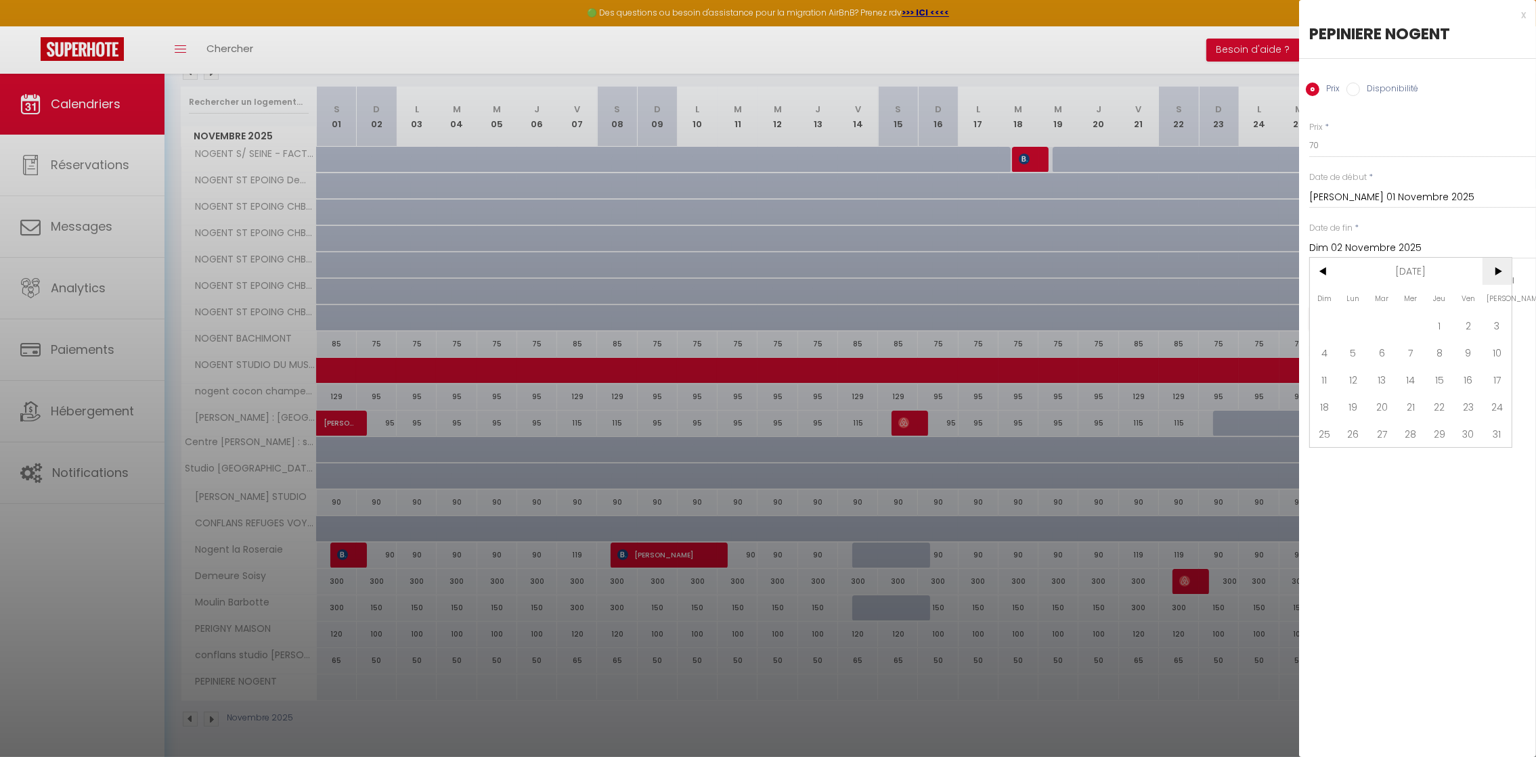
click at [1501, 273] on span ">" at bounding box center [1496, 271] width 29 height 27
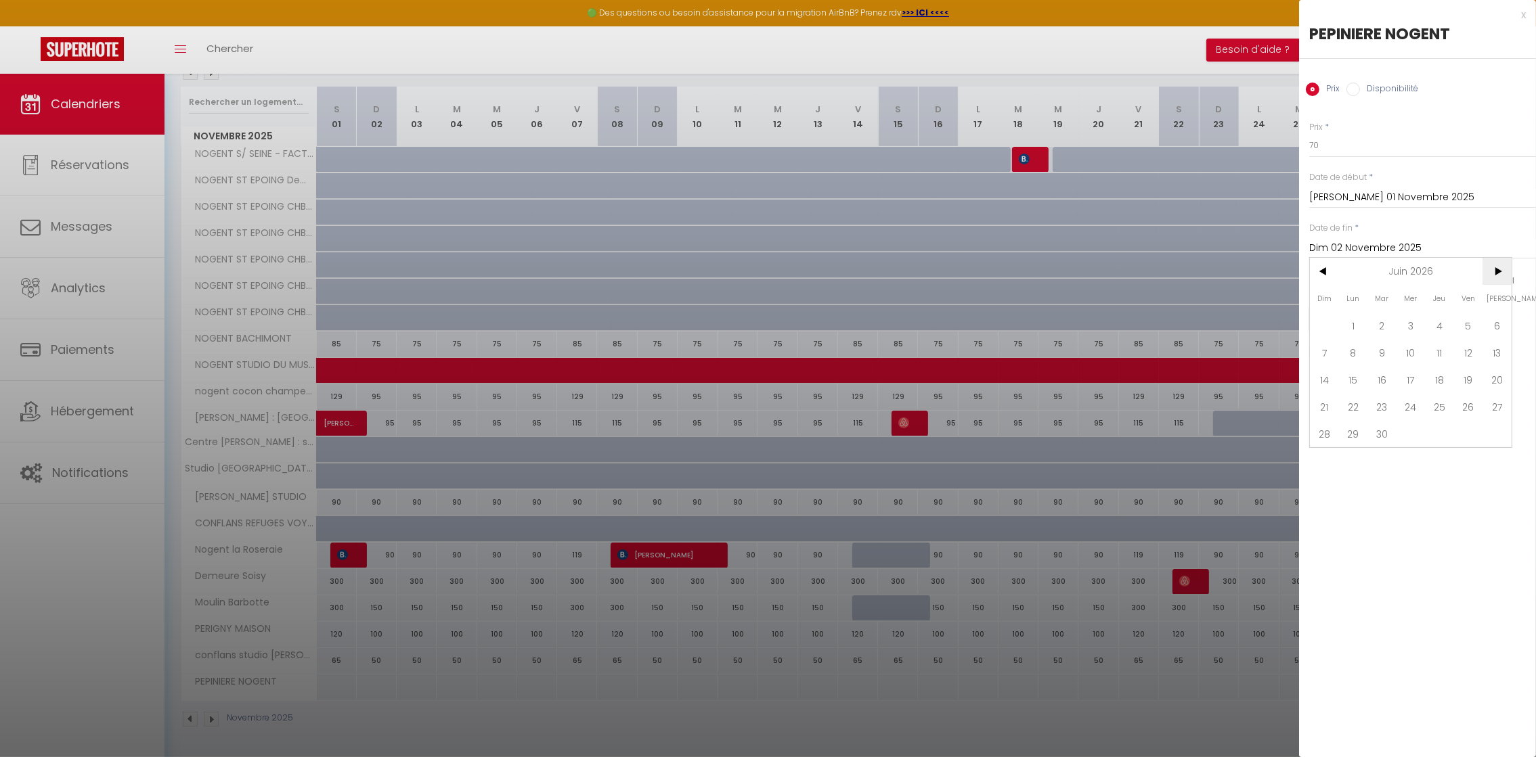
click at [1501, 273] on span ">" at bounding box center [1496, 271] width 29 height 27
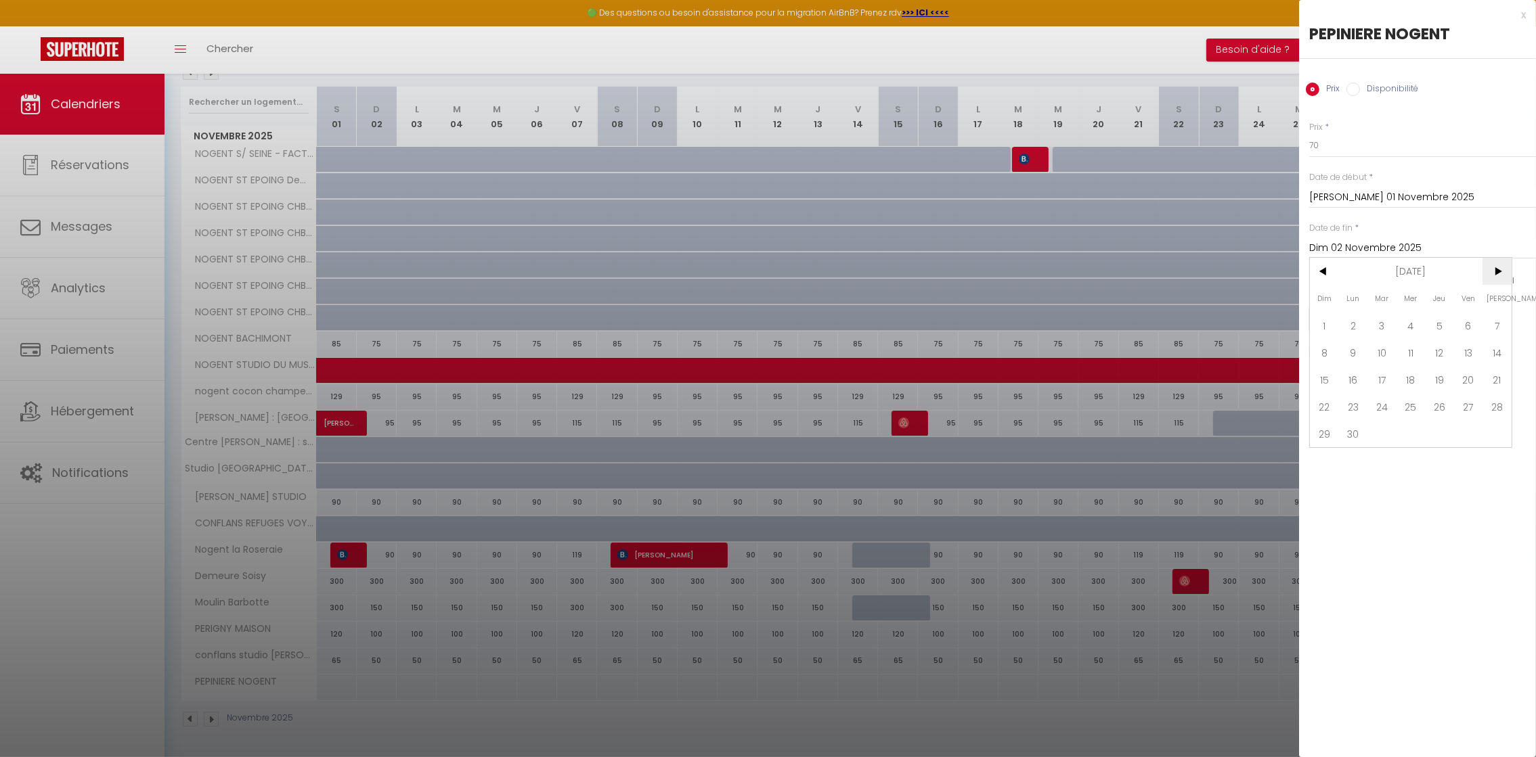
click at [1500, 273] on span ">" at bounding box center [1496, 271] width 29 height 27
click at [1440, 428] on span "31" at bounding box center [1439, 433] width 29 height 27
click at [1444, 283] on input "checkbox" at bounding box center [1439, 282] width 14 height 14
click at [1471, 282] on input "checkbox" at bounding box center [1470, 282] width 14 height 14
click at [1379, 321] on button "Enregistrer" at bounding box center [1359, 319] width 100 height 24
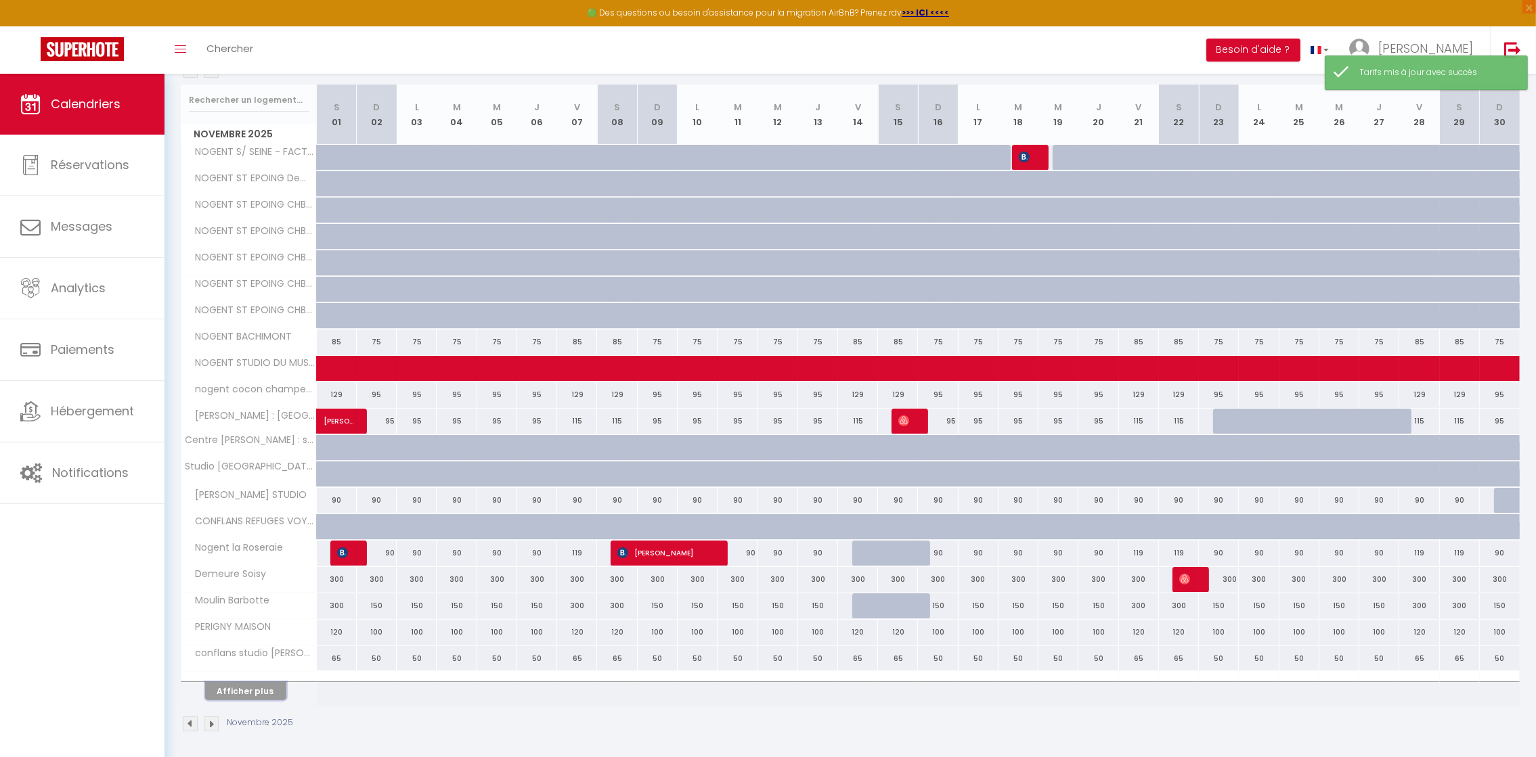
click at [254, 696] on button "Afficher plus" at bounding box center [245, 691] width 81 height 18
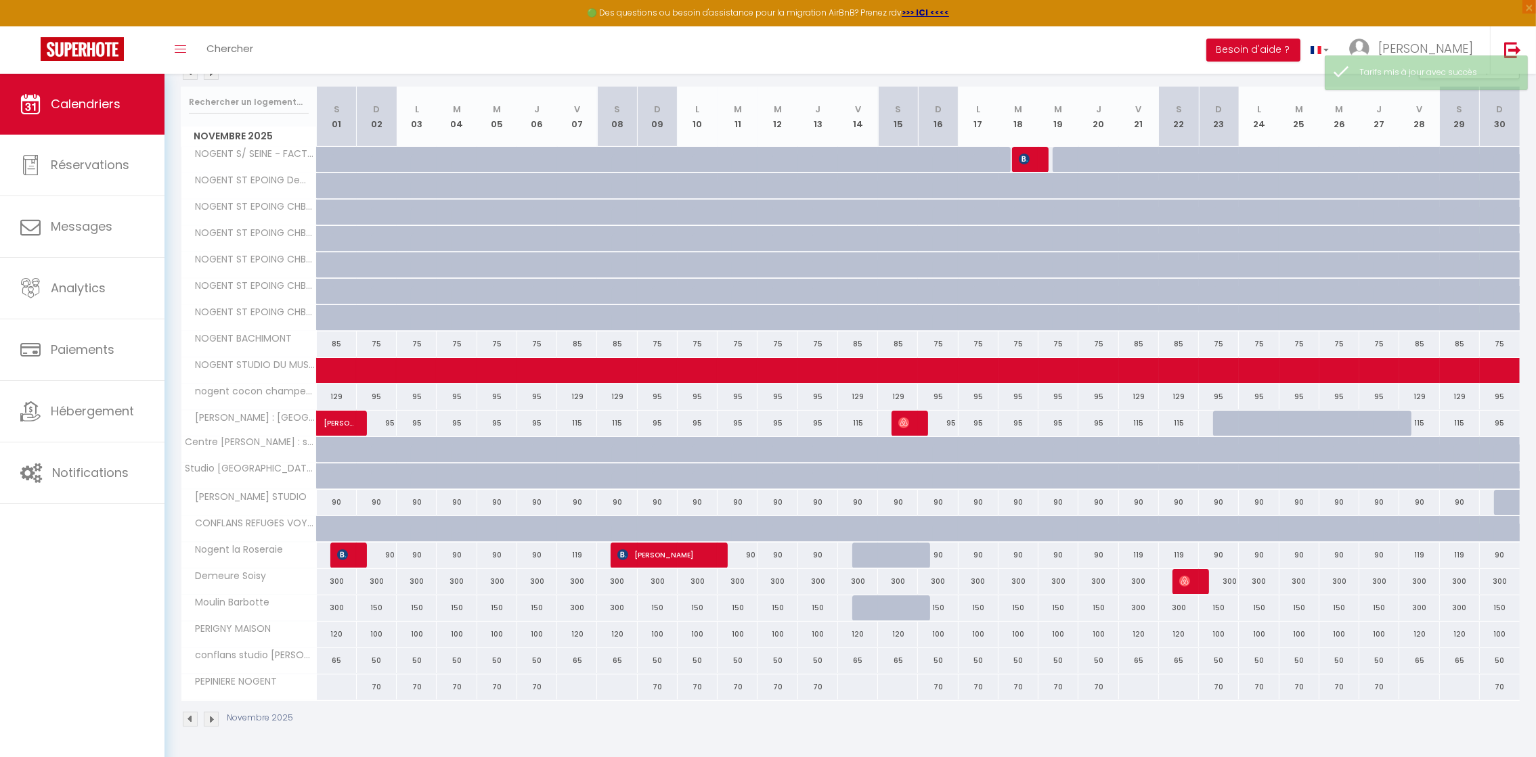
click at [340, 696] on div at bounding box center [336, 687] width 41 height 25
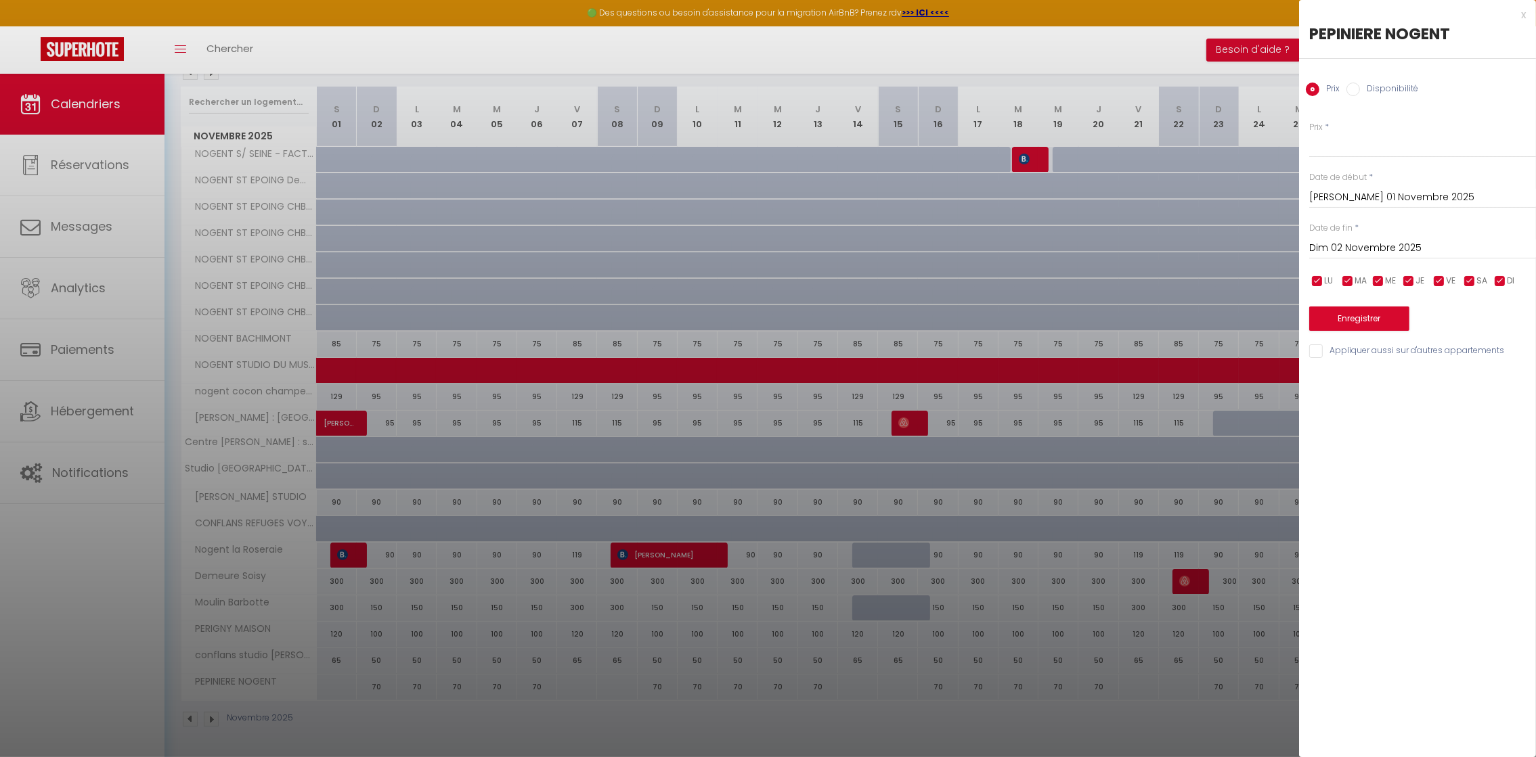
click at [1318, 280] on input "checkbox" at bounding box center [1317, 282] width 14 height 14
click at [1350, 280] on input "checkbox" at bounding box center [1348, 282] width 14 height 14
click at [1372, 281] on input "checkbox" at bounding box center [1378, 282] width 14 height 14
click at [1407, 280] on input "checkbox" at bounding box center [1409, 282] width 14 height 14
click at [1501, 284] on input "checkbox" at bounding box center [1500, 282] width 14 height 14
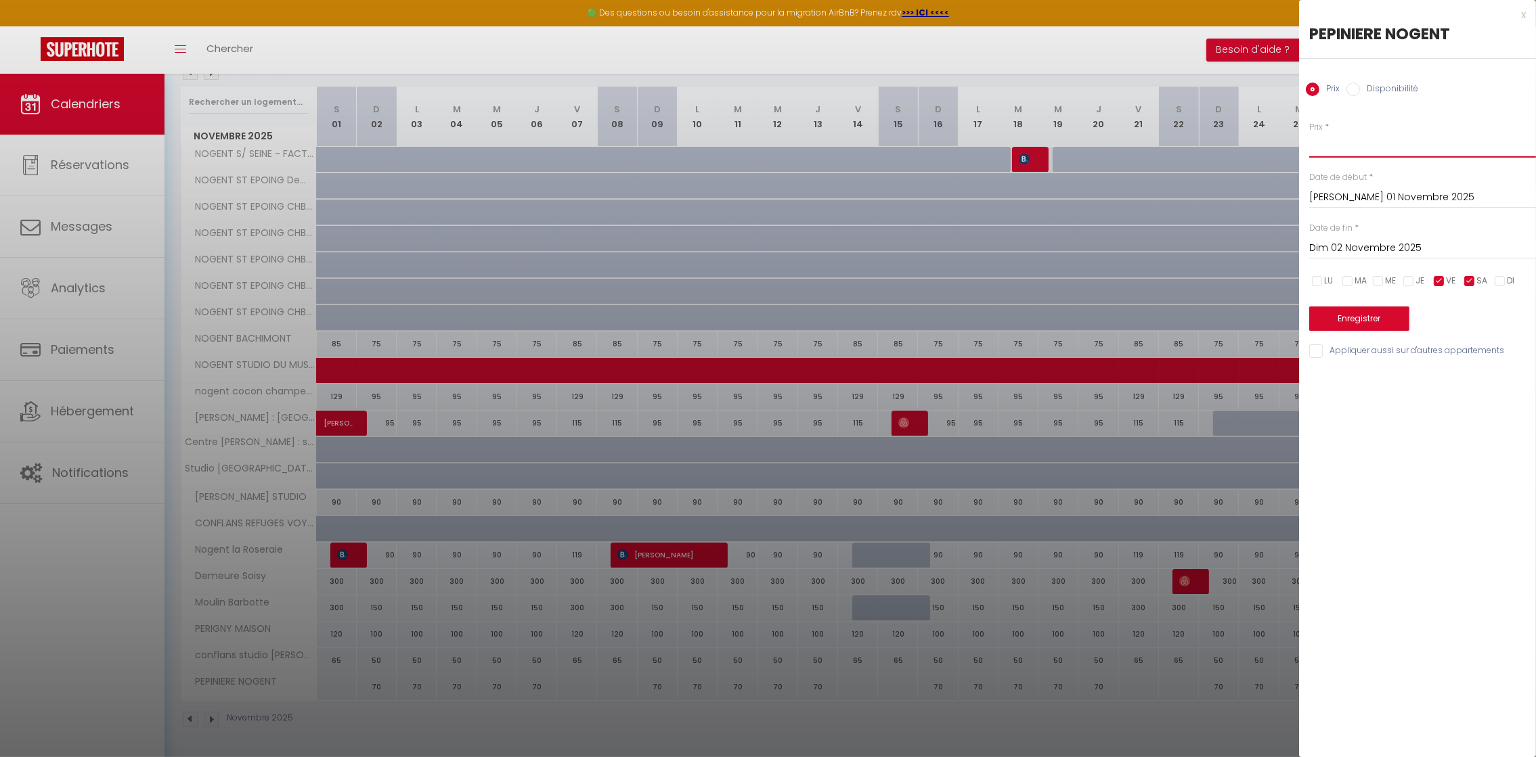
click at [1330, 147] on input "Prix" at bounding box center [1422, 145] width 227 height 24
click at [1408, 243] on input "Dim 02 Novembre 2025" at bounding box center [1422, 249] width 227 height 18
click at [1498, 267] on span ">" at bounding box center [1496, 271] width 29 height 27
click at [1492, 267] on span ">" at bounding box center [1496, 271] width 29 height 27
click at [1492, 268] on span ">" at bounding box center [1496, 271] width 29 height 27
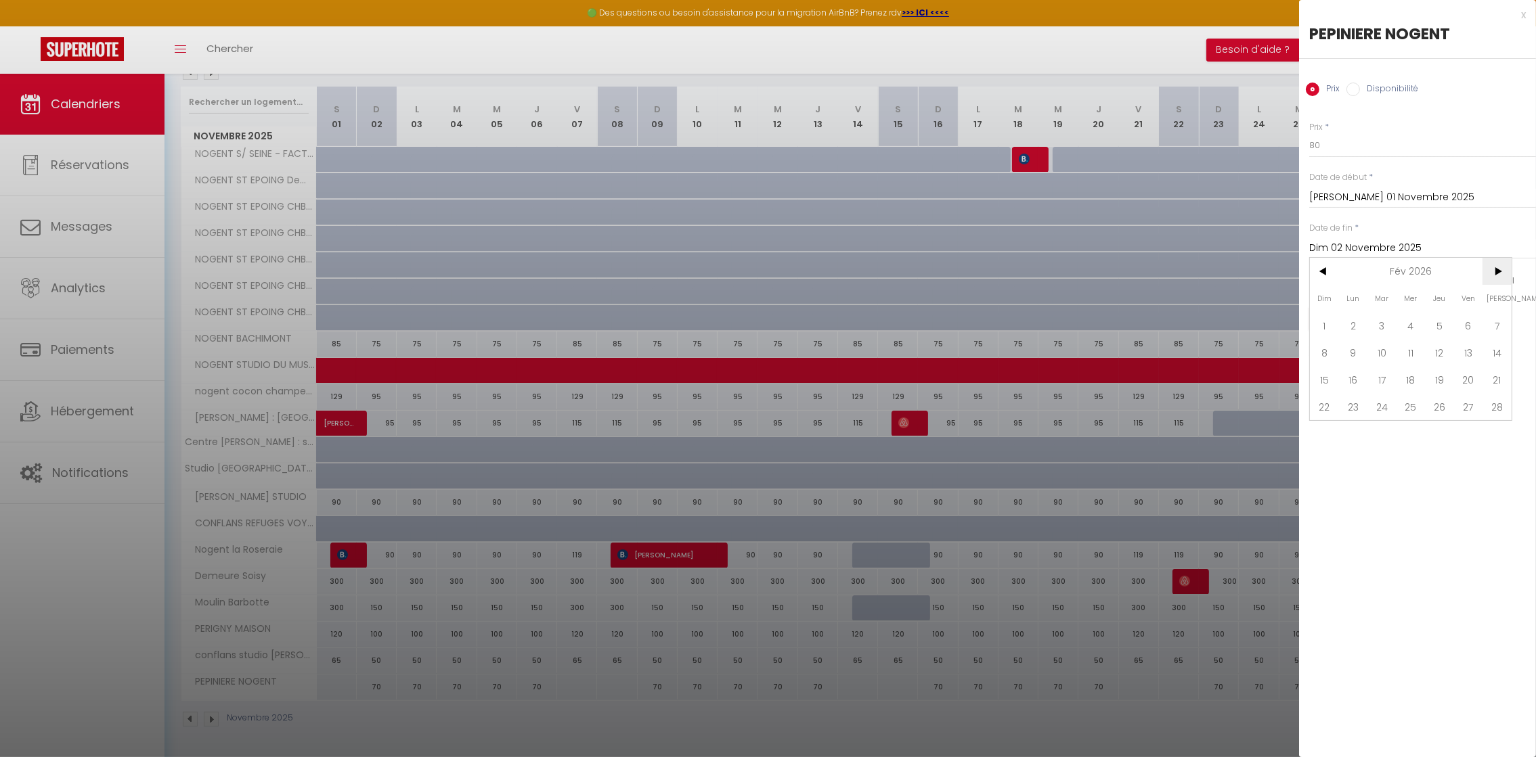
click at [1492, 269] on span ">" at bounding box center [1496, 271] width 29 height 27
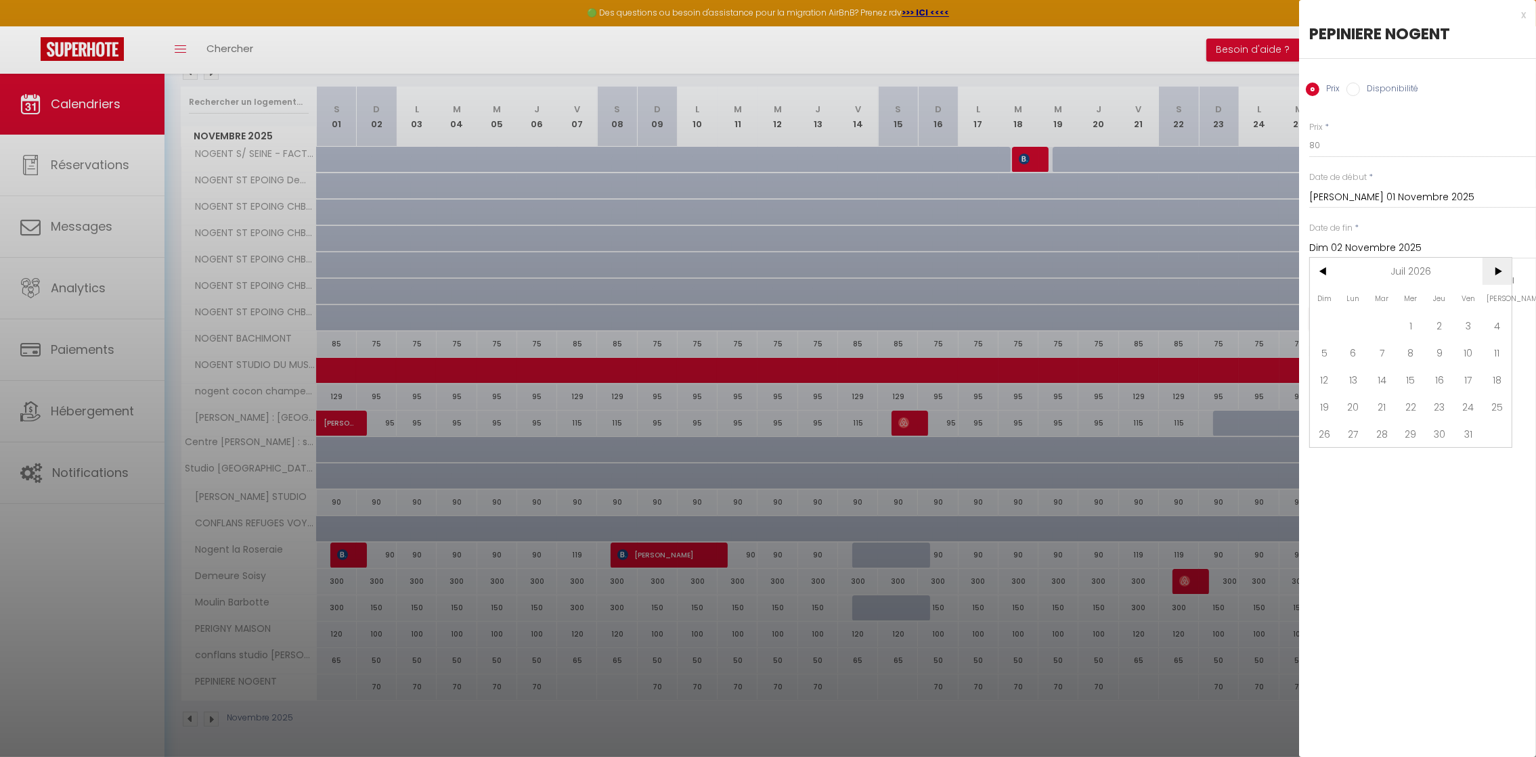
click at [1491, 269] on span ">" at bounding box center [1496, 271] width 29 height 27
click at [1491, 268] on span ">" at bounding box center [1496, 271] width 29 height 27
click at [1491, 269] on span ">" at bounding box center [1496, 271] width 29 height 27
click at [1490, 267] on span ">" at bounding box center [1496, 271] width 29 height 27
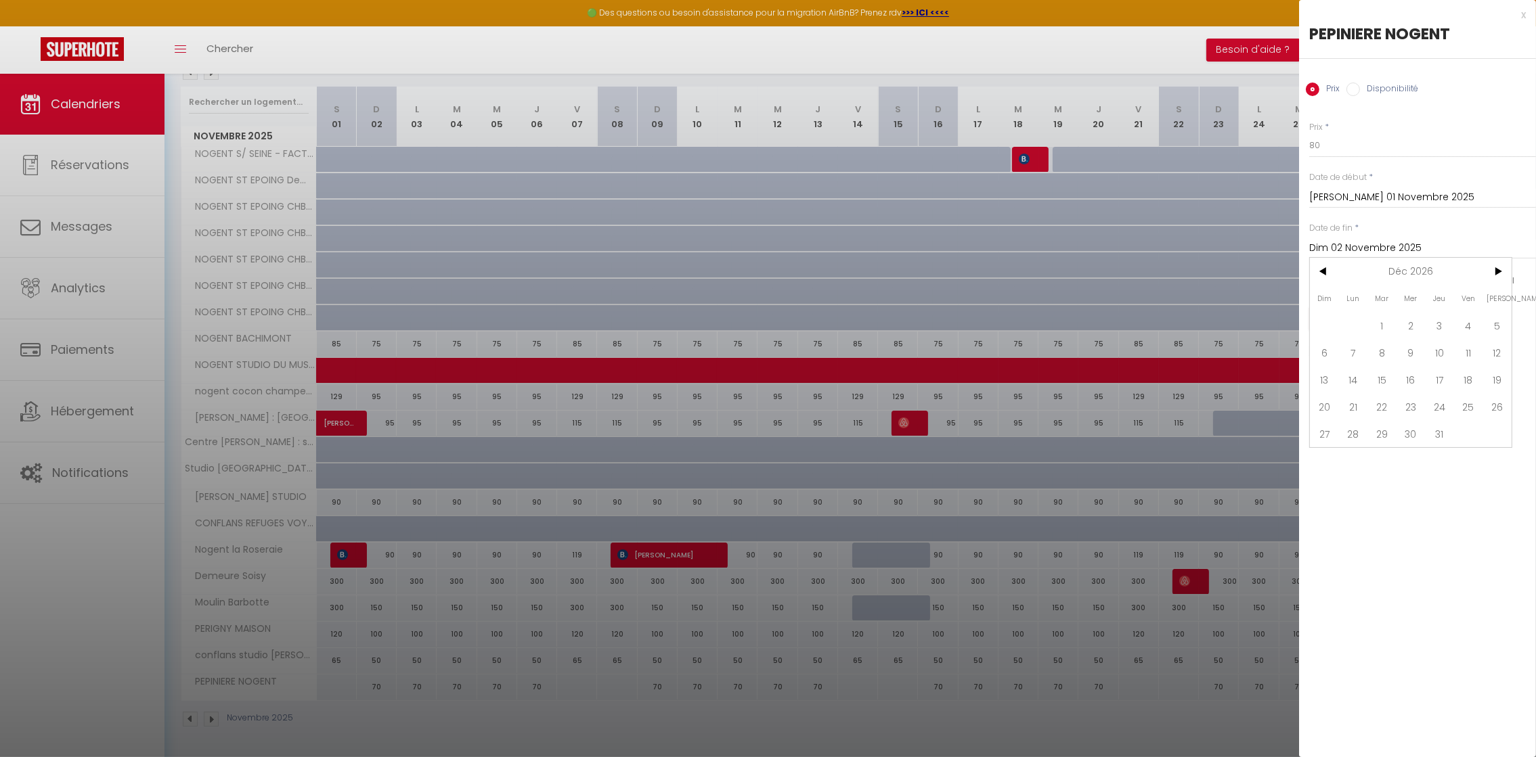
click at [1438, 431] on span "31" at bounding box center [1439, 433] width 29 height 27
click at [1365, 321] on button "Enregistrer" at bounding box center [1359, 319] width 100 height 24
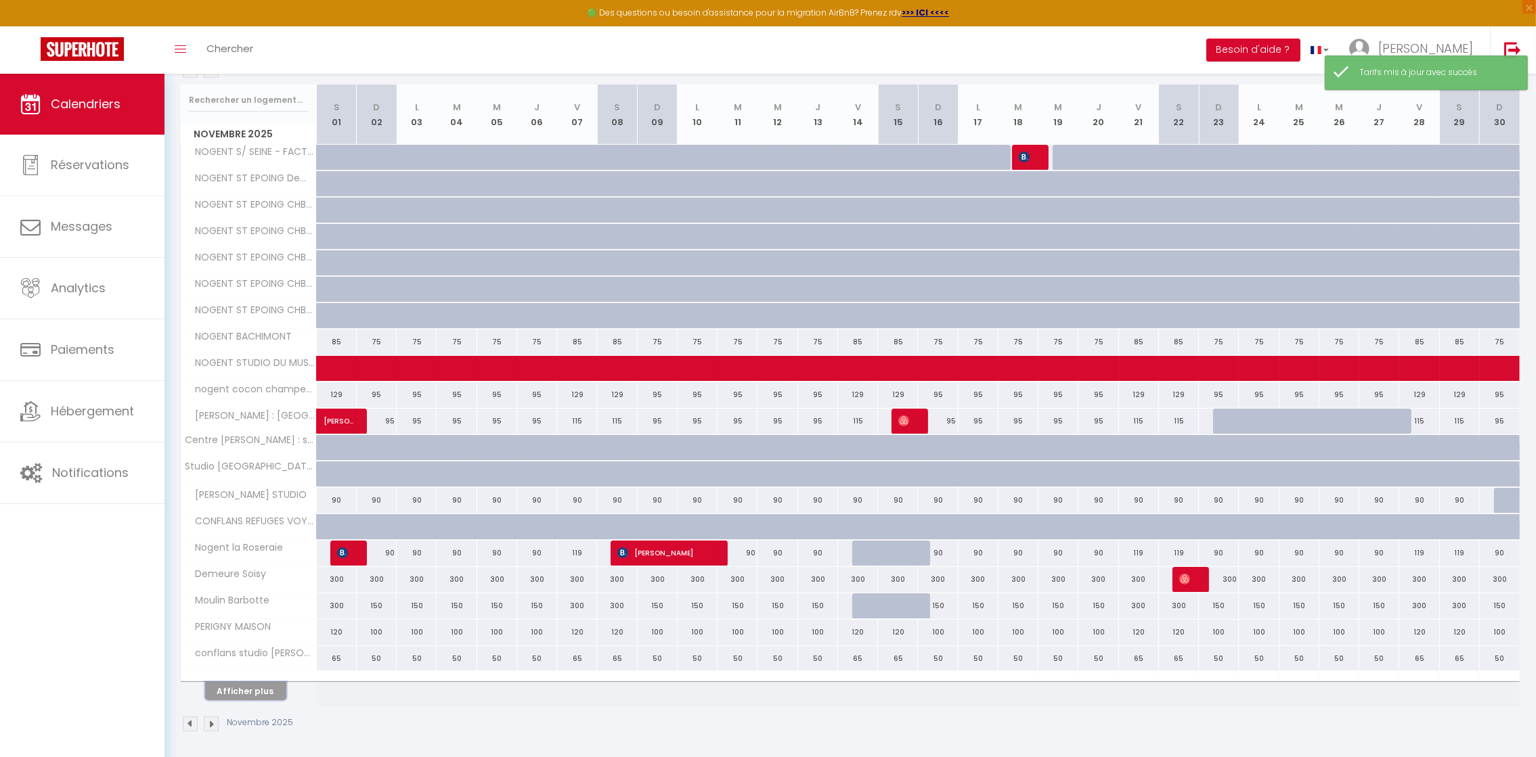
click at [261, 694] on button "Afficher plus" at bounding box center [245, 691] width 81 height 18
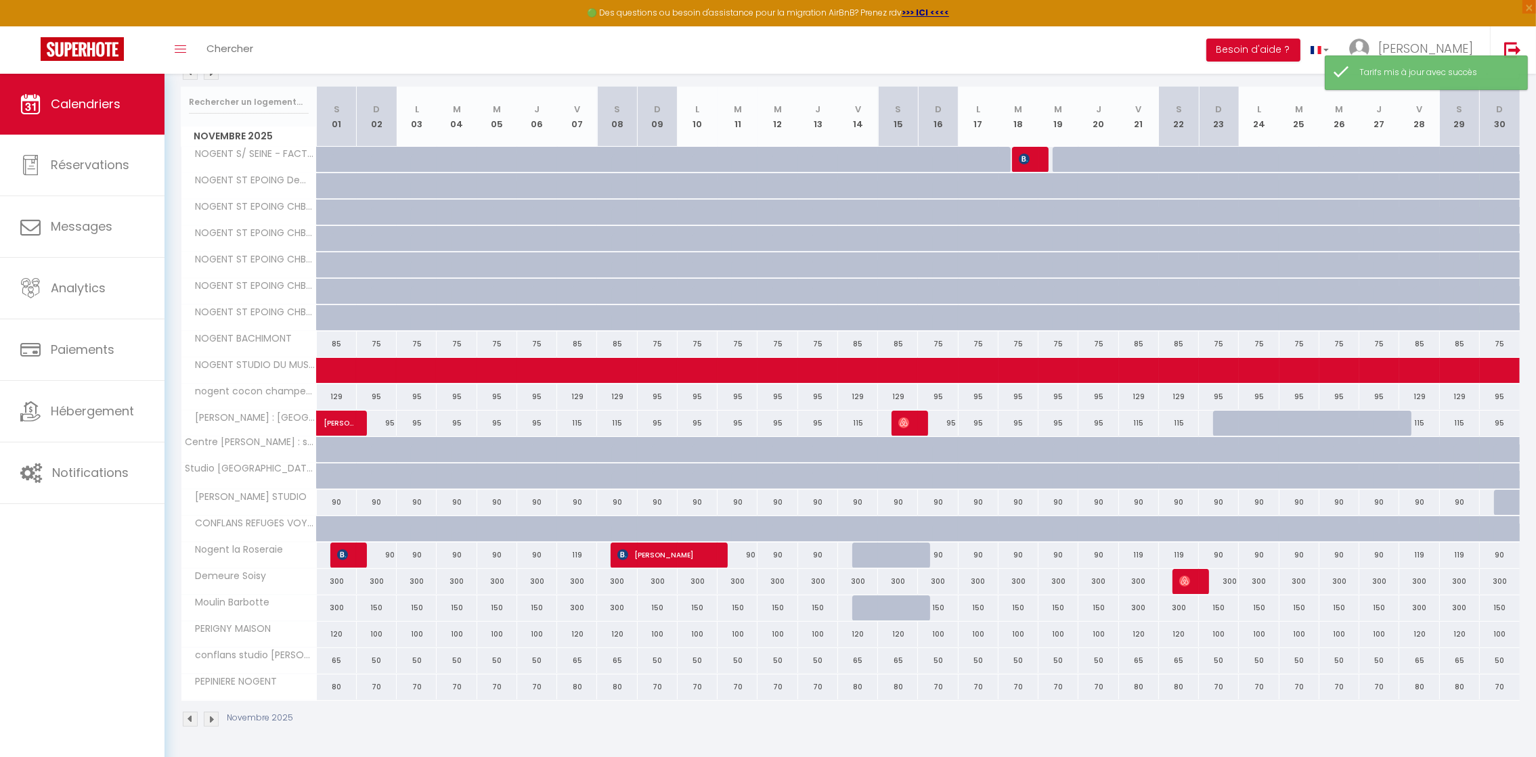
click at [427, 726] on div "Novembre 2025" at bounding box center [850, 721] width 1339 height 40
